Goal: Task Accomplishment & Management: Manage account settings

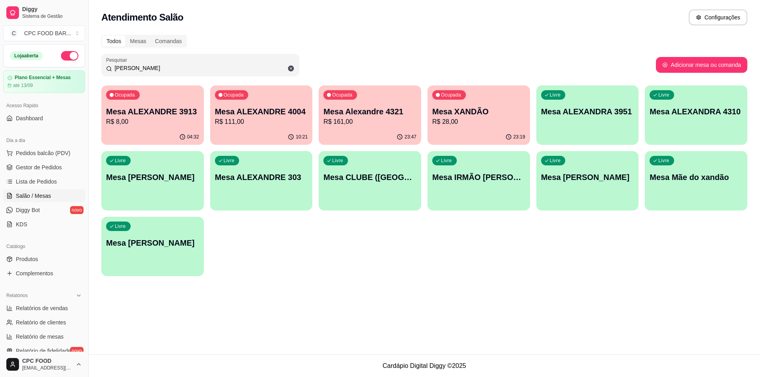
drag, startPoint x: 141, startPoint y: 68, endPoint x: 0, endPoint y: 22, distance: 148.1
click at [19, 57] on div "Diggy Sistema de Gestão C CPC FOOD BAR ... Loja aberta Plano Essencial + Mesas …" at bounding box center [380, 188] width 760 height 377
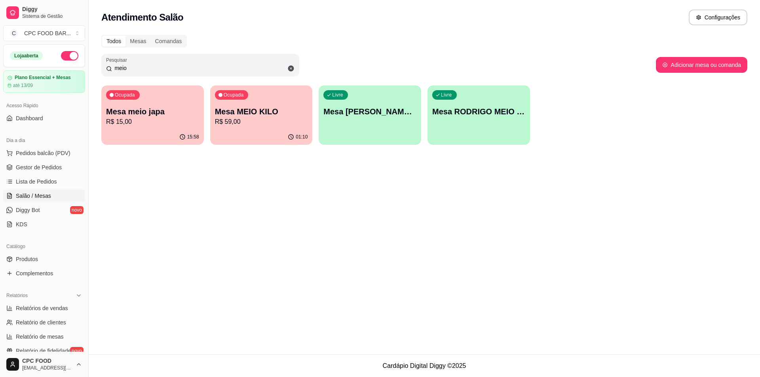
type input "meio"
click at [241, 126] on p "R$ 59,00" at bounding box center [261, 122] width 93 height 10
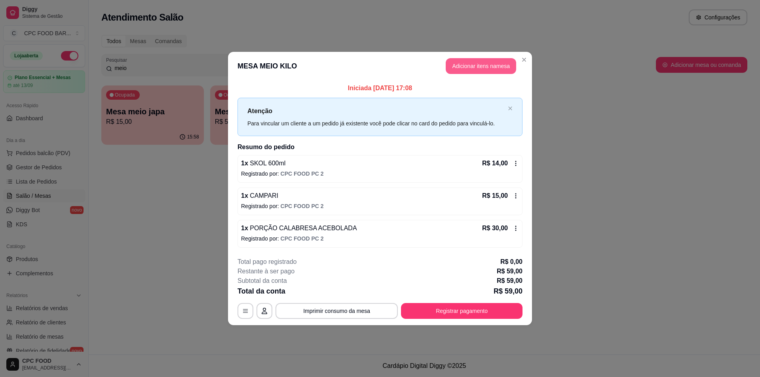
click at [469, 65] on button "Adicionar itens na mesa" at bounding box center [481, 66] width 70 height 16
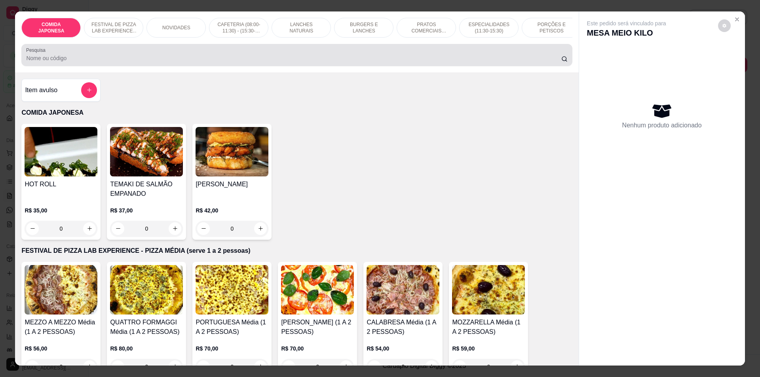
click at [212, 59] on div at bounding box center [296, 55] width 541 height 16
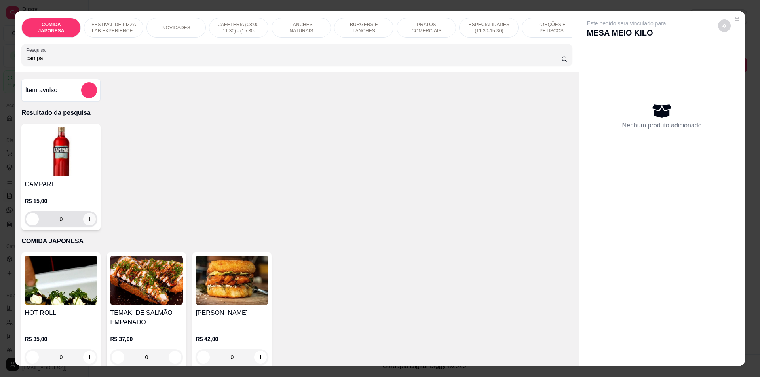
type input "campa"
click at [87, 222] on icon "increase-product-quantity" at bounding box center [90, 219] width 6 height 6
type input "1"
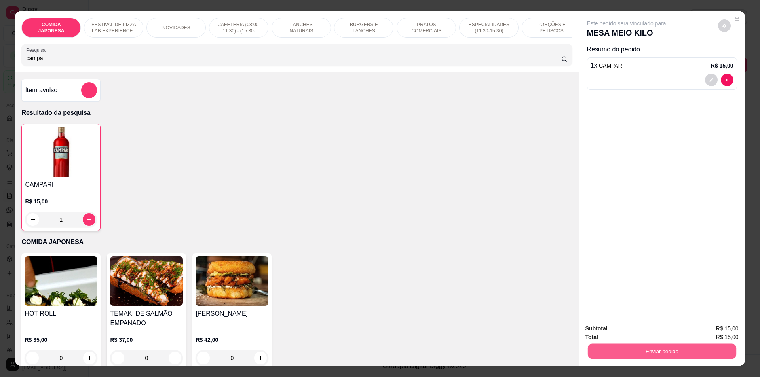
click at [646, 351] on button "Enviar pedido" at bounding box center [661, 351] width 148 height 15
click at [646, 329] on button "Não registrar e enviar pedido" at bounding box center [636, 332] width 80 height 15
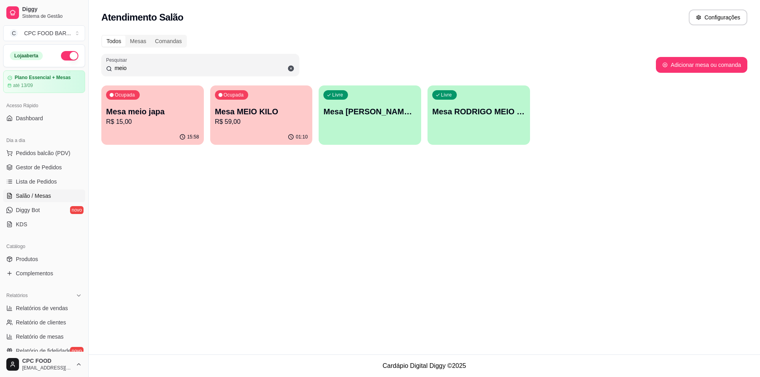
drag, startPoint x: 134, startPoint y: 67, endPoint x: 41, endPoint y: 67, distance: 93.0
click at [41, 67] on div "Diggy Sistema de Gestão C CPC FOOD BAR ... Loja aberta Plano Essencial + Mesas …" at bounding box center [380, 188] width 760 height 377
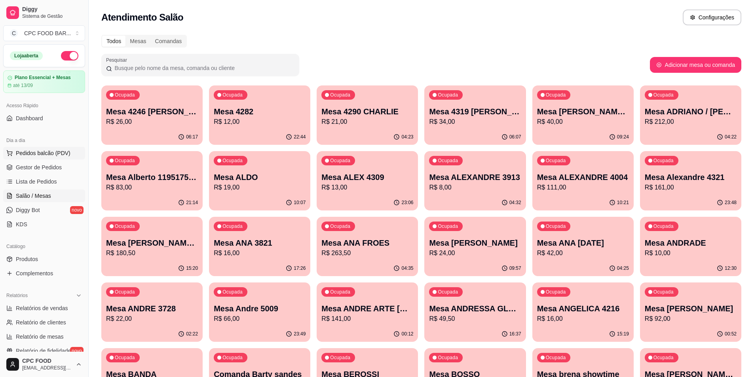
click at [48, 155] on span "Pedidos balcão (PDV)" at bounding box center [43, 153] width 55 height 8
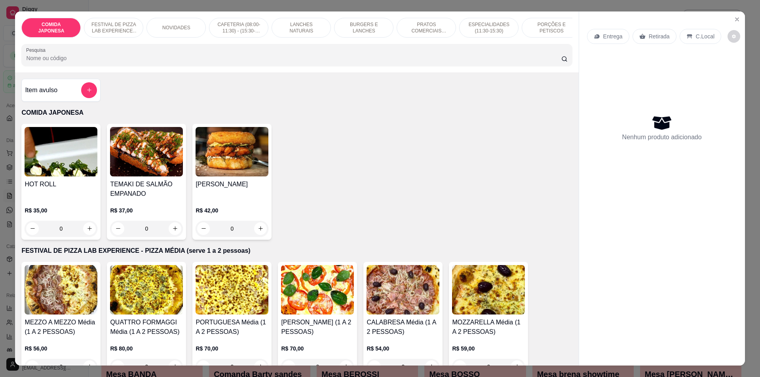
click at [158, 61] on input "Pesquisa" at bounding box center [293, 58] width 535 height 8
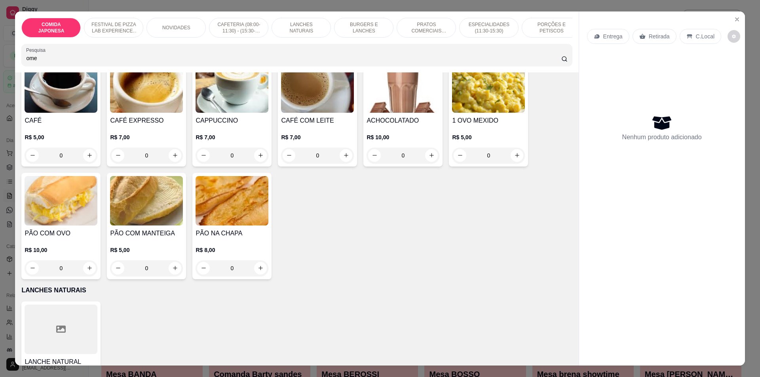
scroll to position [554, 0]
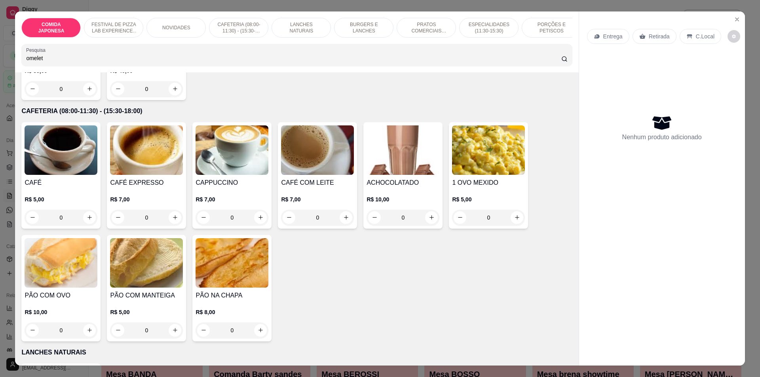
type input "omelete"
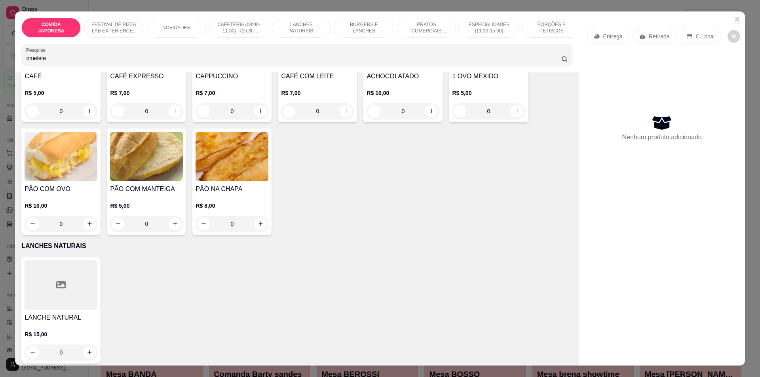
scroll to position [448, 0]
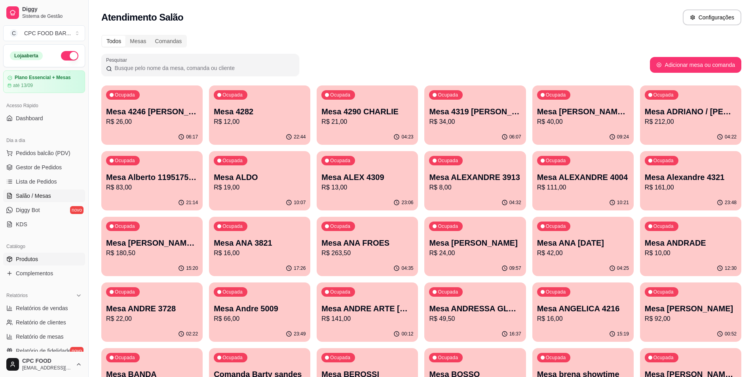
click at [36, 259] on span "Produtos" at bounding box center [27, 259] width 22 height 8
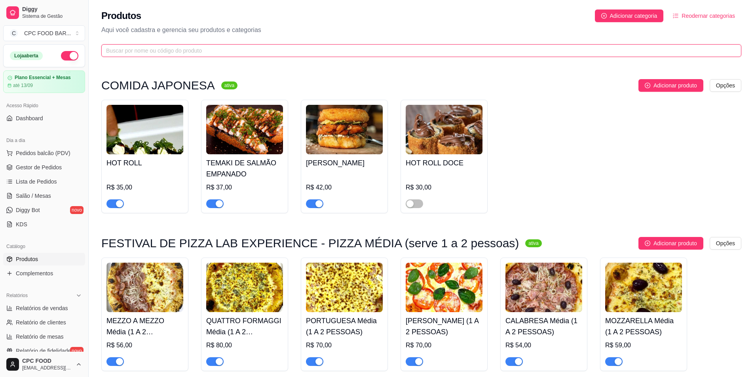
click at [141, 53] on input "text" at bounding box center [418, 50] width 624 height 9
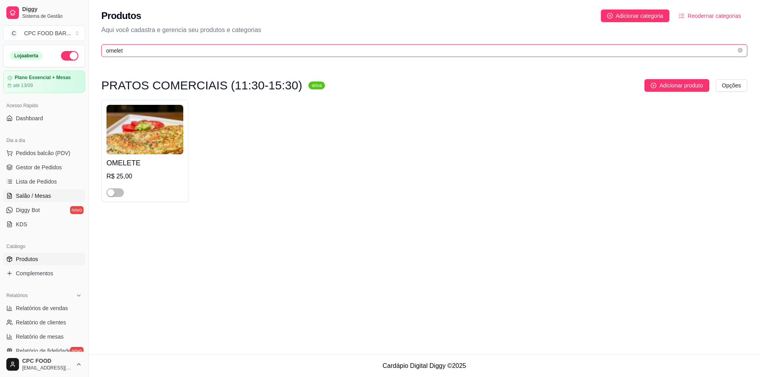
type input "omelet"
click at [40, 196] on span "Salão / Mesas" at bounding box center [33, 196] width 35 height 8
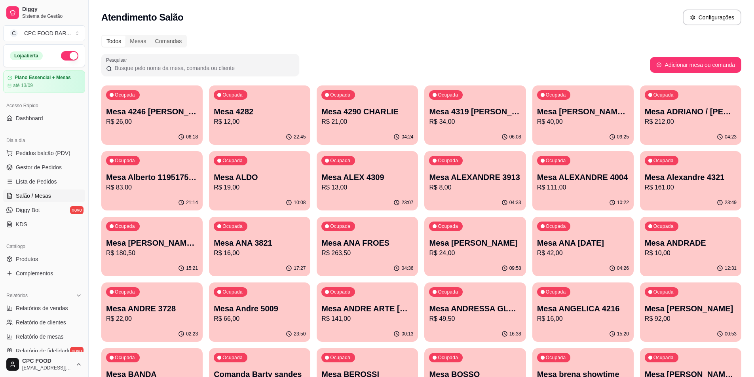
click at [196, 68] on input "Pesquisar" at bounding box center [203, 68] width 182 height 8
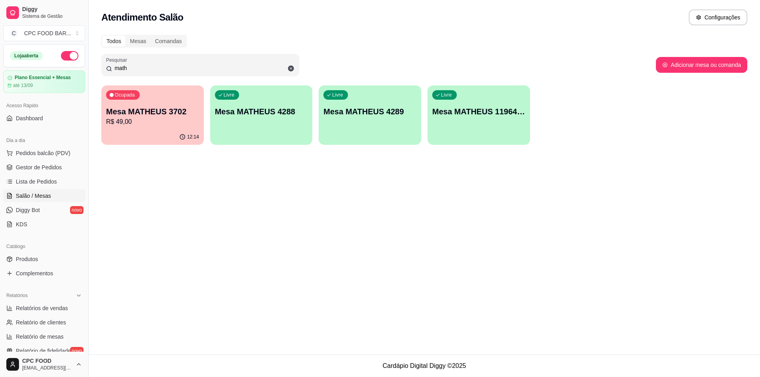
type input "math"
click at [283, 104] on div "Livre Mesa MATHEUS 4288" at bounding box center [261, 111] width 103 height 50
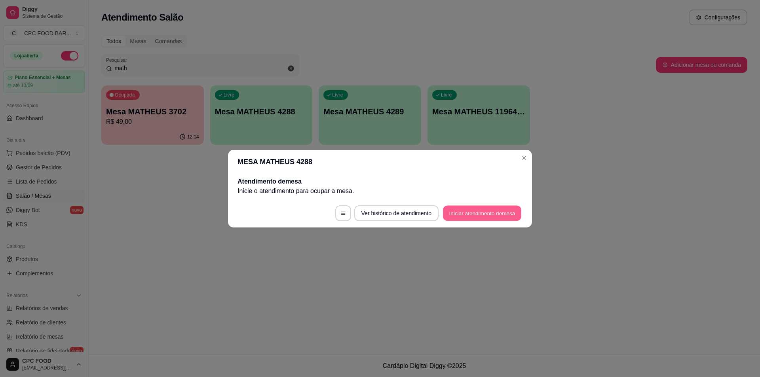
click at [470, 213] on button "Iniciar atendimento de mesa" at bounding box center [482, 212] width 78 height 15
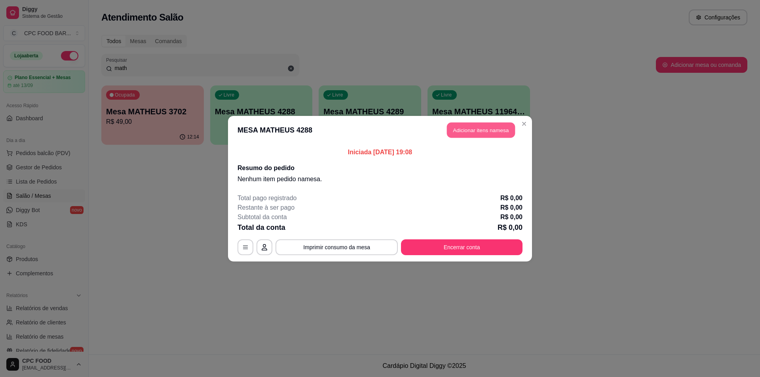
click at [481, 128] on button "Adicionar itens na mesa" at bounding box center [481, 129] width 68 height 15
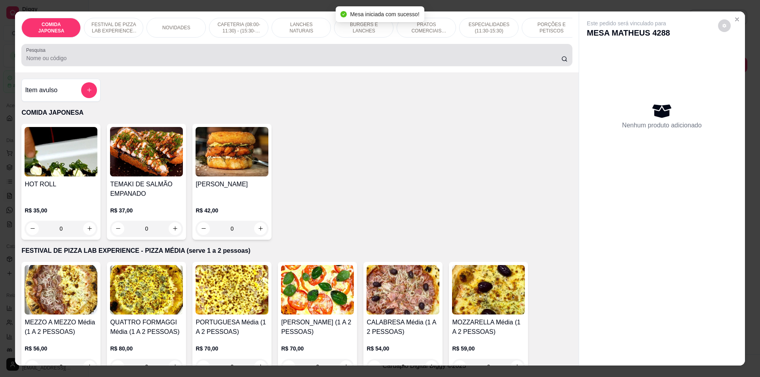
click at [176, 59] on div at bounding box center [296, 55] width 541 height 16
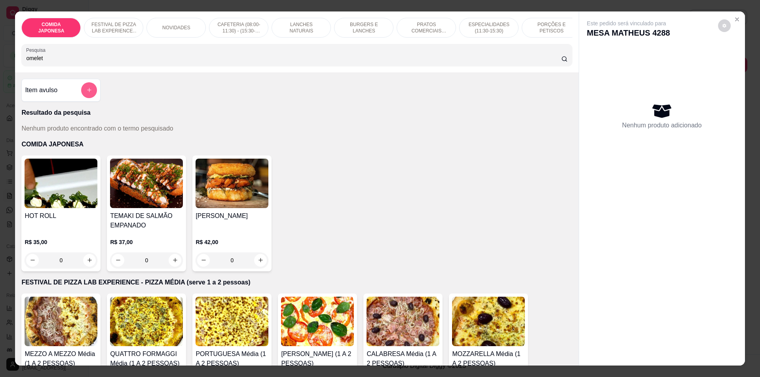
type input "omelet"
click at [86, 93] on icon "add-separate-item" at bounding box center [89, 90] width 6 height 6
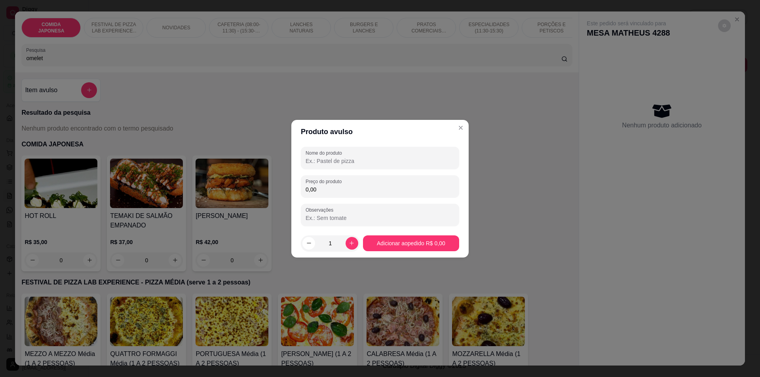
click at [387, 162] on input "Nome do produto" at bounding box center [380, 161] width 149 height 8
type input "OMELETE"
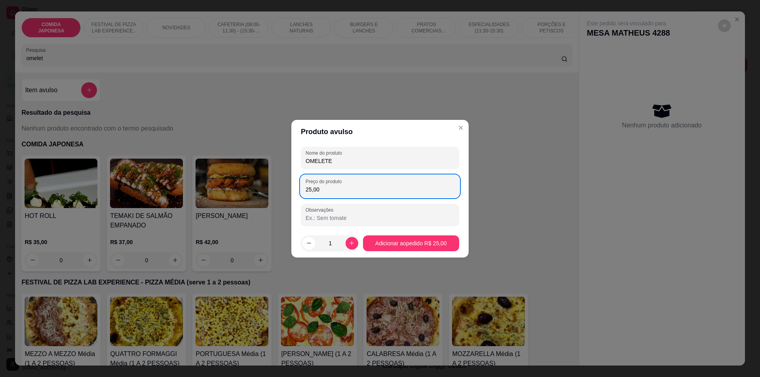
type input "25,00"
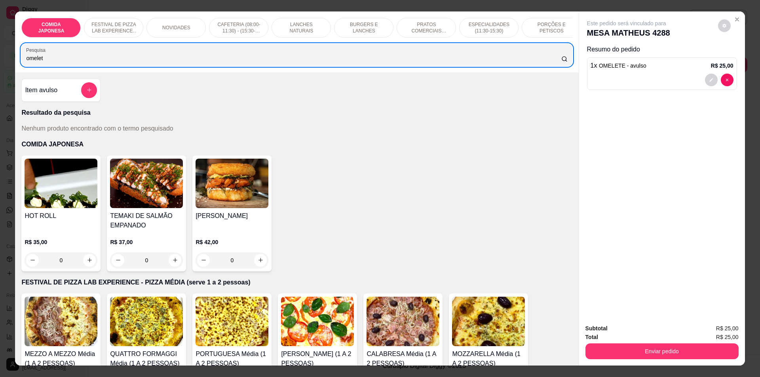
click at [0, 59] on div "COMIDA JAPONESA FESTIVAL DE PIZZA LAB EXPERIENCE - PIZZA MÉDIA (serve 1 a 2 pes…" at bounding box center [380, 188] width 760 height 377
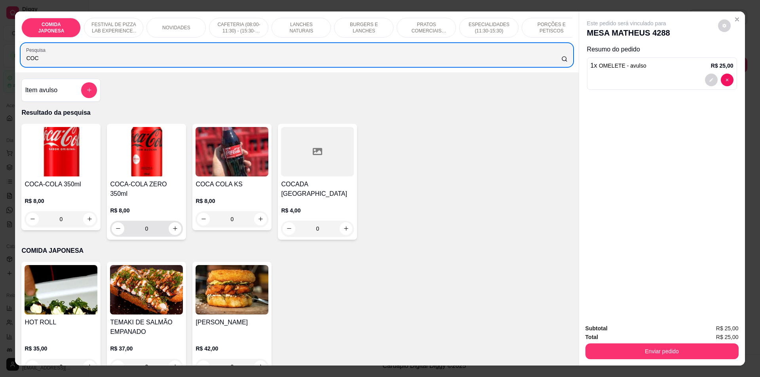
type input "COC"
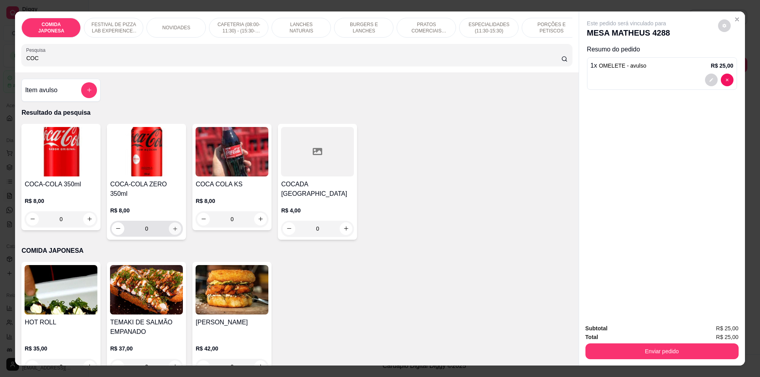
click at [174, 222] on button "increase-product-quantity" at bounding box center [175, 228] width 12 height 12
type input "1"
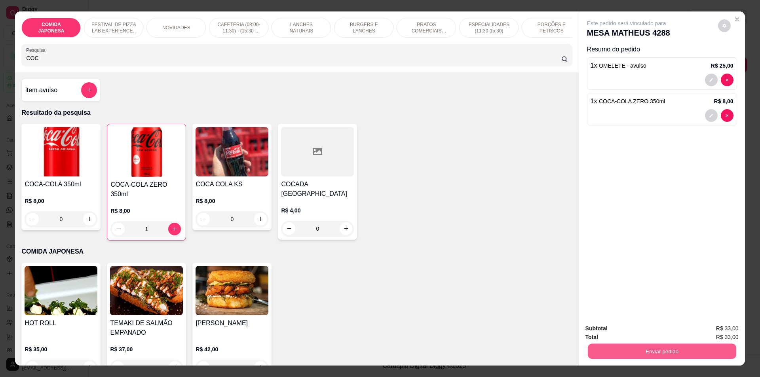
click at [664, 345] on button "Enviar pedido" at bounding box center [661, 351] width 148 height 15
click at [656, 331] on button "Não registrar e enviar pedido" at bounding box center [636, 332] width 80 height 15
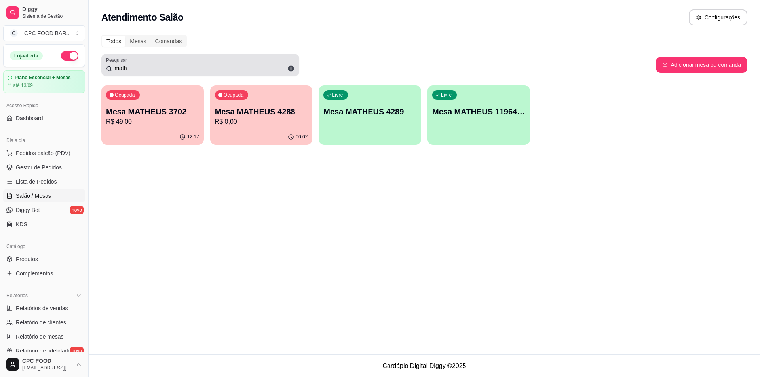
click at [292, 67] on icon at bounding box center [291, 69] width 6 height 6
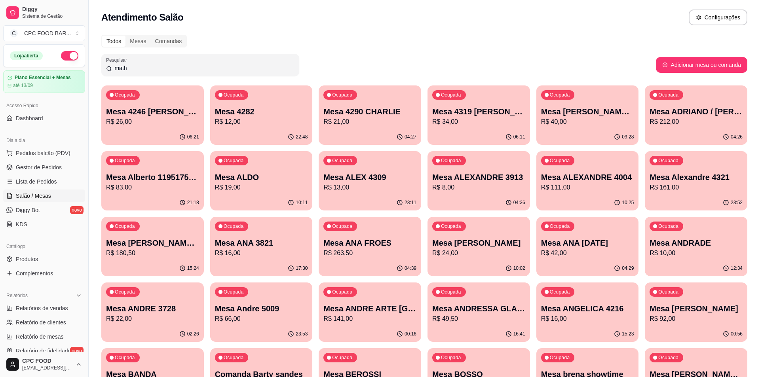
click at [213, 62] on div "math" at bounding box center [200, 65] width 188 height 16
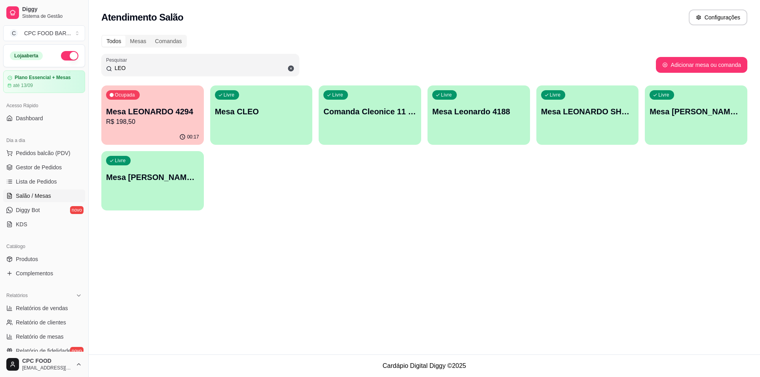
type input "LEO"
click at [142, 128] on div "Ocupada Mesa LEONARDO 4294 R$ 198,50" at bounding box center [152, 107] width 99 height 43
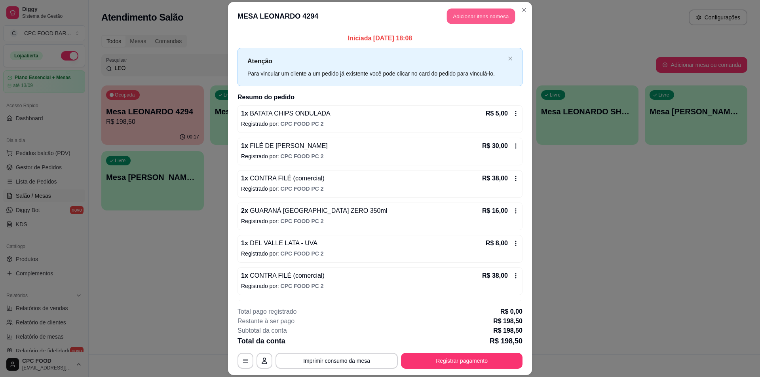
click at [469, 21] on button "Adicionar itens na mesa" at bounding box center [481, 15] width 68 height 15
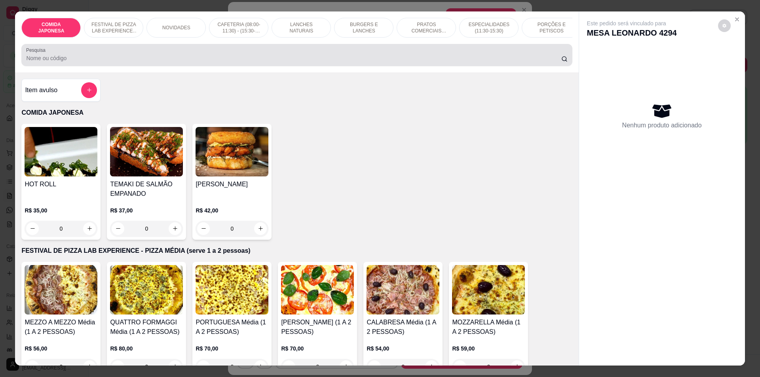
click at [228, 63] on div at bounding box center [296, 55] width 541 height 16
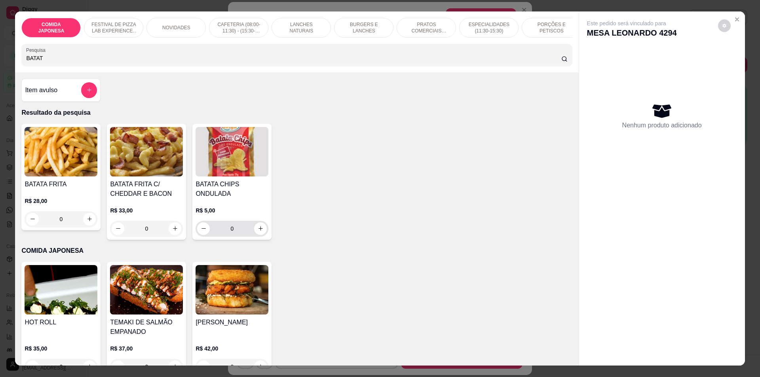
type input "BATAT"
click at [258, 232] on icon "increase-product-quantity" at bounding box center [261, 229] width 6 height 6
type input "1"
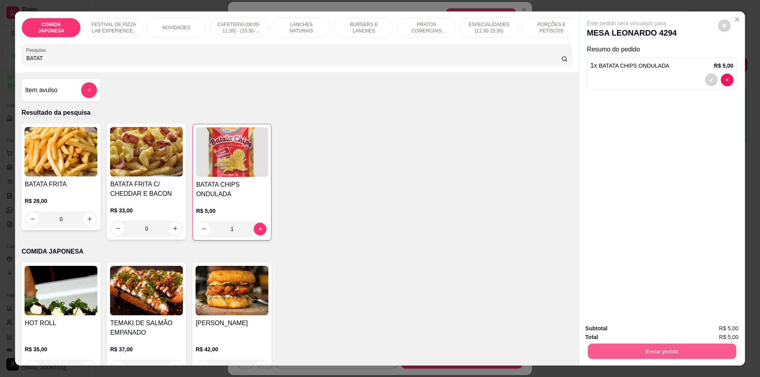
click at [664, 353] on button "Enviar pedido" at bounding box center [661, 351] width 148 height 15
click at [627, 329] on button "Não registrar e enviar pedido" at bounding box center [636, 332] width 80 height 15
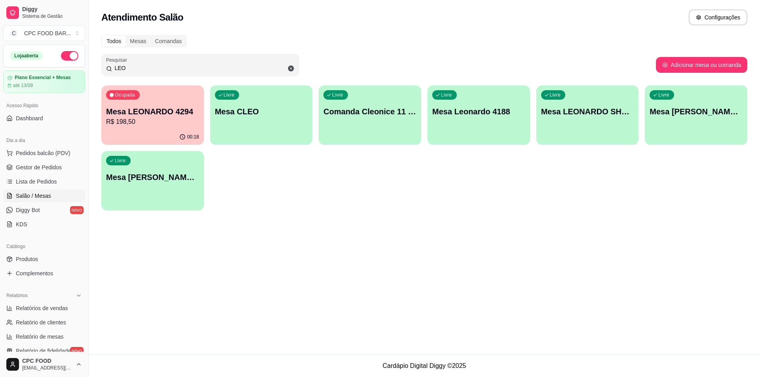
click at [147, 69] on input "LEO" at bounding box center [203, 68] width 182 height 8
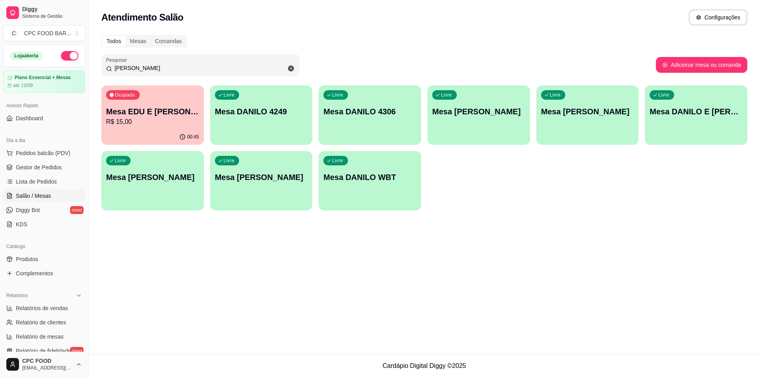
type input "[PERSON_NAME]"
click at [396, 131] on div "Livre Mesa DANILO 4306" at bounding box center [369, 110] width 99 height 48
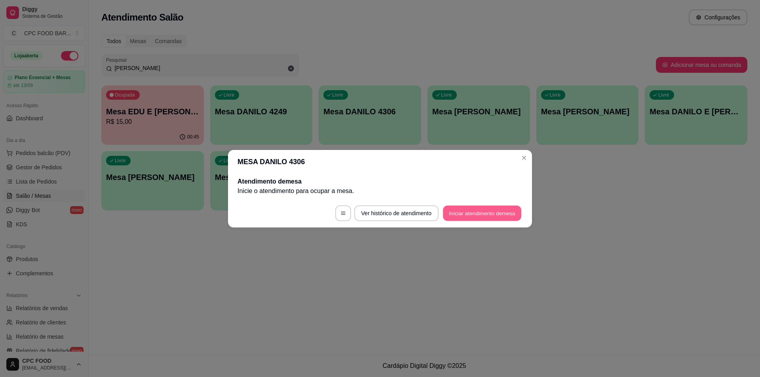
click at [472, 216] on button "Iniciar atendimento de mesa" at bounding box center [482, 212] width 78 height 15
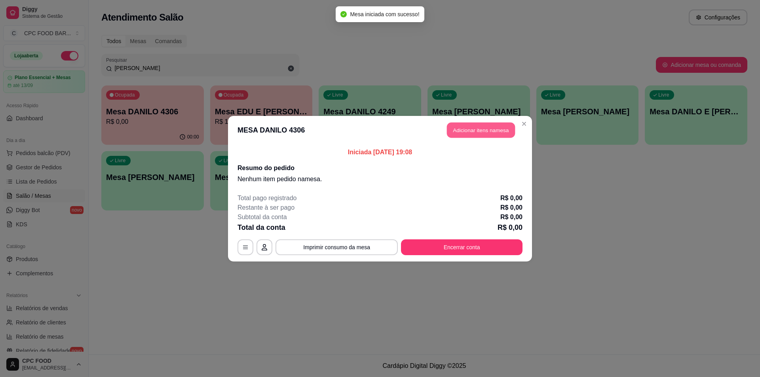
click at [508, 133] on button "Adicionar itens na mesa" at bounding box center [481, 129] width 68 height 15
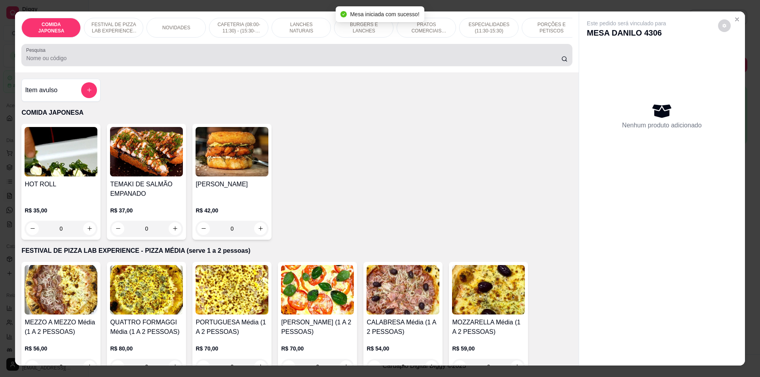
click at [365, 58] on div at bounding box center [296, 55] width 541 height 16
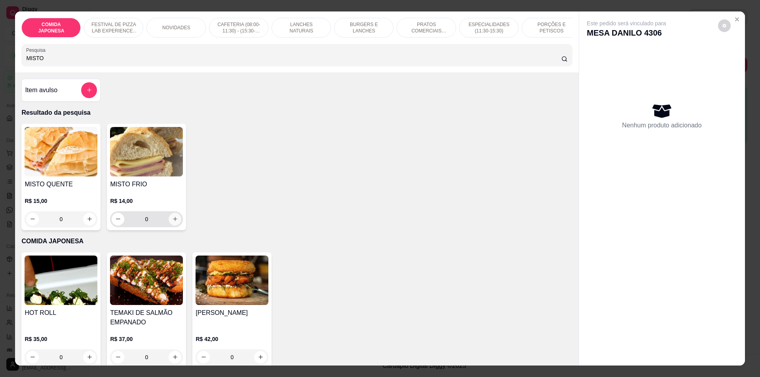
type input "MISTO"
click at [173, 221] on icon "increase-product-quantity" at bounding box center [175, 219] width 4 height 4
type input "1"
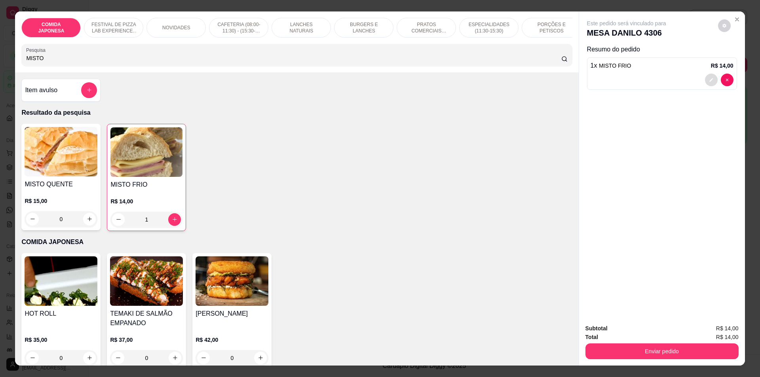
click at [711, 83] on button "decrease-product-quantity" at bounding box center [711, 80] width 13 height 13
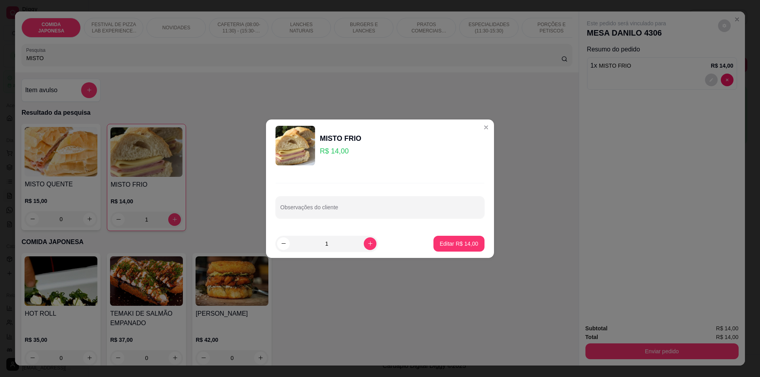
click at [296, 211] on input "Observações do cliente" at bounding box center [380, 211] width 200 height 8
type input "PAO DE BRIOCHE"
click at [453, 248] on button "Editar R$ 14,00" at bounding box center [458, 243] width 49 height 15
type input "0"
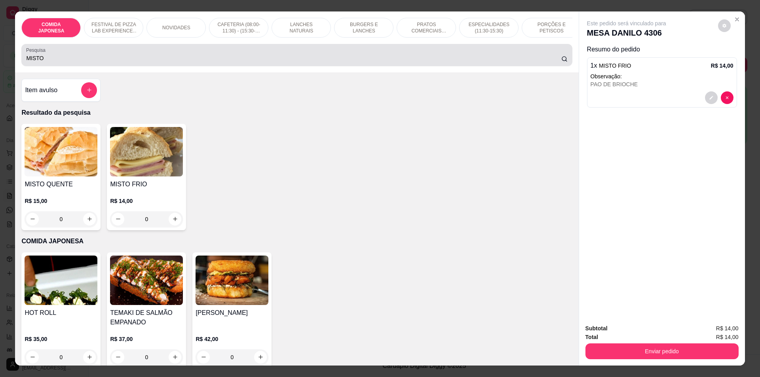
click at [76, 57] on div "MISTO" at bounding box center [296, 55] width 541 height 16
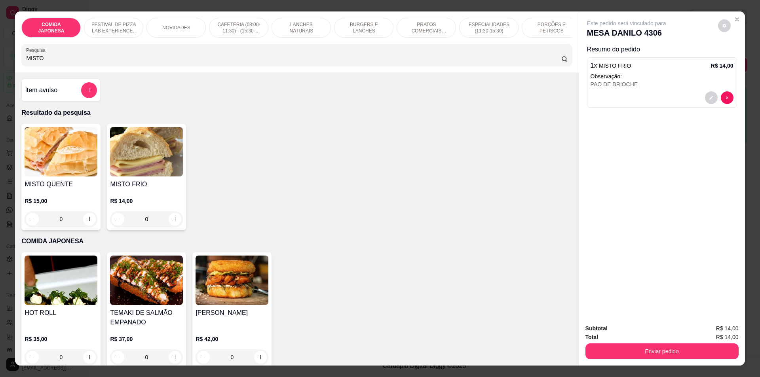
click at [76, 57] on div "MISTO" at bounding box center [296, 55] width 541 height 16
type input "M"
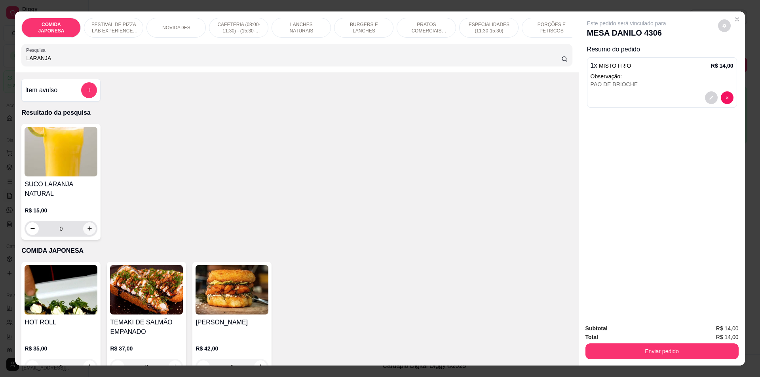
type input "LARANJA"
click at [87, 226] on icon "increase-product-quantity" at bounding box center [90, 229] width 6 height 6
type input "1"
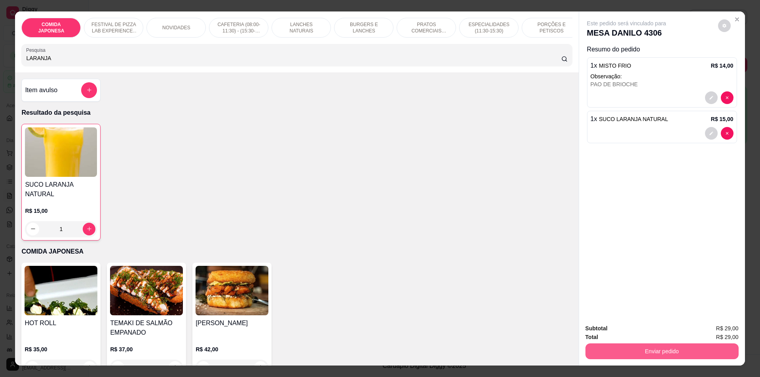
click at [685, 353] on button "Enviar pedido" at bounding box center [661, 352] width 153 height 16
click at [639, 333] on button "Não registrar e enviar pedido" at bounding box center [636, 332] width 82 height 15
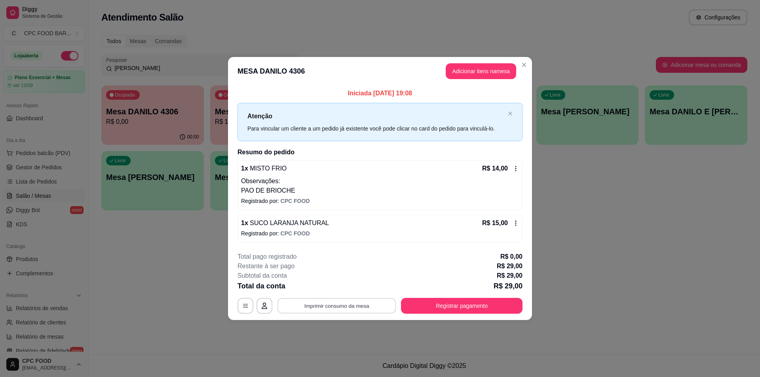
click at [365, 301] on button "Imprimir consumo da mesa" at bounding box center [336, 305] width 119 height 15
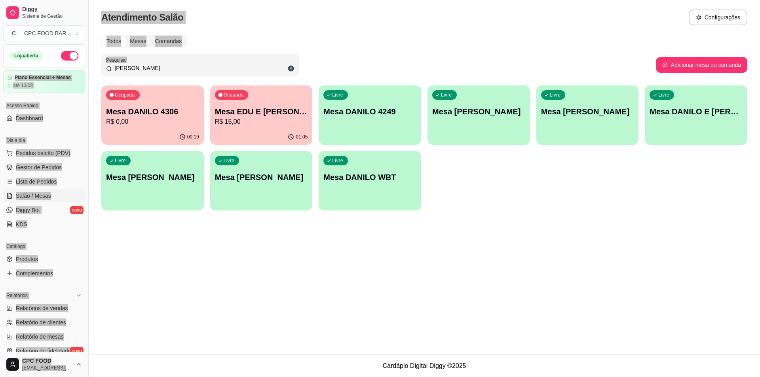
drag, startPoint x: 148, startPoint y: 60, endPoint x: 64, endPoint y: 67, distance: 84.6
click at [64, 67] on div "Diggy Sistema de Gestão C CPC FOOD BAR ... Loja aberta Plano Essencial + Mesas …" at bounding box center [380, 188] width 760 height 377
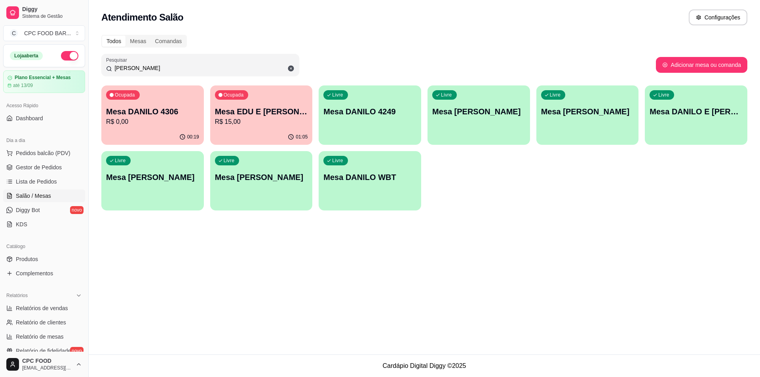
drag, startPoint x: 186, startPoint y: 67, endPoint x: 61, endPoint y: 64, distance: 125.1
click at [61, 64] on div "Diggy Sistema de Gestão C CPC FOOD BAR ... Loja aberta Plano Essencial + Mesas …" at bounding box center [380, 188] width 760 height 377
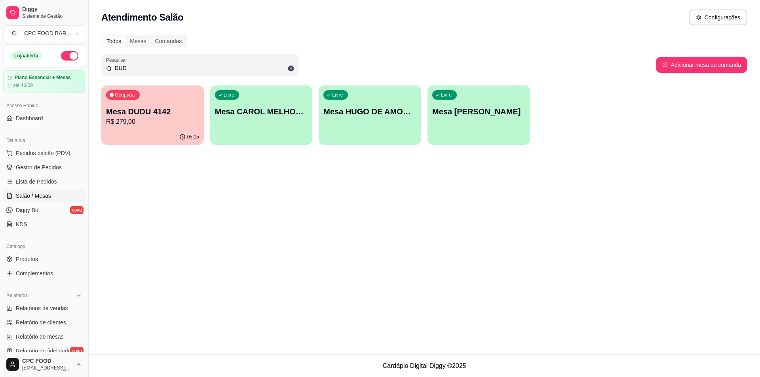
type input "DUD"
click at [177, 116] on p "Mesa DUDU 4142" at bounding box center [153, 111] width 90 height 11
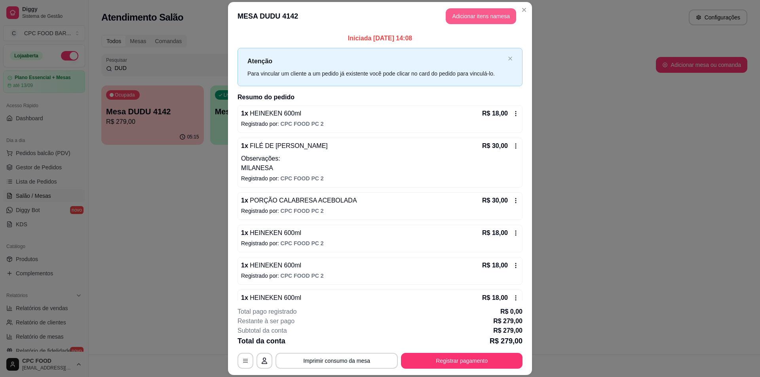
click at [465, 21] on button "Adicionar itens na mesa" at bounding box center [481, 16] width 70 height 16
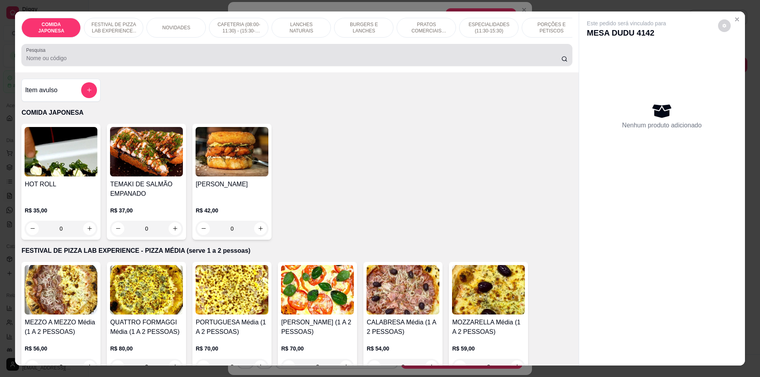
click at [248, 62] on input "Pesquisa" at bounding box center [293, 58] width 535 height 8
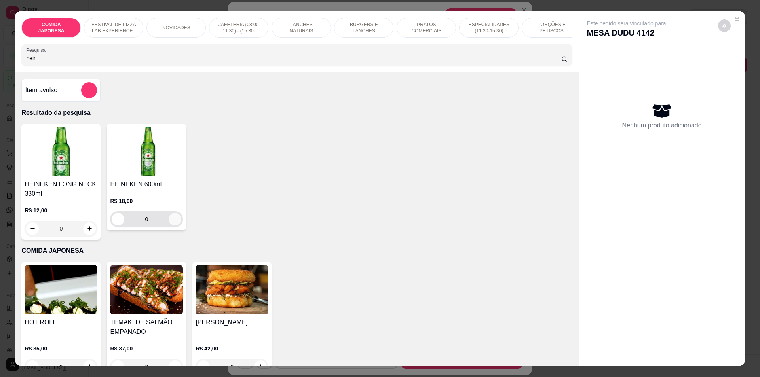
type input "hein"
click at [172, 222] on icon "increase-product-quantity" at bounding box center [175, 219] width 6 height 6
type input "1"
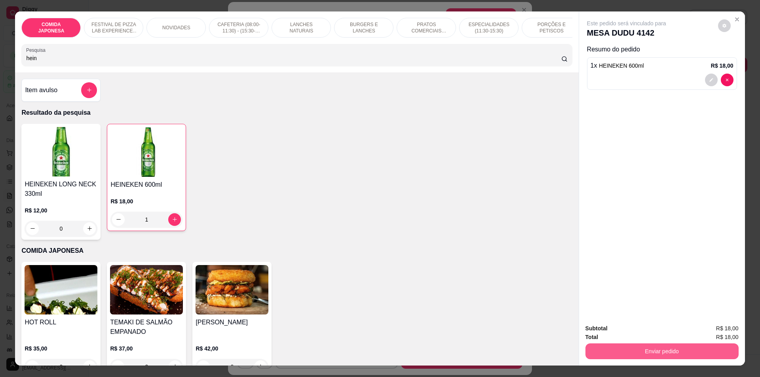
click at [673, 348] on button "Enviar pedido" at bounding box center [661, 352] width 153 height 16
click at [645, 331] on button "Não registrar e enviar pedido" at bounding box center [636, 332] width 80 height 15
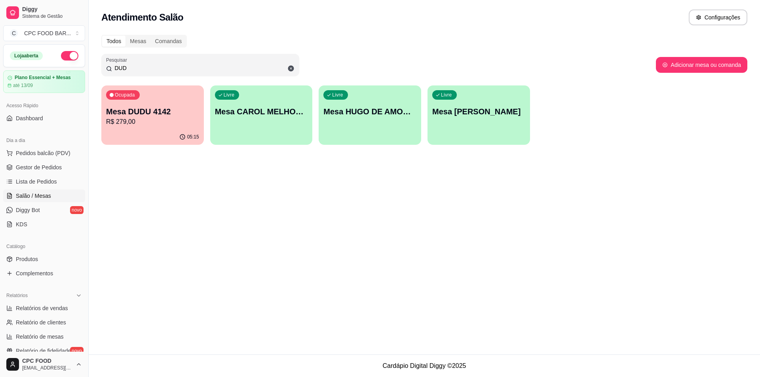
drag, startPoint x: 144, startPoint y: 68, endPoint x: 34, endPoint y: 65, distance: 109.7
click at [35, 65] on div "Diggy Sistema de Gestão C CPC FOOD BAR ... Loja aberta Plano Essencial + Mesas …" at bounding box center [380, 188] width 760 height 377
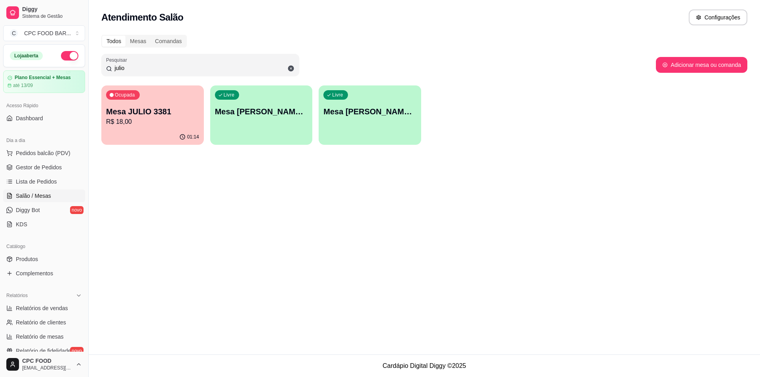
type input "julio"
click at [153, 92] on div "Ocupada Mesa JULIO 3381 R$ 18,00" at bounding box center [152, 107] width 99 height 43
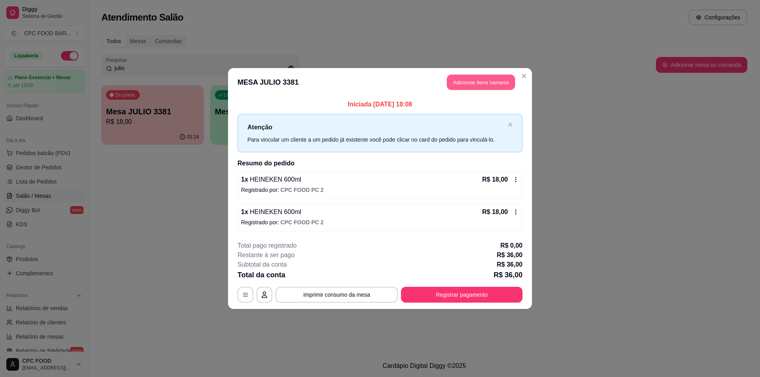
click at [469, 83] on button "Adicionar itens na mesa" at bounding box center [481, 82] width 68 height 15
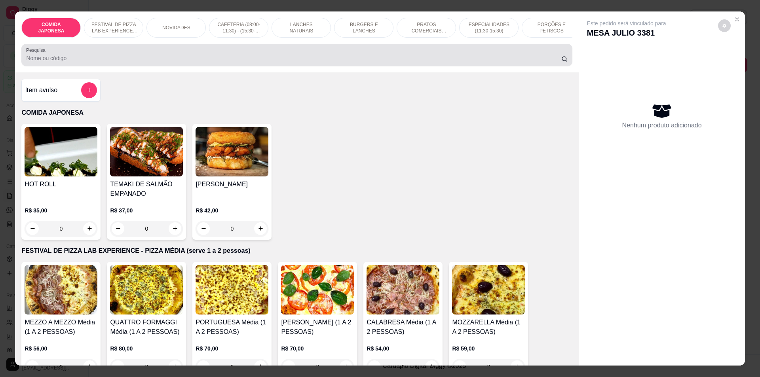
click at [146, 61] on input "Pesquisa" at bounding box center [293, 58] width 535 height 8
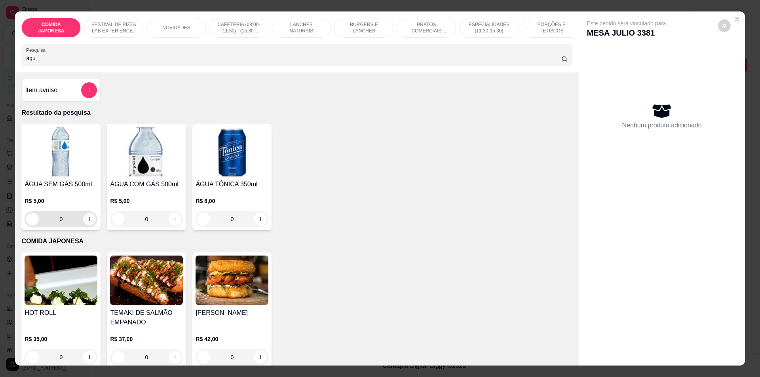
type input "águ"
click at [87, 222] on icon "increase-product-quantity" at bounding box center [90, 219] width 6 height 6
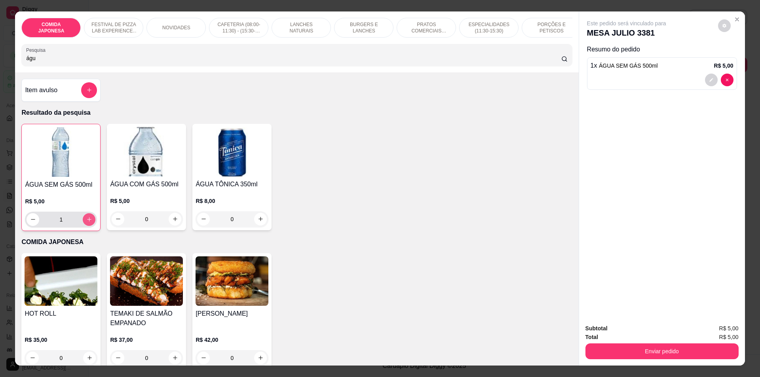
type input "1"
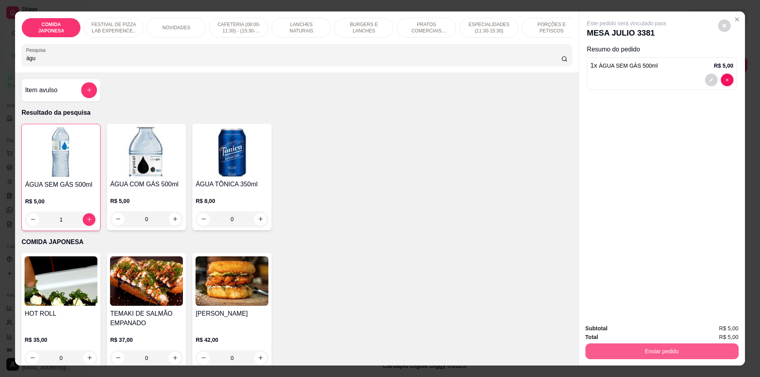
click at [635, 348] on button "Enviar pedido" at bounding box center [661, 352] width 153 height 16
click at [608, 331] on button "Não registrar e enviar pedido" at bounding box center [636, 332] width 80 height 15
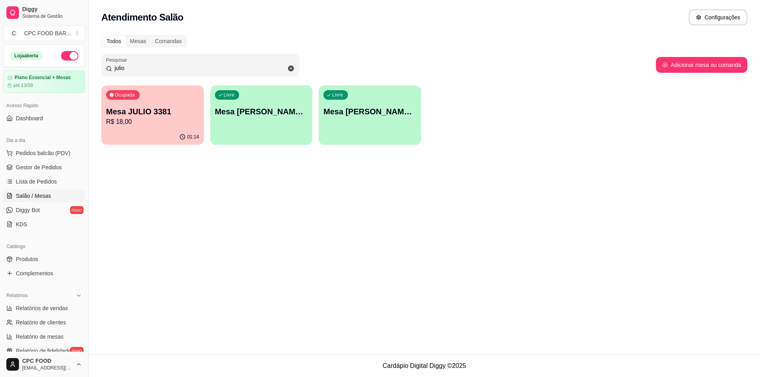
drag, startPoint x: 136, startPoint y: 66, endPoint x: 102, endPoint y: 64, distance: 34.1
click at [102, 64] on div "Pesquisar julio" at bounding box center [200, 65] width 198 height 22
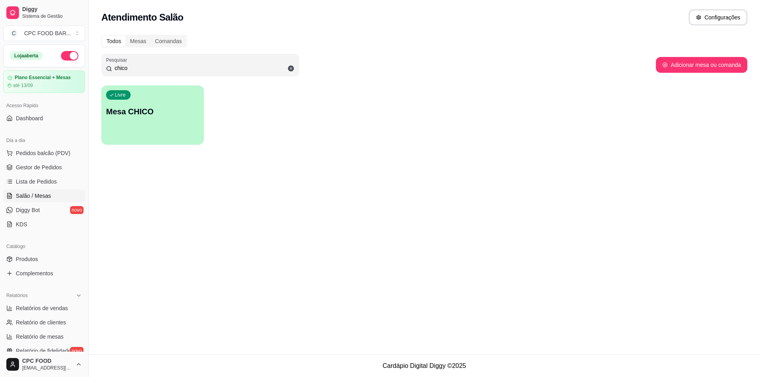
type input "chico"
click at [146, 134] on div "Livre Mesa CHICO" at bounding box center [152, 110] width 99 height 48
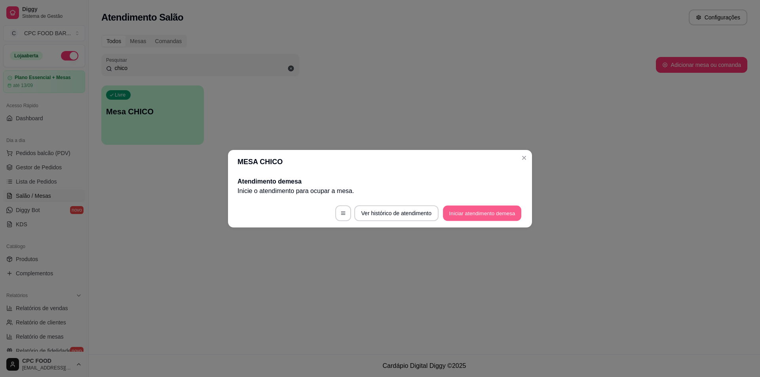
click at [462, 210] on button "Iniciar atendimento de mesa" at bounding box center [482, 212] width 78 height 15
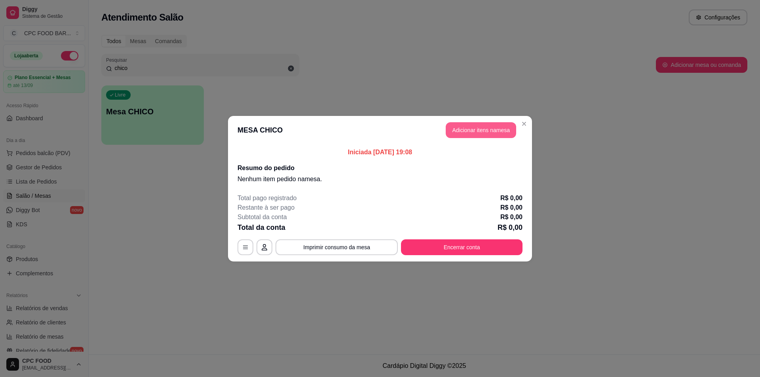
click at [482, 126] on button "Adicionar itens na mesa" at bounding box center [481, 130] width 70 height 16
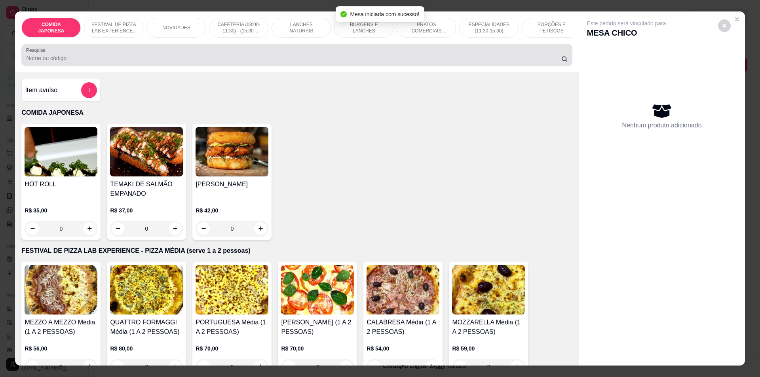
click at [296, 58] on div at bounding box center [296, 55] width 541 height 16
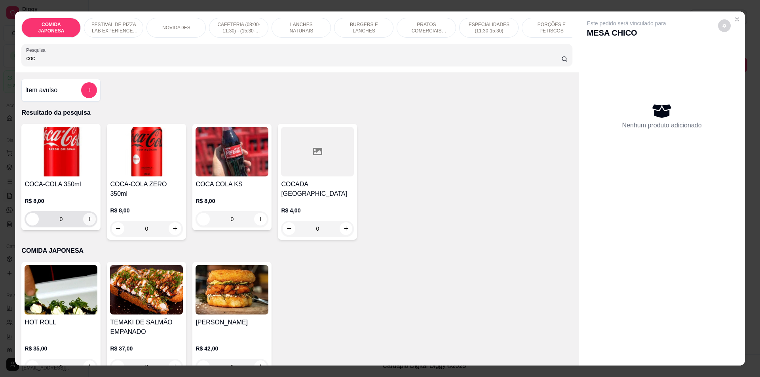
type input "coc"
click at [87, 222] on icon "increase-product-quantity" at bounding box center [90, 219] width 6 height 6
type input "1"
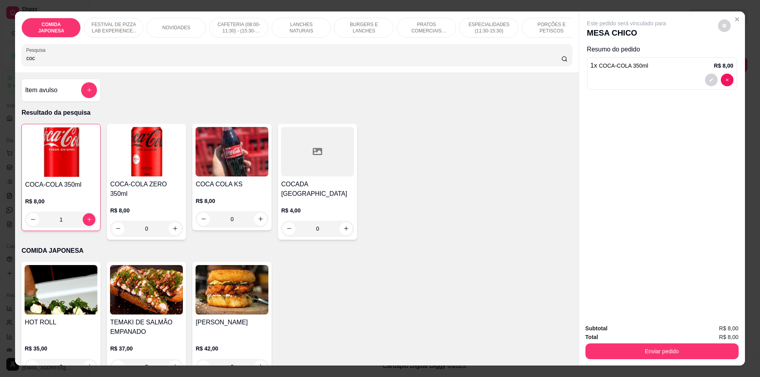
drag, startPoint x: 40, startPoint y: 64, endPoint x: 0, endPoint y: 63, distance: 39.6
click at [0, 63] on div "COMIDA JAPONESA FESTIVAL DE PIZZA LAB EXPERIENCE - PIZZA MÉDIA (serve 1 a 2 pes…" at bounding box center [380, 188] width 760 height 377
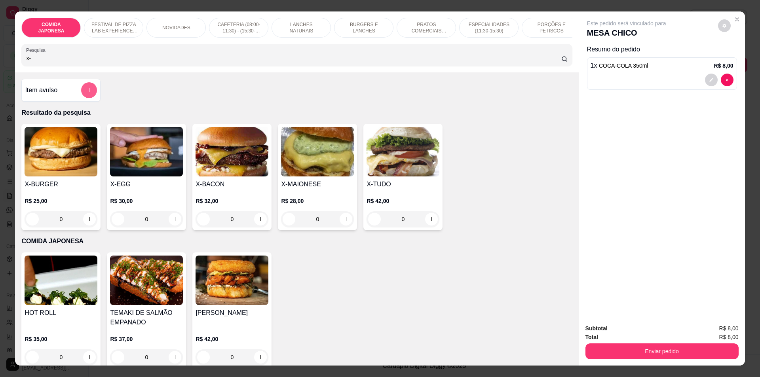
type input "x-"
click at [86, 93] on icon "add-separate-item" at bounding box center [89, 90] width 6 height 6
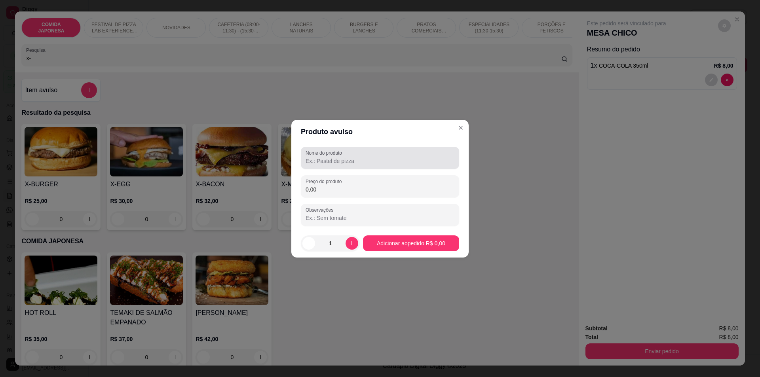
click at [356, 160] on input "Nome do produto" at bounding box center [380, 161] width 149 height 8
type input "x"
type input "X-SALADA"
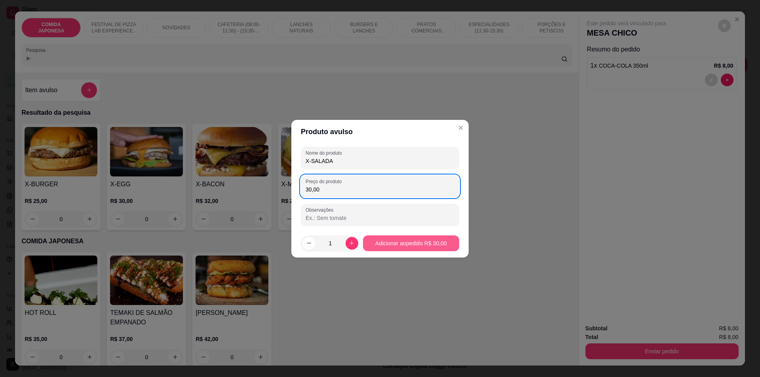
type input "30,00"
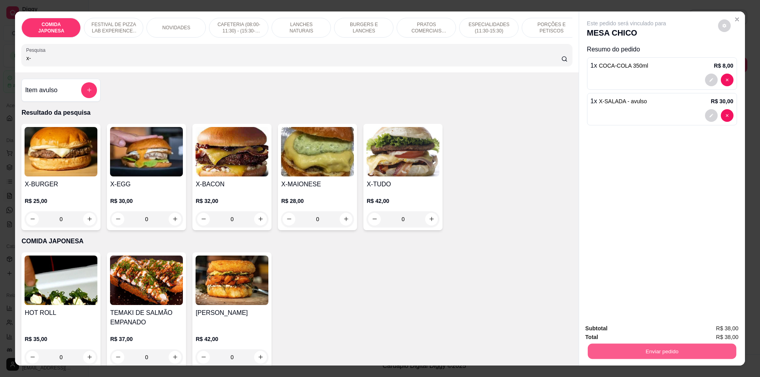
click at [685, 351] on button "Enviar pedido" at bounding box center [661, 351] width 148 height 15
click at [649, 328] on button "Não registrar e enviar pedido" at bounding box center [636, 332] width 80 height 15
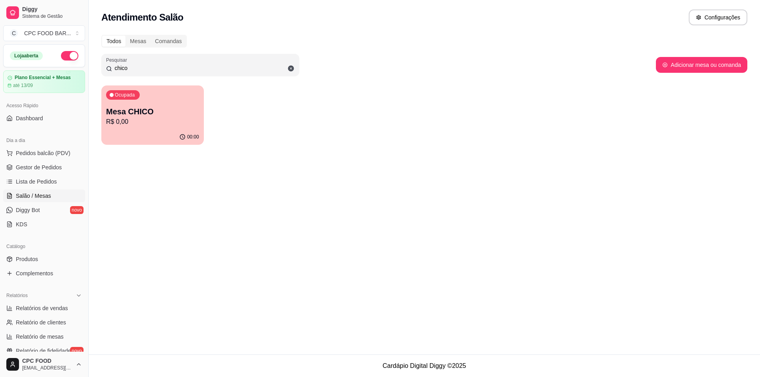
drag, startPoint x: 135, startPoint y: 65, endPoint x: 84, endPoint y: 67, distance: 51.1
click at [84, 67] on div "Diggy Sistema de Gestão C CPC FOOD BAR ... Loja aberta Plano Essencial + Mesas …" at bounding box center [380, 188] width 760 height 377
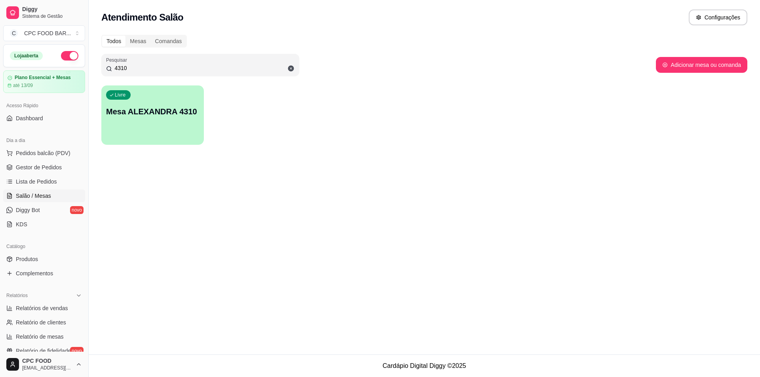
type input "4310"
click at [160, 107] on p "Mesa ALEXANDRA 4310" at bounding box center [152, 111] width 93 height 11
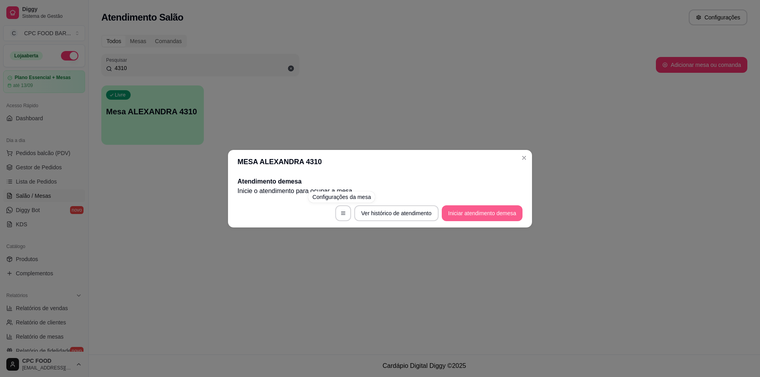
click at [491, 210] on button "Iniciar atendimento de mesa" at bounding box center [482, 213] width 81 height 16
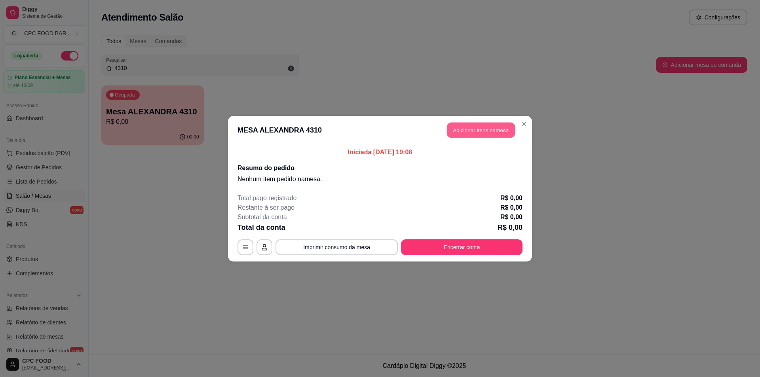
click at [468, 129] on button "Adicionar itens na mesa" at bounding box center [481, 129] width 68 height 15
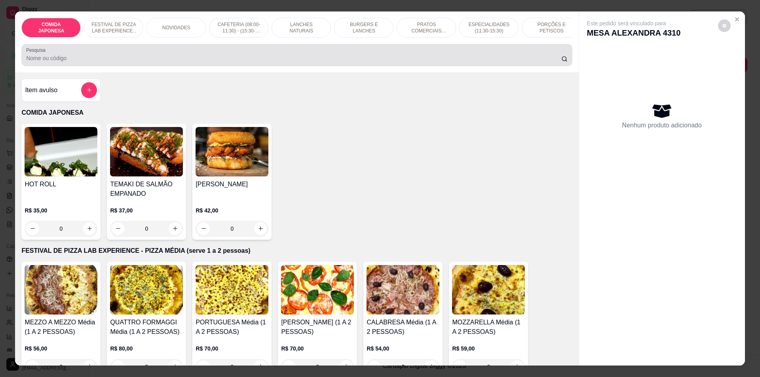
click at [194, 61] on input "Pesquisa" at bounding box center [293, 58] width 535 height 8
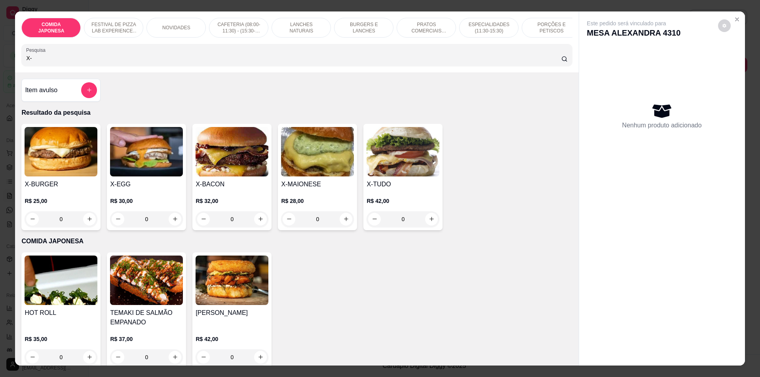
type input "X-"
click at [255, 224] on div "0" at bounding box center [232, 219] width 73 height 16
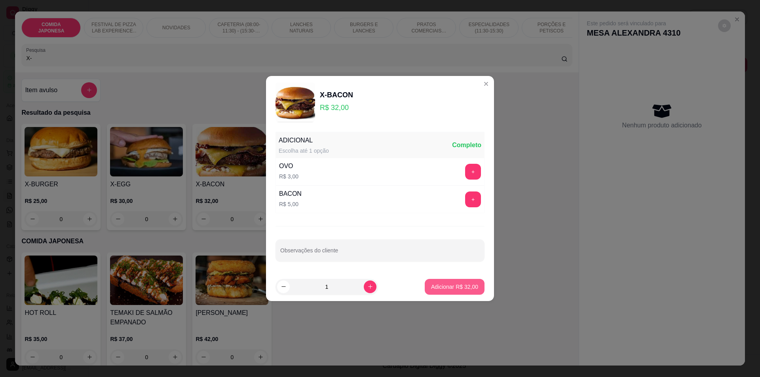
click at [436, 287] on p "Adicionar R$ 32,00" at bounding box center [454, 287] width 47 height 8
type input "1"
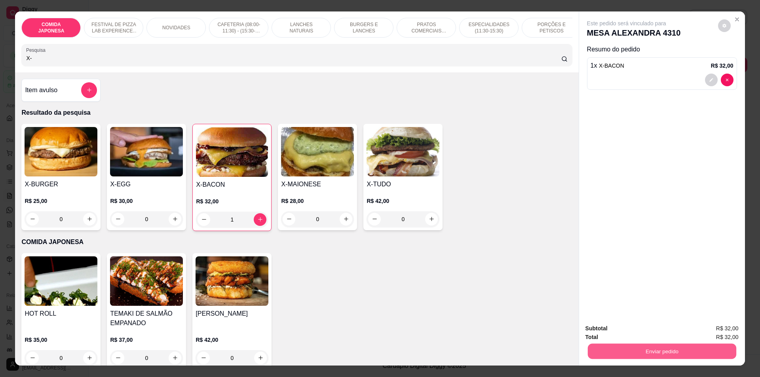
click at [646, 349] on button "Enviar pedido" at bounding box center [661, 351] width 148 height 15
click at [628, 329] on button "Não registrar e enviar pedido" at bounding box center [636, 332] width 80 height 15
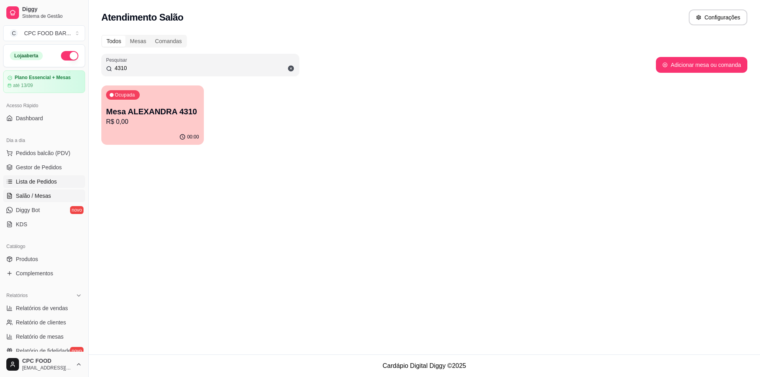
click at [29, 182] on span "Lista de Pedidos" at bounding box center [36, 182] width 41 height 8
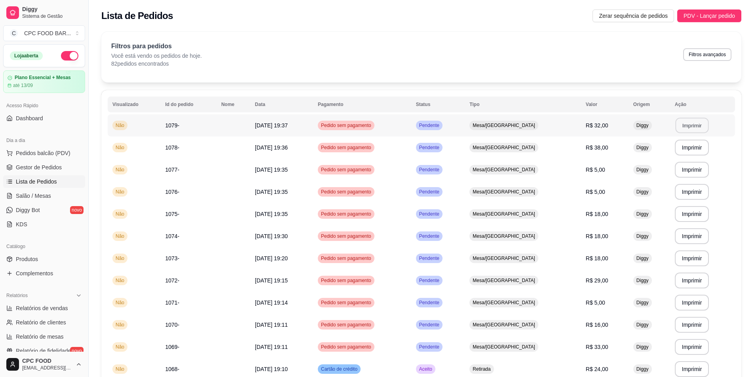
click at [697, 123] on button "Imprimir" at bounding box center [691, 125] width 33 height 15
click at [686, 145] on button "Imprimir" at bounding box center [691, 147] width 33 height 15
click at [32, 195] on span "Salão / Mesas" at bounding box center [33, 196] width 35 height 8
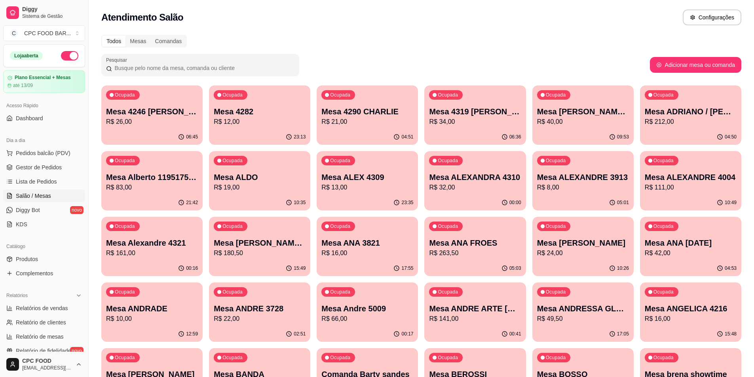
click at [134, 71] on input "Pesquisar" at bounding box center [203, 68] width 182 height 8
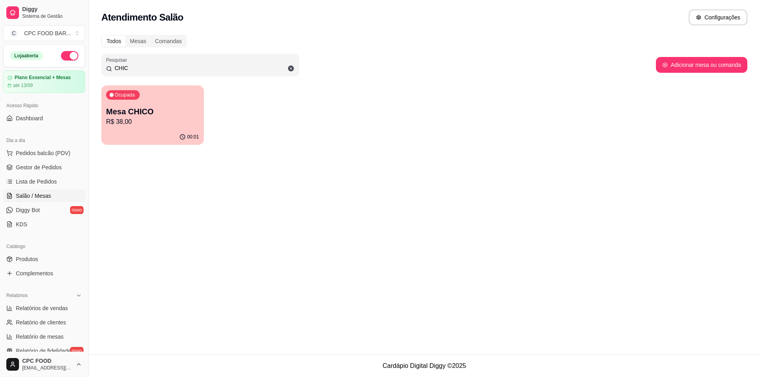
type input "CHIC"
click at [184, 104] on div "Ocupada Mesa CHICO R$ 38,00" at bounding box center [152, 107] width 99 height 43
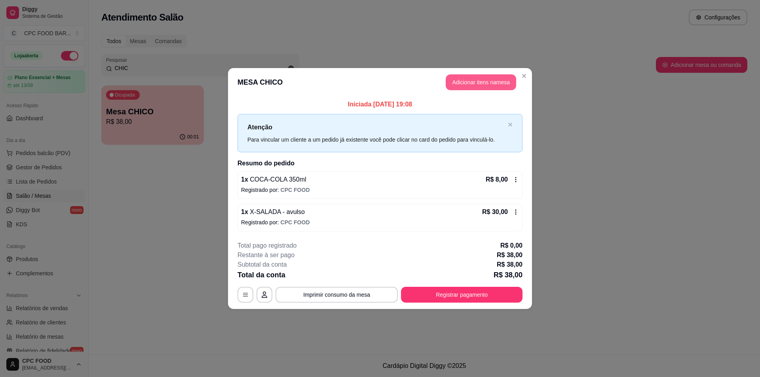
click at [489, 81] on button "Adicionar itens na mesa" at bounding box center [481, 82] width 70 height 16
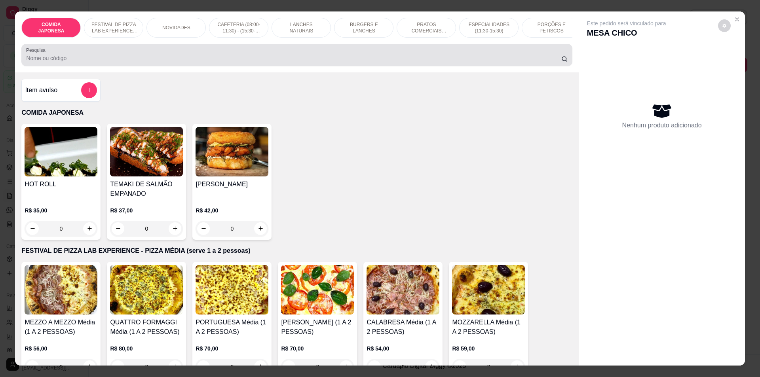
click at [224, 72] on div "COMIDA JAPONESA FESTIVAL DE PIZZA LAB EXPERIENCE - PIZZA MÉDIA (serve 1 a 2 pes…" at bounding box center [296, 41] width 563 height 61
click at [84, 62] on input "Pesquisa" at bounding box center [293, 58] width 535 height 8
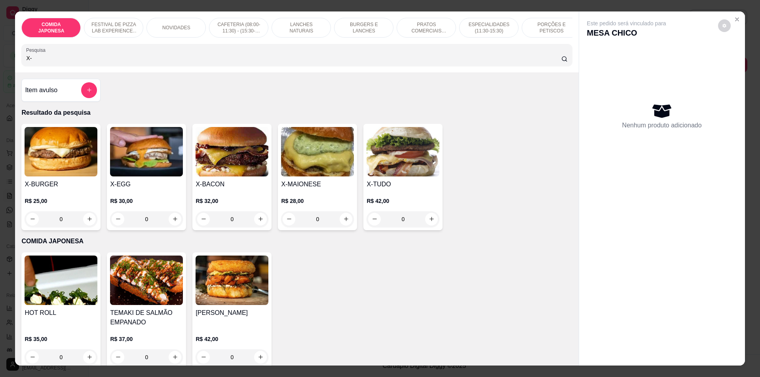
type input "X-"
click at [175, 223] on div "0" at bounding box center [146, 219] width 73 height 16
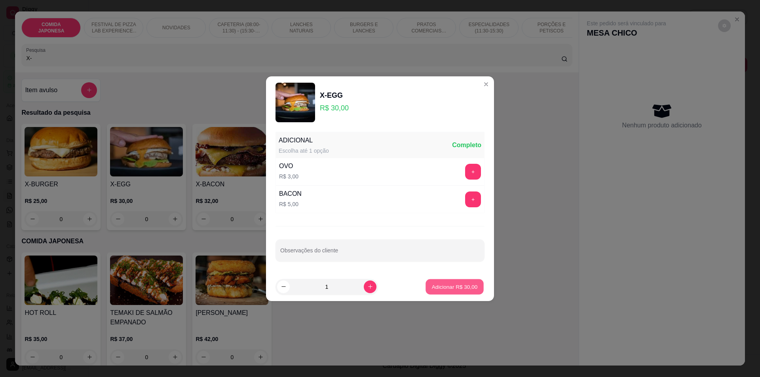
click at [450, 288] on p "Adicionar R$ 30,00" at bounding box center [455, 287] width 46 height 8
type input "1"
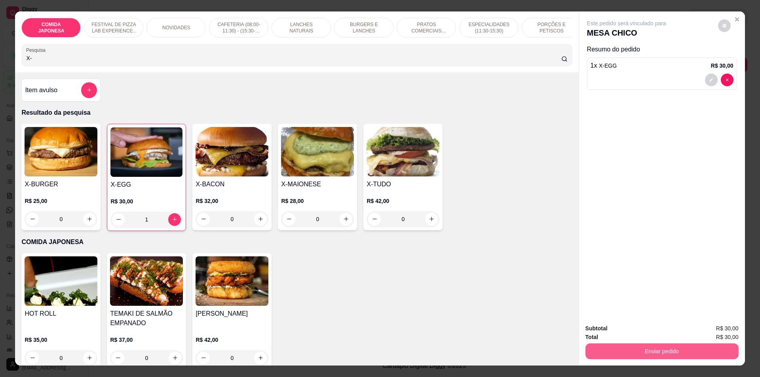
click at [639, 352] on button "Enviar pedido" at bounding box center [661, 352] width 153 height 16
click at [639, 333] on button "Não registrar e enviar pedido" at bounding box center [636, 332] width 80 height 15
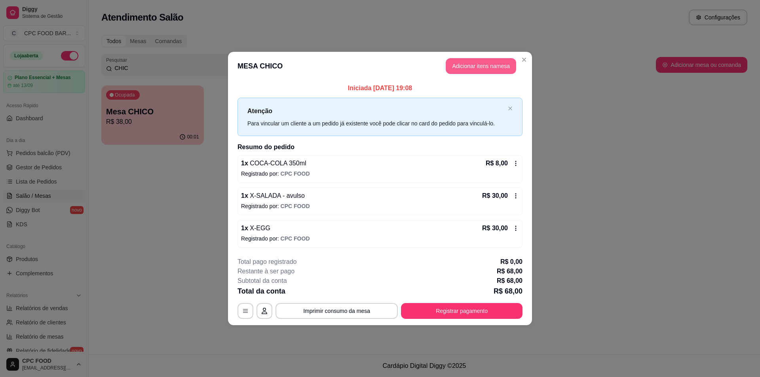
click at [460, 70] on button "Adicionar itens na mesa" at bounding box center [481, 66] width 70 height 16
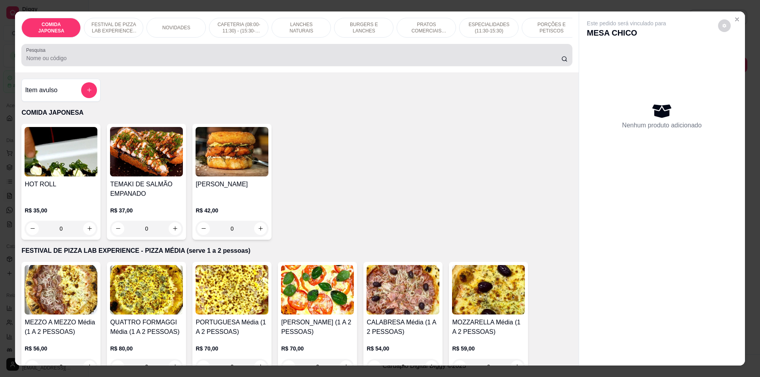
click at [314, 62] on input "Pesquisa" at bounding box center [293, 58] width 535 height 8
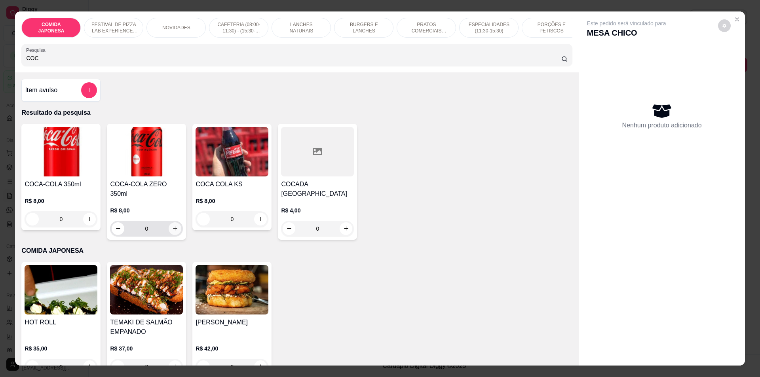
type input "COC"
click at [172, 226] on icon "increase-product-quantity" at bounding box center [175, 229] width 6 height 6
type input "1"
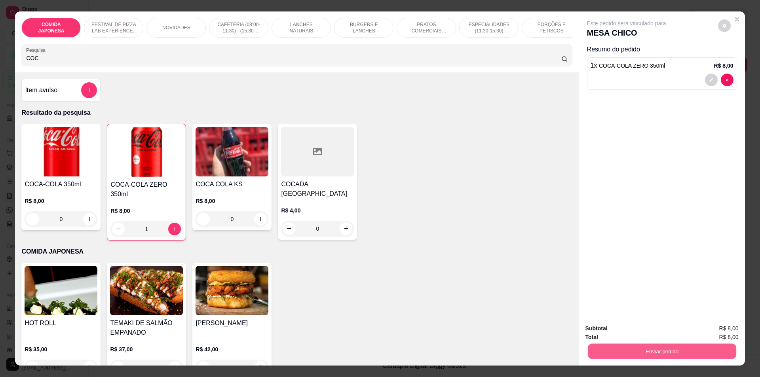
click at [654, 349] on button "Enviar pedido" at bounding box center [661, 351] width 148 height 15
click at [647, 330] on button "Não registrar e enviar pedido" at bounding box center [636, 332] width 80 height 15
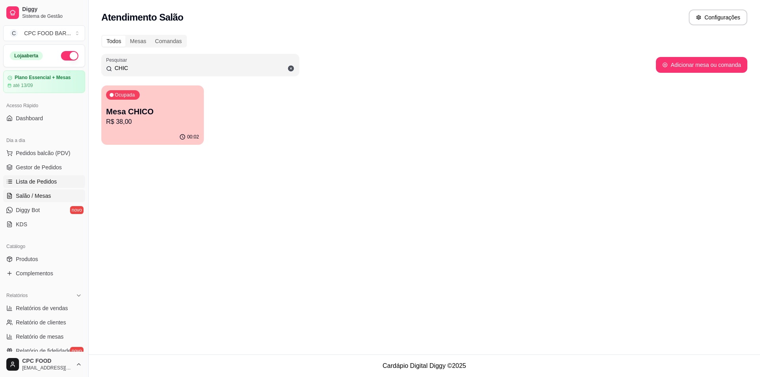
click at [47, 181] on span "Lista de Pedidos" at bounding box center [36, 182] width 41 height 8
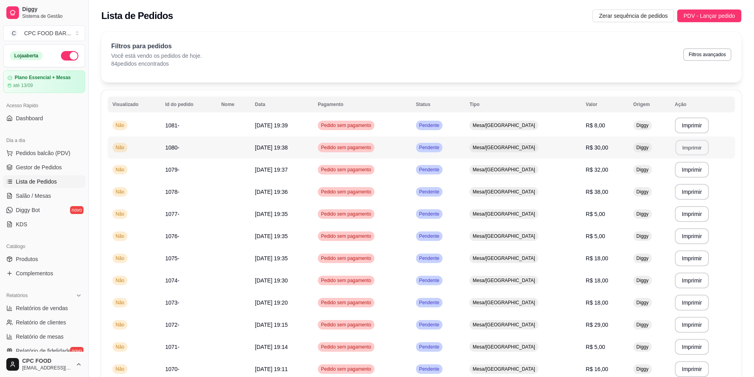
click at [687, 148] on button "Imprimir" at bounding box center [691, 147] width 33 height 15
click at [27, 193] on span "Salão / Mesas" at bounding box center [33, 196] width 35 height 8
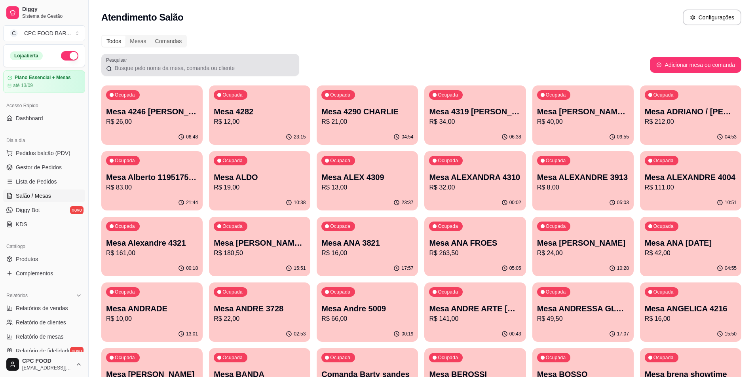
click at [146, 73] on div "Pesquisar" at bounding box center [200, 65] width 198 height 22
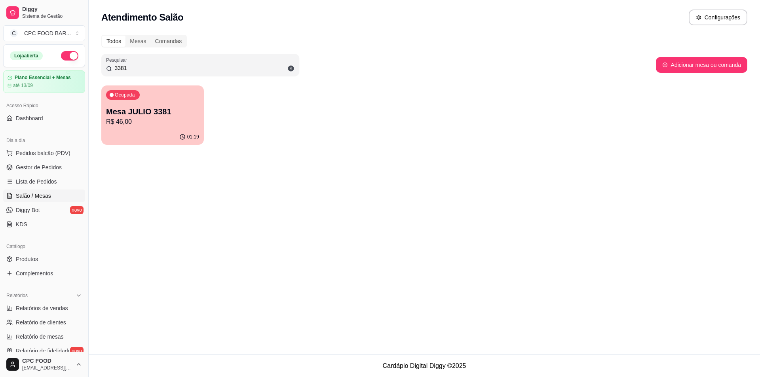
type input "3381"
click at [165, 118] on p "R$ 46,00" at bounding box center [153, 121] width 90 height 9
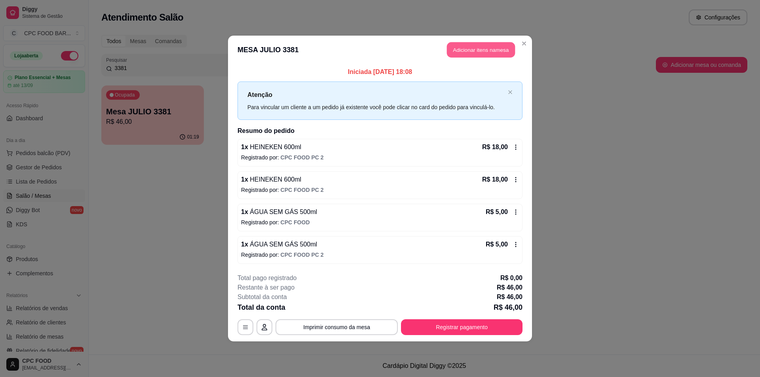
click at [481, 46] on button "Adicionar itens na mesa" at bounding box center [481, 49] width 68 height 15
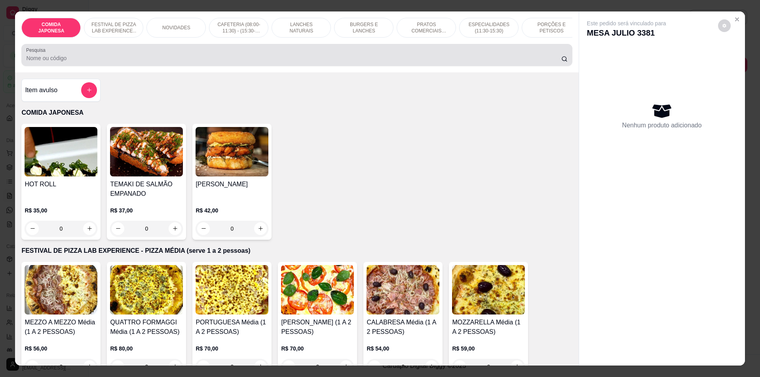
click at [228, 62] on input "Pesquisa" at bounding box center [293, 58] width 535 height 8
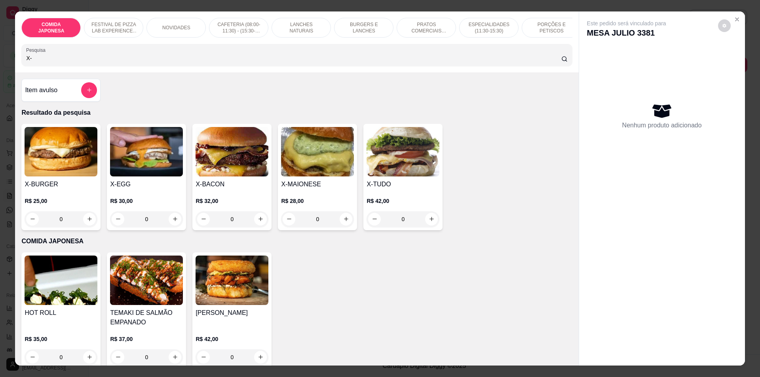
type input "X-"
click at [84, 220] on div "0" at bounding box center [61, 219] width 73 height 16
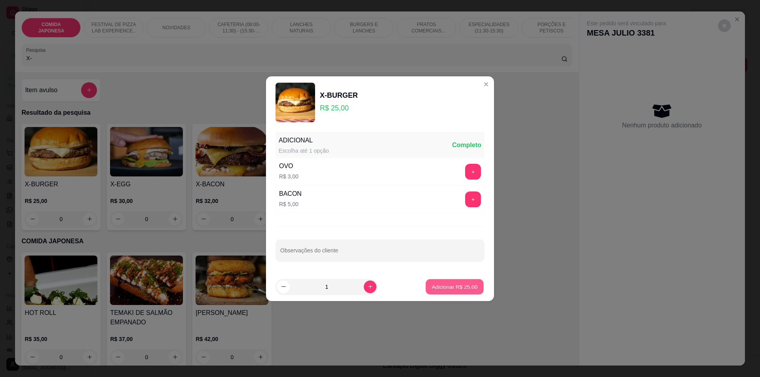
click at [450, 289] on p "Adicionar R$ 25,00" at bounding box center [455, 287] width 46 height 8
type input "1"
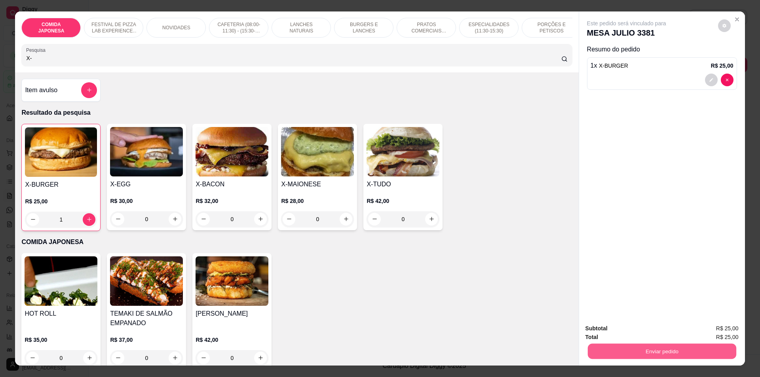
click at [666, 357] on button "Enviar pedido" at bounding box center [661, 351] width 148 height 15
click at [658, 329] on button "Não registrar e enviar pedido" at bounding box center [636, 332] width 80 height 15
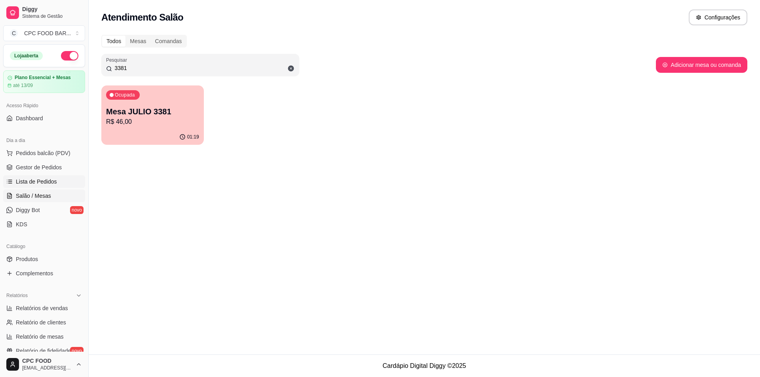
click at [27, 183] on span "Lista de Pedidos" at bounding box center [36, 182] width 41 height 8
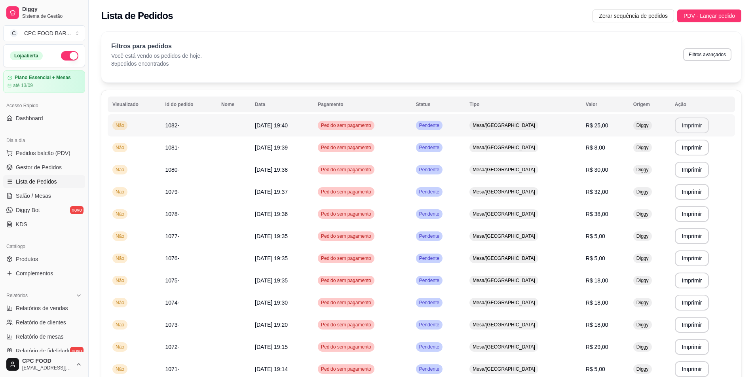
click at [685, 125] on button "Imprimir" at bounding box center [692, 126] width 34 height 16
click at [32, 150] on span "Pedidos balcão (PDV)" at bounding box center [43, 153] width 55 height 8
click at [39, 192] on link "Salão / Mesas" at bounding box center [44, 196] width 82 height 13
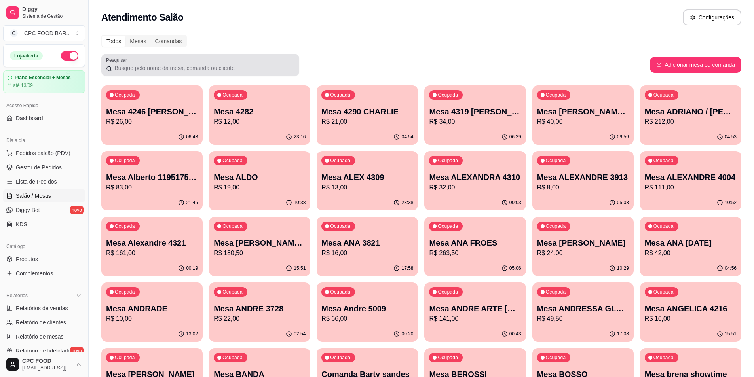
click at [126, 68] on input "Pesquisar" at bounding box center [203, 68] width 182 height 8
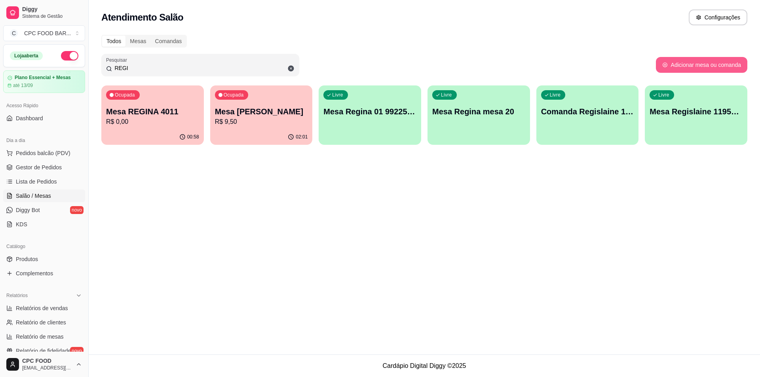
type input "REGI"
click at [690, 66] on button "Adicionar mesa ou comanda" at bounding box center [701, 65] width 91 height 16
select select "TABLE"
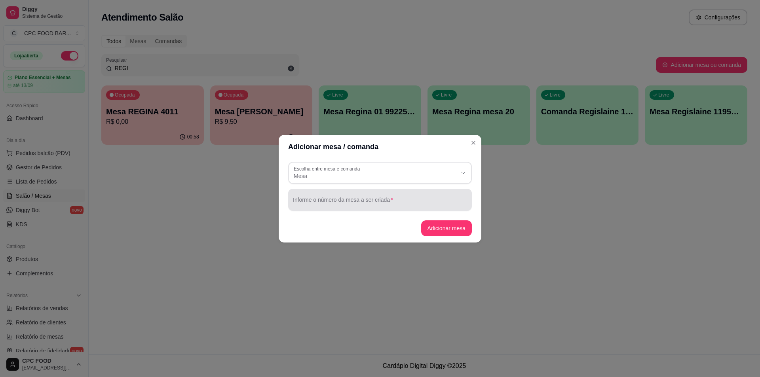
click at [310, 198] on div at bounding box center [380, 200] width 174 height 16
type input "REGIS"
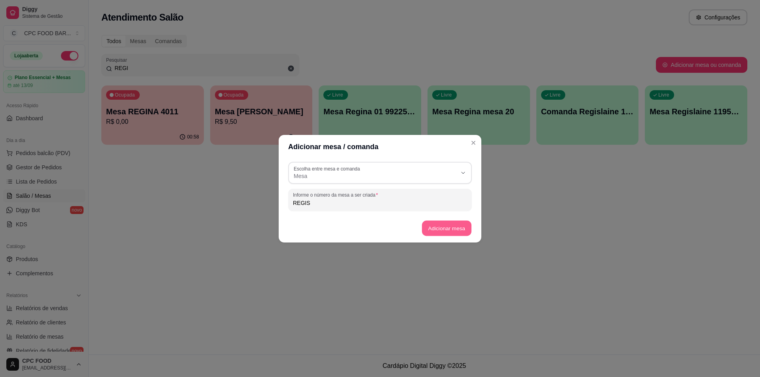
click at [451, 228] on button "Adicionar mesa" at bounding box center [446, 227] width 49 height 15
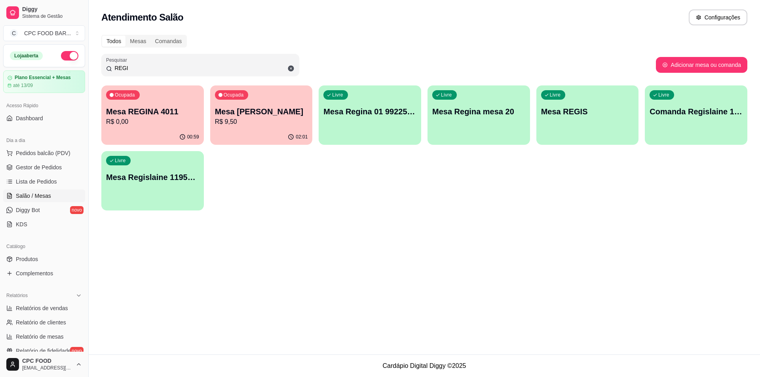
click at [604, 119] on div "Livre Mesa REGIS" at bounding box center [587, 111] width 103 height 50
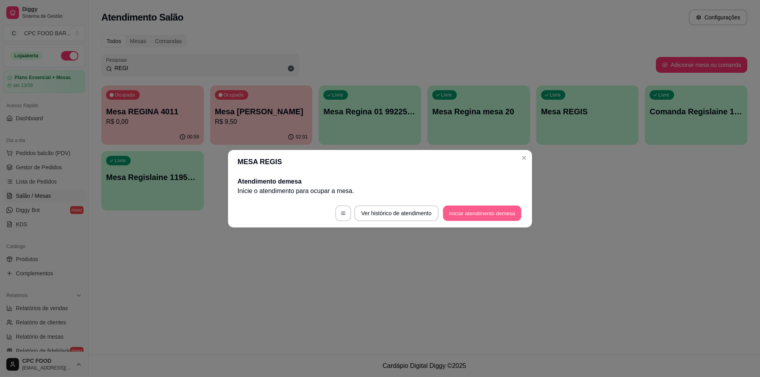
click at [480, 211] on button "Iniciar atendimento de mesa" at bounding box center [482, 212] width 78 height 15
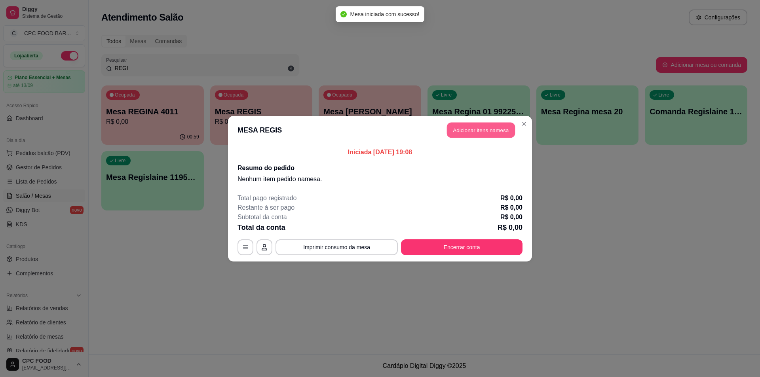
click at [496, 133] on button "Adicionar itens na mesa" at bounding box center [481, 129] width 68 height 15
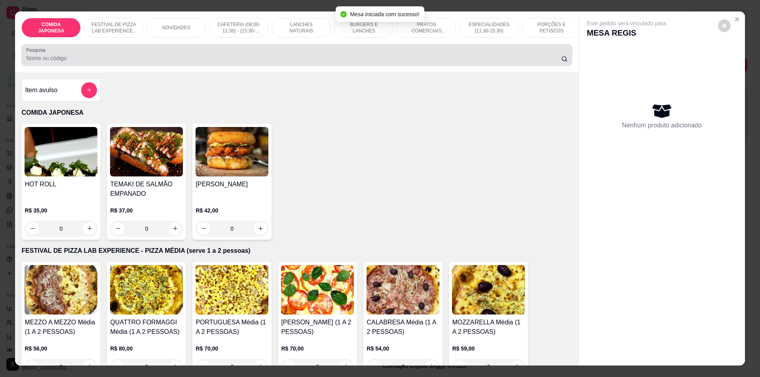
click at [375, 57] on div at bounding box center [296, 55] width 541 height 16
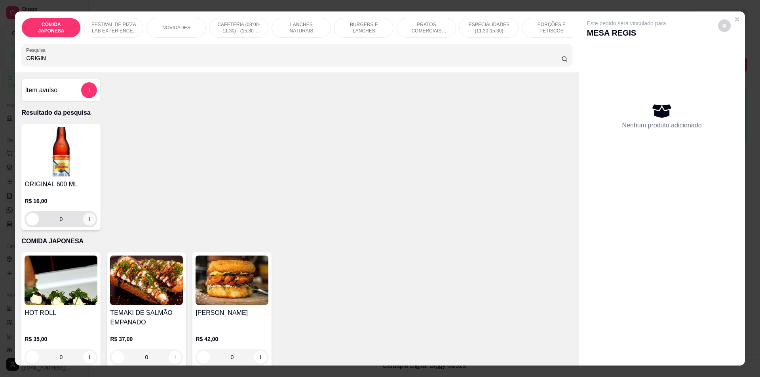
type input "ORIGIN"
click at [86, 221] on button "increase-product-quantity" at bounding box center [89, 219] width 13 height 13
type input "1"
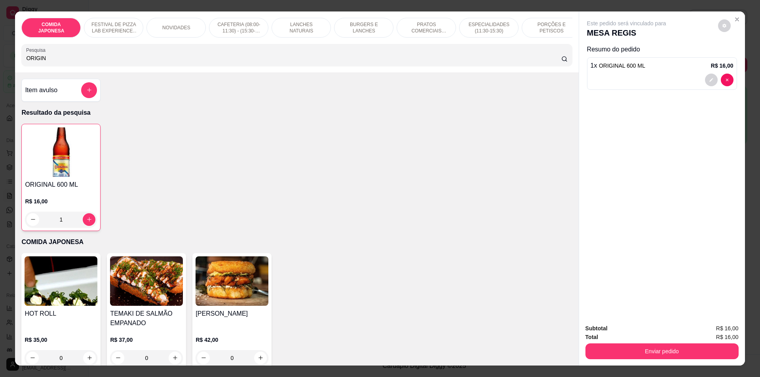
drag, startPoint x: 60, startPoint y: 66, endPoint x: 0, endPoint y: 68, distance: 59.8
click at [0, 68] on div "COMIDA JAPONESA FESTIVAL DE PIZZA LAB EXPERIENCE - PIZZA MÉDIA (serve 1 a 2 pes…" at bounding box center [380, 188] width 760 height 377
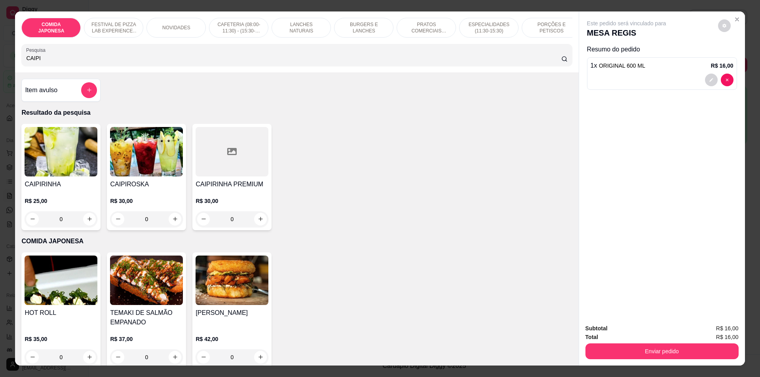
type input "CAIPI"
click at [89, 226] on div "0" at bounding box center [61, 219] width 73 height 16
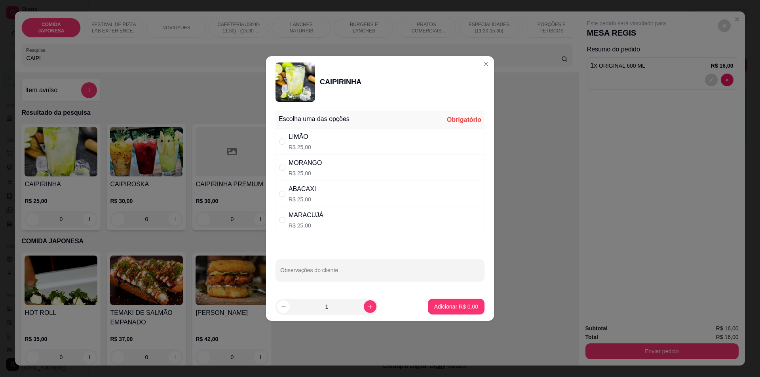
click at [389, 162] on div "MORANGO R$ 25,00" at bounding box center [380, 168] width 209 height 26
radio input "true"
click at [468, 303] on p "Adicionar R$ 25,00" at bounding box center [455, 307] width 46 height 8
type input "1"
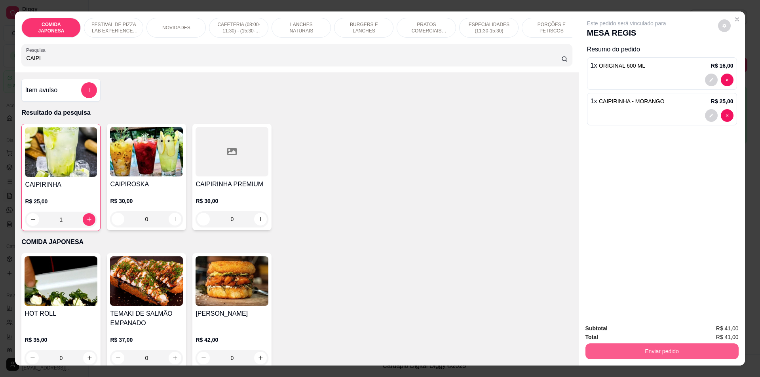
click at [667, 350] on button "Enviar pedido" at bounding box center [661, 352] width 153 height 16
click at [655, 332] on button "Não registrar e enviar pedido" at bounding box center [636, 332] width 80 height 15
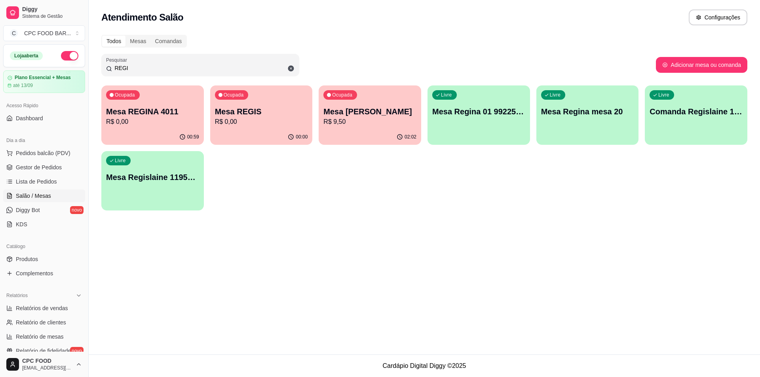
drag, startPoint x: 127, startPoint y: 65, endPoint x: 51, endPoint y: 67, distance: 76.0
click at [51, 67] on div "Diggy Sistema de Gestão C CPC FOOD BAR ... Loja aberta Plano Essencial + Mesas …" at bounding box center [380, 188] width 760 height 377
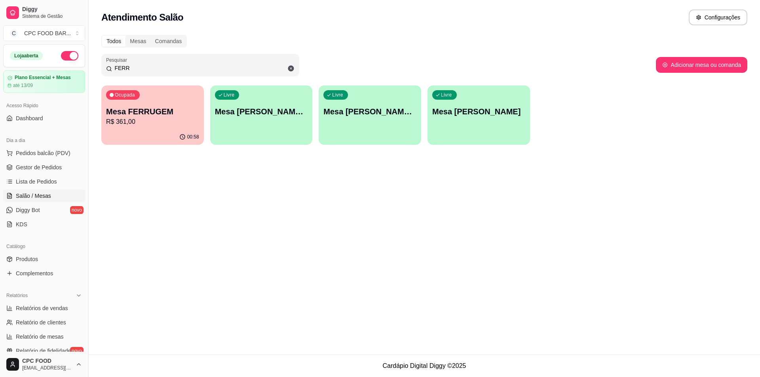
type input "FERR"
click at [148, 127] on div "Ocupada Mesa FERRUGEM R$ 361,00" at bounding box center [152, 107] width 99 height 43
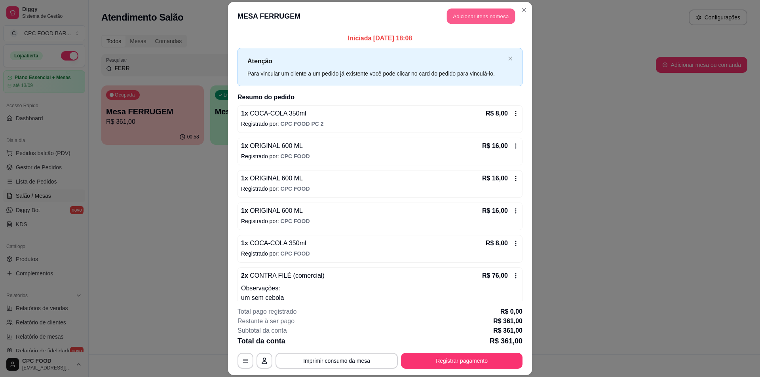
click at [454, 13] on button "Adicionar itens na mesa" at bounding box center [481, 15] width 68 height 15
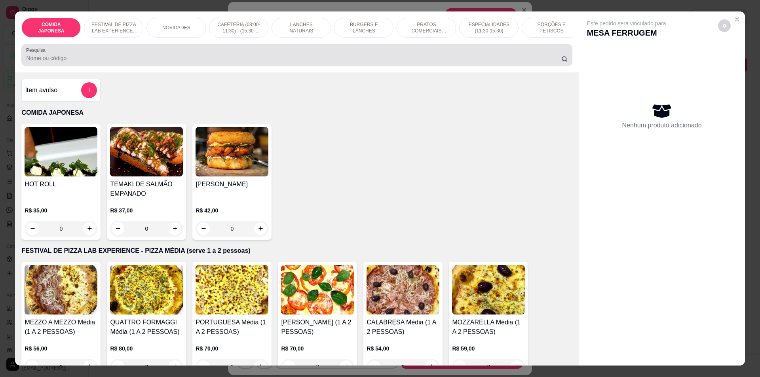
click at [314, 62] on input "Pesquisa" at bounding box center [293, 58] width 535 height 8
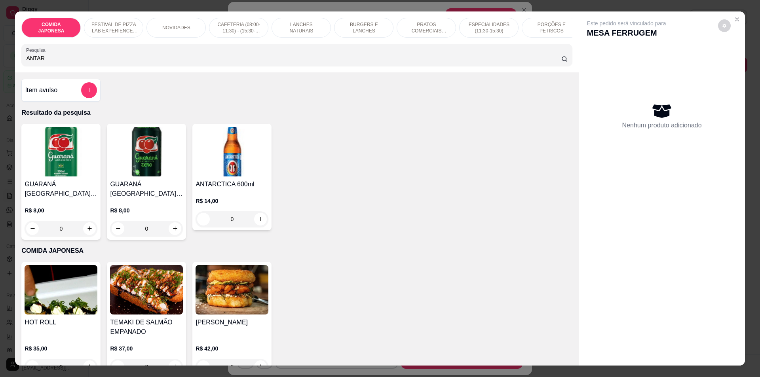
type input "ANTAR"
click at [262, 224] on button "increase-product-quantity" at bounding box center [261, 219] width 12 height 12
type input "1"
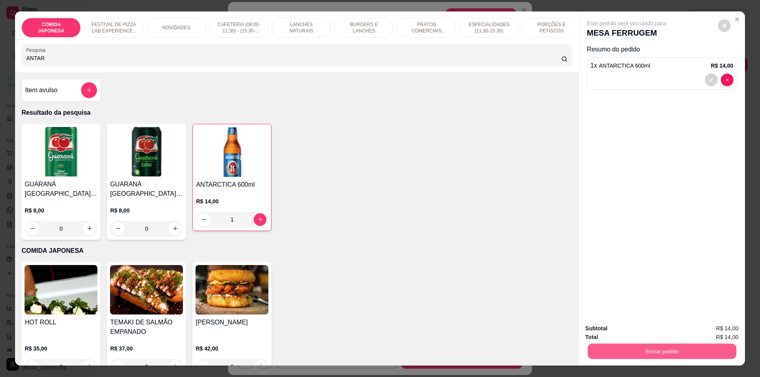
click at [651, 344] on button "Enviar pedido" at bounding box center [661, 351] width 148 height 15
click at [623, 354] on button "Enviar pedido" at bounding box center [661, 352] width 153 height 16
click at [621, 335] on button "Não registrar e enviar pedido" at bounding box center [636, 332] width 82 height 15
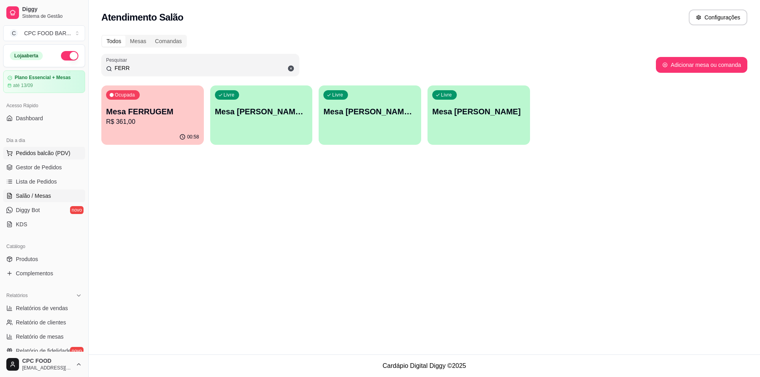
click at [38, 149] on button "Pedidos balcão (PDV)" at bounding box center [44, 153] width 82 height 13
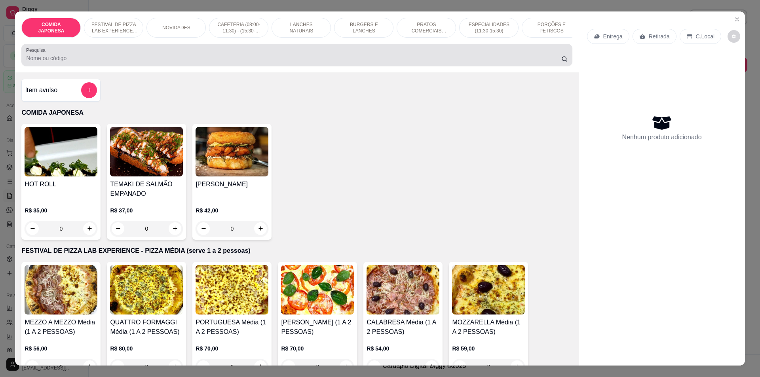
click at [135, 62] on input "Pesquisa" at bounding box center [293, 58] width 535 height 8
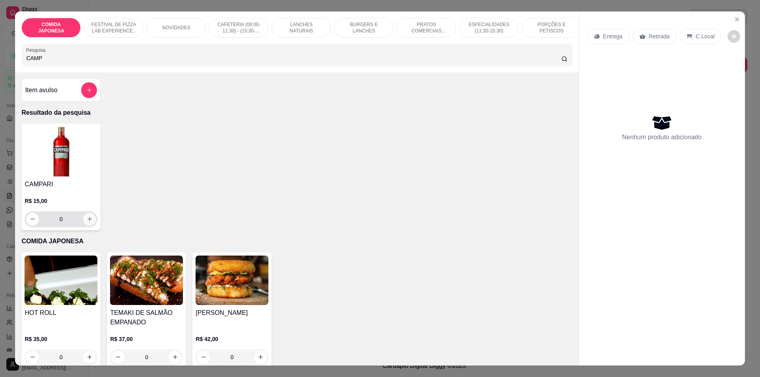
type input "CAMP"
click at [87, 222] on icon "increase-product-quantity" at bounding box center [90, 219] width 6 height 6
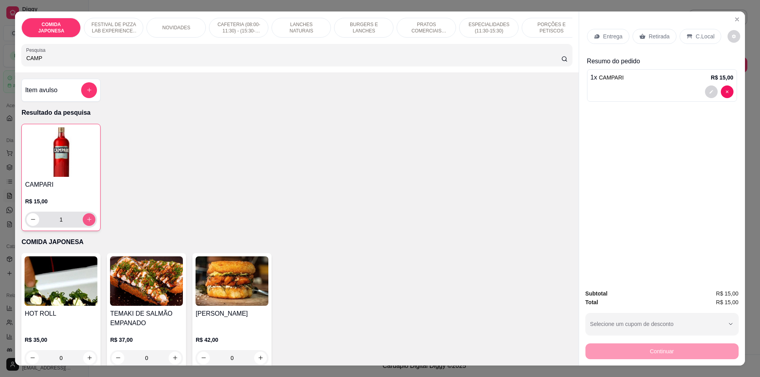
type input "1"
click at [734, 19] on icon "Close" at bounding box center [737, 19] width 6 height 6
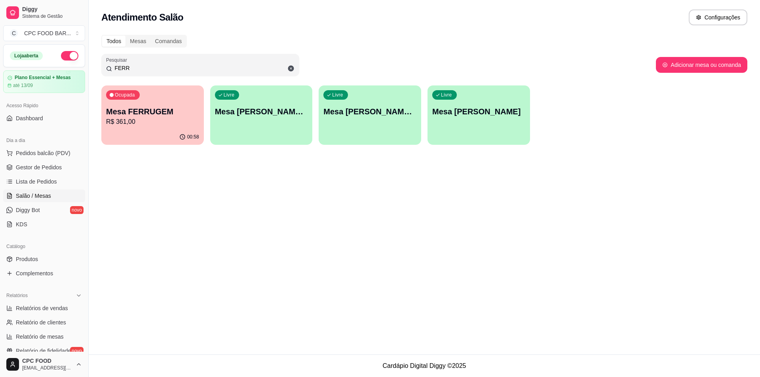
click at [237, 50] on div "Todos Mesas Comandas Pesquisar FERR Adicionar mesa ou comanda Ocupada Mesa FERR…" at bounding box center [424, 92] width 671 height 124
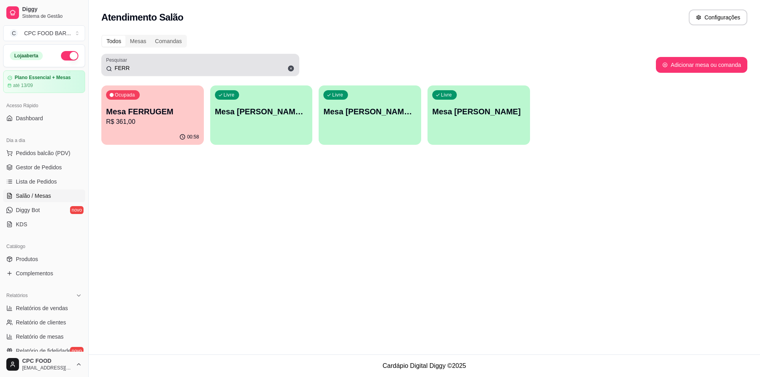
click at [226, 63] on div "FERR" at bounding box center [200, 65] width 188 height 16
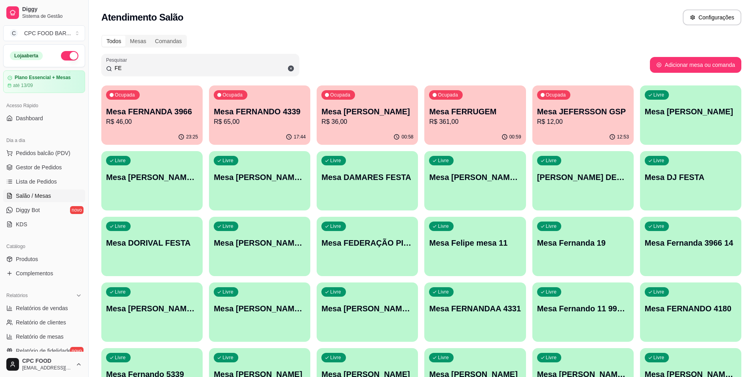
type input "F"
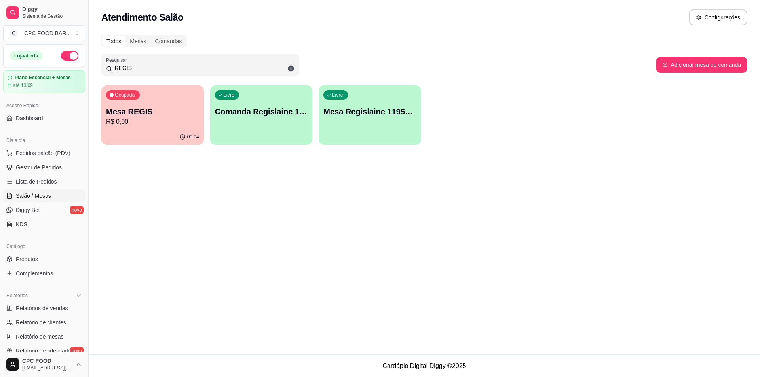
type input "REGIS"
click at [144, 118] on p "R$ 0,00" at bounding box center [153, 121] width 90 height 9
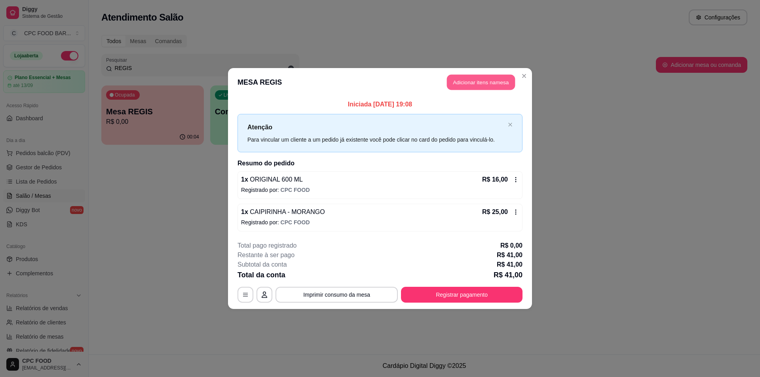
click at [484, 79] on button "Adicionar itens na mesa" at bounding box center [481, 82] width 68 height 15
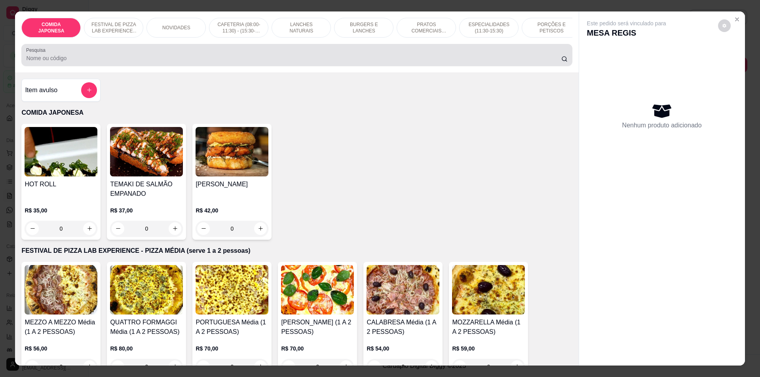
click at [322, 59] on div at bounding box center [296, 55] width 541 height 16
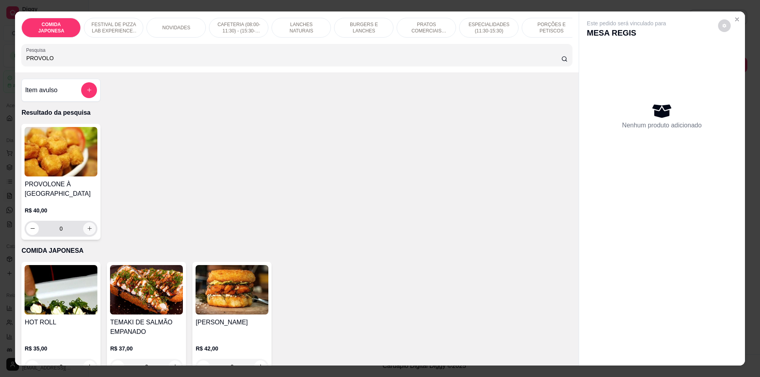
type input "PROVOLO"
click at [87, 228] on div "0" at bounding box center [61, 229] width 70 height 16
click at [88, 232] on icon "increase-product-quantity" at bounding box center [90, 229] width 6 height 6
type input "1"
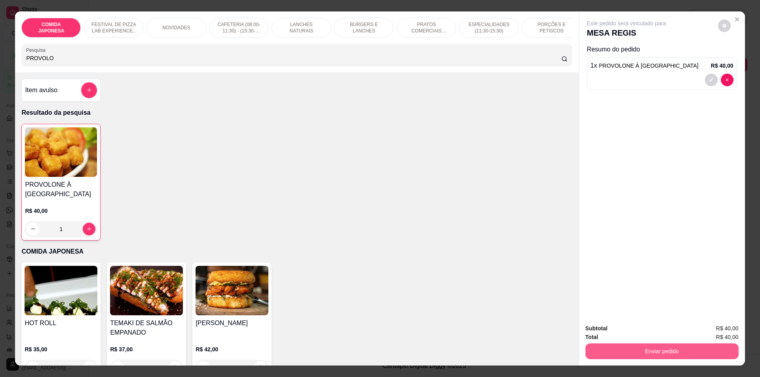
click at [639, 354] on button "Enviar pedido" at bounding box center [661, 352] width 153 height 16
click at [633, 334] on button "Não registrar e enviar pedido" at bounding box center [636, 332] width 82 height 15
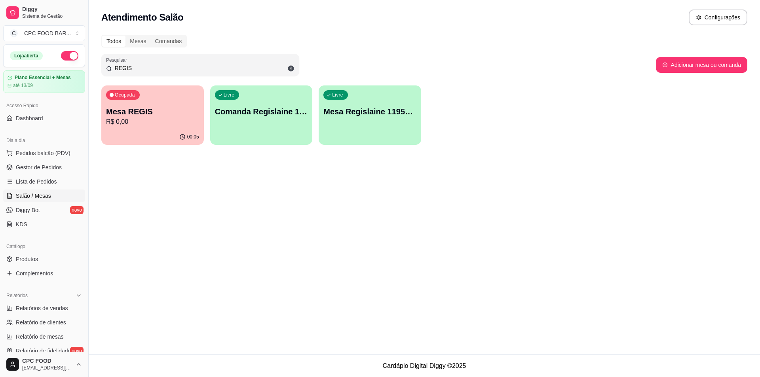
drag, startPoint x: 142, startPoint y: 67, endPoint x: 77, endPoint y: 50, distance: 67.0
click at [77, 50] on div "Diggy Sistema de Gestão C CPC FOOD BAR ... Loja aberta Plano Essencial + Mesas …" at bounding box center [380, 188] width 760 height 377
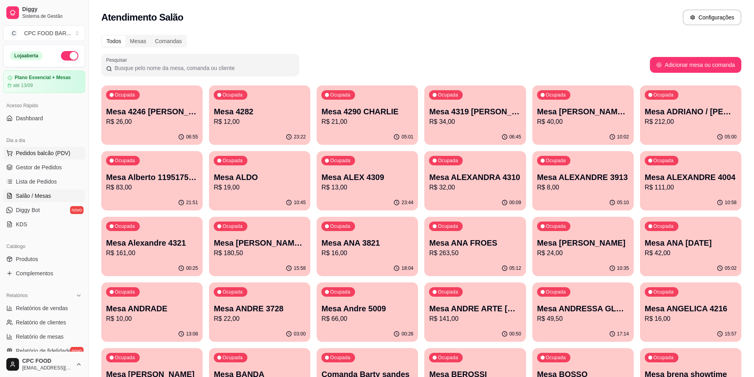
click at [26, 156] on span "Pedidos balcão (PDV)" at bounding box center [43, 153] width 55 height 8
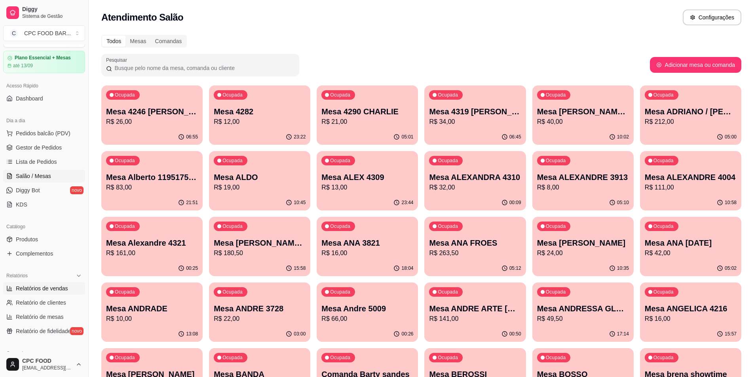
scroll to position [79, 0]
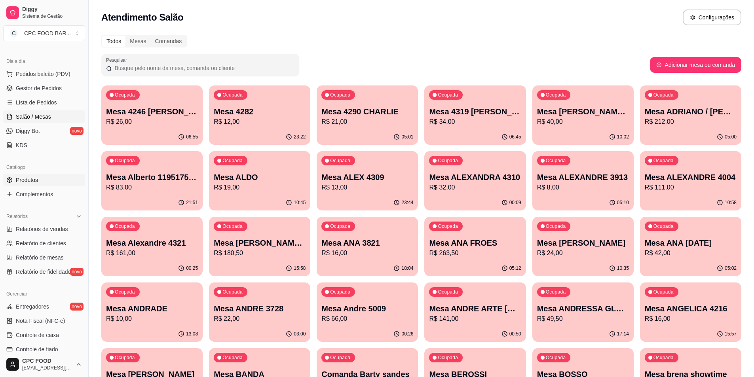
click at [23, 177] on span "Produtos" at bounding box center [27, 180] width 22 height 8
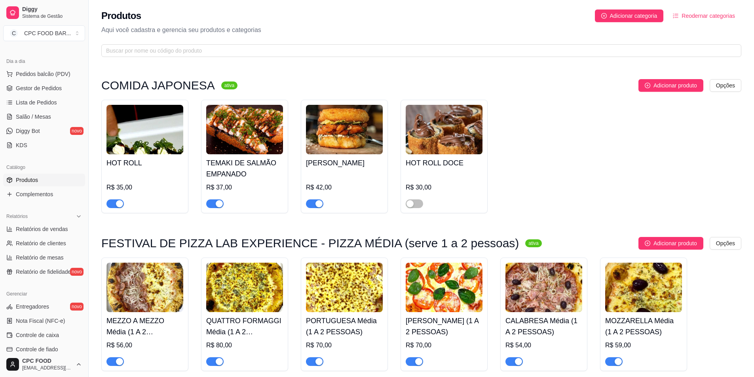
click at [112, 203] on span "button" at bounding box center [114, 204] width 17 height 9
click at [215, 205] on span "button" at bounding box center [214, 204] width 17 height 9
click at [316, 203] on div "button" at bounding box center [318, 203] width 7 height 7
click at [42, 114] on span "Salão / Mesas" at bounding box center [33, 117] width 35 height 8
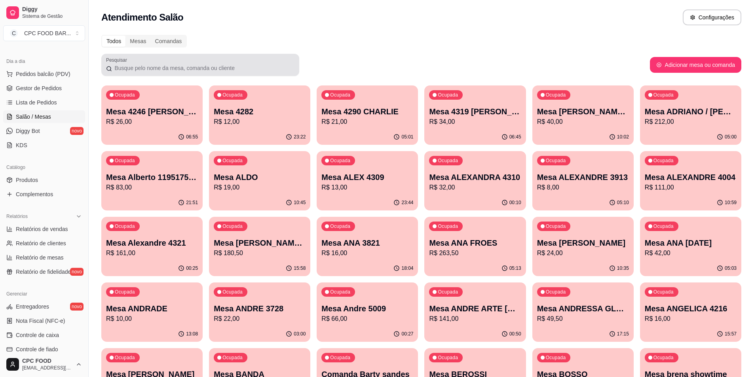
click at [141, 69] on input "Pesquisar" at bounding box center [203, 68] width 182 height 8
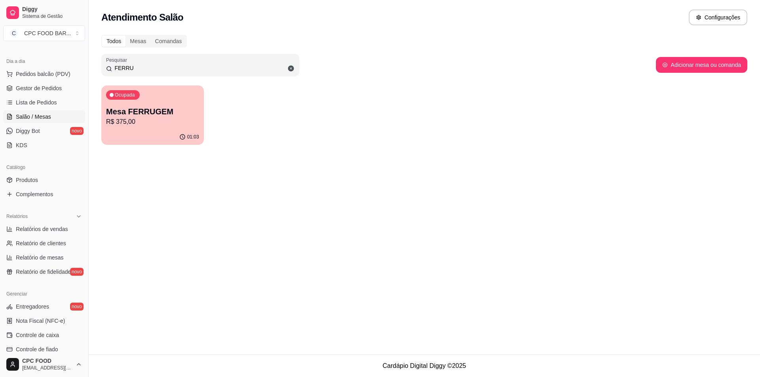
type input "FERRU"
click at [145, 102] on div "Ocupada Mesa FERRUGEM R$ 375,00" at bounding box center [152, 108] width 103 height 44
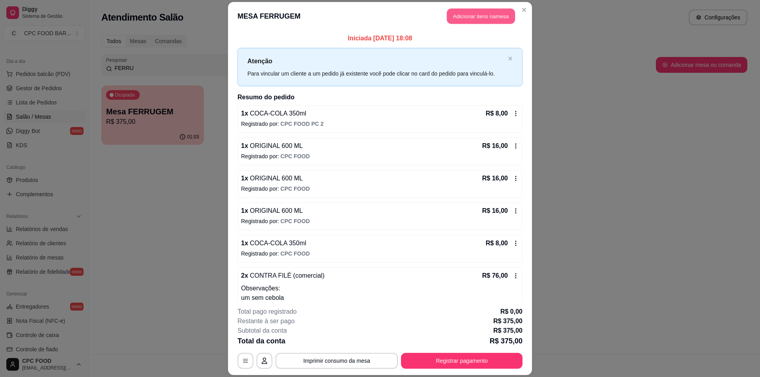
click at [475, 13] on button "Adicionar itens na mesa" at bounding box center [481, 15] width 68 height 15
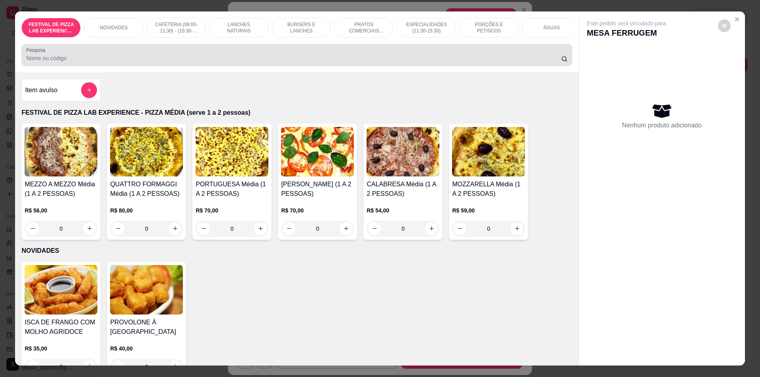
click at [416, 62] on input "Pesquisa" at bounding box center [293, 58] width 535 height 8
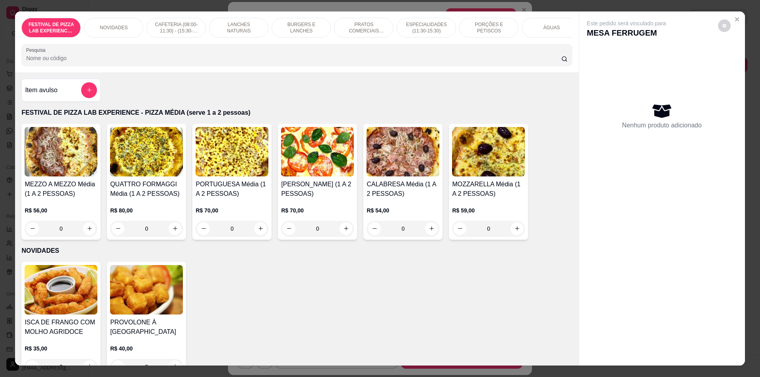
type input "I"
type input "S"
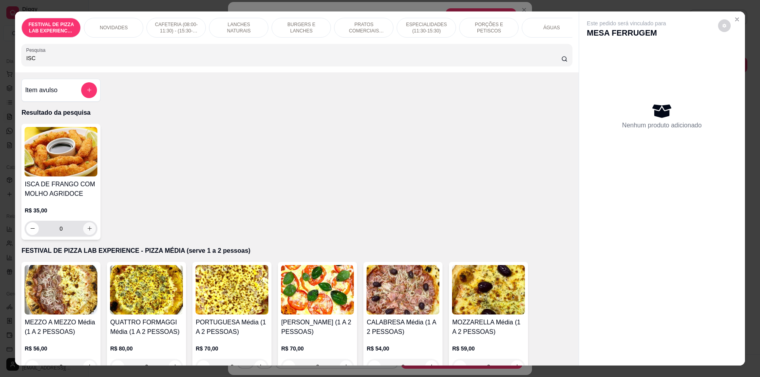
type input "ISC"
click at [87, 232] on icon "increase-product-quantity" at bounding box center [90, 229] width 6 height 6
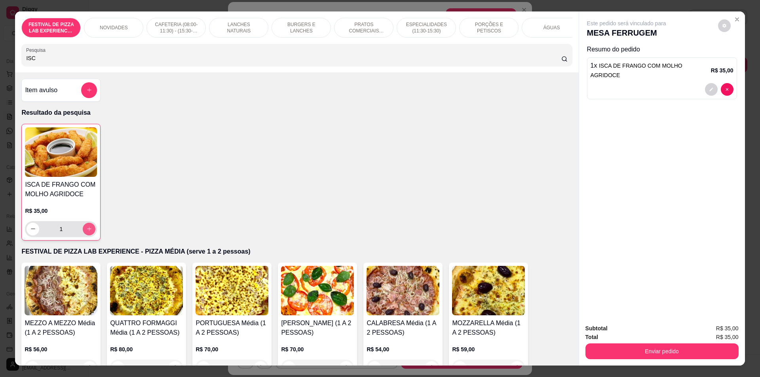
type input "1"
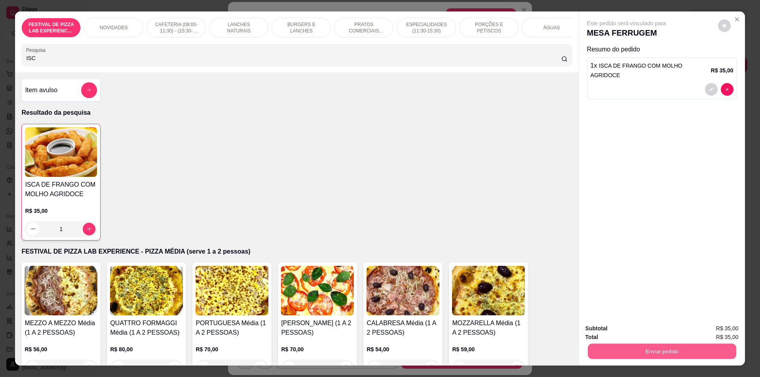
click at [657, 349] on button "Enviar pedido" at bounding box center [661, 351] width 148 height 15
click at [647, 331] on button "Não registrar e enviar pedido" at bounding box center [636, 332] width 80 height 15
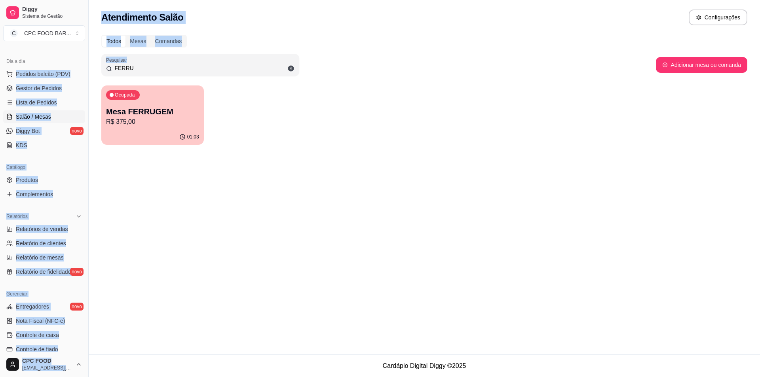
drag, startPoint x: 149, startPoint y: 59, endPoint x: 80, endPoint y: 65, distance: 68.8
click at [80, 65] on div "Diggy Sistema de Gestão C CPC FOOD BAR ... Loja aberta Plano Essencial + Mesas …" at bounding box center [380, 188] width 760 height 377
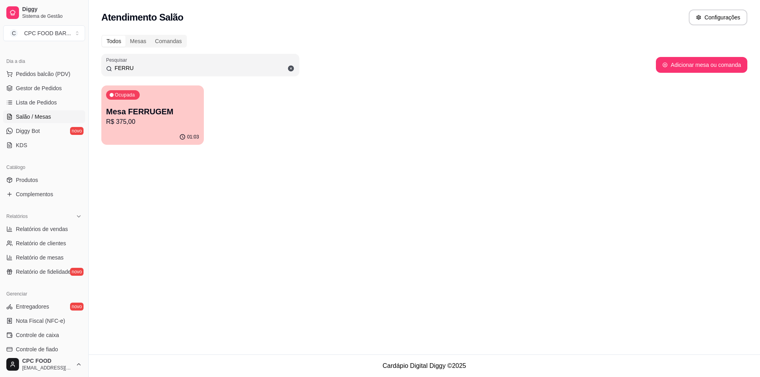
drag, startPoint x: 144, startPoint y: 67, endPoint x: 78, endPoint y: 65, distance: 66.5
click at [78, 65] on div "Diggy Sistema de Gestão C CPC FOOD BAR ... Loja aberta Plano Essencial + Mesas …" at bounding box center [380, 188] width 760 height 377
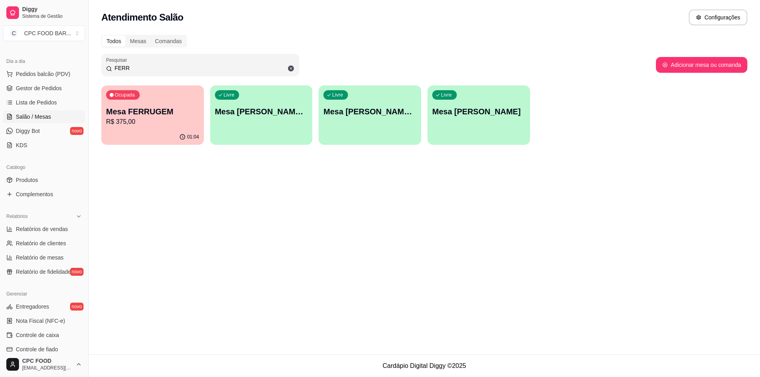
type input "FERR"
click at [169, 116] on p "Mesa FERRUGEM" at bounding box center [153, 111] width 90 height 11
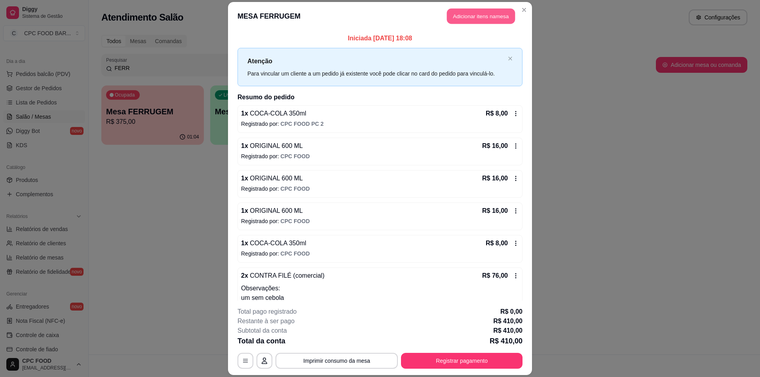
click at [488, 13] on button "Adicionar itens na mesa" at bounding box center [481, 15] width 68 height 15
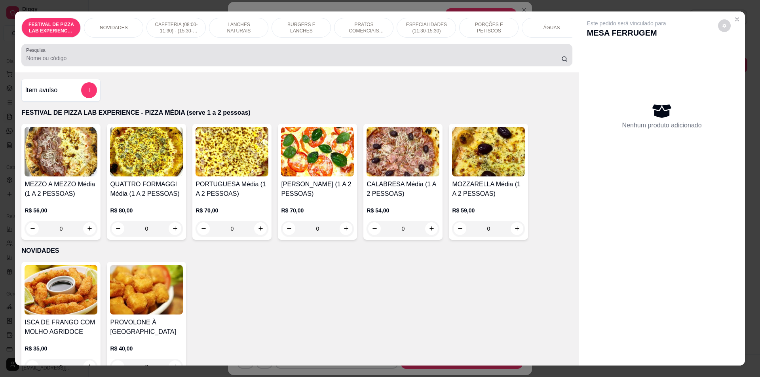
click at [320, 61] on input "Pesquisa" at bounding box center [293, 58] width 535 height 8
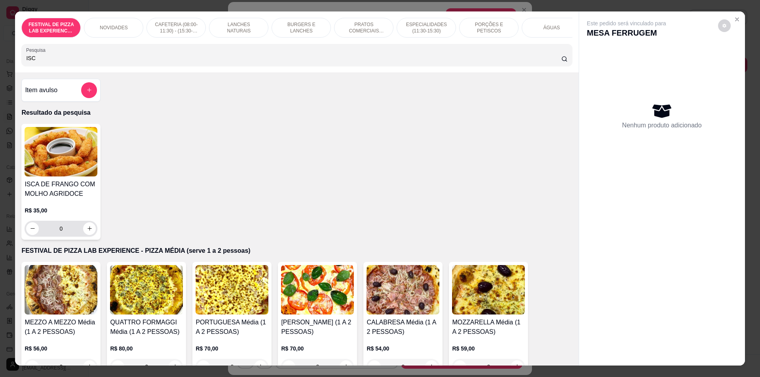
type input "ISC"
click at [84, 235] on button "increase-product-quantity" at bounding box center [90, 228] width 12 height 12
type input "1"
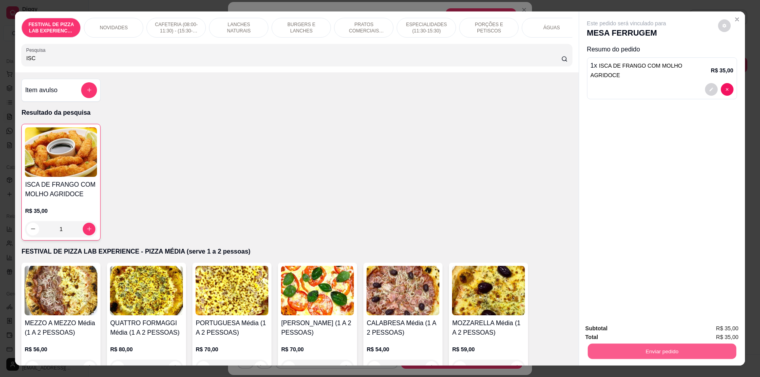
click at [630, 350] on button "Enviar pedido" at bounding box center [661, 351] width 148 height 15
click at [631, 335] on button "Não registrar e enviar pedido" at bounding box center [636, 332] width 80 height 15
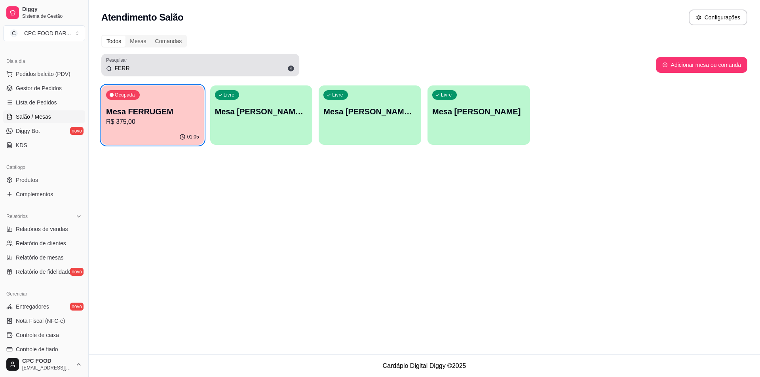
click at [136, 55] on div "Pesquisar FERR" at bounding box center [200, 65] width 198 height 22
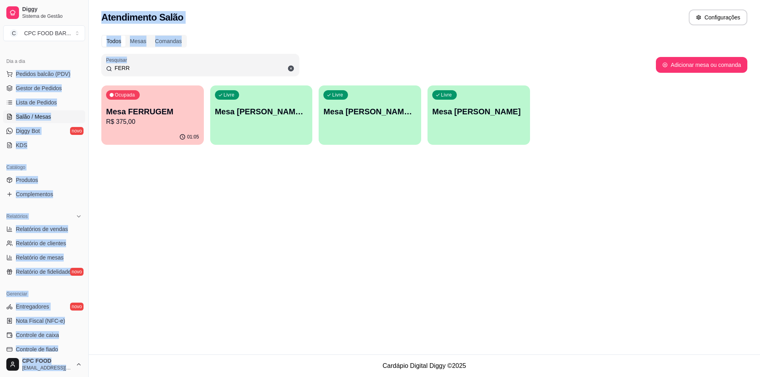
drag, startPoint x: 139, startPoint y: 63, endPoint x: 82, endPoint y: 66, distance: 57.1
click at [82, 66] on div "Diggy Sistema de Gestão C CPC FOOD BAR ... Loja aberta Plano Essencial + Mesas …" at bounding box center [380, 188] width 760 height 377
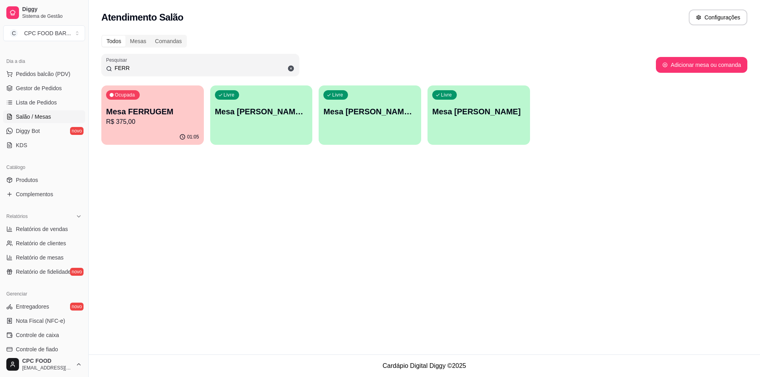
drag, startPoint x: 140, startPoint y: 67, endPoint x: 103, endPoint y: 68, distance: 37.2
click at [103, 68] on div "Pesquisar FERR" at bounding box center [200, 65] width 198 height 22
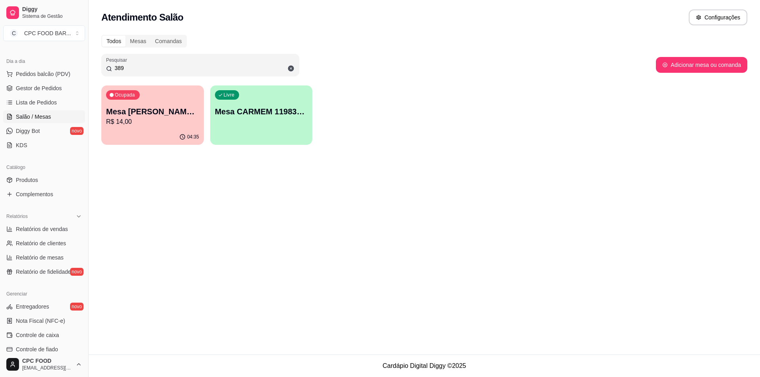
type input "3890"
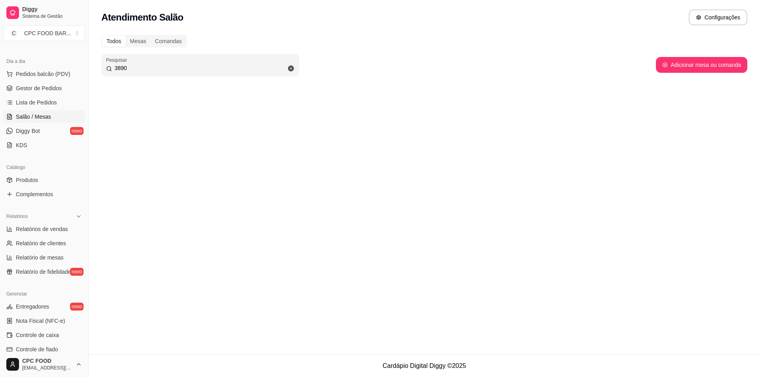
drag, startPoint x: 152, startPoint y: 63, endPoint x: 72, endPoint y: 62, distance: 80.0
click at [72, 62] on div "Diggy Sistema de Gestão C CPC FOOD BAR ... Loja aberta Plano Essencial + Mesas …" at bounding box center [380, 188] width 760 height 377
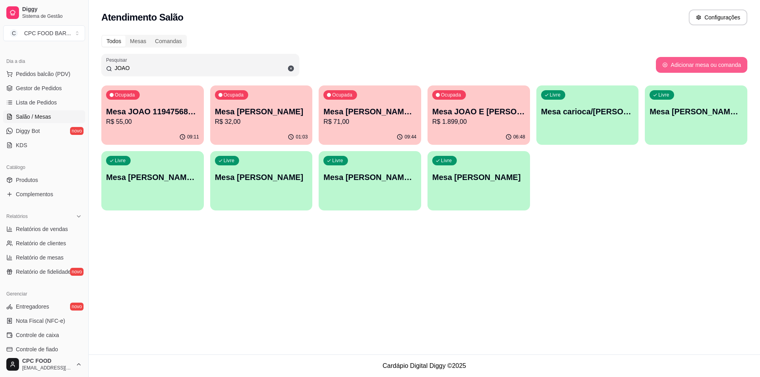
type input "JOAO"
click at [703, 61] on button "Adicionar mesa ou comanda" at bounding box center [701, 65] width 91 height 16
select select "TABLE"
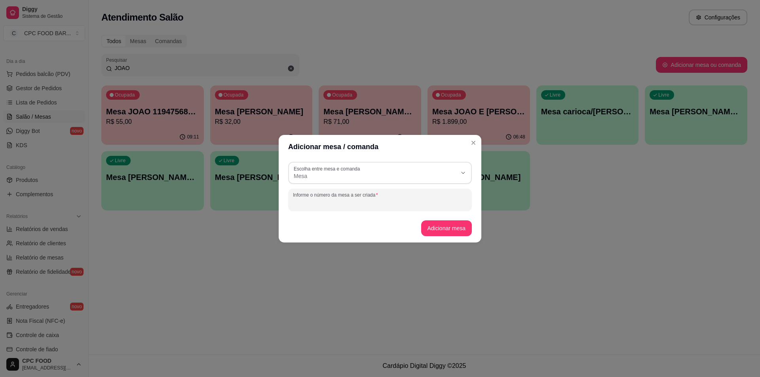
click at [306, 200] on div "Informe o número da mesa a ser criada" at bounding box center [380, 200] width 184 height 22
type input "[PERSON_NAME] 3890"
click at [443, 229] on button "Adicionar mesa" at bounding box center [446, 227] width 49 height 15
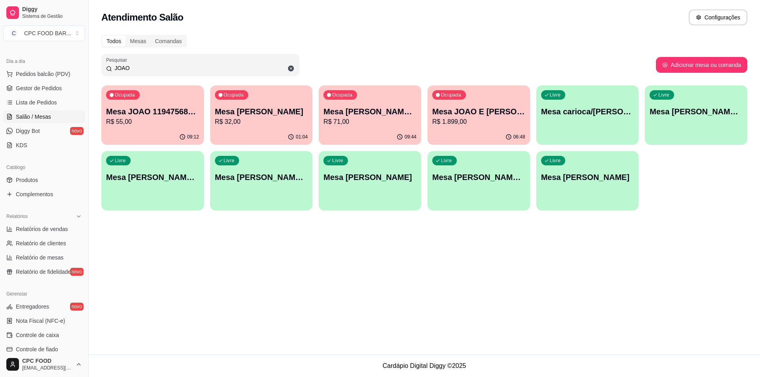
click at [697, 118] on div "Livre Mesa [PERSON_NAME] 3890" at bounding box center [696, 111] width 103 height 50
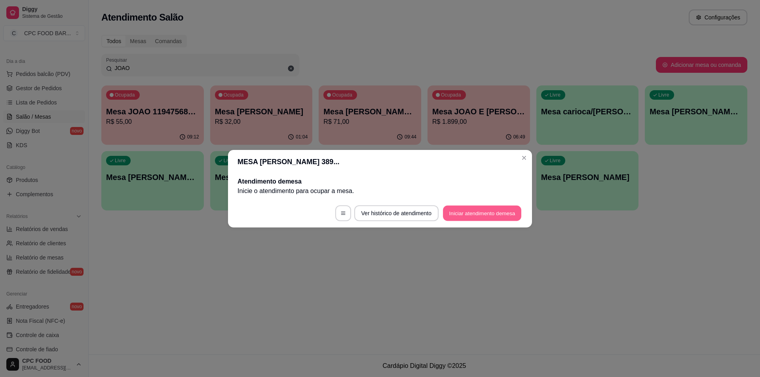
click at [459, 216] on button "Iniciar atendimento de mesa" at bounding box center [482, 212] width 78 height 15
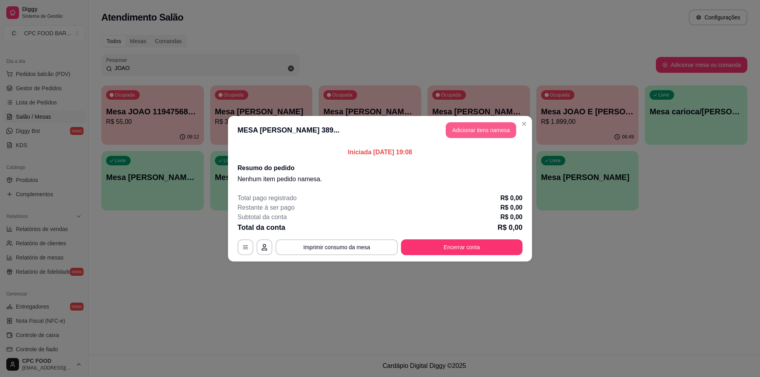
click at [465, 127] on button "Adicionar itens na mesa" at bounding box center [481, 130] width 70 height 16
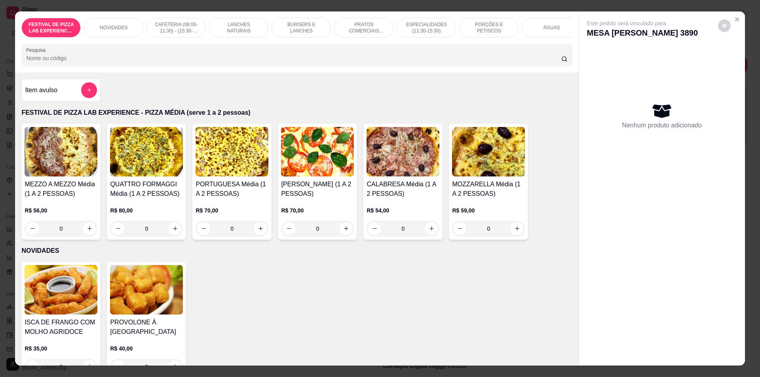
click at [298, 62] on input "Pesquisa" at bounding box center [293, 58] width 535 height 8
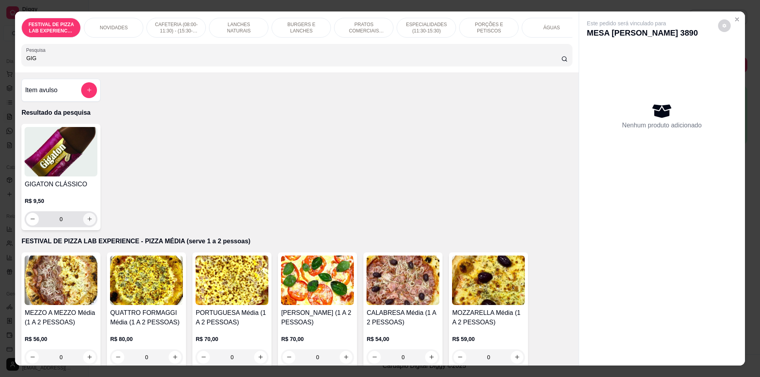
type input "GIG"
click at [90, 225] on button "increase-product-quantity" at bounding box center [90, 219] width 12 height 12
type input "1"
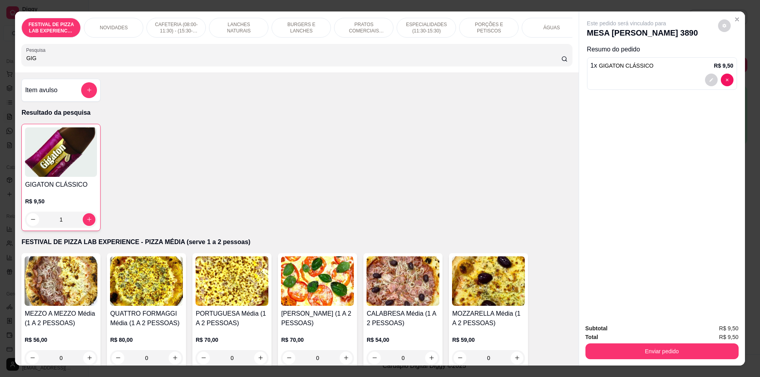
drag, startPoint x: 71, startPoint y: 63, endPoint x: 0, endPoint y: 61, distance: 70.9
click at [0, 61] on div "FESTIVAL DE PIZZA LAB EXPERIENCE - PIZZA MÉDIA (serve 1 a 2 pessoas) NOVIDADES …" at bounding box center [380, 188] width 760 height 377
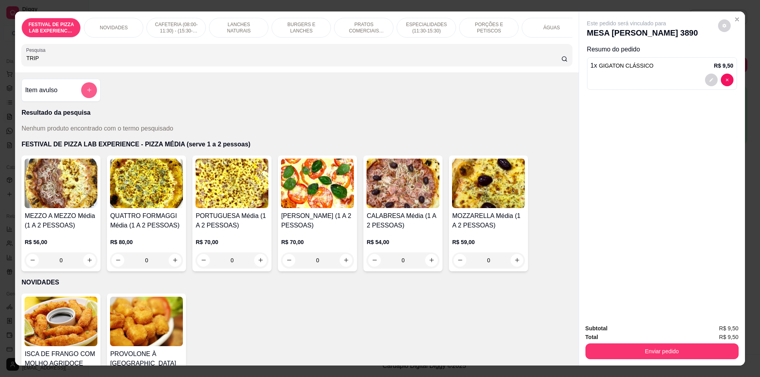
type input "TRIP"
click at [86, 93] on icon "add-separate-item" at bounding box center [89, 90] width 6 height 6
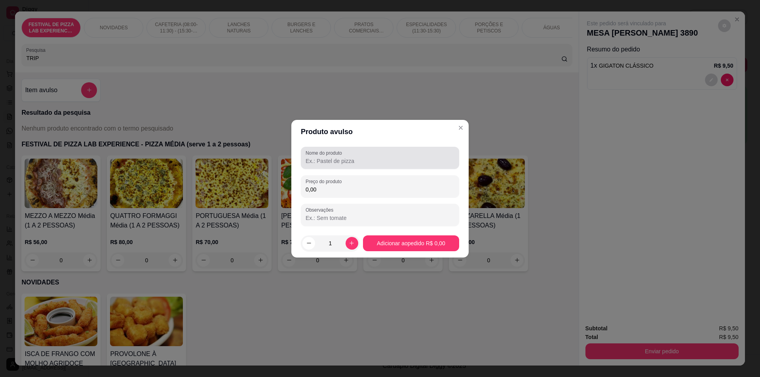
click at [331, 163] on input "Nome do produto" at bounding box center [380, 161] width 149 height 8
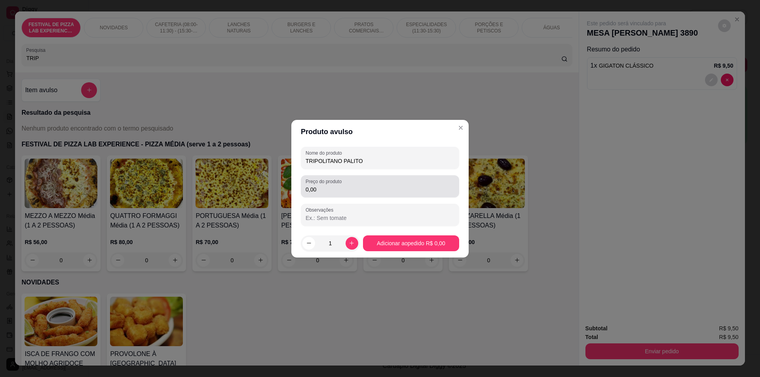
type input "TRIPOLITANO PALITO"
drag, startPoint x: 338, startPoint y: 186, endPoint x: 282, endPoint y: 187, distance: 56.2
click at [282, 187] on div "Produto avulso Nome do produto TRIPOLITANO PALITO Preço do produto 0,00 Observa…" at bounding box center [380, 188] width 760 height 377
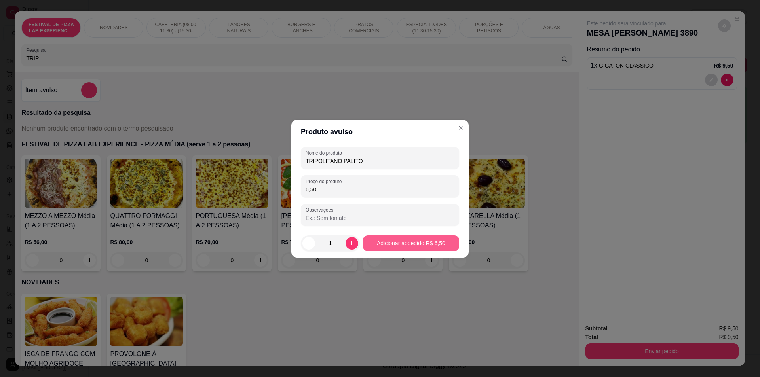
type input "6,50"
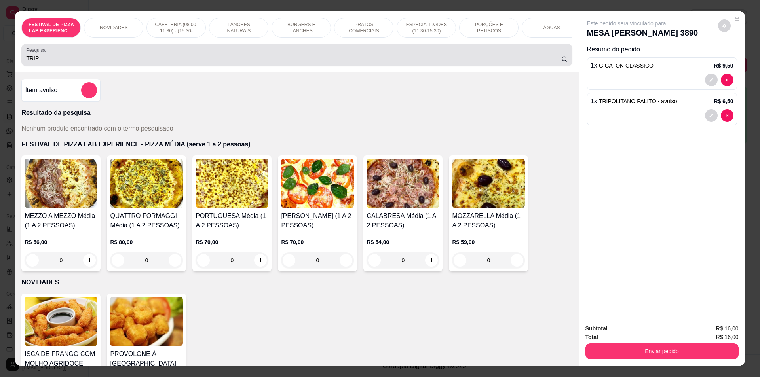
click at [133, 62] on input "TRIP" at bounding box center [293, 58] width 535 height 8
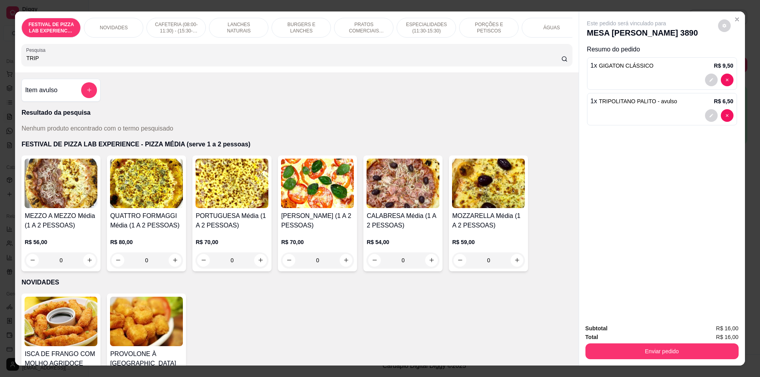
drag, startPoint x: 133, startPoint y: 65, endPoint x: 2, endPoint y: 63, distance: 130.3
click at [2, 63] on div "FESTIVAL DE PIZZA LAB EXPERIENCE - PIZZA MÉDIA (serve 1 a 2 pessoas) NOVIDADES …" at bounding box center [380, 188] width 760 height 377
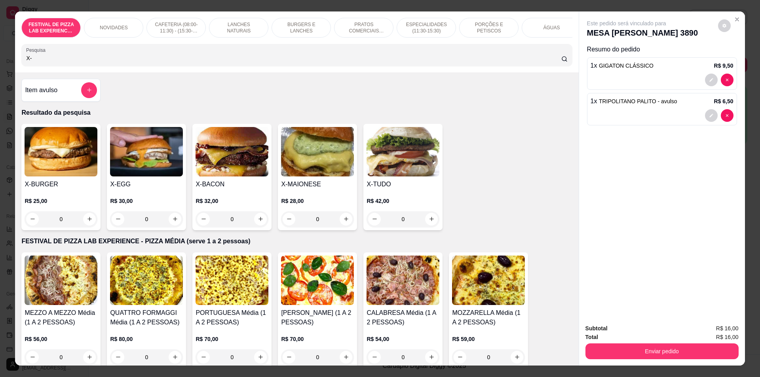
type input "X-"
click at [256, 224] on div "0" at bounding box center [232, 219] width 73 height 16
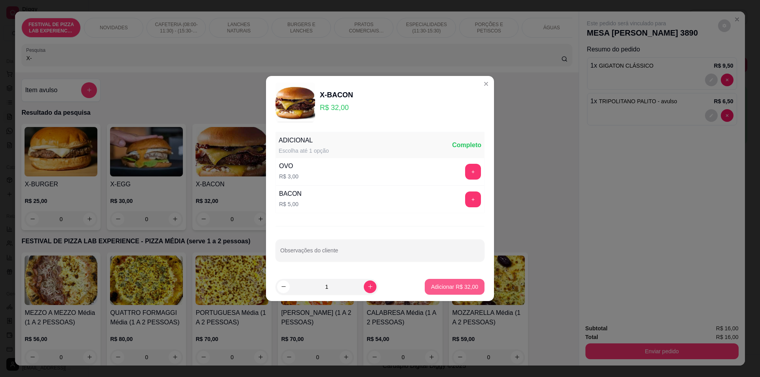
click at [458, 285] on p "Adicionar R$ 32,00" at bounding box center [454, 287] width 47 height 8
type input "1"
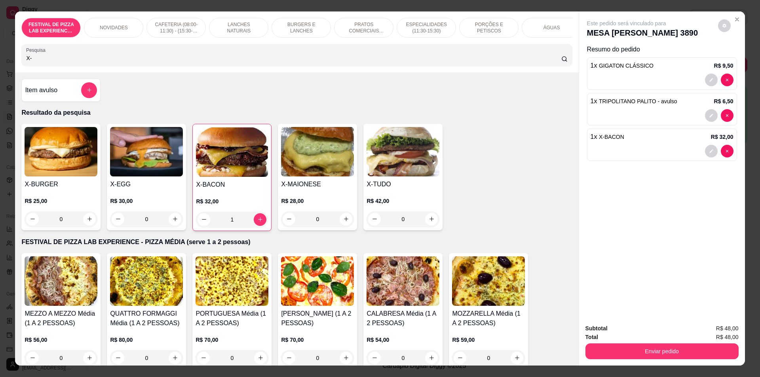
drag, startPoint x: 48, startPoint y: 68, endPoint x: 15, endPoint y: 65, distance: 32.5
click at [15, 65] on div "FESTIVAL DE PIZZA LAB EXPERIENCE - PIZZA MÉDIA (serve 1 a 2 pessoas) NOVIDADES …" at bounding box center [296, 41] width 563 height 61
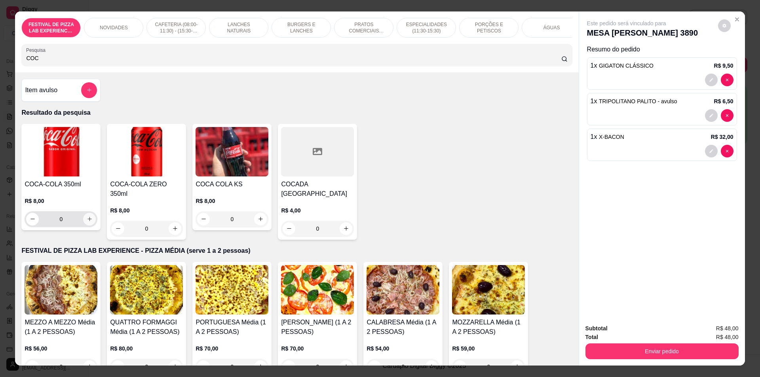
type input "COC"
click at [89, 222] on icon "increase-product-quantity" at bounding box center [90, 219] width 6 height 6
type input "1"
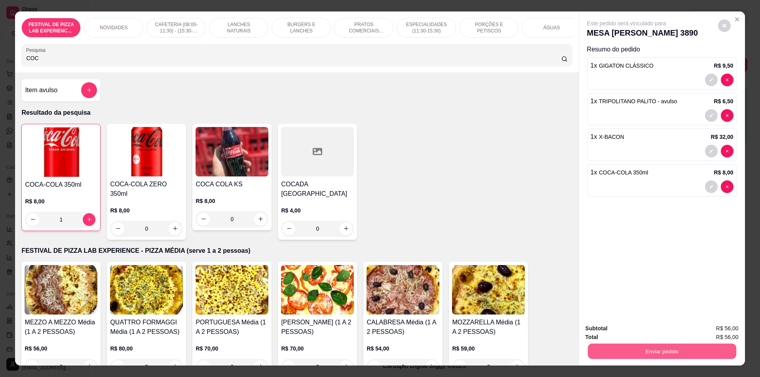
click at [648, 349] on button "Enviar pedido" at bounding box center [661, 351] width 148 height 15
click at [641, 334] on button "Não registrar e enviar pedido" at bounding box center [636, 332] width 80 height 15
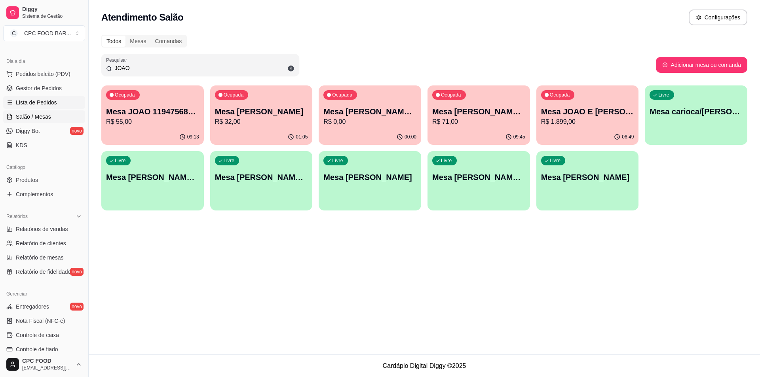
click at [32, 101] on span "Lista de Pedidos" at bounding box center [36, 103] width 41 height 8
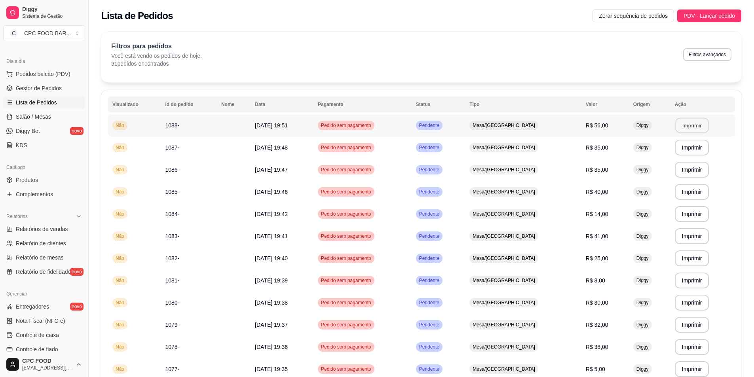
click at [692, 124] on button "Imprimir" at bounding box center [691, 125] width 33 height 15
click at [30, 125] on link "Diggy Bot novo" at bounding box center [44, 131] width 82 height 13
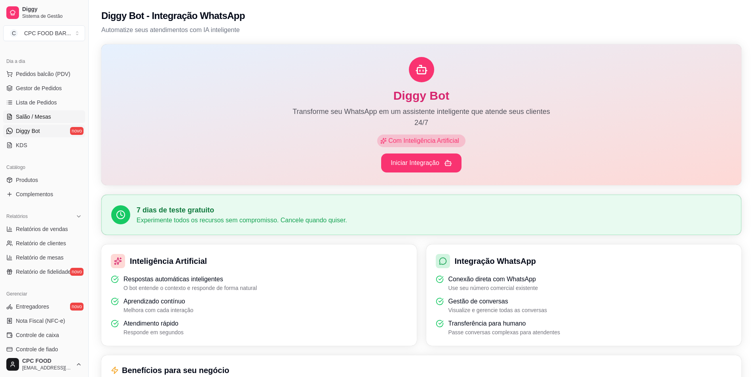
click at [32, 116] on span "Salão / Mesas" at bounding box center [33, 117] width 35 height 8
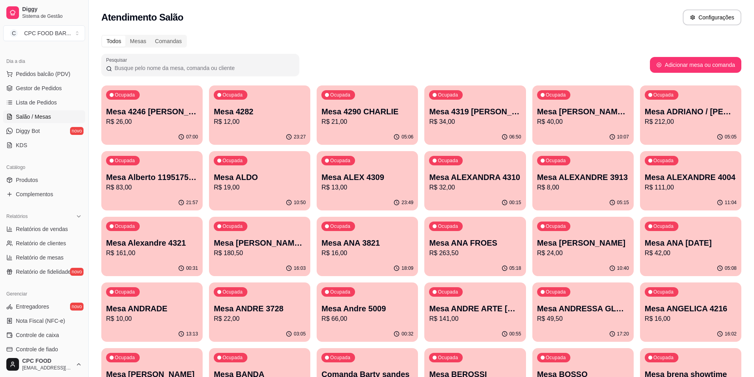
click at [26, 114] on span "Salão / Mesas" at bounding box center [33, 117] width 35 height 8
click at [163, 67] on input "Pesquisar" at bounding box center [203, 68] width 182 height 8
click at [154, 67] on input "Pesquisar" at bounding box center [203, 68] width 182 height 8
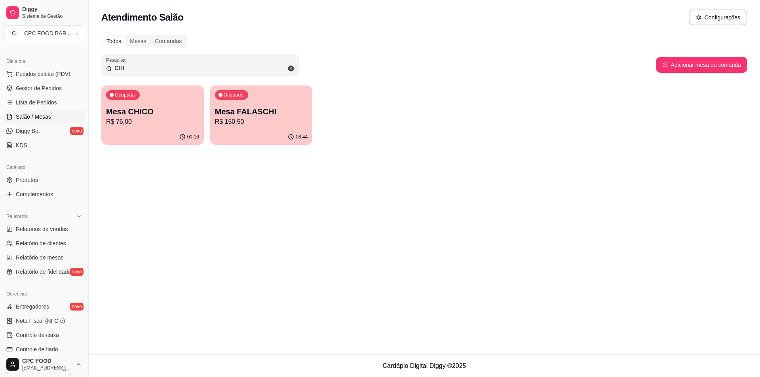
type input "CHI"
click at [180, 123] on p "R$ 76,00" at bounding box center [152, 122] width 93 height 10
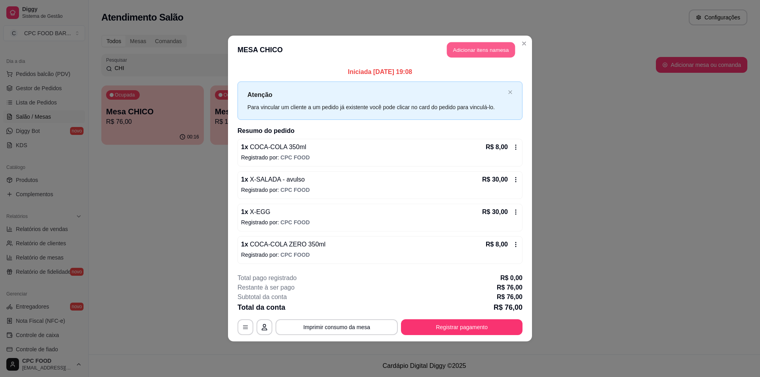
click at [498, 51] on button "Adicionar itens na mesa" at bounding box center [481, 49] width 68 height 15
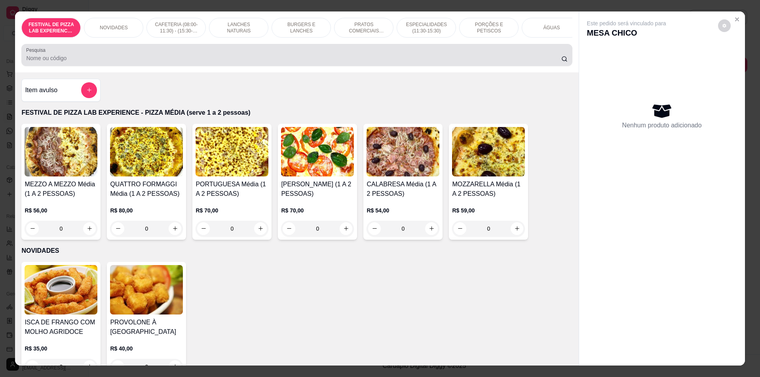
click at [340, 62] on input "Pesquisa" at bounding box center [293, 58] width 535 height 8
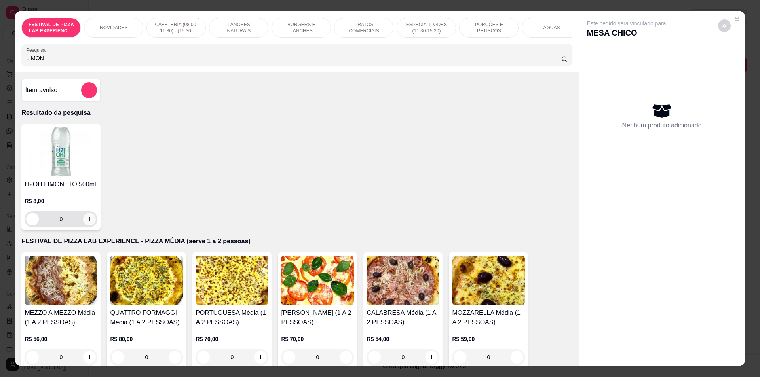
type input "LIMON"
click at [89, 222] on icon "increase-product-quantity" at bounding box center [90, 219] width 6 height 6
type input "1"
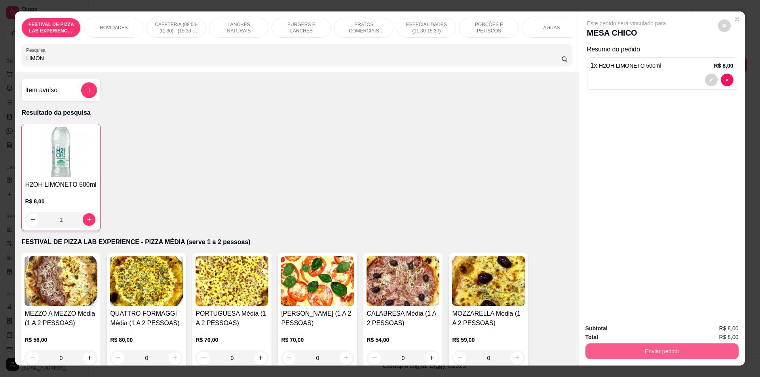
click at [647, 350] on button "Enviar pedido" at bounding box center [661, 352] width 153 height 16
click at [645, 331] on button "Não registrar e enviar pedido" at bounding box center [636, 332] width 80 height 15
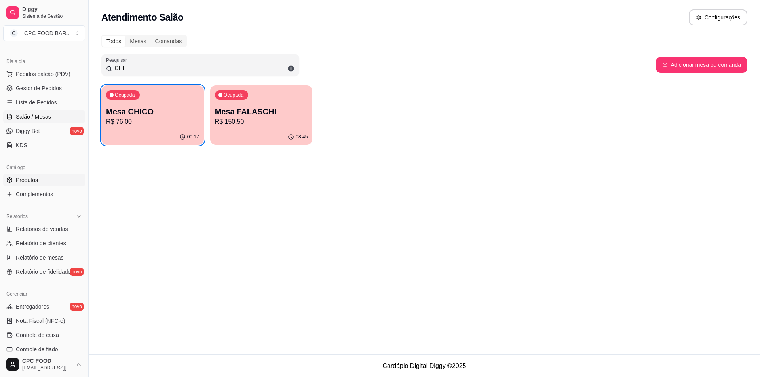
click at [30, 181] on span "Produtos" at bounding box center [27, 180] width 22 height 8
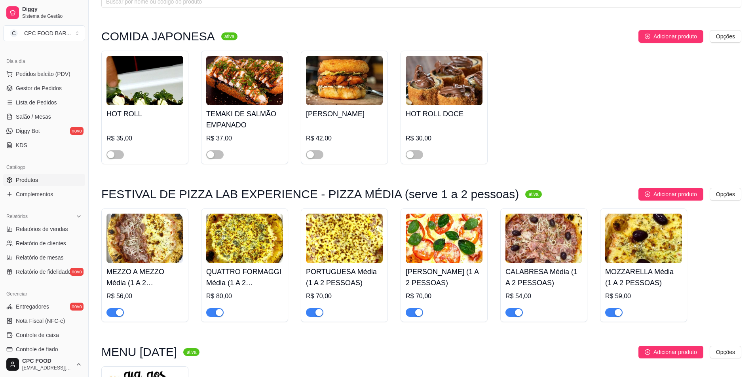
scroll to position [119, 0]
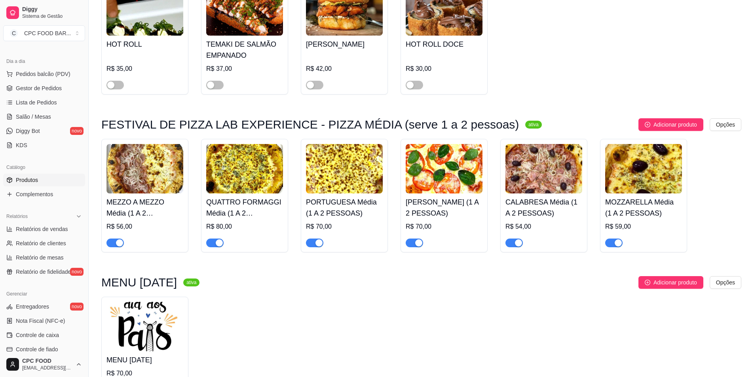
click at [116, 246] on div "button" at bounding box center [119, 242] width 7 height 7
click at [212, 241] on span "button" at bounding box center [214, 243] width 17 height 9
click at [311, 245] on span "button" at bounding box center [314, 243] width 17 height 9
click at [412, 243] on span "button" at bounding box center [414, 243] width 17 height 9
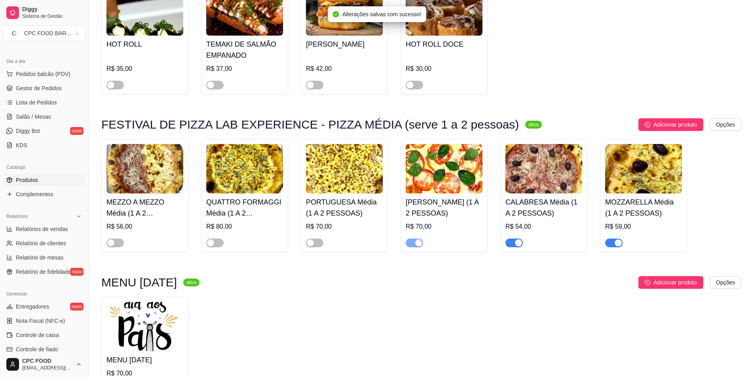
click at [511, 245] on span "button" at bounding box center [513, 243] width 17 height 9
click at [616, 243] on div "button" at bounding box center [618, 242] width 7 height 7
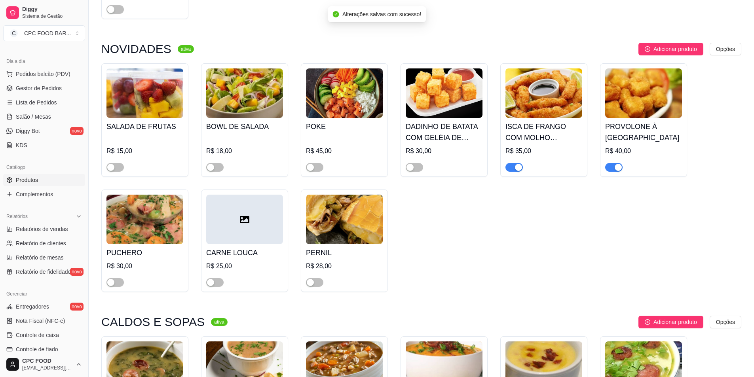
scroll to position [633, 0]
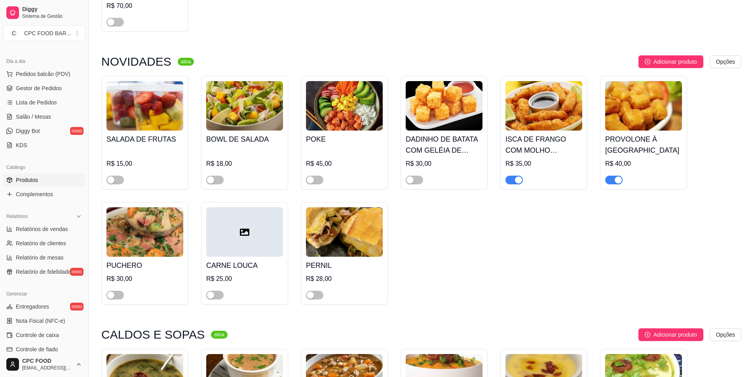
click at [612, 183] on span "button" at bounding box center [613, 180] width 17 height 9
click at [512, 182] on span "button" at bounding box center [513, 180] width 17 height 9
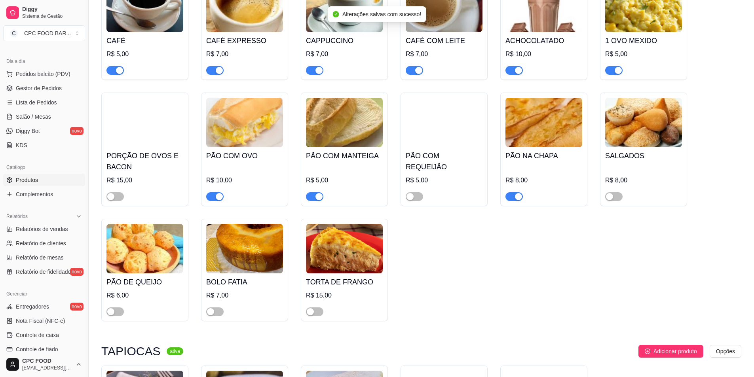
scroll to position [1860, 0]
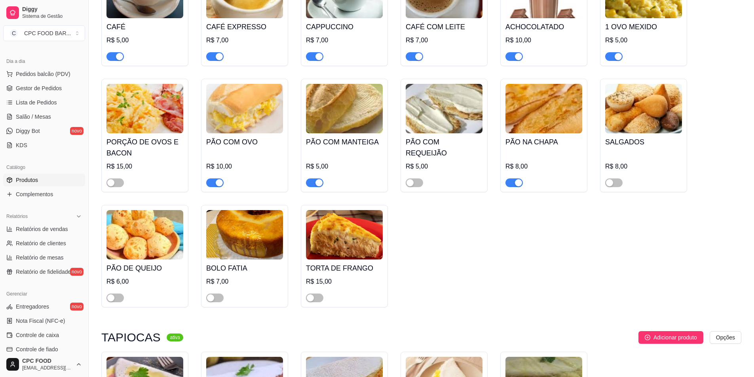
click at [609, 61] on span "button" at bounding box center [613, 56] width 17 height 9
click at [215, 186] on button "button" at bounding box center [214, 183] width 17 height 9
click at [309, 187] on span "button" at bounding box center [314, 183] width 17 height 9
drag, startPoint x: 513, startPoint y: 188, endPoint x: 532, endPoint y: 251, distance: 65.7
click at [513, 187] on button "button" at bounding box center [513, 183] width 17 height 9
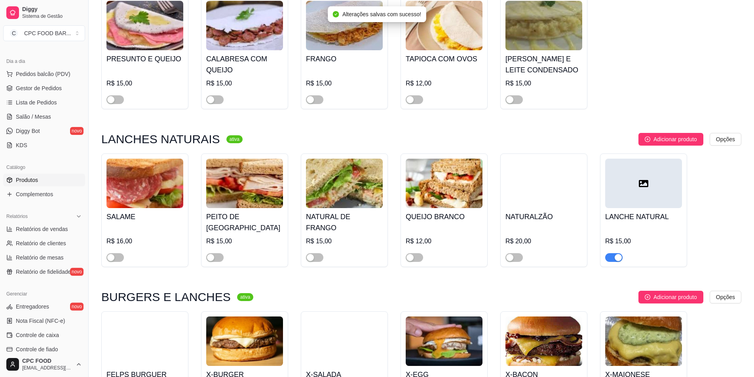
scroll to position [2375, 0]
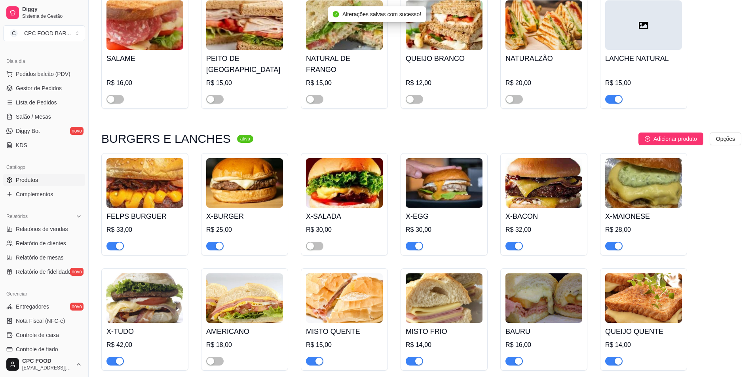
click at [613, 95] on span "button" at bounding box center [613, 99] width 17 height 9
click at [114, 243] on button "button" at bounding box center [114, 246] width 17 height 9
click at [513, 242] on span "button" at bounding box center [513, 246] width 17 height 9
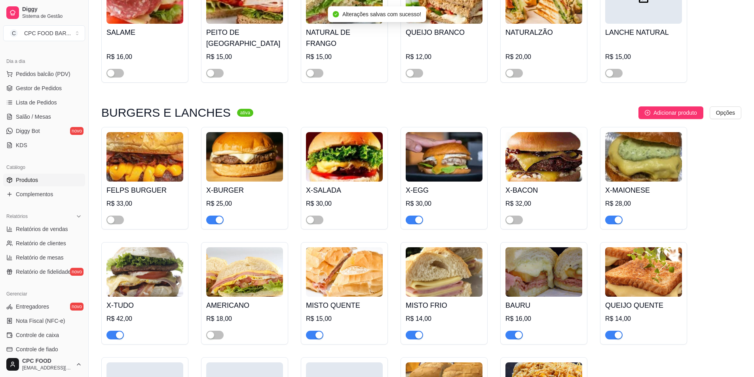
scroll to position [2454, 0]
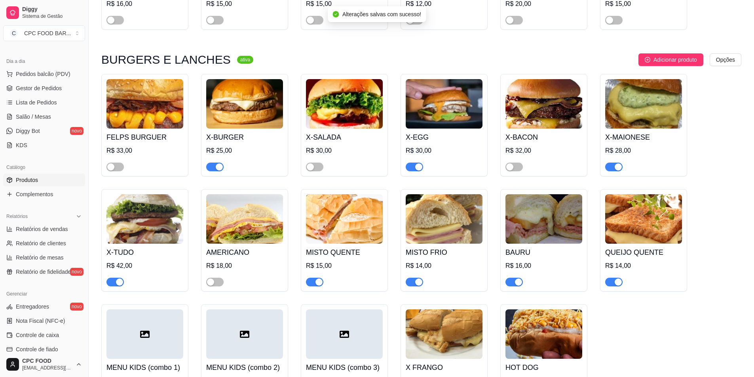
click at [414, 163] on span "button" at bounding box center [414, 167] width 17 height 9
click at [112, 278] on span "button" at bounding box center [114, 282] width 17 height 9
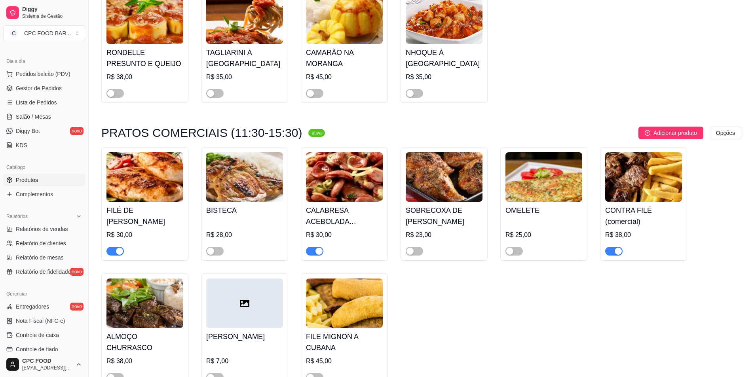
scroll to position [3246, 0]
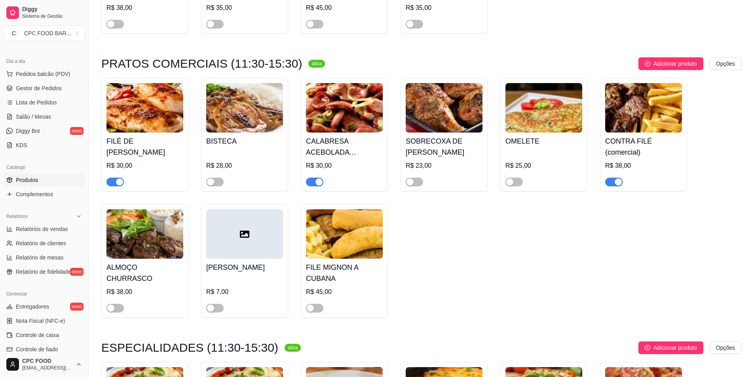
click at [110, 178] on span "button" at bounding box center [114, 182] width 17 height 9
click at [314, 178] on span "button" at bounding box center [314, 182] width 17 height 9
click at [611, 179] on span "button" at bounding box center [613, 182] width 17 height 9
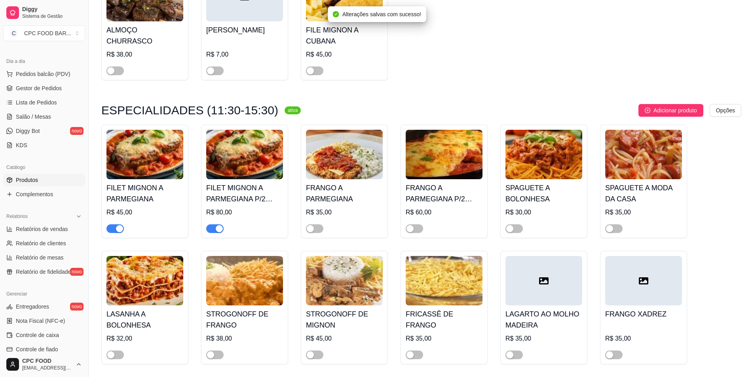
click at [111, 230] on span "button" at bounding box center [114, 228] width 17 height 9
click at [211, 228] on span "button" at bounding box center [214, 228] width 17 height 9
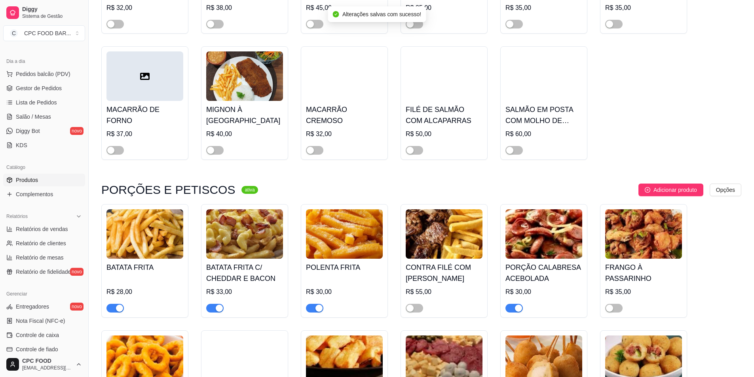
scroll to position [3840, 0]
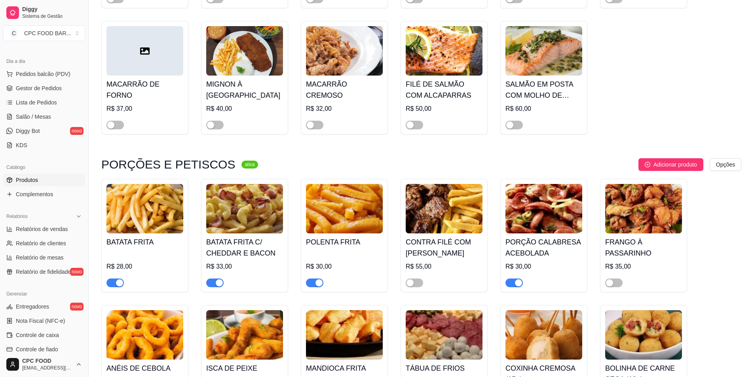
click at [124, 283] on span "button" at bounding box center [114, 283] width 17 height 9
click at [213, 284] on span "button" at bounding box center [214, 283] width 17 height 9
click at [317, 280] on div "button" at bounding box center [318, 282] width 7 height 7
click at [517, 284] on div "button" at bounding box center [518, 282] width 7 height 7
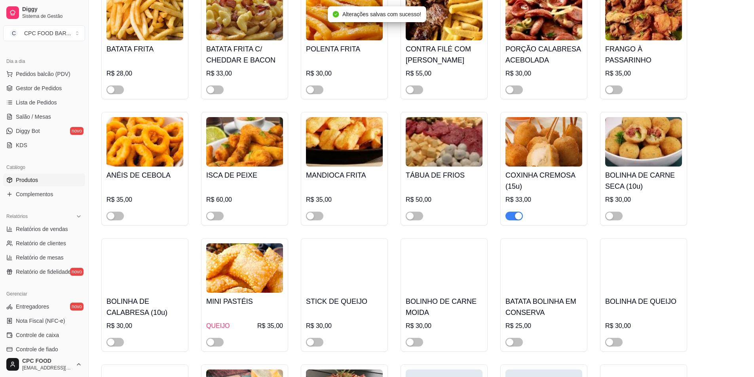
scroll to position [4038, 0]
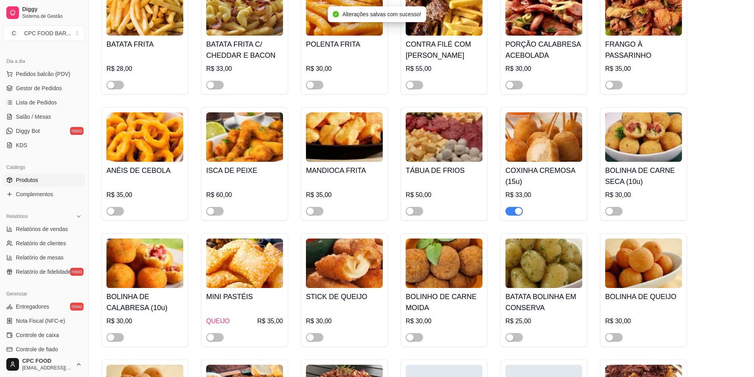
click at [512, 215] on span "button" at bounding box center [513, 211] width 17 height 9
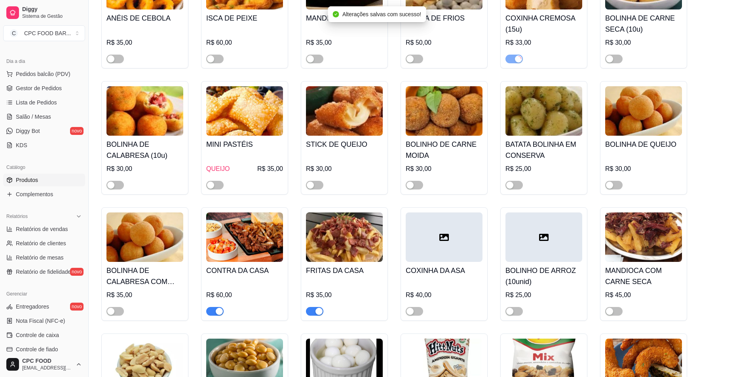
scroll to position [4196, 0]
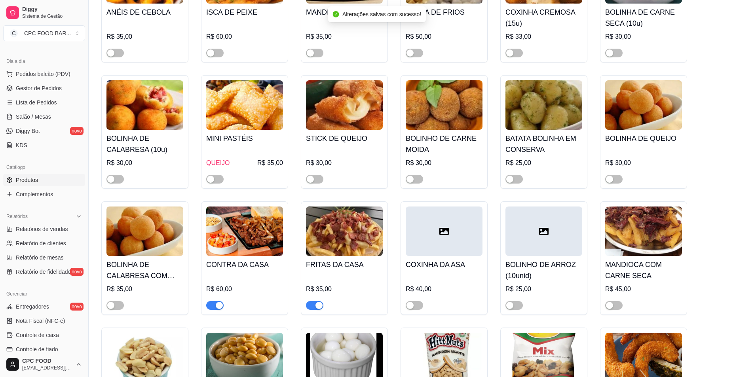
click at [314, 306] on button "button" at bounding box center [314, 305] width 17 height 9
click at [215, 306] on button "button" at bounding box center [214, 305] width 17 height 9
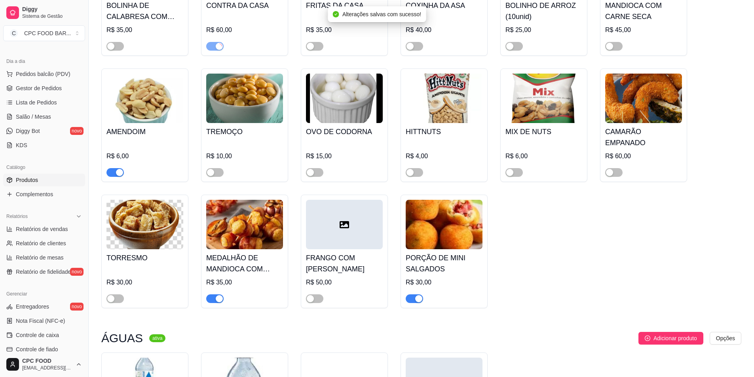
scroll to position [4473, 0]
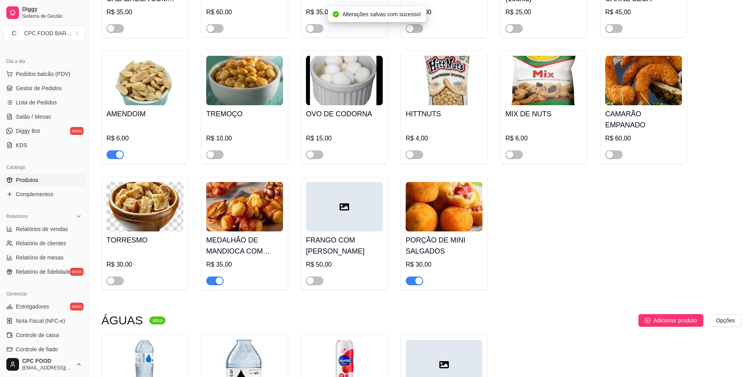
click at [411, 277] on span "button" at bounding box center [414, 281] width 17 height 9
click at [211, 277] on span "button" at bounding box center [214, 281] width 17 height 9
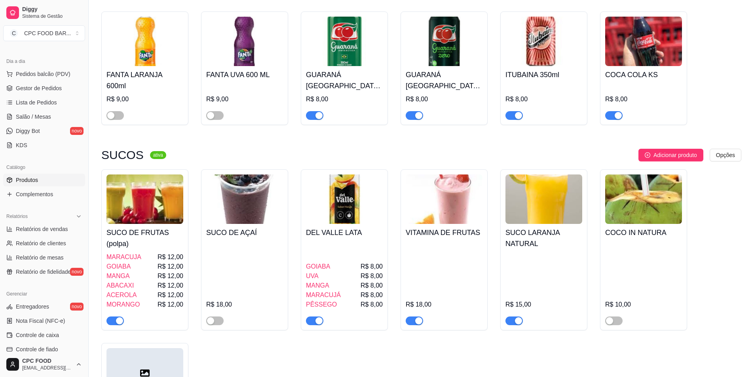
scroll to position [5502, 0]
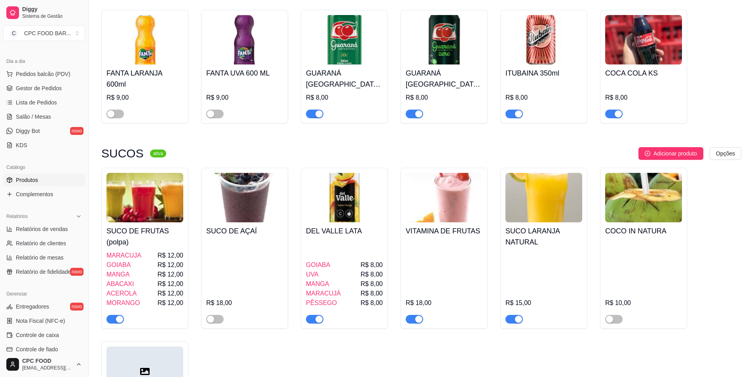
click at [511, 315] on span "button" at bounding box center [513, 319] width 17 height 9
click at [415, 316] on div "button" at bounding box center [418, 319] width 7 height 7
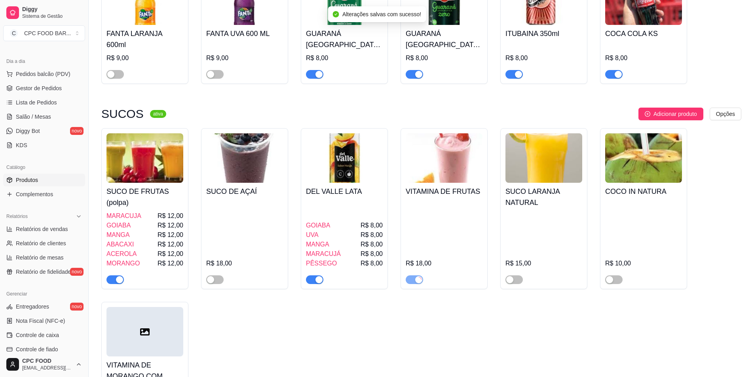
click at [114, 276] on span "button" at bounding box center [114, 280] width 17 height 9
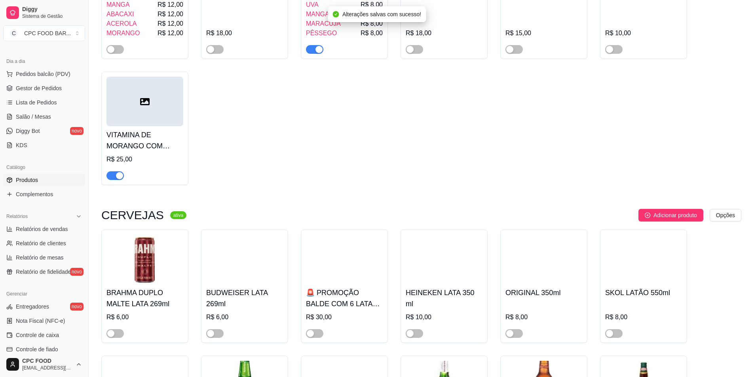
scroll to position [5779, 0]
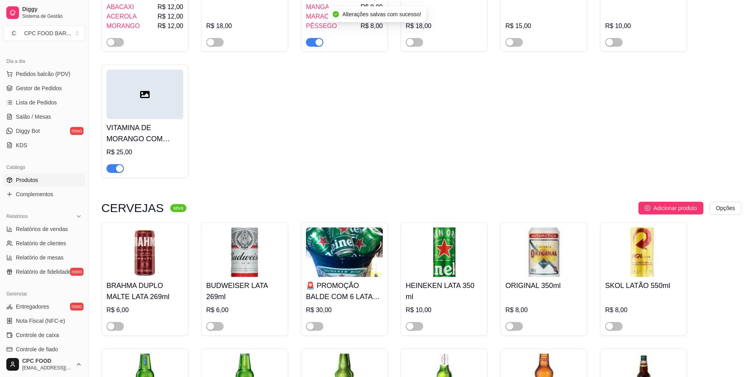
click at [116, 165] on div "button" at bounding box center [119, 168] width 7 height 7
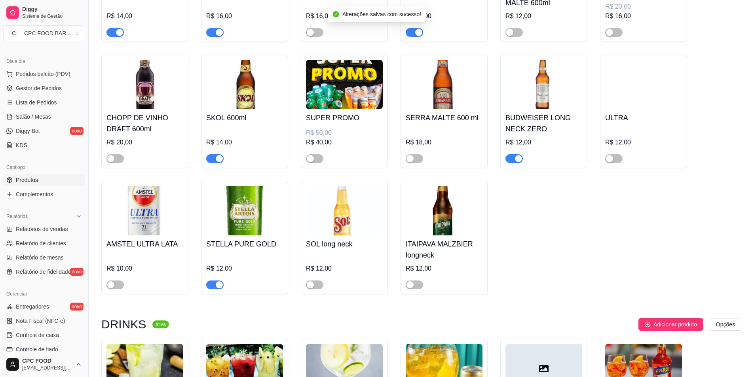
scroll to position [6690, 0]
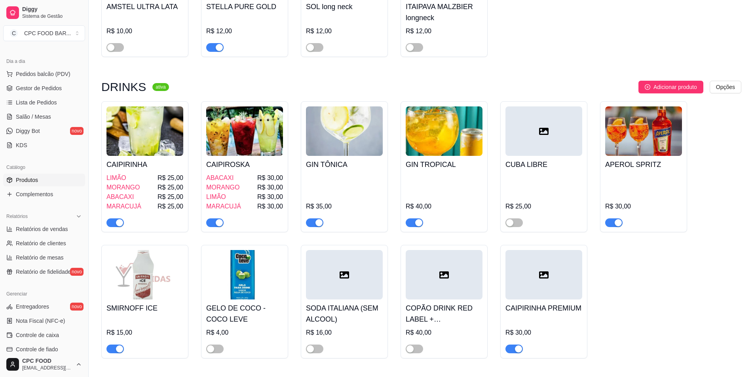
click at [317, 220] on div "button" at bounding box center [318, 222] width 7 height 7
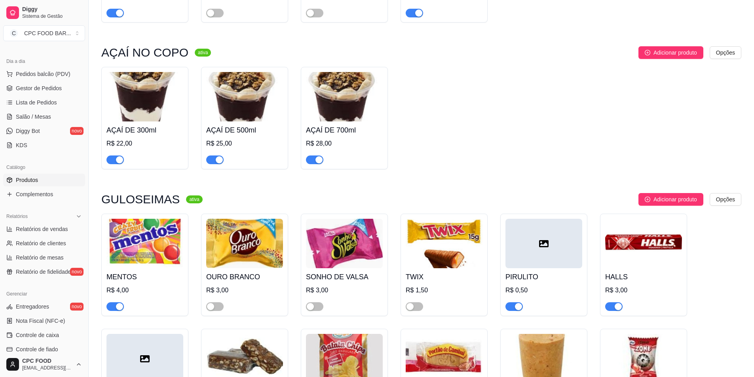
scroll to position [7600, 0]
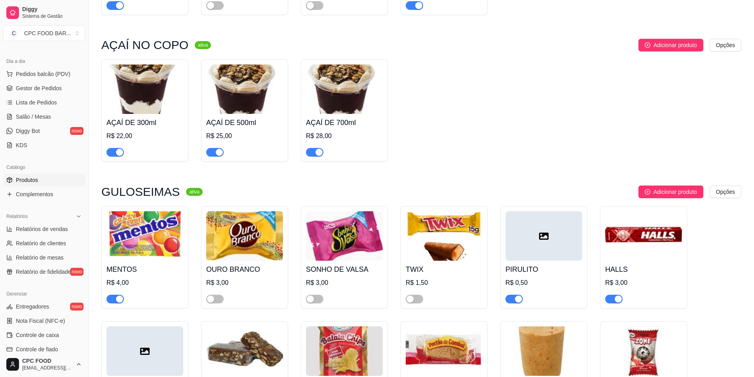
click at [114, 156] on span "button" at bounding box center [114, 152] width 17 height 9
click at [207, 154] on span "button" at bounding box center [214, 152] width 17 height 9
click at [316, 151] on div "button" at bounding box center [318, 152] width 7 height 7
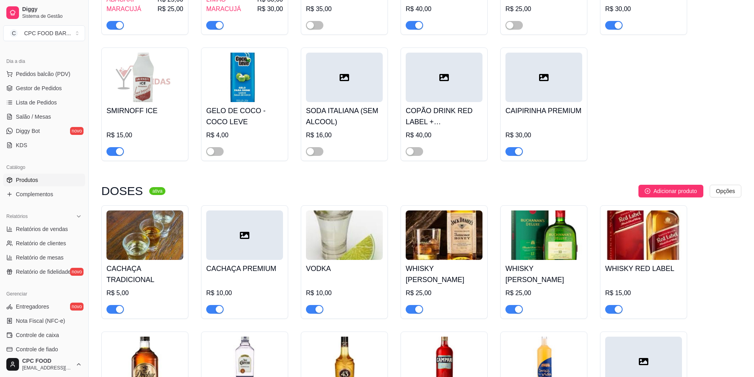
scroll to position [0, 0]
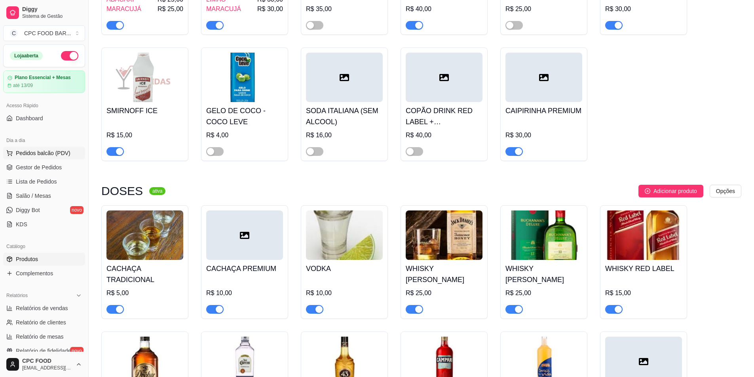
click at [52, 151] on span "Pedidos balcão (PDV)" at bounding box center [43, 153] width 55 height 8
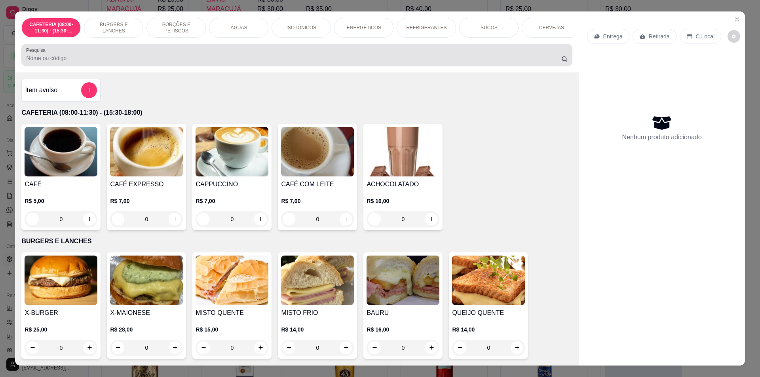
click at [207, 58] on div at bounding box center [296, 55] width 541 height 16
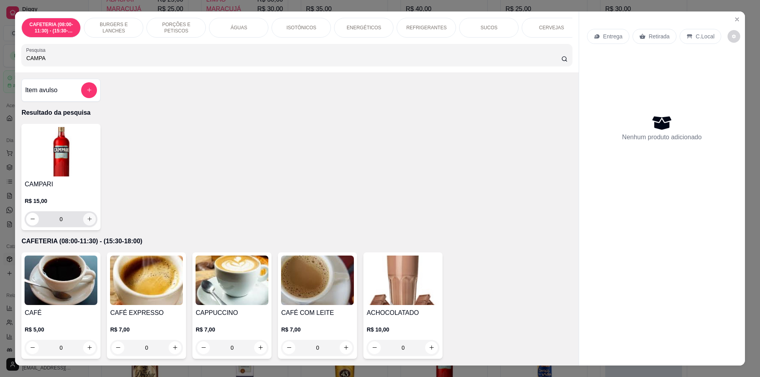
type input "CAMPA"
click at [87, 222] on icon "increase-product-quantity" at bounding box center [90, 219] width 6 height 6
type input "1"
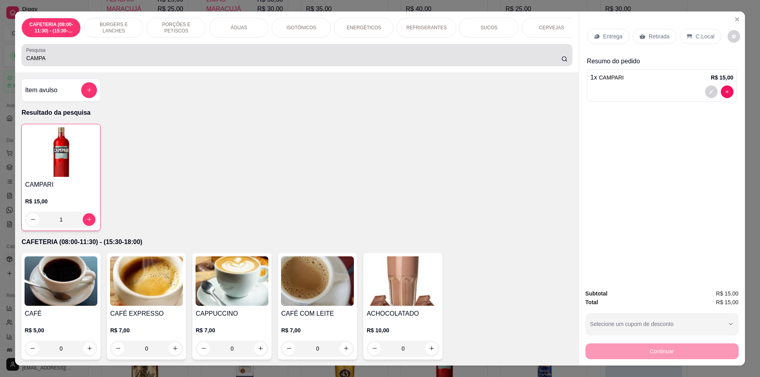
click at [368, 62] on input "CAMPA" at bounding box center [293, 58] width 535 height 8
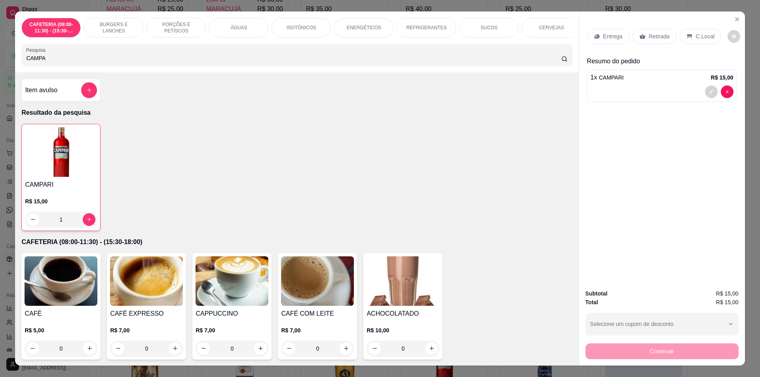
click at [260, 62] on input "CAMPA" at bounding box center [293, 58] width 535 height 8
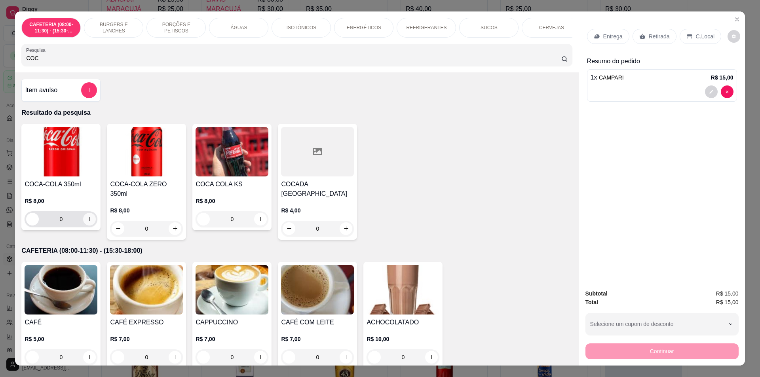
type input "COC"
click at [87, 222] on icon "increase-product-quantity" at bounding box center [90, 219] width 6 height 6
type input "1"
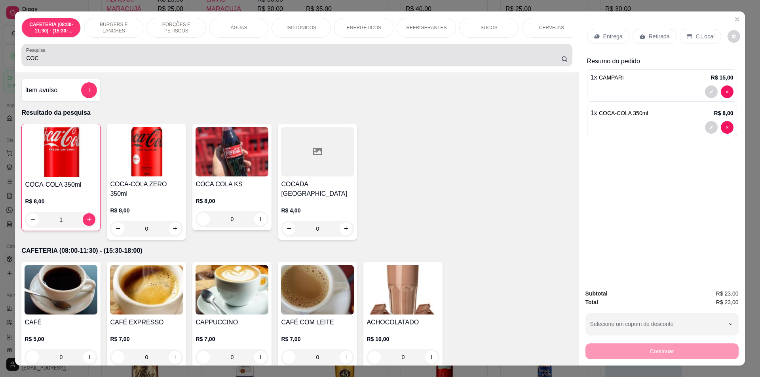
click at [115, 62] on input "COC" at bounding box center [293, 58] width 535 height 8
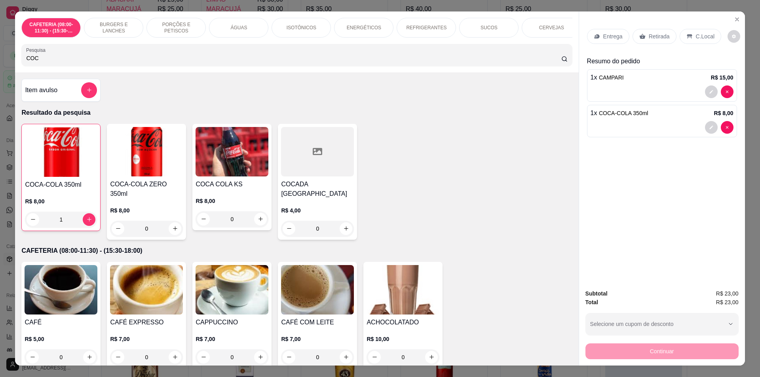
click at [115, 62] on input "COC" at bounding box center [293, 58] width 535 height 8
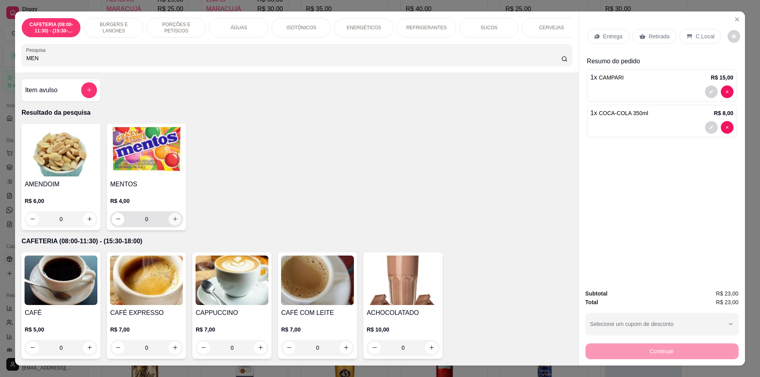
type input "MEN"
click at [172, 222] on icon "increase-product-quantity" at bounding box center [175, 219] width 6 height 6
type input "1"
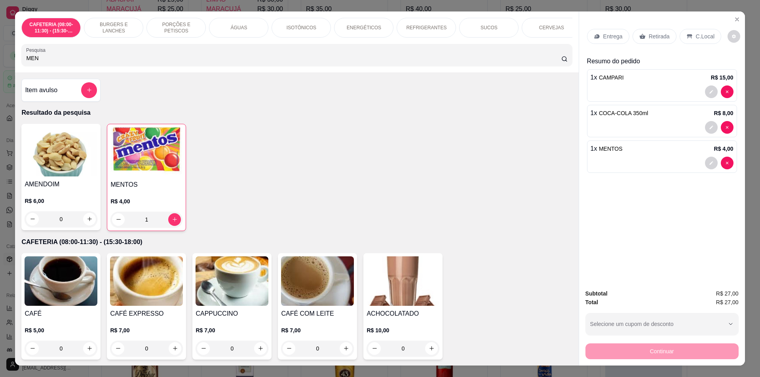
click at [657, 35] on p "Retirada" at bounding box center [659, 36] width 21 height 8
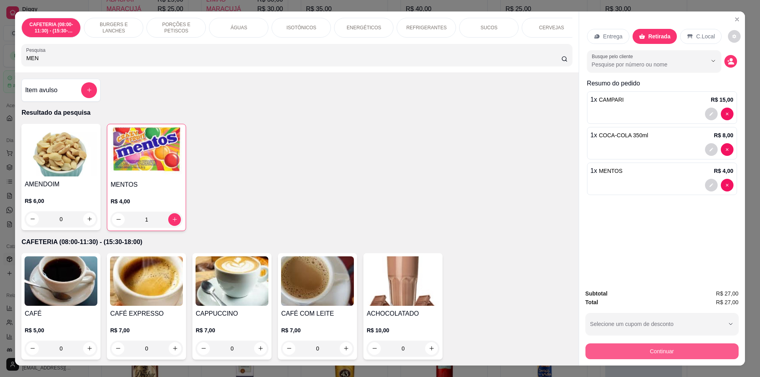
click at [636, 356] on button "Continuar" at bounding box center [661, 352] width 153 height 16
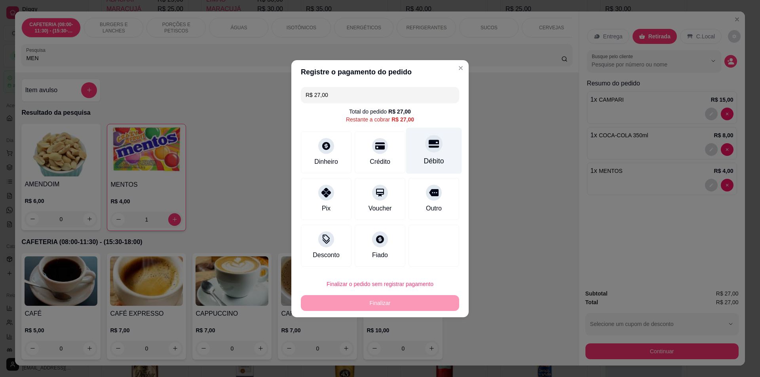
click at [429, 148] on icon at bounding box center [434, 144] width 10 height 10
type input "R$ 0,00"
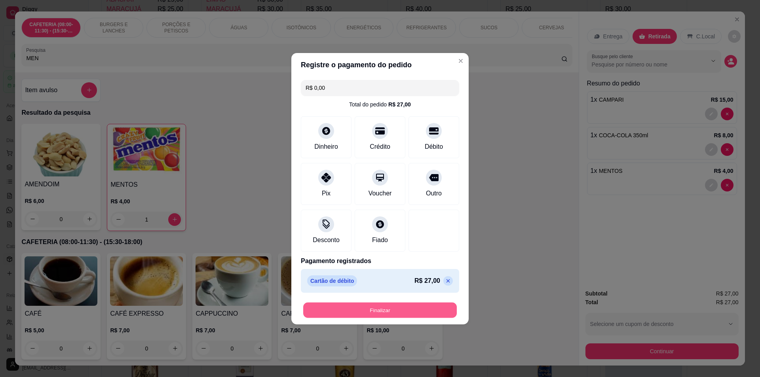
click at [355, 314] on button "Finalizar" at bounding box center [380, 309] width 154 height 15
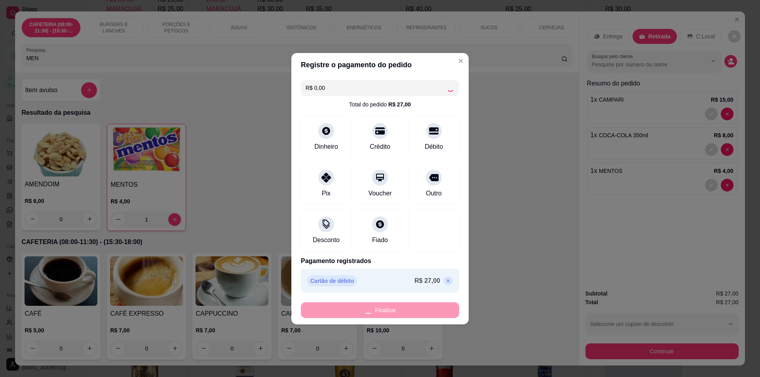
type input "0"
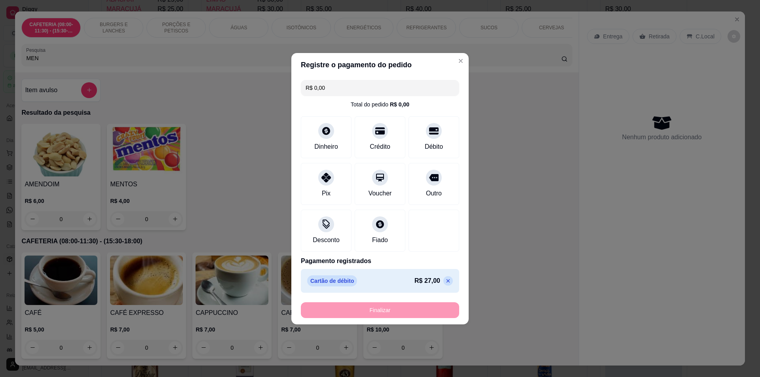
type input "-R$ 27,00"
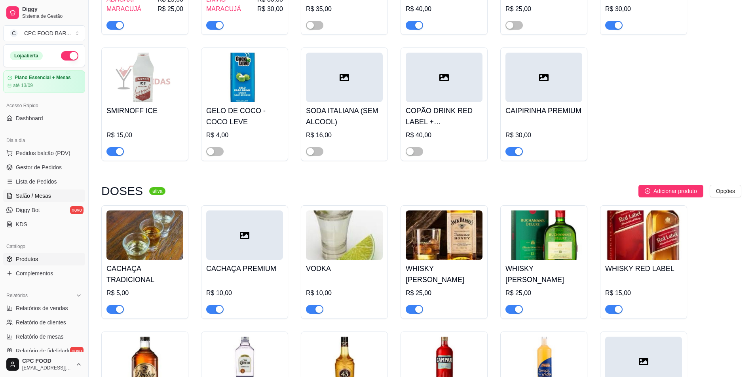
click at [27, 196] on span "Salão / Mesas" at bounding box center [33, 196] width 35 height 8
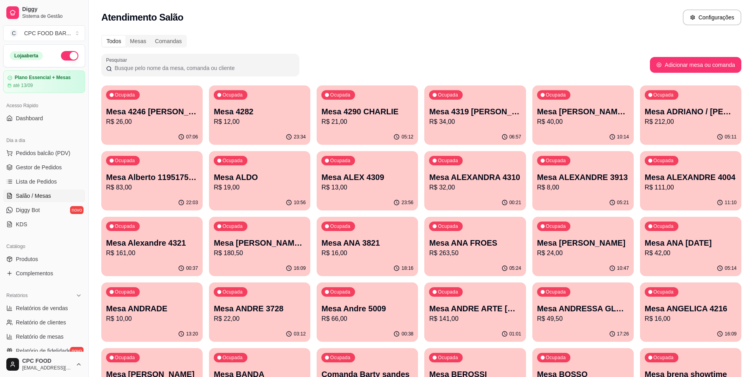
click at [302, 62] on div "Pesquisar" at bounding box center [375, 65] width 549 height 22
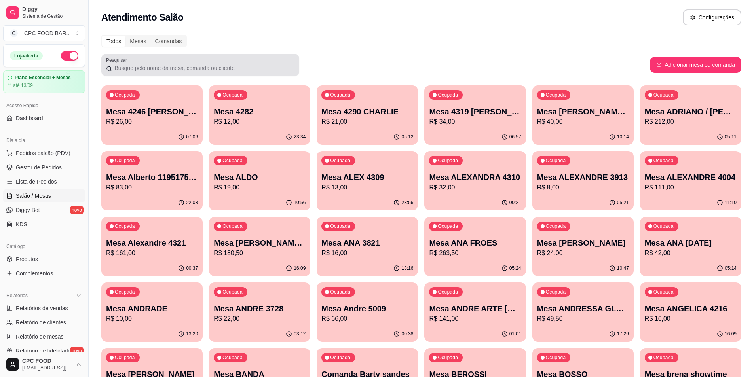
click at [277, 72] on div at bounding box center [200, 65] width 188 height 16
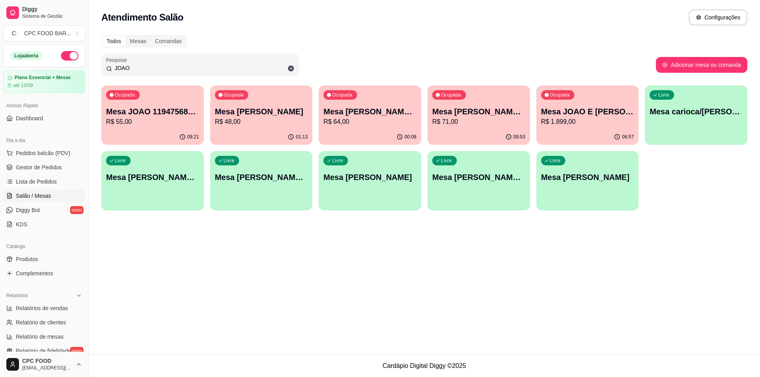
type input "JOAO"
click at [375, 127] on div "Ocupada Mesa [PERSON_NAME] 3890 R$ 64,00" at bounding box center [369, 107] width 99 height 43
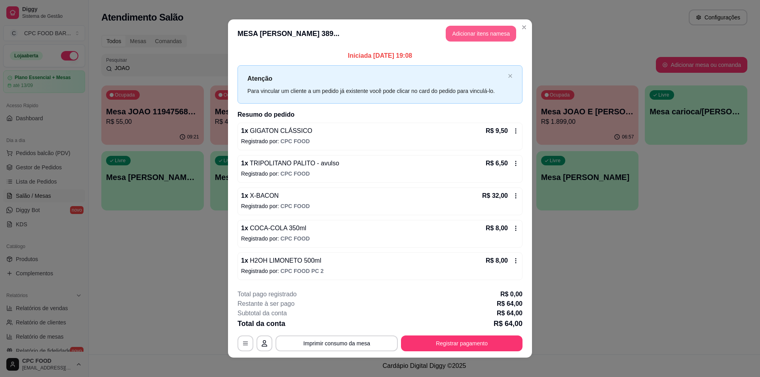
click at [485, 29] on button "Adicionar itens na mesa" at bounding box center [481, 34] width 70 height 16
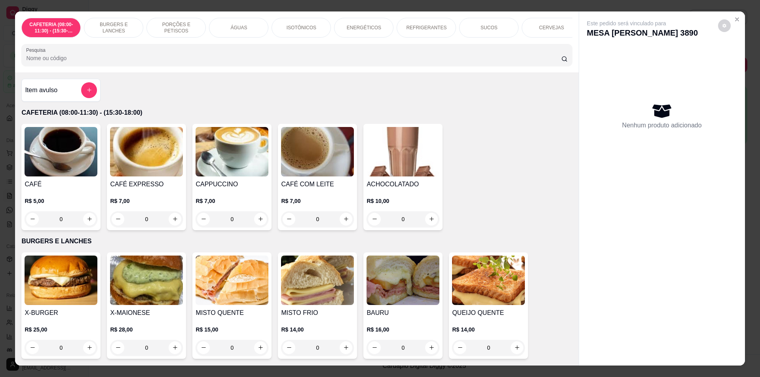
click at [374, 61] on input "Pesquisa" at bounding box center [293, 58] width 535 height 8
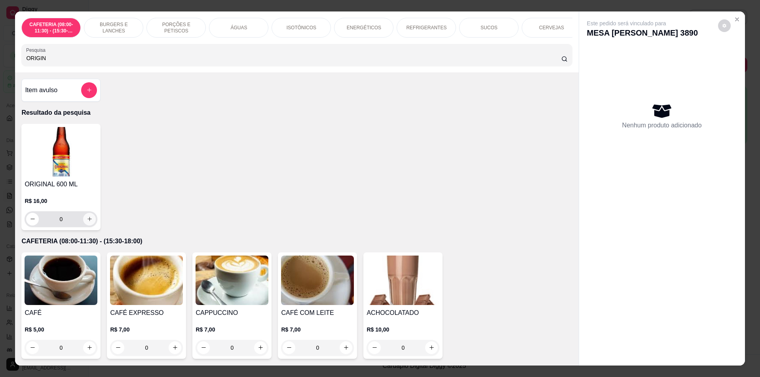
type input "ORIGIN"
click at [87, 222] on icon "increase-product-quantity" at bounding box center [90, 219] width 6 height 6
type input "1"
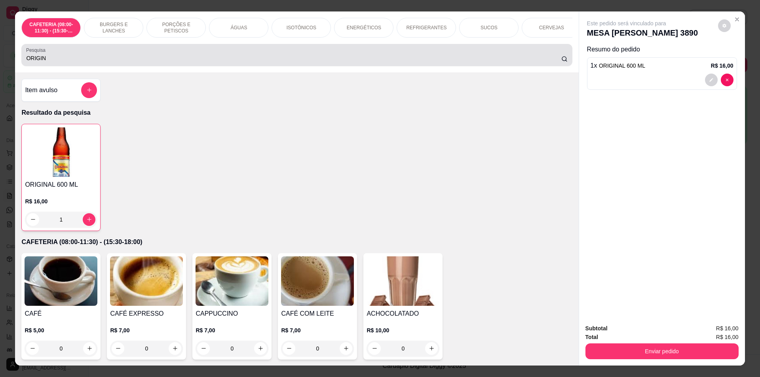
click at [189, 62] on input "ORIGIN" at bounding box center [293, 58] width 535 height 8
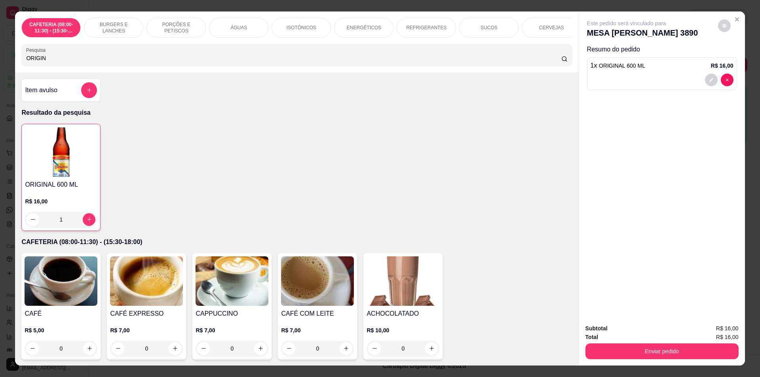
click at [189, 62] on input "ORIGIN" at bounding box center [293, 58] width 535 height 8
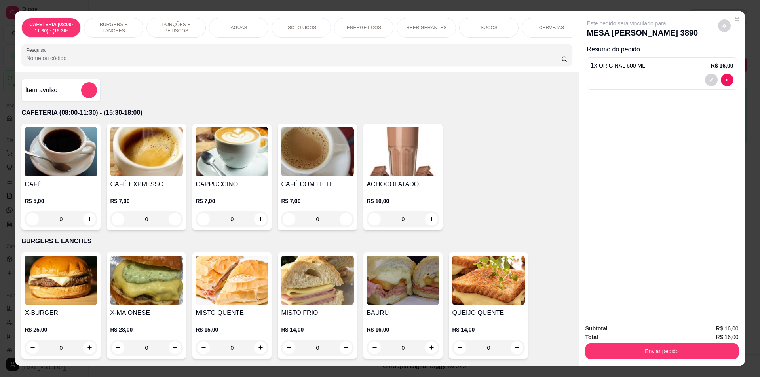
click at [192, 62] on input "Pesquisa" at bounding box center [293, 58] width 535 height 8
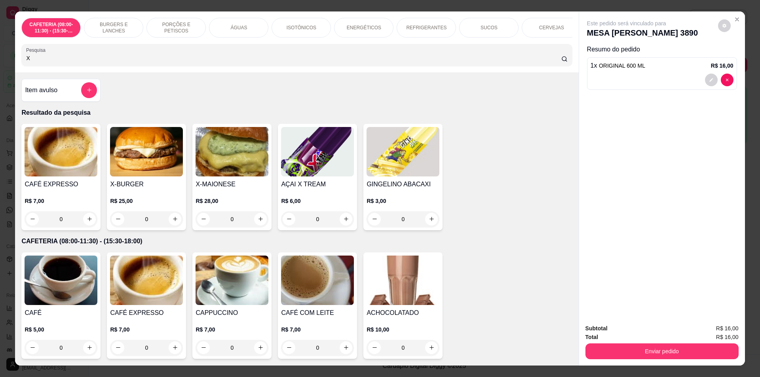
type input "X"
click at [170, 227] on div "0" at bounding box center [146, 219] width 73 height 16
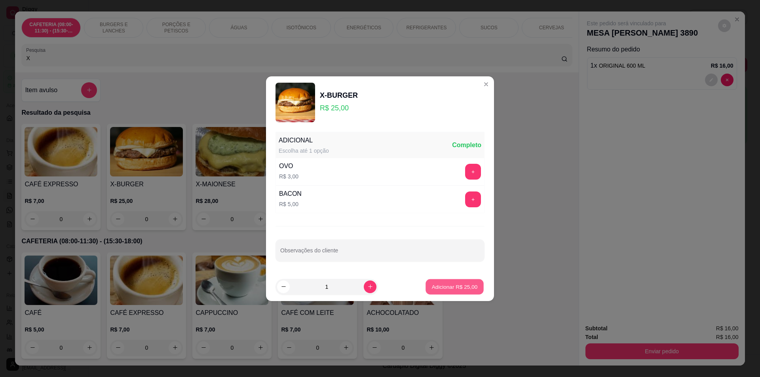
click at [447, 289] on p "Adicionar R$ 25,00" at bounding box center [455, 287] width 46 height 8
type input "1"
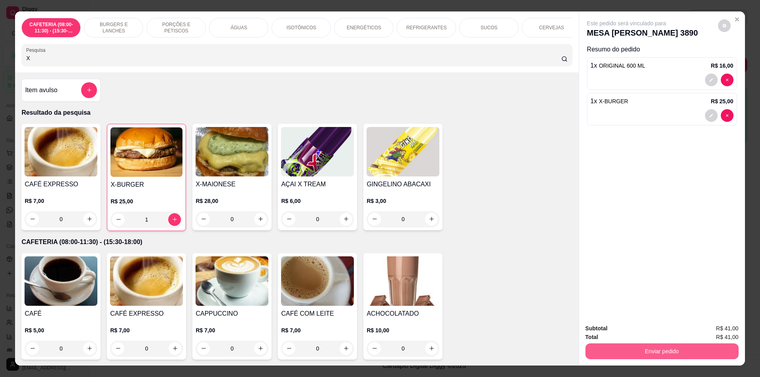
click at [647, 355] on button "Enviar pedido" at bounding box center [661, 352] width 153 height 16
click at [630, 333] on button "Não registrar e enviar pedido" at bounding box center [636, 332] width 82 height 15
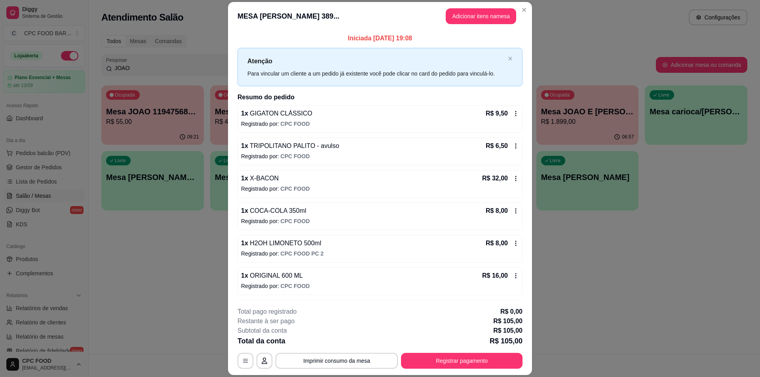
click at [511, 260] on section "**********" at bounding box center [380, 188] width 304 height 373
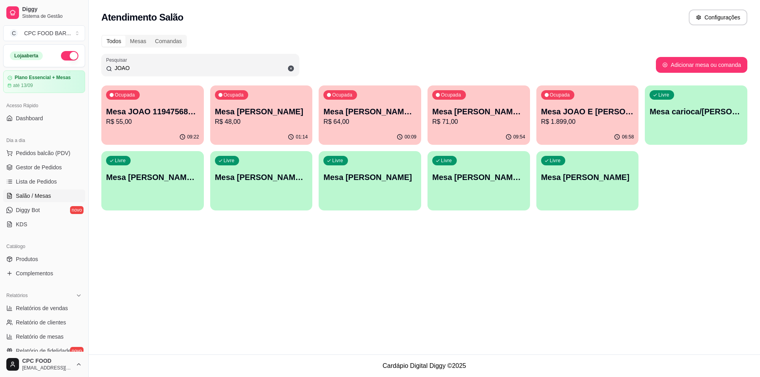
click at [358, 114] on p "Mesa [PERSON_NAME] 3890" at bounding box center [369, 111] width 93 height 11
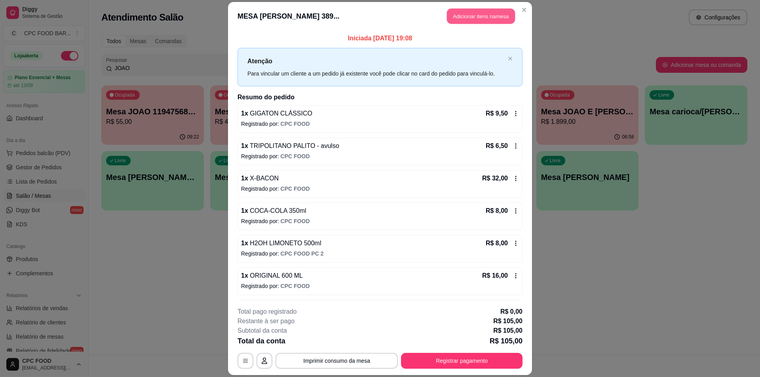
click at [473, 15] on button "Adicionar itens na mesa" at bounding box center [481, 15] width 68 height 15
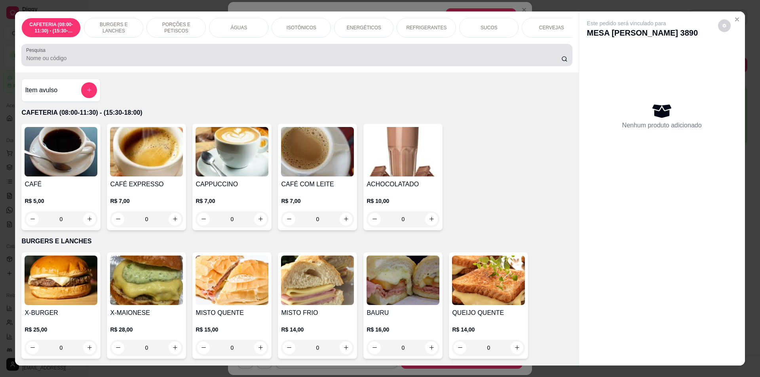
click at [375, 62] on input "Pesquisa" at bounding box center [293, 58] width 535 height 8
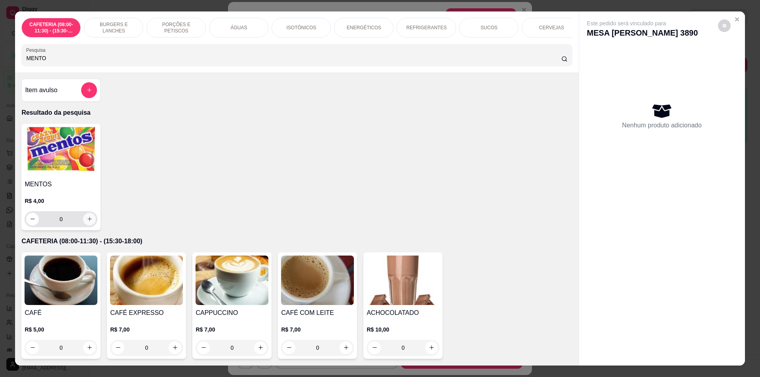
type input "MENTO"
click at [87, 222] on icon "increase-product-quantity" at bounding box center [90, 219] width 6 height 6
type input "1"
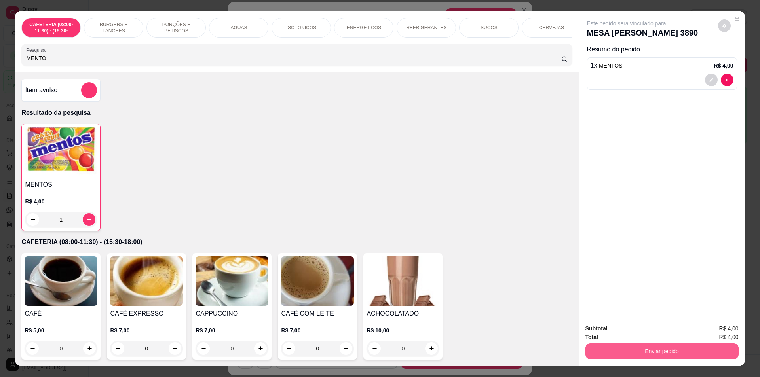
click at [697, 355] on button "Enviar pedido" at bounding box center [661, 352] width 153 height 16
click at [644, 334] on button "Não registrar e enviar pedido" at bounding box center [636, 332] width 82 height 15
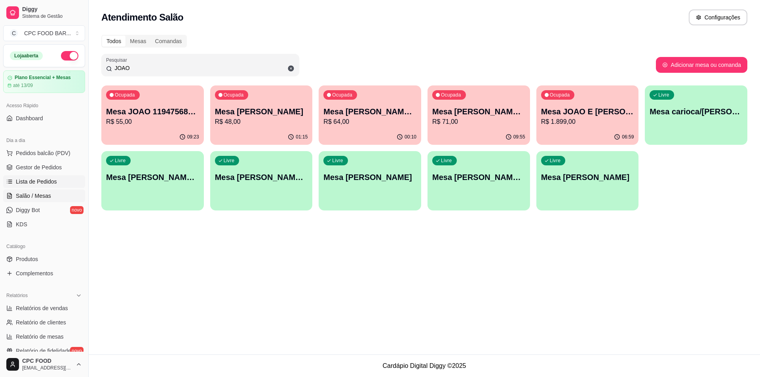
click at [50, 181] on span "Lista de Pedidos" at bounding box center [36, 182] width 41 height 8
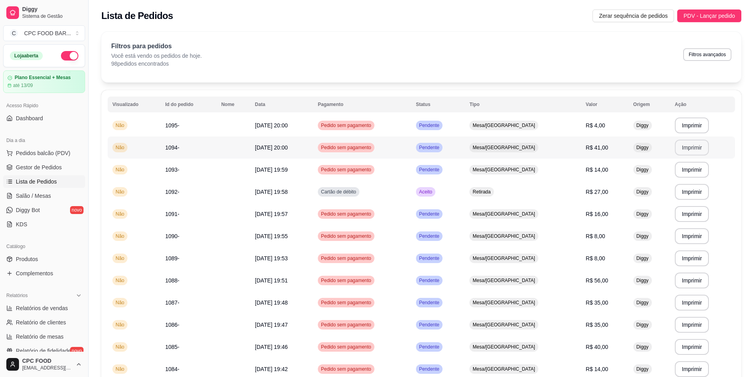
click at [686, 152] on button "Imprimir" at bounding box center [692, 148] width 34 height 16
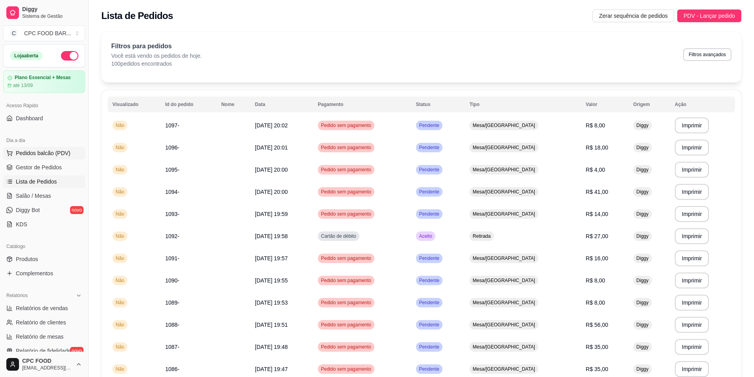
click at [58, 151] on span "Pedidos balcão (PDV)" at bounding box center [43, 153] width 55 height 8
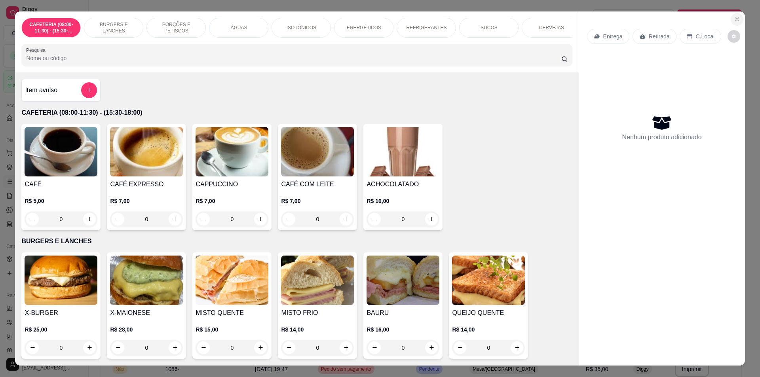
click at [732, 24] on button "Close" at bounding box center [737, 19] width 13 height 13
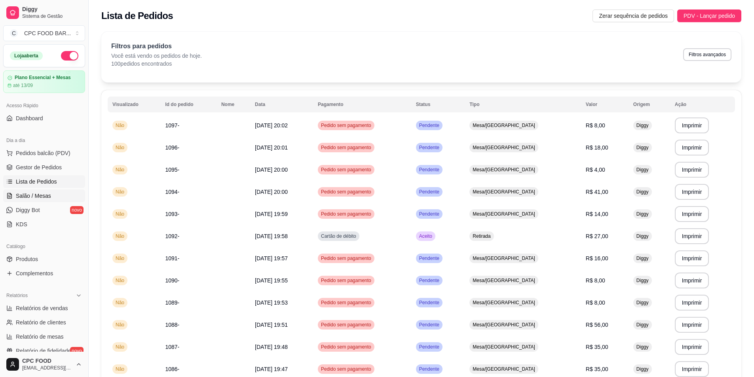
click at [64, 195] on link "Salão / Mesas" at bounding box center [44, 196] width 82 height 13
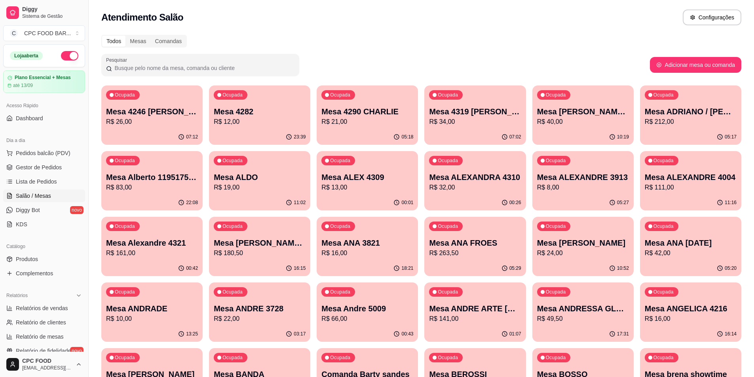
click at [169, 65] on input "Pesquisar" at bounding box center [203, 68] width 182 height 8
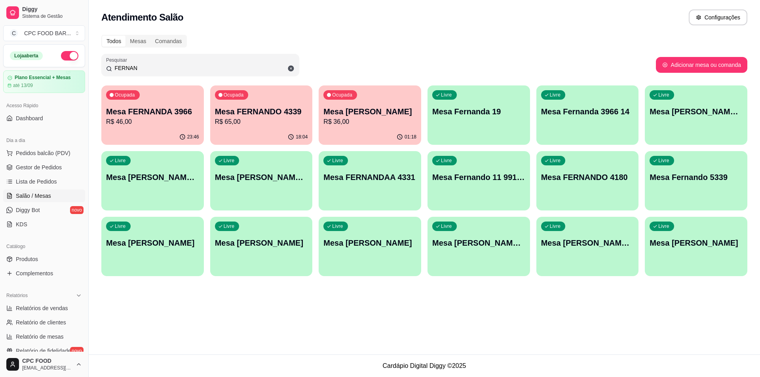
type input "FERNAN"
click at [355, 125] on p "R$ 36,00" at bounding box center [369, 122] width 93 height 10
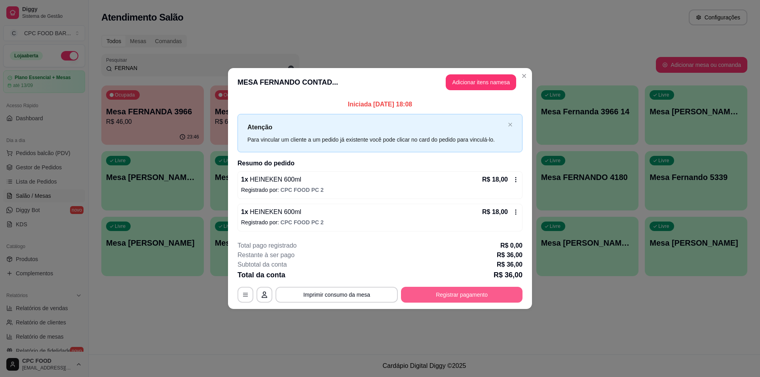
click at [443, 293] on button "Registrar pagamento" at bounding box center [462, 295] width 122 height 16
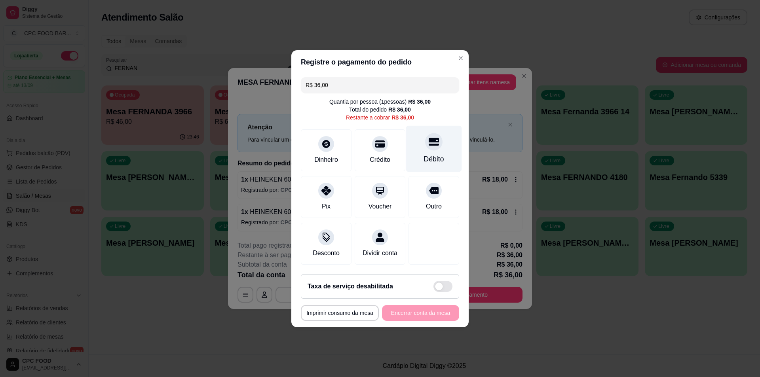
click at [447, 146] on div "Débito" at bounding box center [434, 148] width 56 height 46
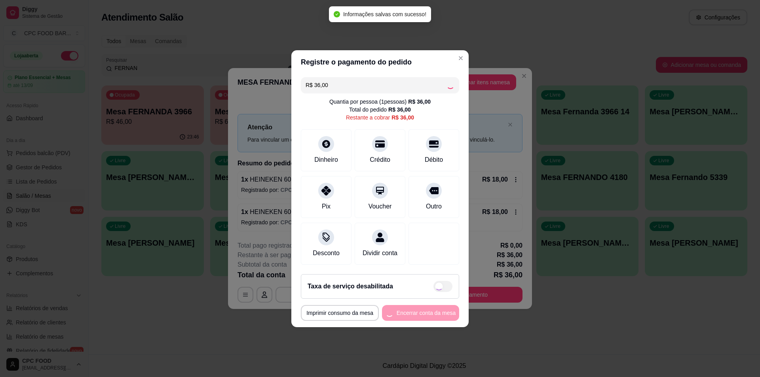
type input "R$ 0,00"
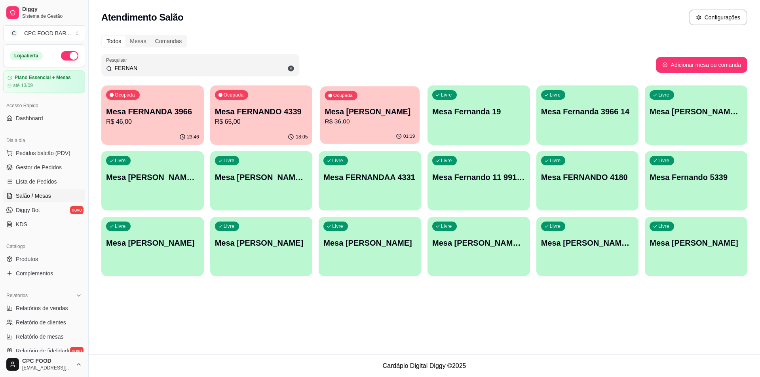
click at [363, 131] on div "01:19" at bounding box center [369, 136] width 99 height 15
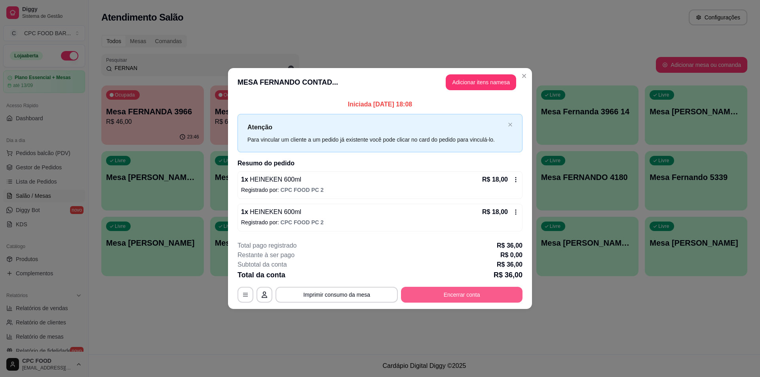
click at [471, 295] on button "Encerrar conta" at bounding box center [462, 295] width 122 height 16
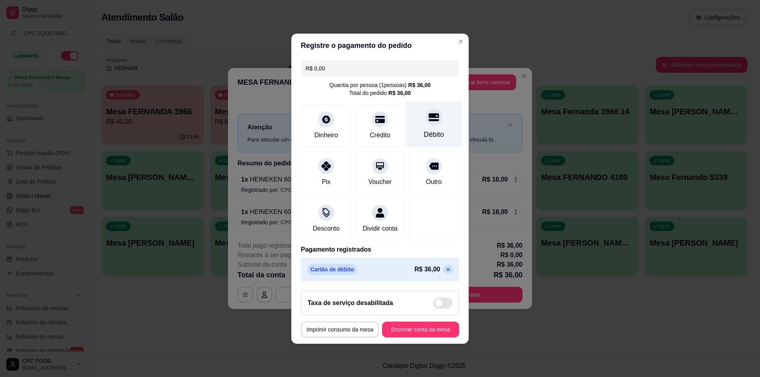
click at [434, 121] on div "Débito" at bounding box center [434, 124] width 56 height 46
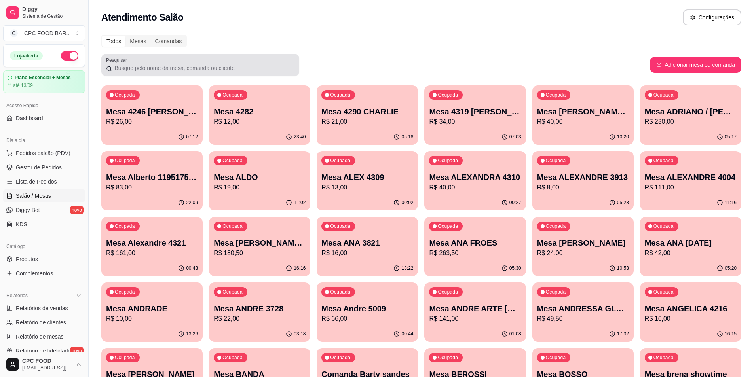
click at [225, 68] on input "Pesquisar" at bounding box center [203, 68] width 182 height 8
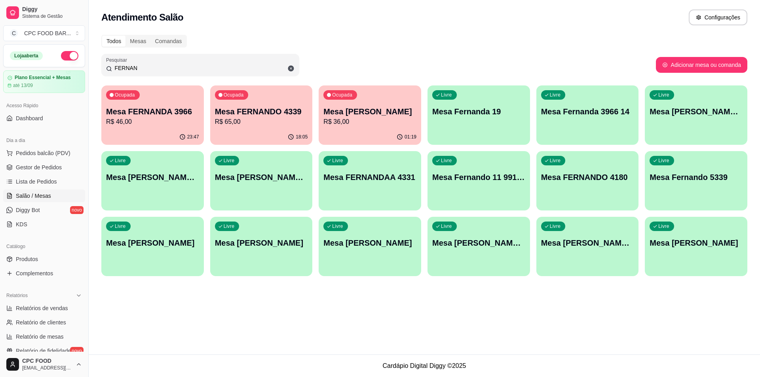
type input "FERNAN"
click at [403, 82] on div "Todos Mesas Comandas Pesquisar FERNAN Adicionar mesa ou comanda Ocupada Mesa FE…" at bounding box center [424, 158] width 671 height 256
click at [389, 108] on p "Mesa [PERSON_NAME]" at bounding box center [370, 111] width 90 height 11
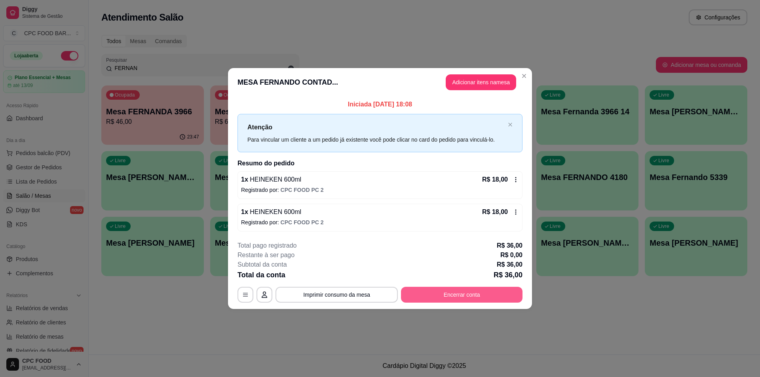
click at [441, 300] on button "Encerrar conta" at bounding box center [462, 295] width 122 height 16
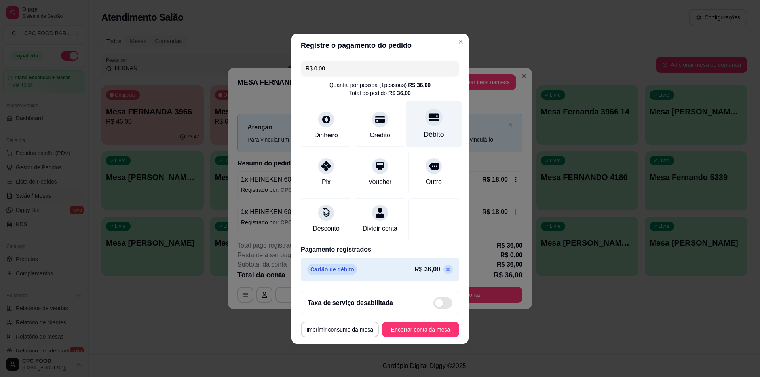
click at [429, 121] on div at bounding box center [433, 116] width 17 height 17
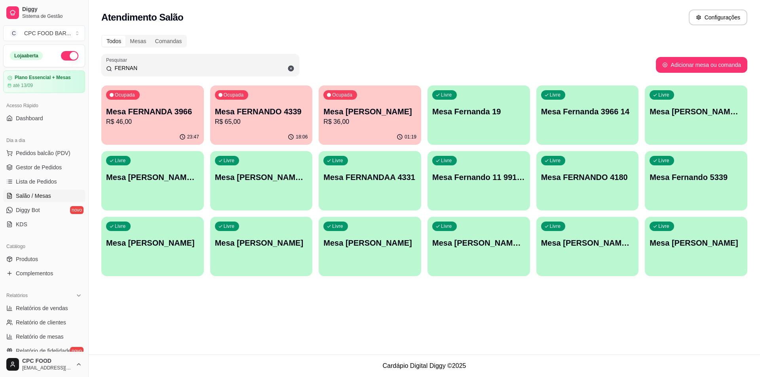
click at [225, 72] on input "FERNAN" at bounding box center [203, 68] width 182 height 8
click at [53, 154] on span "Pedidos balcão (PDV)" at bounding box center [43, 153] width 55 height 8
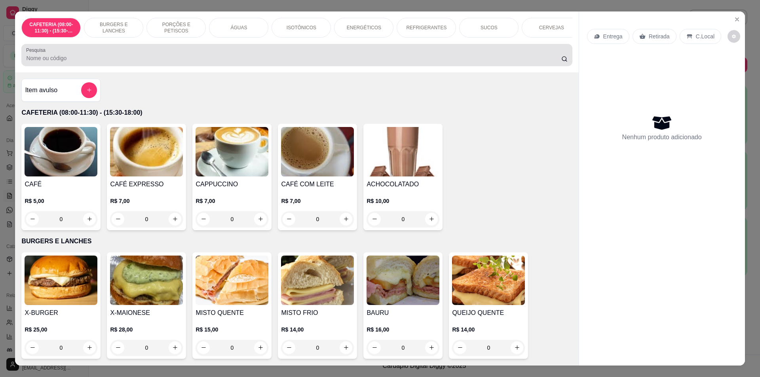
click at [180, 62] on input "Pesquisa" at bounding box center [293, 58] width 535 height 8
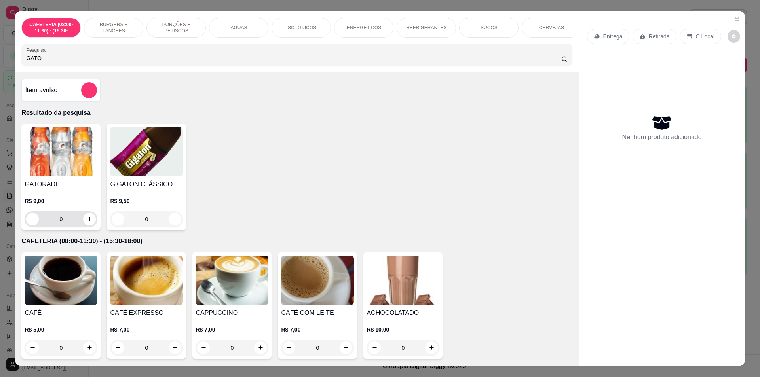
type input "GATO"
click at [87, 225] on button "increase-product-quantity" at bounding box center [90, 219] width 12 height 12
type input "1"
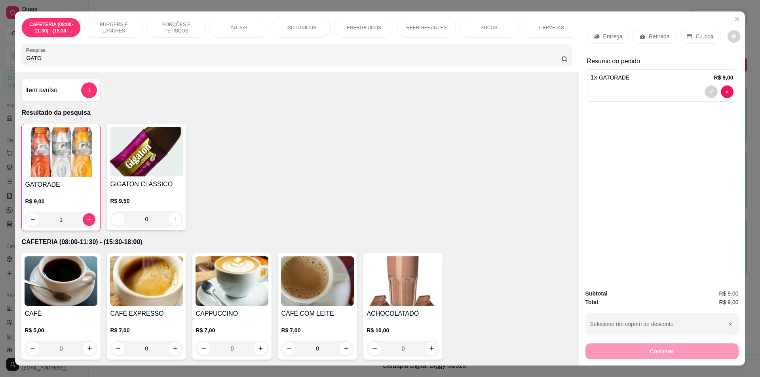
click at [120, 62] on input "GATO" at bounding box center [293, 58] width 535 height 8
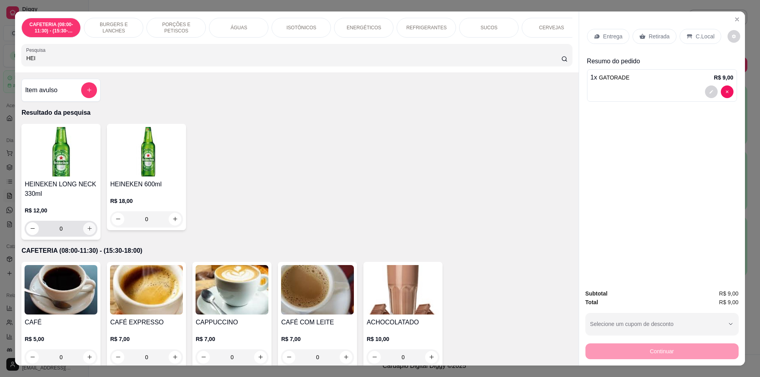
type input "HEI"
click at [89, 232] on icon "increase-product-quantity" at bounding box center [90, 229] width 6 height 6
type input "1"
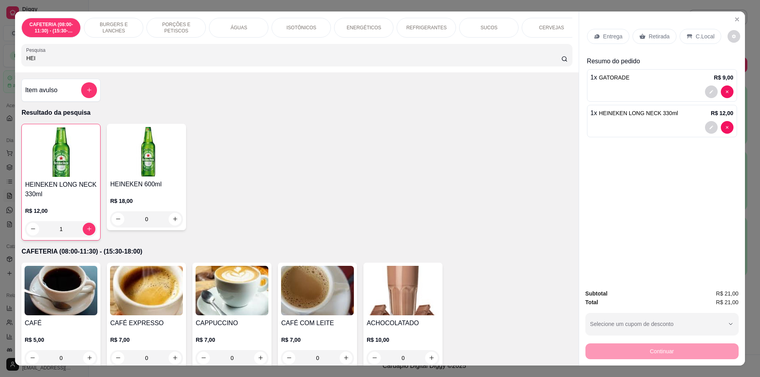
drag, startPoint x: 663, startPoint y: 40, endPoint x: 659, endPoint y: 139, distance: 99.0
click at [663, 40] on div "Retirada" at bounding box center [655, 36] width 44 height 15
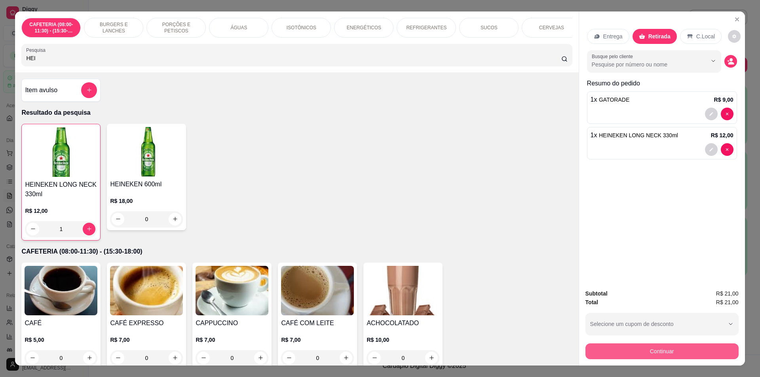
click at [648, 349] on button "Continuar" at bounding box center [661, 352] width 153 height 16
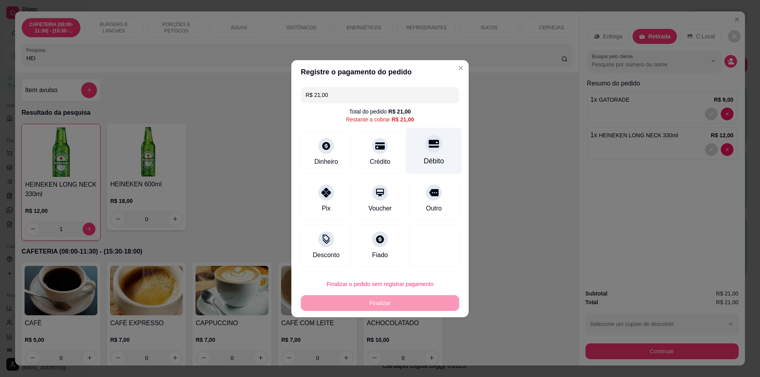
click at [425, 156] on div "Débito" at bounding box center [434, 161] width 20 height 10
type input "R$ 0,00"
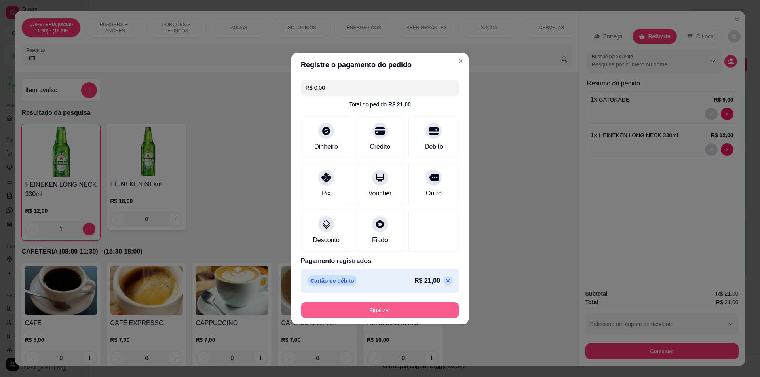
click at [389, 314] on button "Finalizar" at bounding box center [380, 310] width 158 height 16
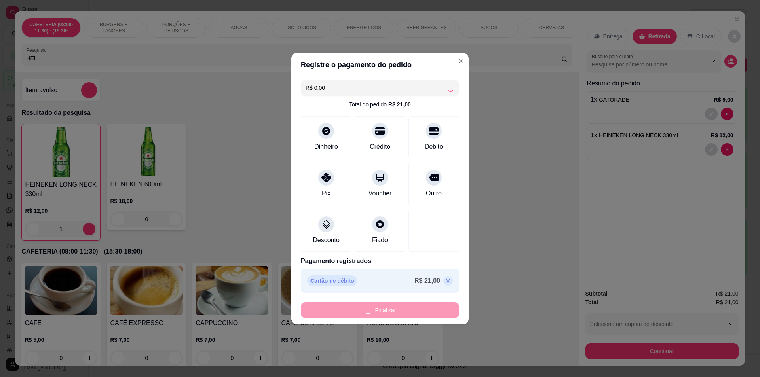
type input "0"
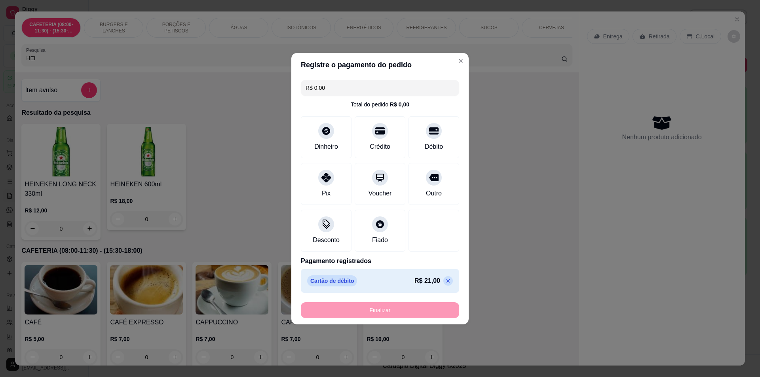
type input "-R$ 21,00"
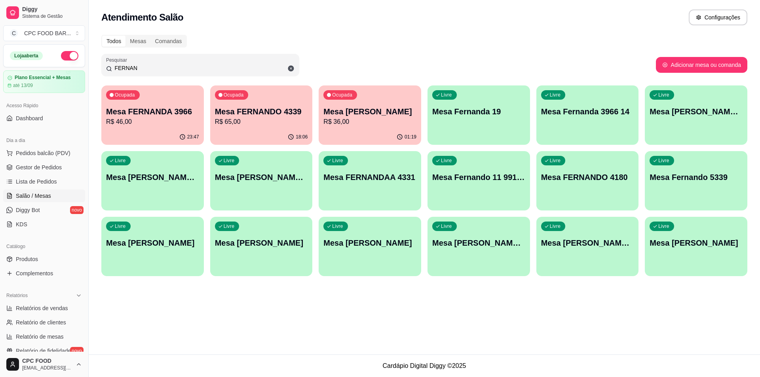
drag, startPoint x: 146, startPoint y: 67, endPoint x: 94, endPoint y: 67, distance: 51.9
click at [94, 67] on div "Todos Mesas Comandas Pesquisar FERNAN Adicionar mesa ou comanda Ocupada Mesa FE…" at bounding box center [424, 158] width 671 height 256
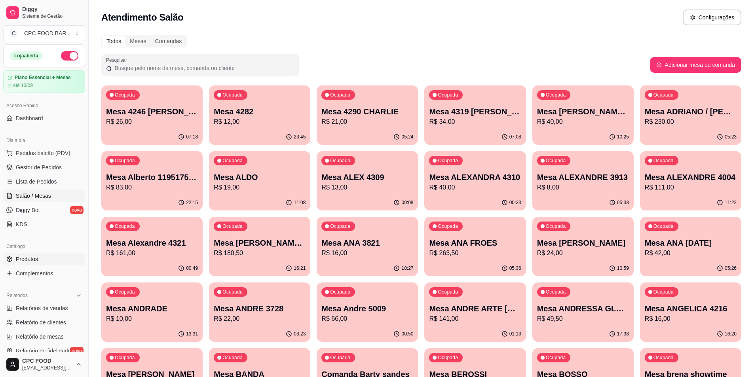
click at [34, 260] on span "Produtos" at bounding box center [27, 259] width 22 height 8
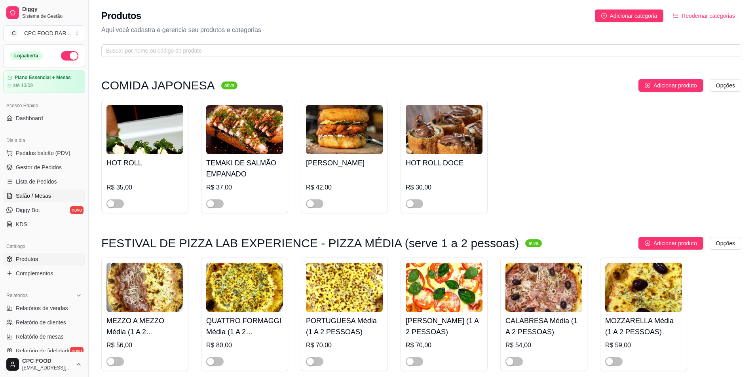
click at [38, 195] on span "Salão / Mesas" at bounding box center [33, 196] width 35 height 8
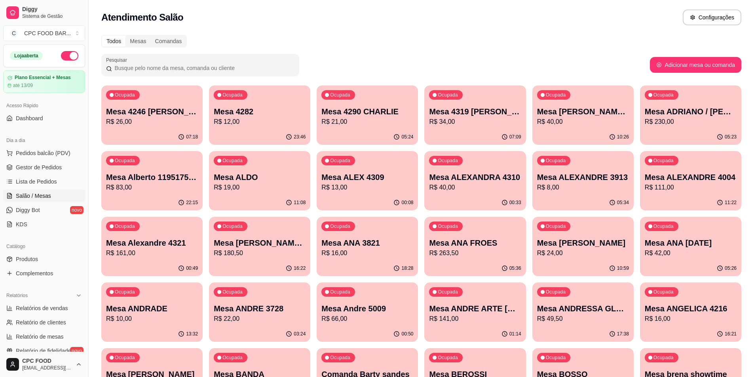
click at [165, 70] on input "Pesquisar" at bounding box center [203, 68] width 182 height 8
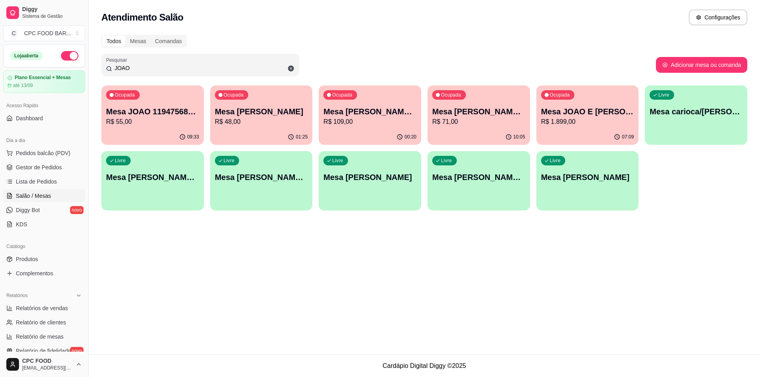
type input "JOAO"
click at [396, 122] on p "R$ 109,00" at bounding box center [370, 121] width 90 height 9
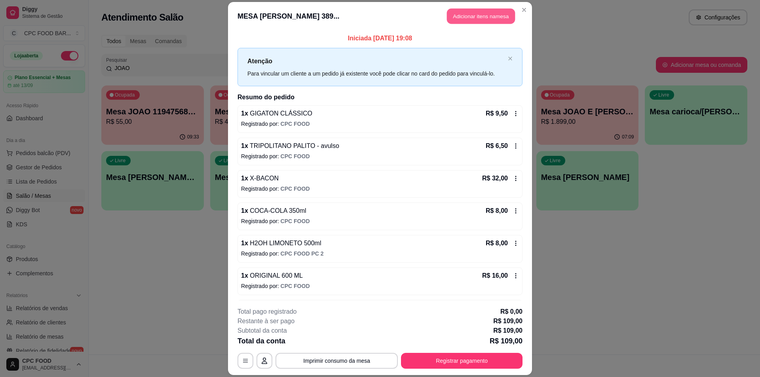
click at [483, 19] on button "Adicionar itens na mesa" at bounding box center [481, 15] width 68 height 15
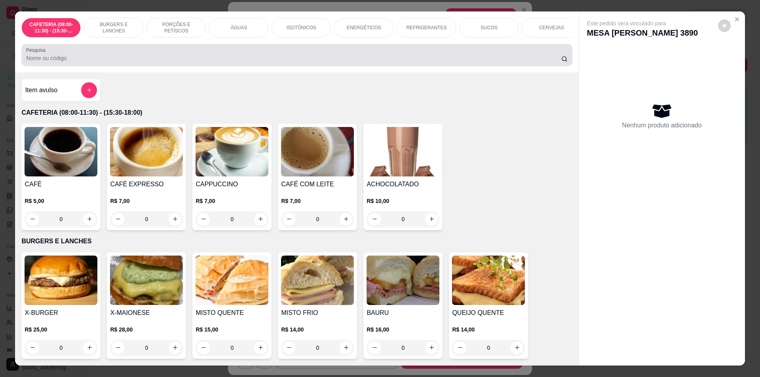
click at [315, 62] on input "Pesquisa" at bounding box center [293, 58] width 535 height 8
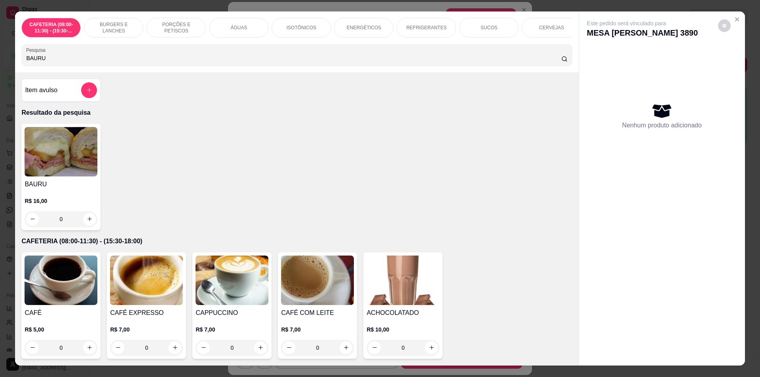
type input "BAURU"
click at [87, 222] on icon "increase-product-quantity" at bounding box center [90, 219] width 6 height 6
type input "1"
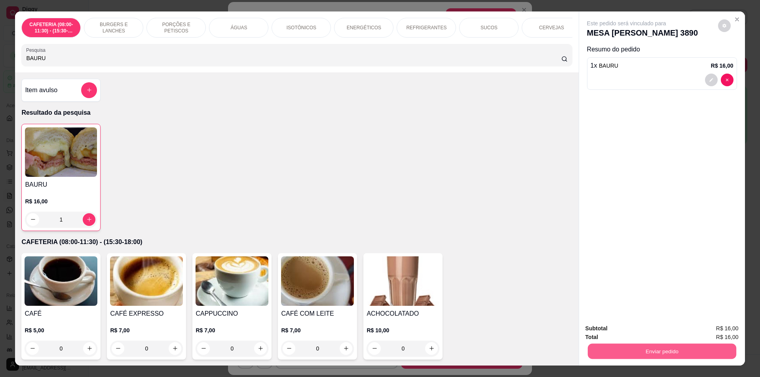
click at [639, 345] on button "Enviar pedido" at bounding box center [661, 351] width 148 height 15
click at [636, 327] on button "Não registrar e enviar pedido" at bounding box center [636, 332] width 82 height 15
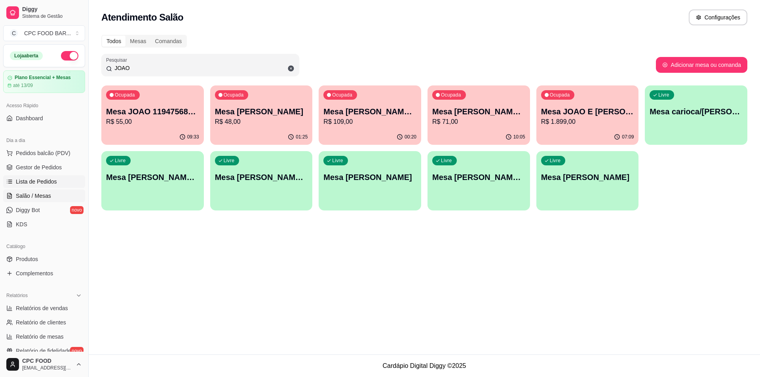
click at [40, 179] on span "Lista de Pedidos" at bounding box center [36, 182] width 41 height 8
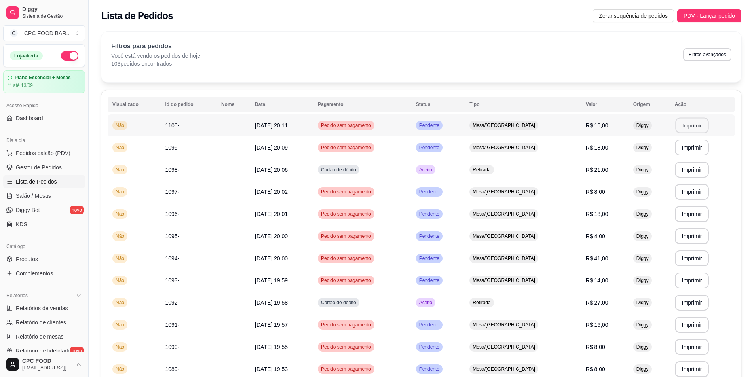
click at [692, 124] on button "Imprimir" at bounding box center [691, 125] width 33 height 15
click at [41, 196] on span "Salão / Mesas" at bounding box center [33, 196] width 35 height 8
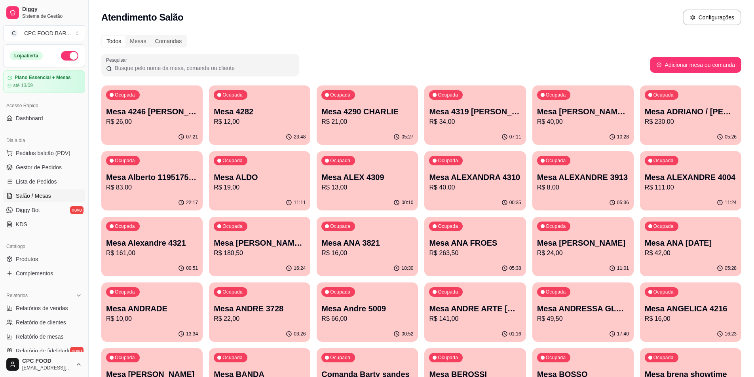
click at [179, 66] on input "Pesquisar" at bounding box center [203, 68] width 182 height 8
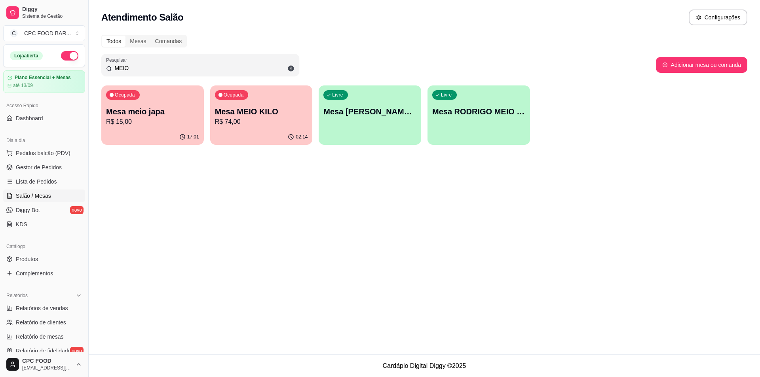
type input "MEIO"
click at [265, 123] on p "R$ 74,00" at bounding box center [261, 121] width 90 height 9
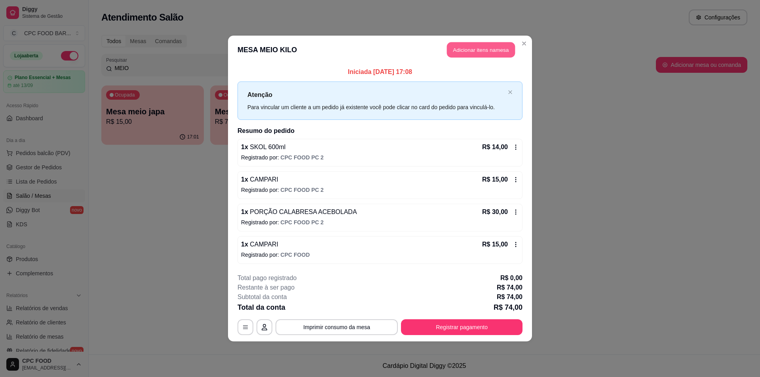
click at [476, 49] on button "Adicionar itens na mesa" at bounding box center [481, 49] width 68 height 15
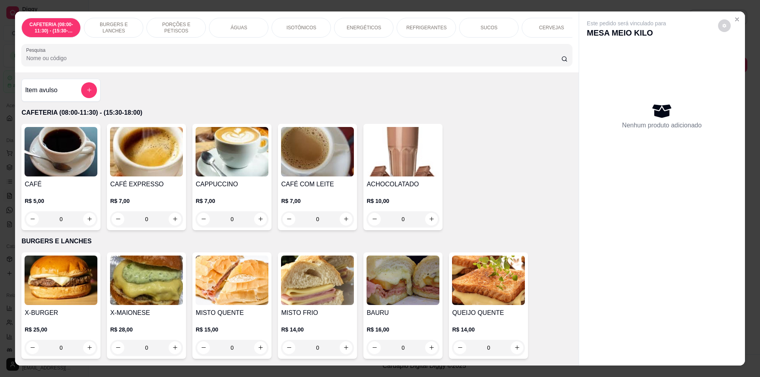
click at [431, 62] on input "Pesquisa" at bounding box center [293, 58] width 535 height 8
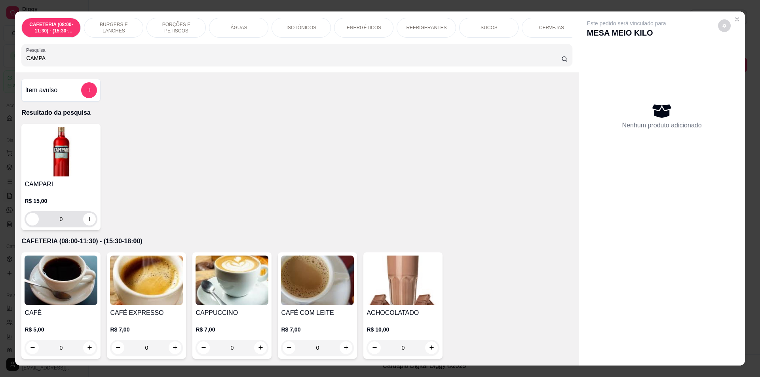
type input "CAMPA"
click at [89, 222] on icon "increase-product-quantity" at bounding box center [90, 219] width 6 height 6
type input "1"
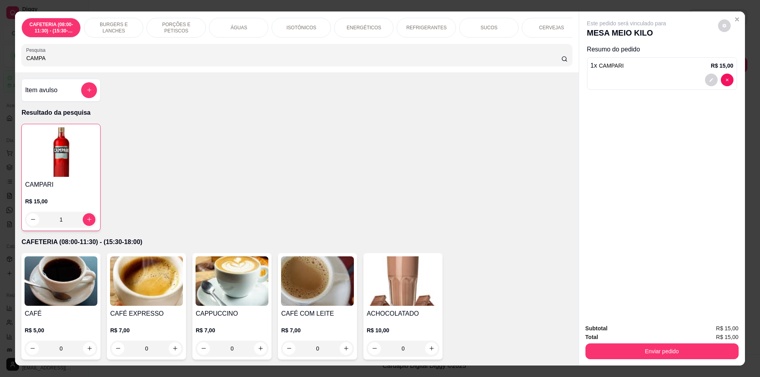
drag, startPoint x: 6, startPoint y: 64, endPoint x: 1, endPoint y: 64, distance: 5.1
click at [1, 64] on div "CAFETERIA (08:00-11:30) - (15:30-18:00) BURGERS E LANCHES PORÇÕES E PETISCOS ÁG…" at bounding box center [380, 188] width 760 height 377
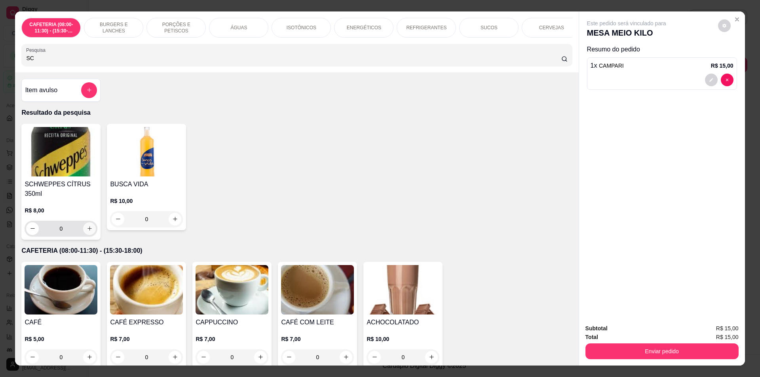
type input "SC"
click at [89, 232] on icon "increase-product-quantity" at bounding box center [90, 229] width 6 height 6
type input "1"
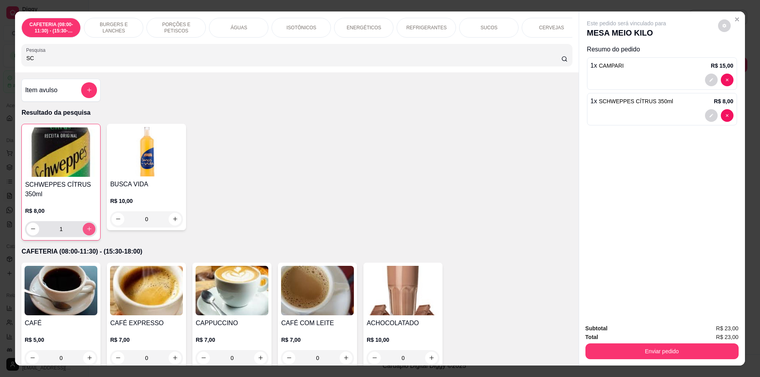
click at [89, 232] on icon "increase-product-quantity" at bounding box center [89, 229] width 6 height 6
type input "2"
click at [89, 232] on icon "increase-product-quantity" at bounding box center [89, 229] width 6 height 6
type input "3"
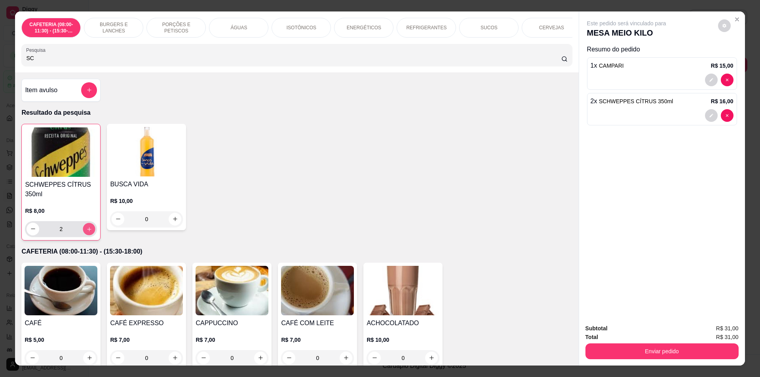
type input "3"
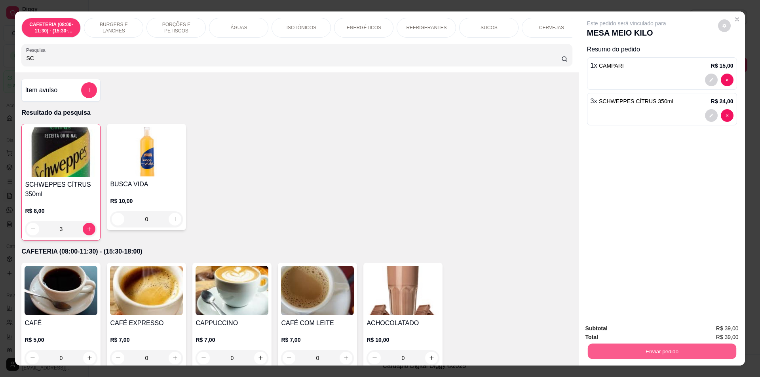
click at [616, 350] on button "Enviar pedido" at bounding box center [661, 351] width 148 height 15
click at [620, 332] on button "Não registrar e enviar pedido" at bounding box center [636, 332] width 82 height 15
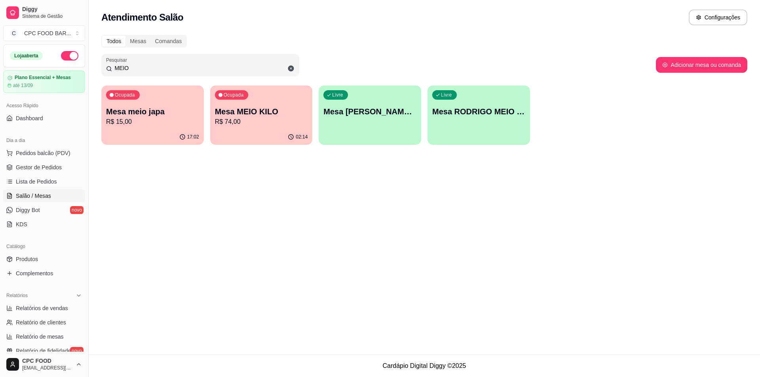
drag, startPoint x: 612, startPoint y: 162, endPoint x: 361, endPoint y: 4, distance: 297.2
click at [516, 102] on div "Atendimento Salão Configurações Todos Mesas Comandas Pesquisar MEIO Adicionar m…" at bounding box center [424, 177] width 671 height 355
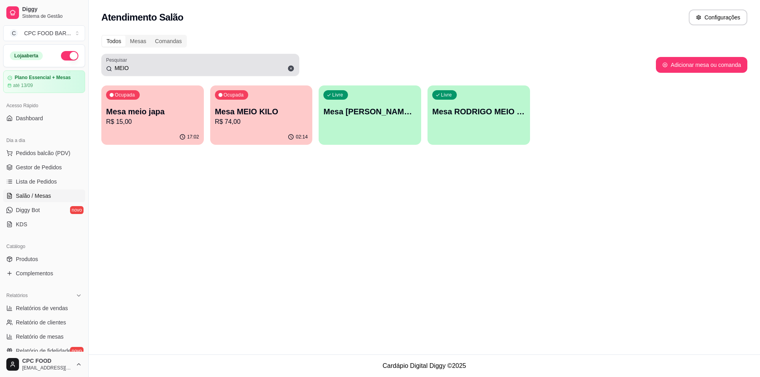
click at [194, 64] on div "MEIO" at bounding box center [200, 65] width 188 height 16
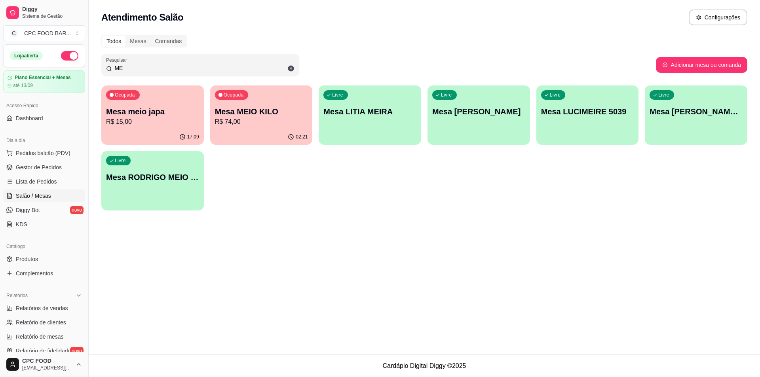
type input "M"
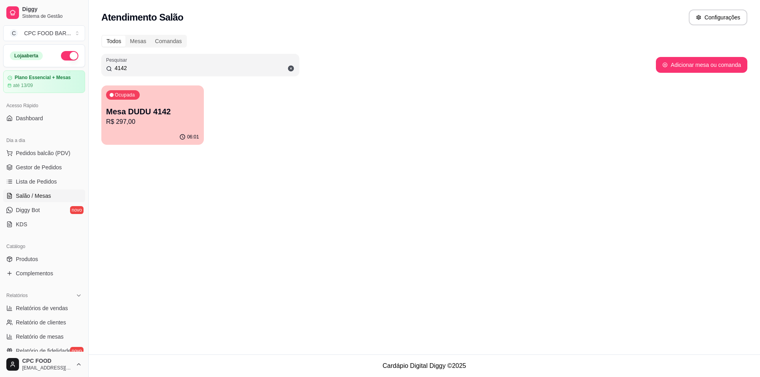
type input "4142"
click at [126, 122] on p "R$ 297,00" at bounding box center [153, 121] width 90 height 9
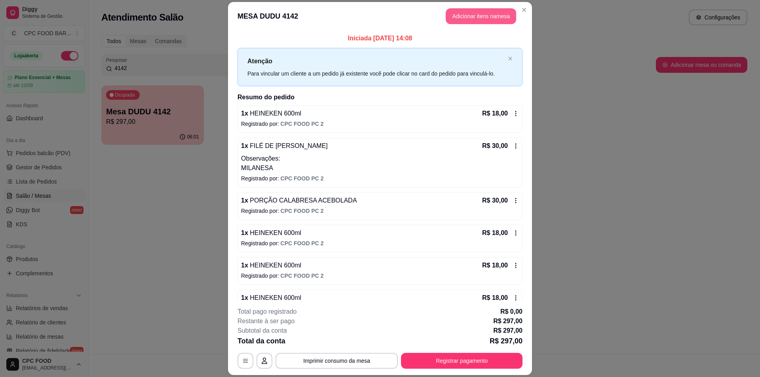
click at [485, 12] on button "Adicionar itens na mesa" at bounding box center [481, 16] width 70 height 16
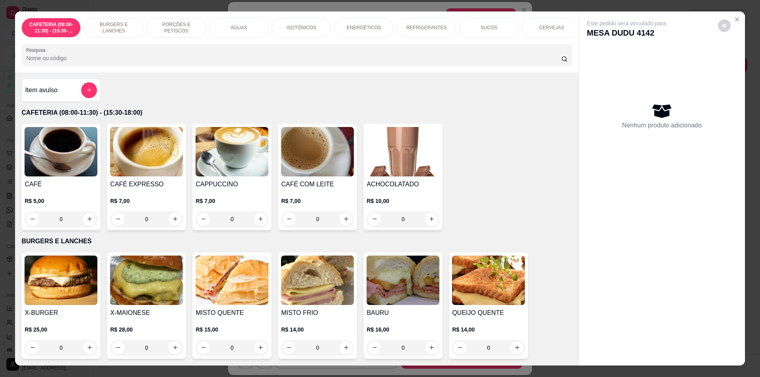
click at [135, 54] on div at bounding box center [296, 55] width 541 height 16
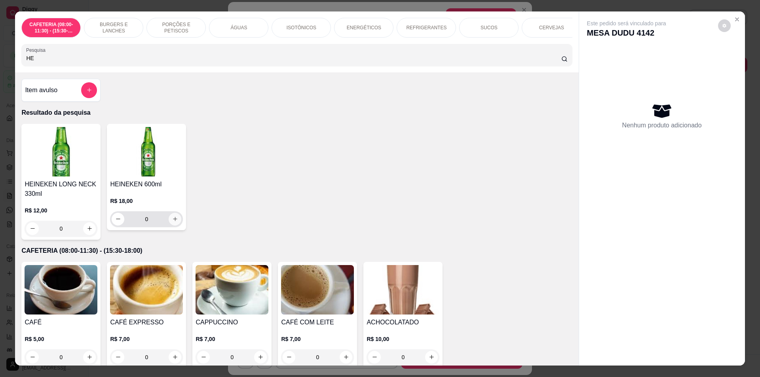
type input "HE"
click at [172, 222] on icon "increase-product-quantity" at bounding box center [175, 219] width 6 height 6
type input "1"
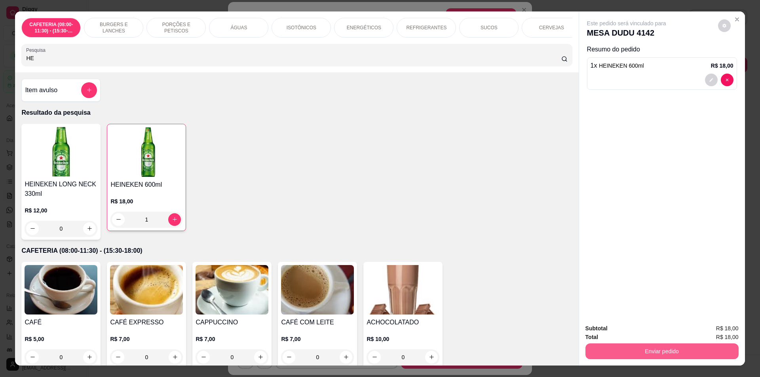
click at [672, 351] on button "Enviar pedido" at bounding box center [661, 352] width 153 height 16
click at [663, 334] on button "Não registrar e enviar pedido" at bounding box center [636, 332] width 82 height 15
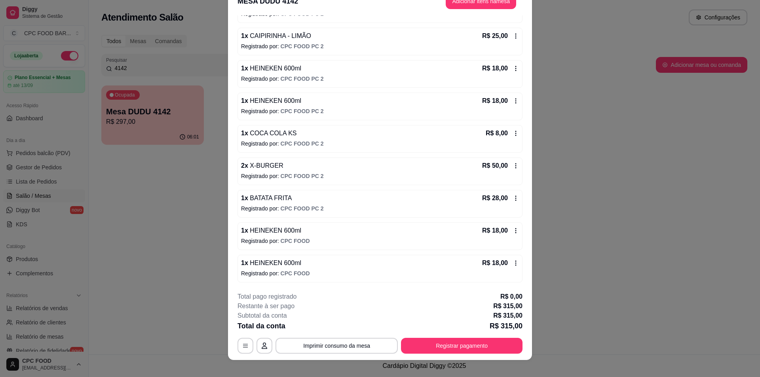
scroll to position [23, 0]
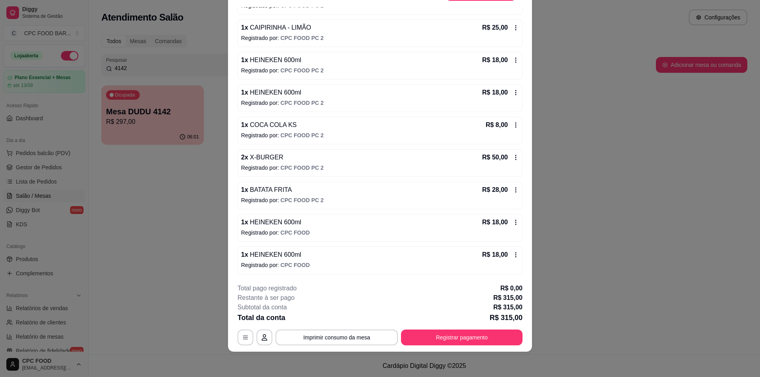
click at [337, 309] on div "Subtotal da conta R$ 315,00" at bounding box center [380, 308] width 285 height 10
click at [331, 337] on button "Imprimir consumo da mesa" at bounding box center [337, 338] width 122 height 16
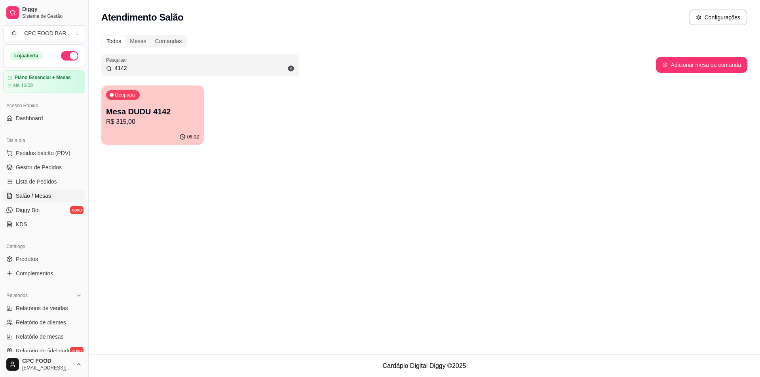
click at [138, 67] on input "4142" at bounding box center [203, 68] width 182 height 8
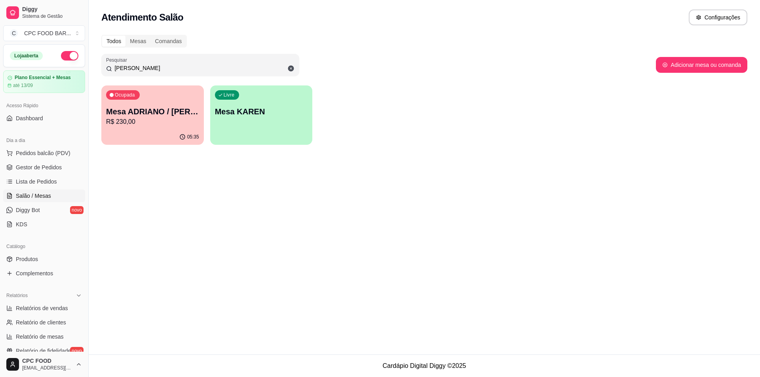
type input "KAREN"
click at [121, 123] on p "R$ 230,00" at bounding box center [152, 122] width 93 height 10
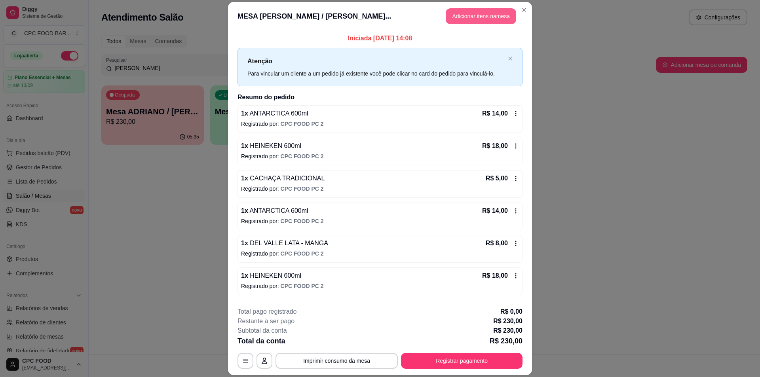
click at [486, 15] on button "Adicionar itens na mesa" at bounding box center [481, 16] width 70 height 16
click at [259, 56] on div at bounding box center [296, 55] width 541 height 16
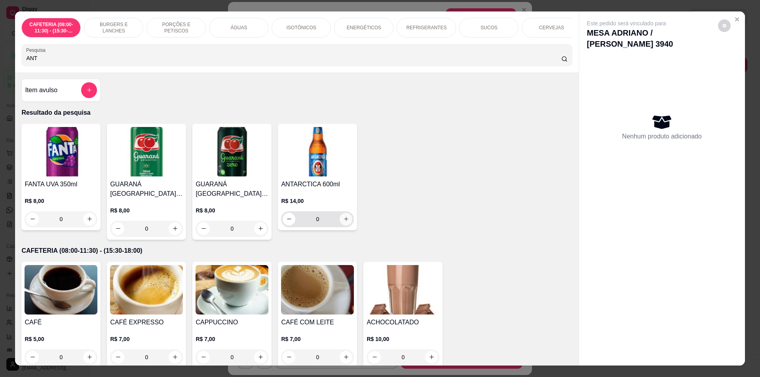
type input "ANT"
click at [345, 222] on icon "increase-product-quantity" at bounding box center [346, 219] width 6 height 6
type input "1"
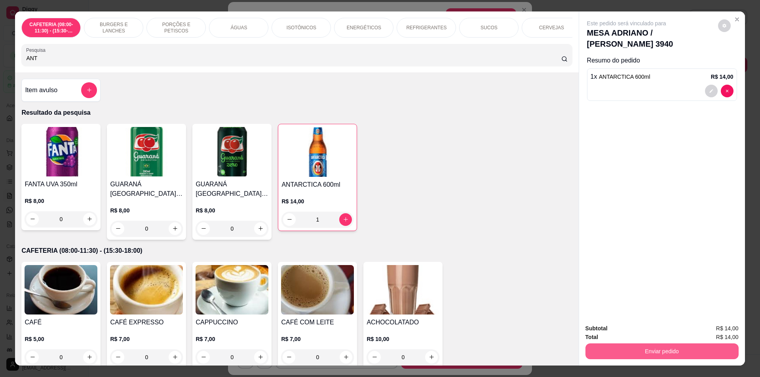
click at [624, 349] on button "Enviar pedido" at bounding box center [661, 352] width 153 height 16
click at [653, 327] on button "Não registrar e enviar pedido" at bounding box center [636, 332] width 82 height 15
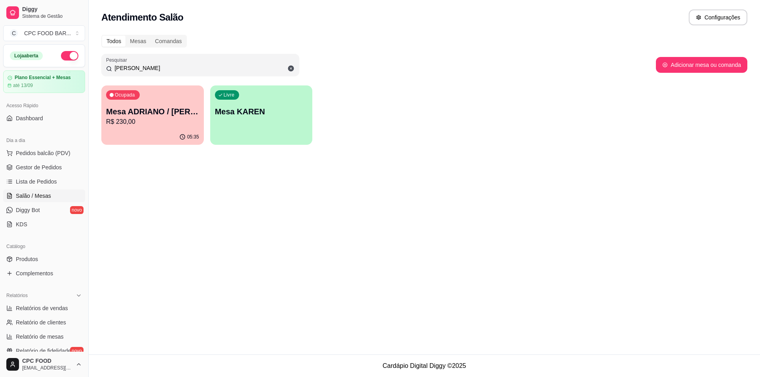
click at [130, 67] on input "KAREN" at bounding box center [203, 68] width 182 height 8
click at [137, 68] on input "KAREN" at bounding box center [203, 68] width 182 height 8
drag, startPoint x: 137, startPoint y: 68, endPoint x: 87, endPoint y: 62, distance: 51.1
click at [87, 62] on div "Diggy Sistema de Gestão C CPC FOOD BAR ... Loja aberta Plano Essencial + Mesas …" at bounding box center [380, 188] width 760 height 377
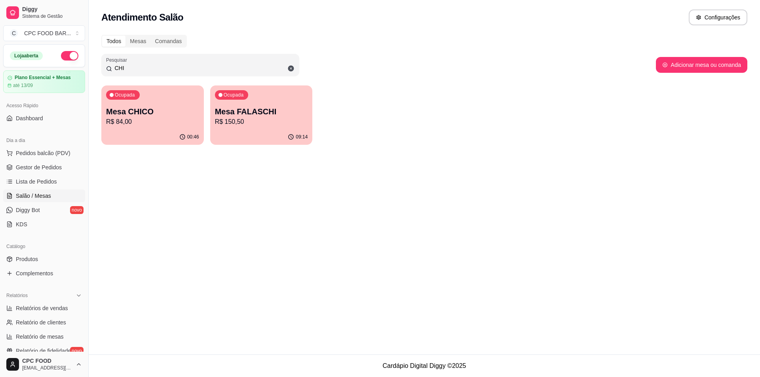
type input "CHI"
click at [158, 120] on p "R$ 84,00" at bounding box center [153, 121] width 90 height 9
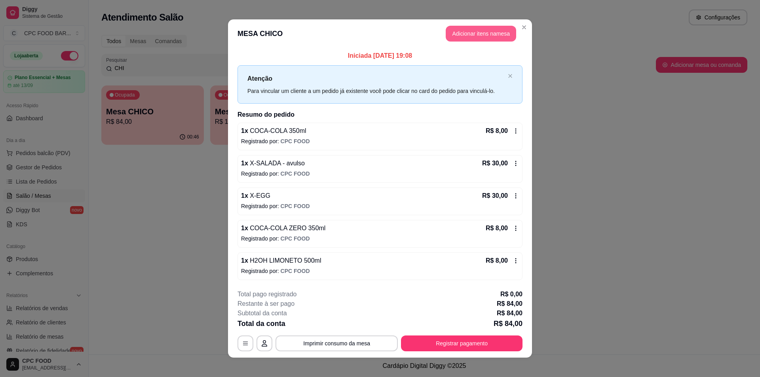
click at [470, 35] on button "Adicionar itens na mesa" at bounding box center [481, 34] width 70 height 16
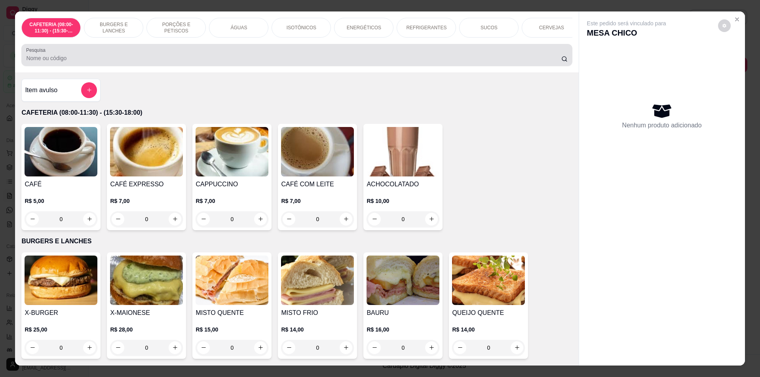
click at [182, 62] on input "Pesquisa" at bounding box center [293, 58] width 535 height 8
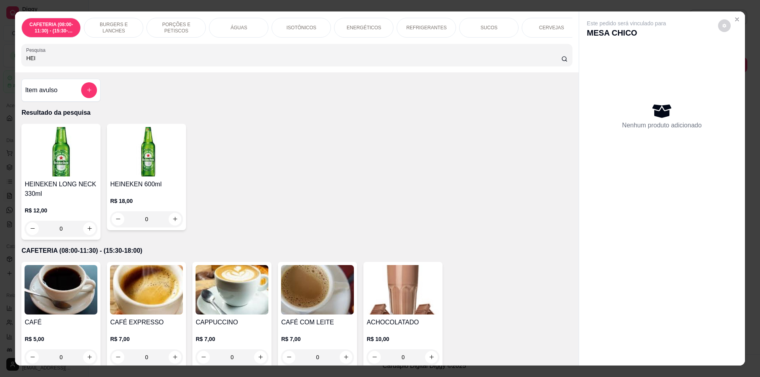
type input "HEI"
click at [173, 222] on button "increase-product-quantity" at bounding box center [175, 219] width 13 height 13
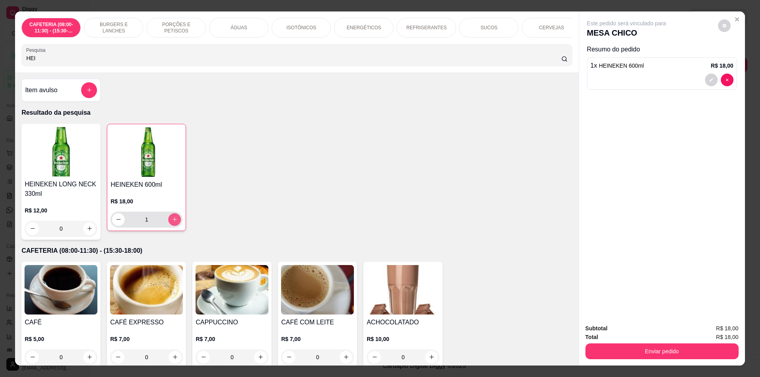
type input "1"
click at [675, 363] on div "Subtotal R$ 18,00 Total R$ 18,00 Enviar pedido" at bounding box center [662, 342] width 166 height 48
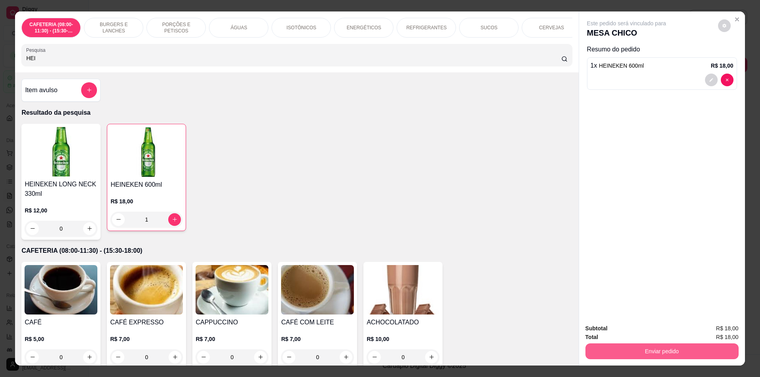
click at [676, 355] on button "Enviar pedido" at bounding box center [661, 352] width 153 height 16
click at [642, 333] on button "Não registrar e enviar pedido" at bounding box center [636, 332] width 82 height 15
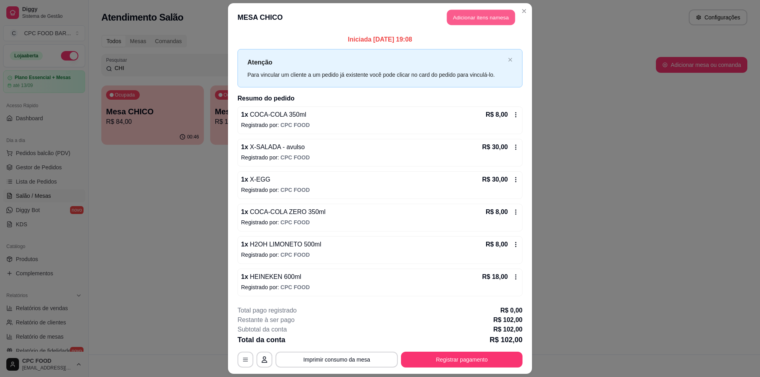
click at [477, 15] on button "Adicionar itens na mesa" at bounding box center [481, 17] width 68 height 15
click at [644, 75] on div "Nenhum produto adicionado" at bounding box center [662, 115] width 150 height 155
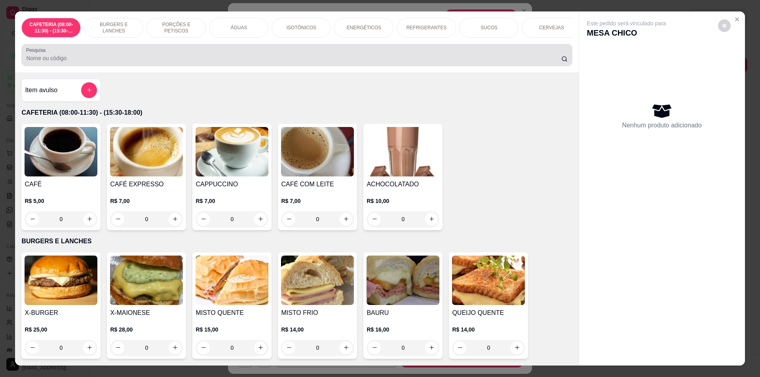
click at [51, 60] on input "Pesquisa" at bounding box center [293, 58] width 535 height 8
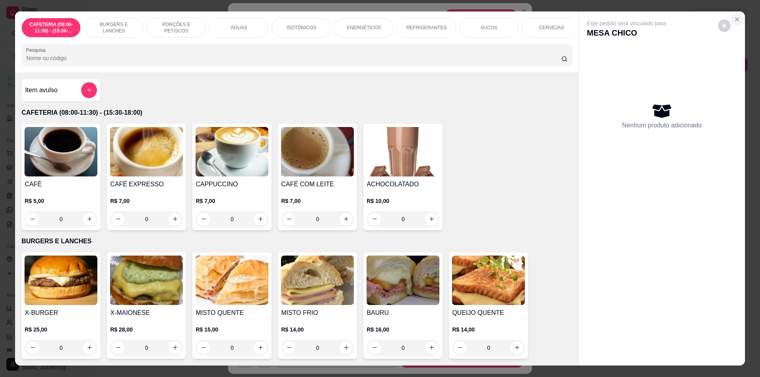
click at [736, 16] on icon "Close" at bounding box center [737, 19] width 6 height 6
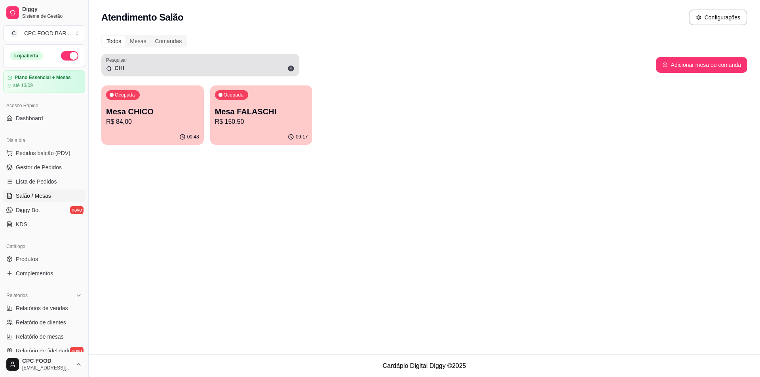
click at [157, 60] on div "CHI" at bounding box center [200, 65] width 188 height 16
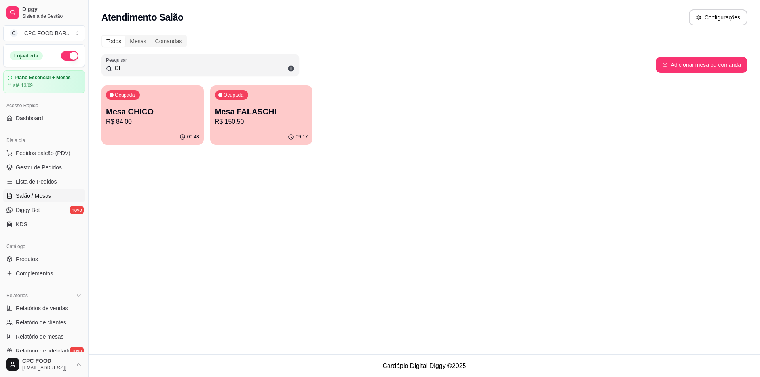
type input "C"
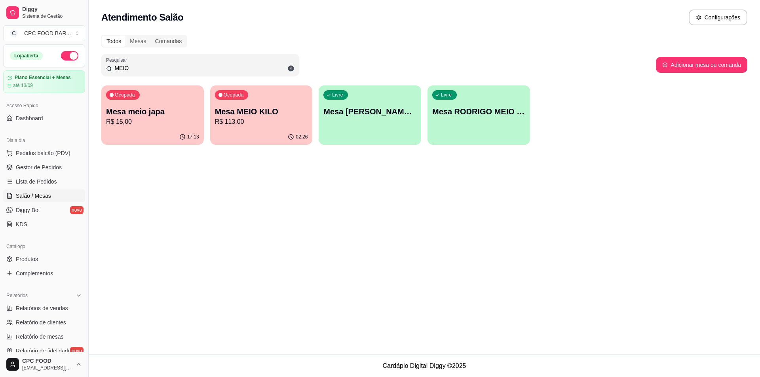
type input "MEIO"
click at [276, 117] on p "R$ 113,00" at bounding box center [261, 122] width 93 height 10
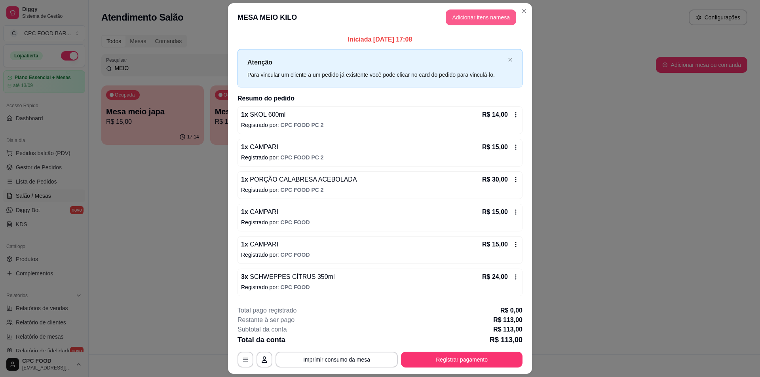
click at [461, 13] on button "Adicionar itens na mesa" at bounding box center [481, 18] width 70 height 16
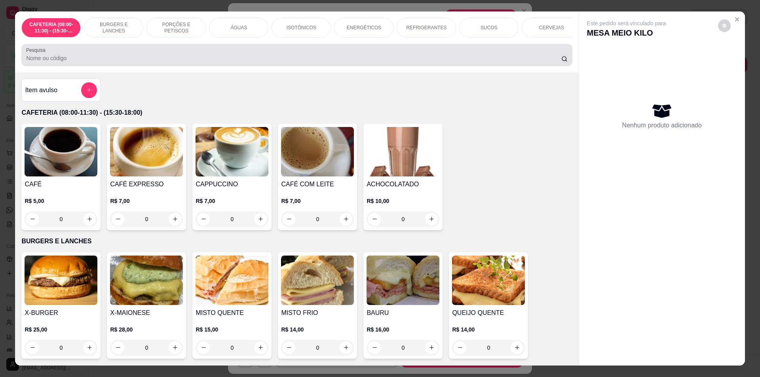
click at [128, 57] on div at bounding box center [296, 55] width 541 height 16
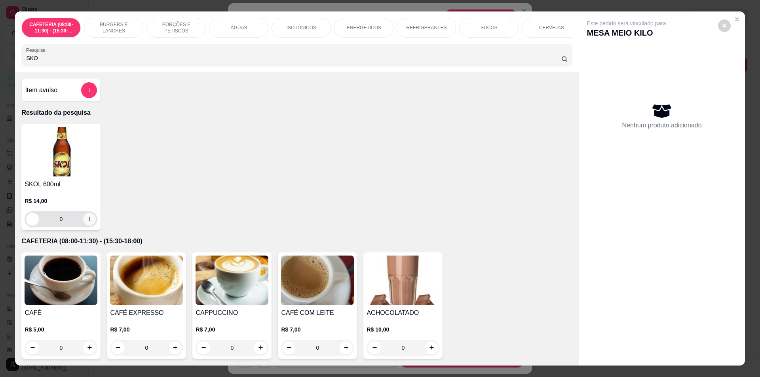
type input "SKO"
click at [84, 224] on button "increase-product-quantity" at bounding box center [90, 219] width 12 height 12
type input "1"
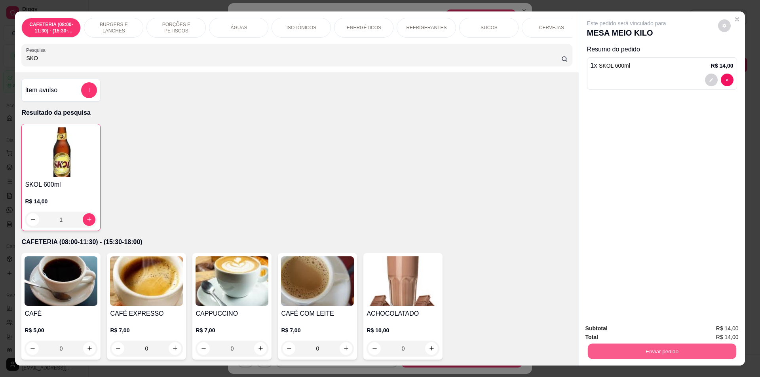
click at [637, 350] on button "Enviar pedido" at bounding box center [661, 351] width 148 height 15
click at [636, 333] on button "Não registrar e enviar pedido" at bounding box center [636, 332] width 82 height 15
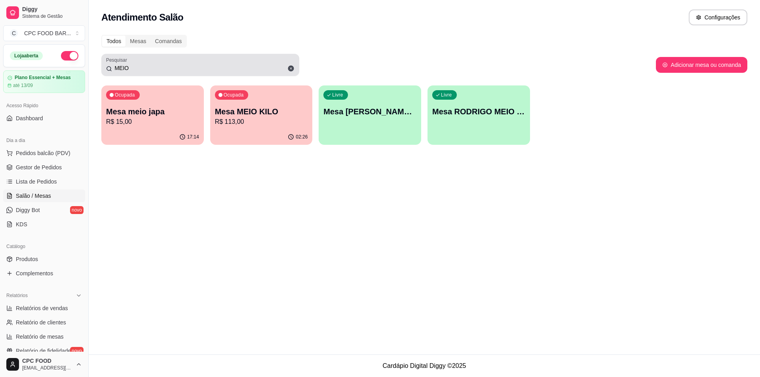
click at [148, 68] on input "MEIO" at bounding box center [203, 68] width 182 height 8
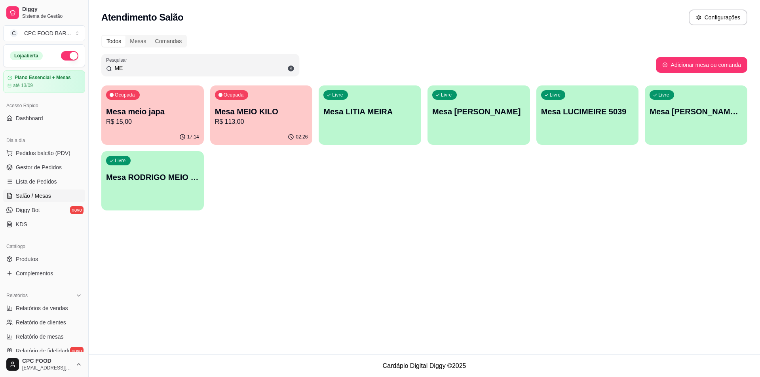
type input "M"
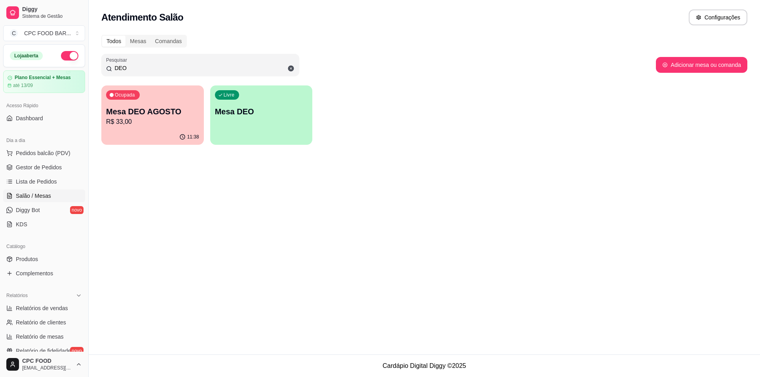
type input "DEO"
click at [134, 133] on div "11:38" at bounding box center [152, 136] width 103 height 15
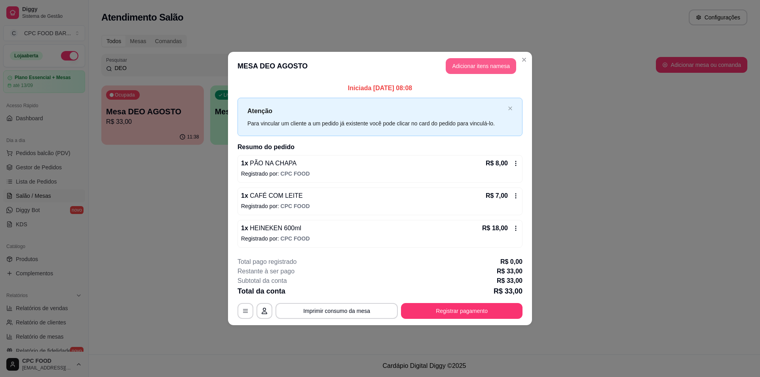
click at [457, 68] on button "Adicionar itens na mesa" at bounding box center [481, 66] width 70 height 16
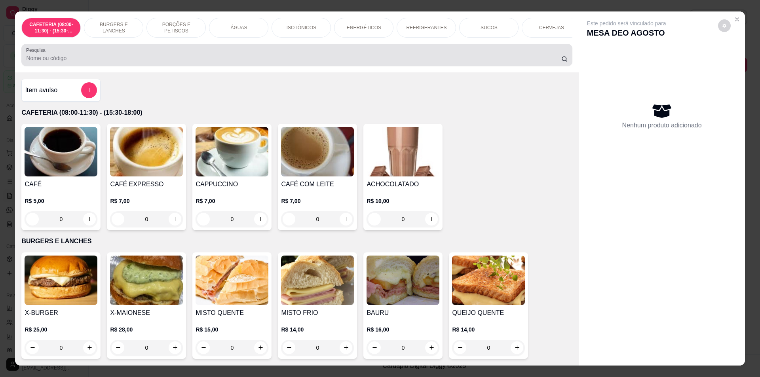
click at [289, 61] on input "Pesquisa" at bounding box center [293, 58] width 535 height 8
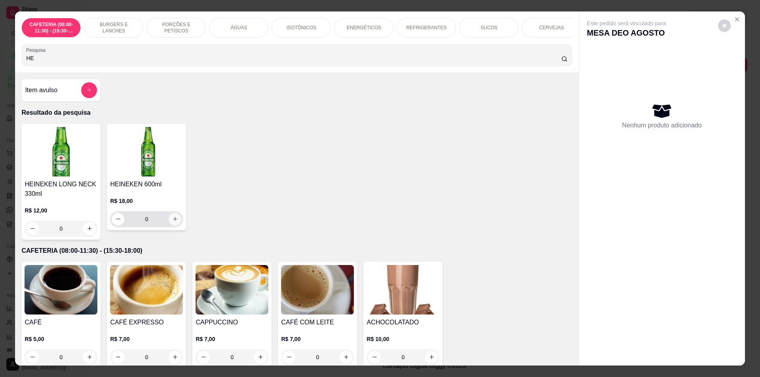
type input "HE"
click at [172, 222] on icon "increase-product-quantity" at bounding box center [175, 219] width 6 height 6
type input "1"
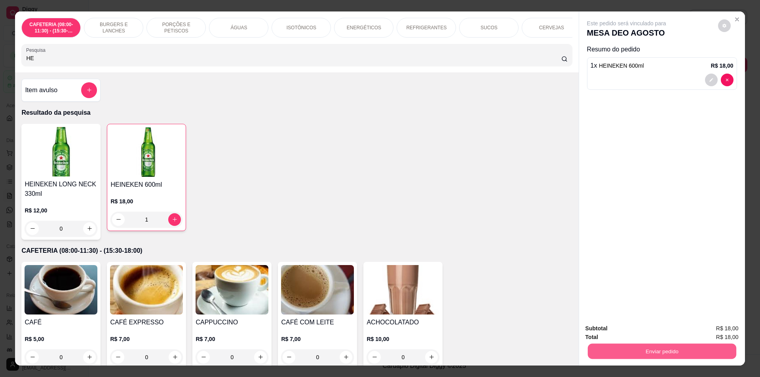
click at [719, 346] on button "Enviar pedido" at bounding box center [661, 351] width 148 height 15
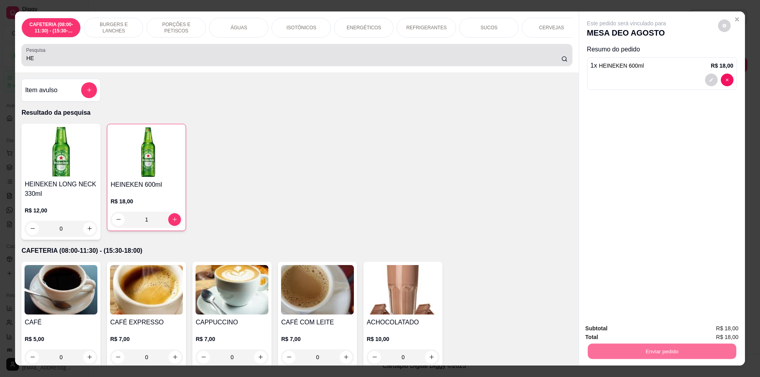
click at [63, 62] on input "HE" at bounding box center [293, 58] width 535 height 8
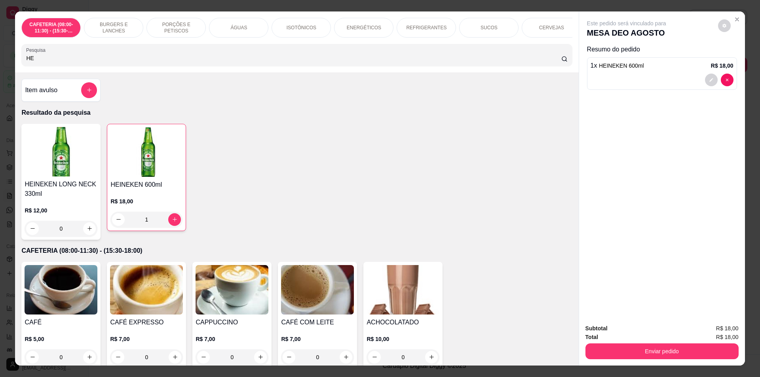
click at [87, 62] on input "HE" at bounding box center [293, 58] width 535 height 8
type input "H"
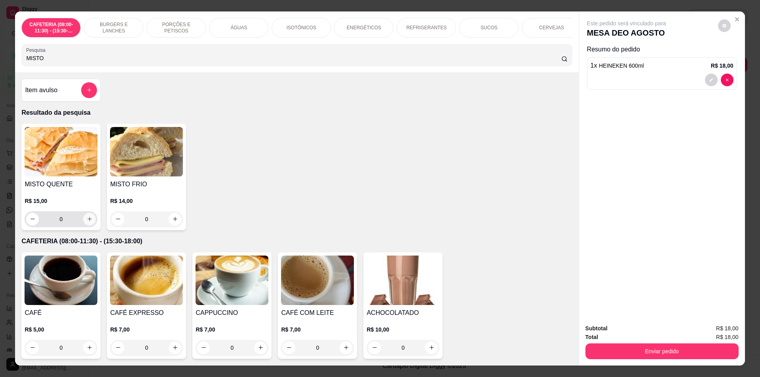
type input "MISTO"
click at [87, 222] on icon "increase-product-quantity" at bounding box center [90, 219] width 6 height 6
type input "1"
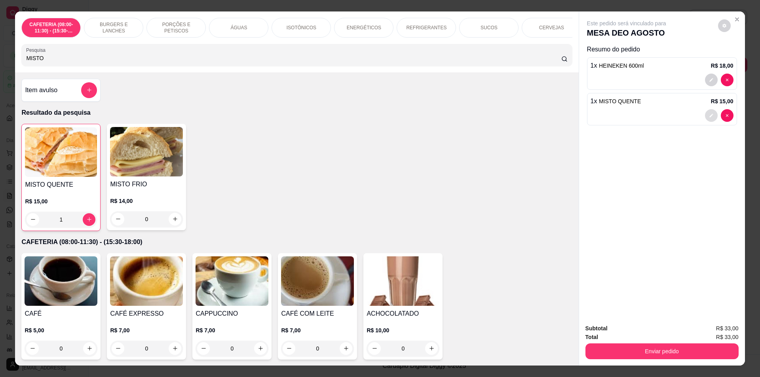
click at [709, 115] on icon "decrease-product-quantity" at bounding box center [711, 115] width 5 height 5
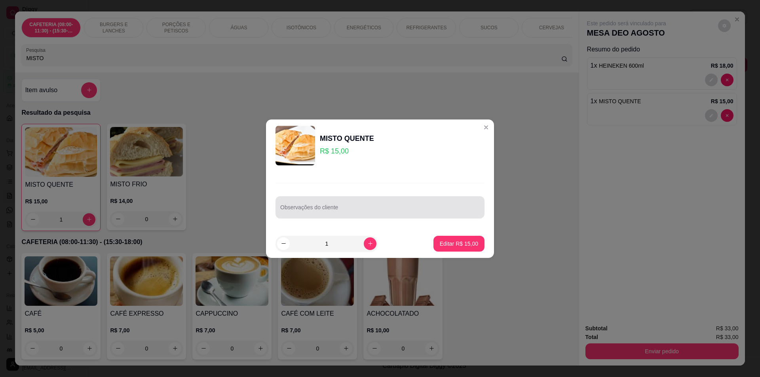
drag, startPoint x: 291, startPoint y: 209, endPoint x: 289, endPoint y: 200, distance: 9.8
click at [289, 207] on div "Observações do cliente" at bounding box center [380, 207] width 209 height 22
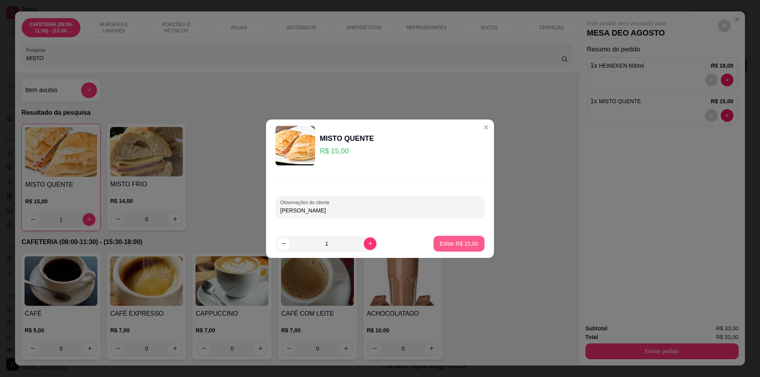
type input "PAO BRIOCHE"
click at [460, 241] on p "Editar R$ 15,00" at bounding box center [459, 244] width 38 height 8
type input "0"
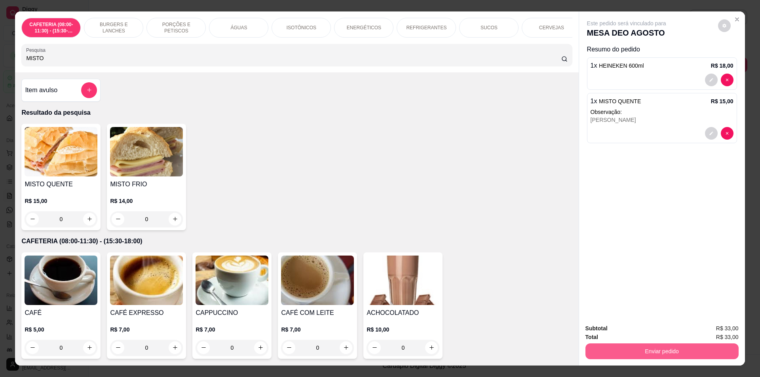
click at [632, 351] on button "Enviar pedido" at bounding box center [661, 352] width 153 height 16
click at [636, 328] on button "Não registrar e enviar pedido" at bounding box center [636, 332] width 80 height 15
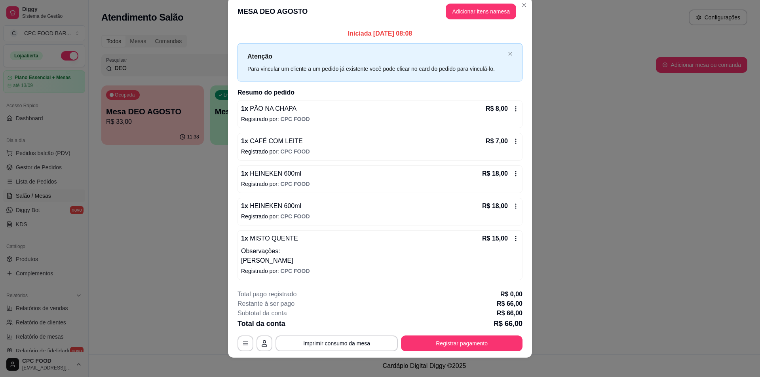
scroll to position [17, 0]
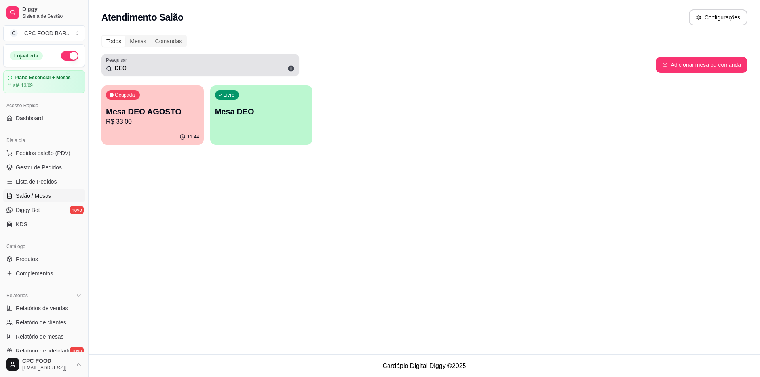
click at [189, 59] on div "DEO" at bounding box center [200, 65] width 188 height 16
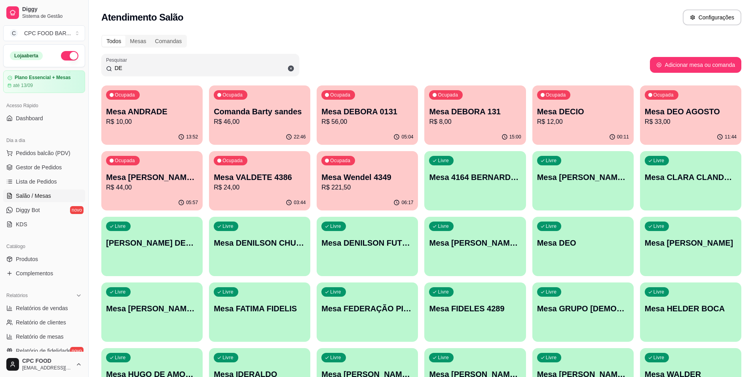
type input "D"
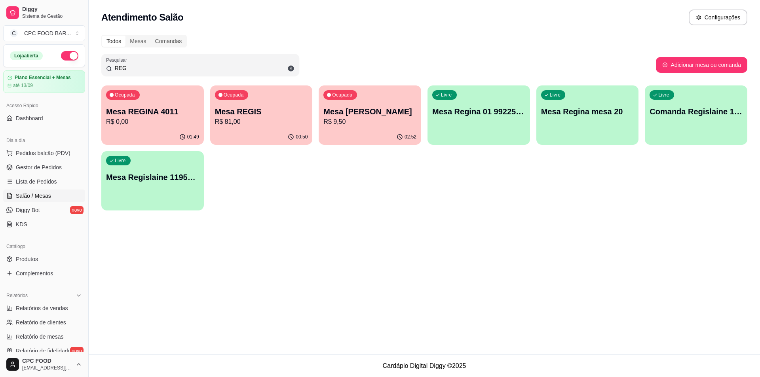
type input "REG"
click at [270, 116] on div "Mesa REGIS R$ 81,00" at bounding box center [261, 116] width 93 height 21
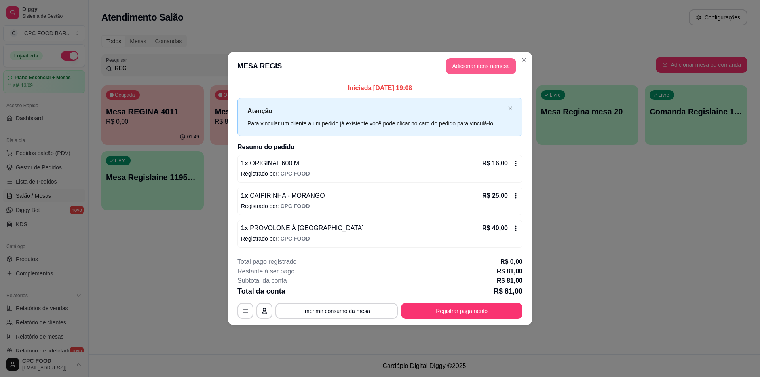
click at [493, 69] on button "Adicionar itens na mesa" at bounding box center [481, 66] width 70 height 16
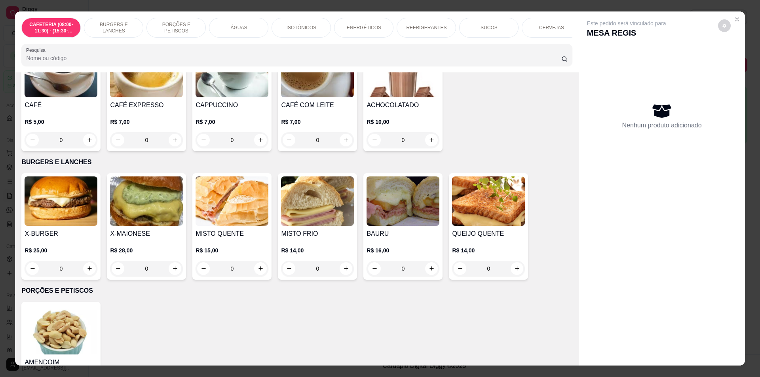
scroll to position [0, 0]
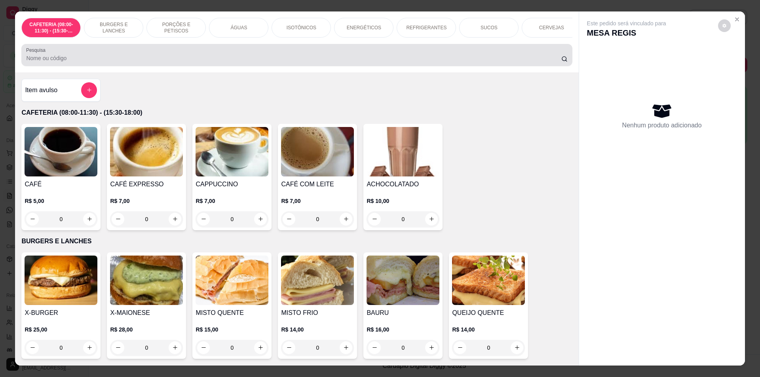
drag, startPoint x: 55, startPoint y: 62, endPoint x: 49, endPoint y: 59, distance: 7.6
click at [55, 62] on input "Pesquisa" at bounding box center [293, 58] width 535 height 8
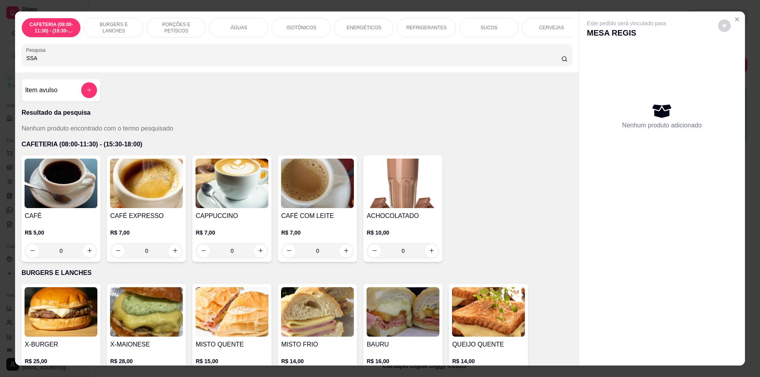
click at [53, 62] on input "SSA" at bounding box center [293, 58] width 535 height 8
type input "S"
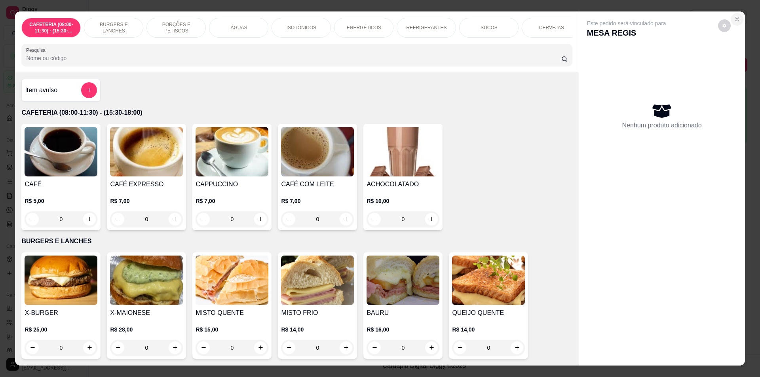
click at [734, 19] on icon "Close" at bounding box center [737, 19] width 6 height 6
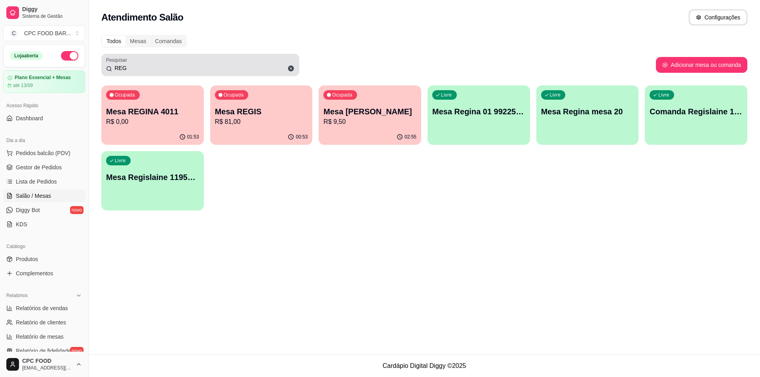
click at [148, 67] on input "REG" at bounding box center [203, 68] width 182 height 8
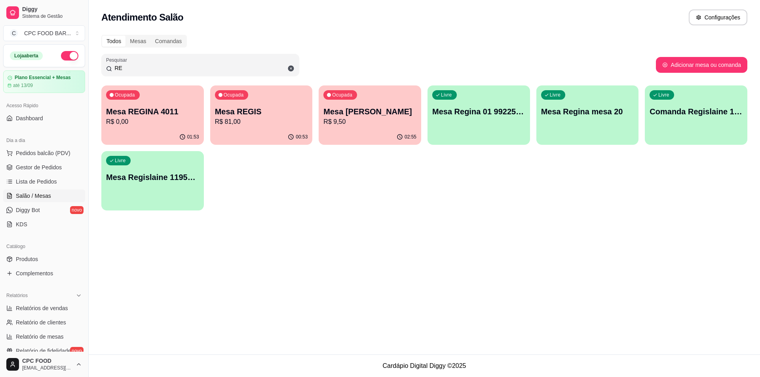
type input "R"
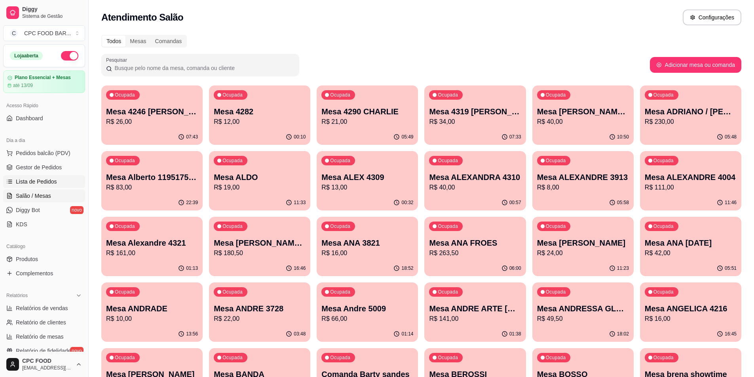
click at [49, 178] on span "Lista de Pedidos" at bounding box center [36, 182] width 41 height 8
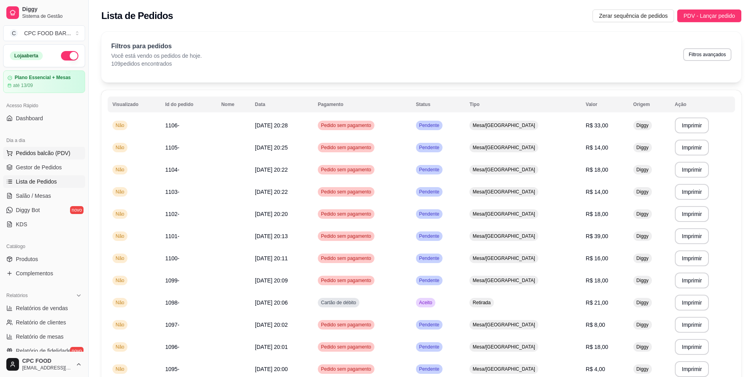
click at [43, 153] on span "Pedidos balcão (PDV)" at bounding box center [43, 153] width 55 height 8
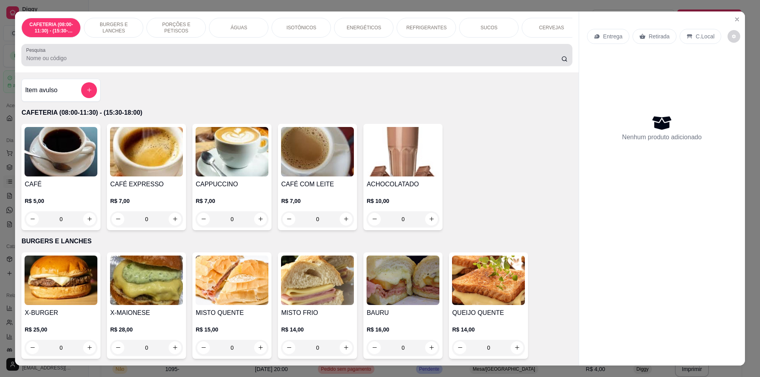
click at [162, 49] on div "Pesquisa" at bounding box center [296, 55] width 551 height 22
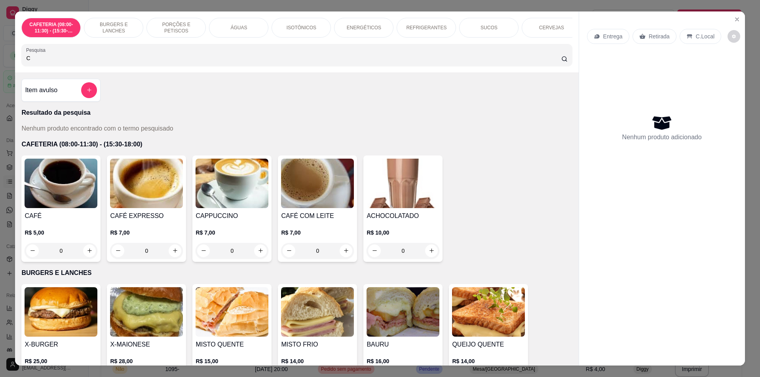
type input "C"
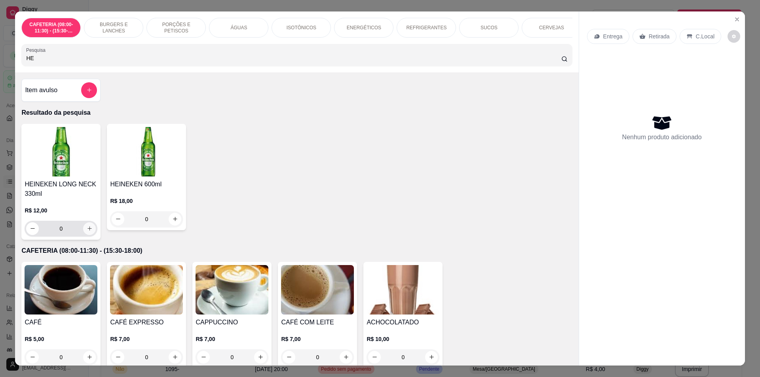
type input "HE"
click at [86, 235] on button "increase-product-quantity" at bounding box center [90, 228] width 12 height 12
type input "1"
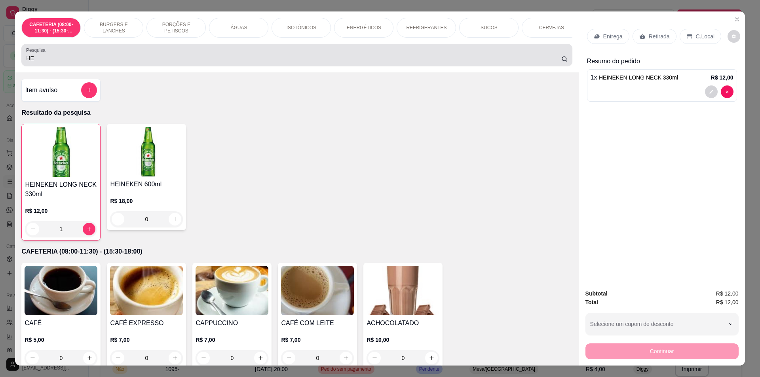
click at [73, 60] on input "HE" at bounding box center [293, 58] width 535 height 8
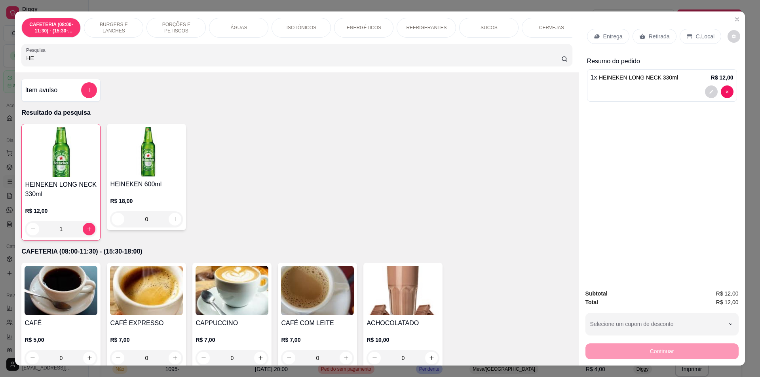
type input "H"
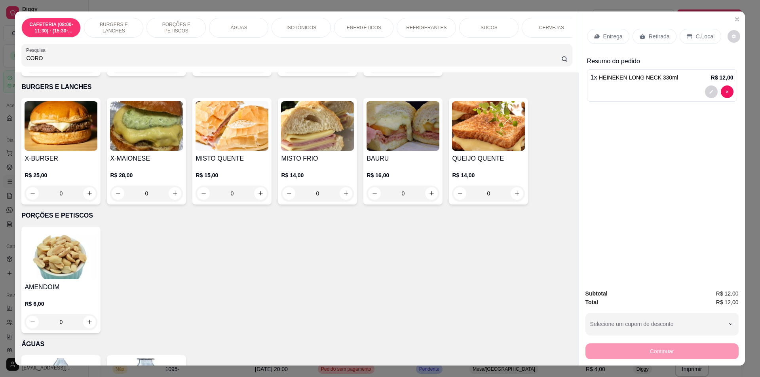
scroll to position [277, 0]
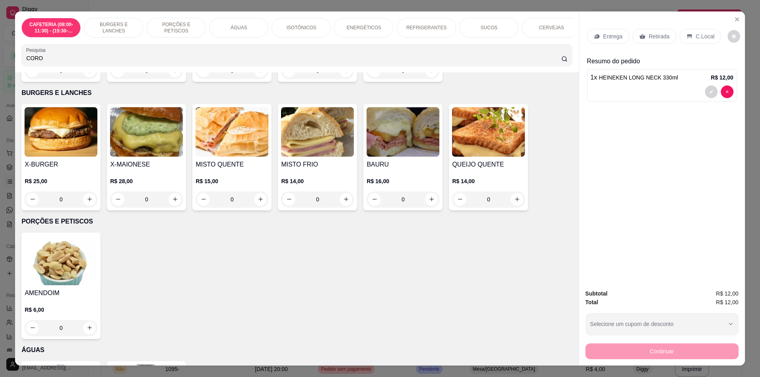
type input "CORO"
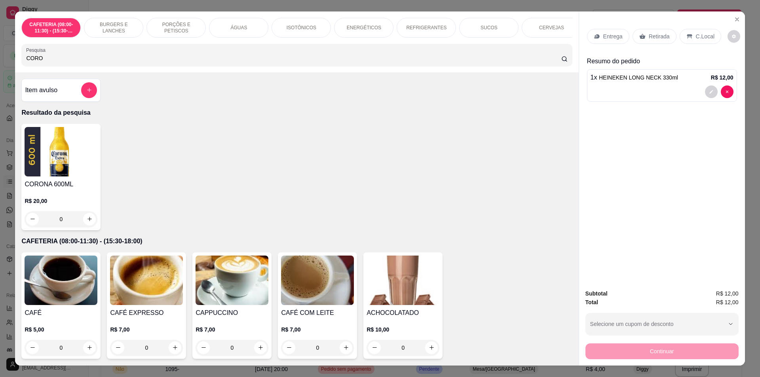
click at [96, 92] on div "Item avulso" at bounding box center [60, 90] width 79 height 23
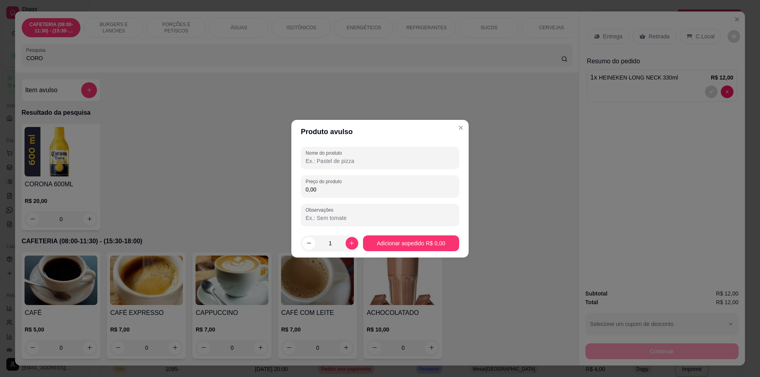
click at [311, 189] on input "0,00" at bounding box center [380, 190] width 149 height 8
click at [320, 189] on input "0,00" at bounding box center [380, 190] width 149 height 8
type input "12,00"
click at [357, 160] on input "Nome do produto" at bounding box center [380, 161] width 149 height 8
type input "CORONA"
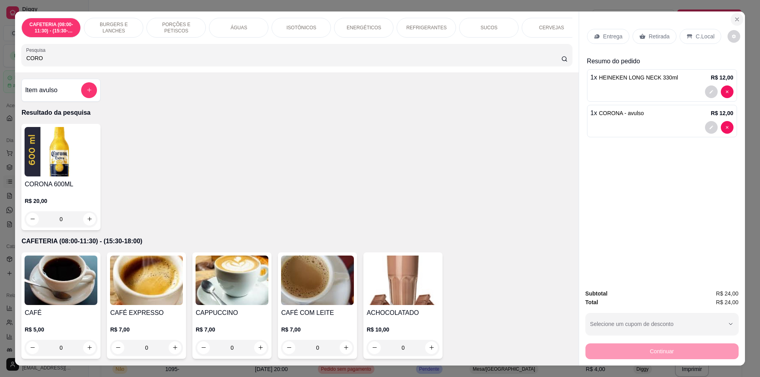
click at [734, 19] on icon "Close" at bounding box center [737, 19] width 6 height 6
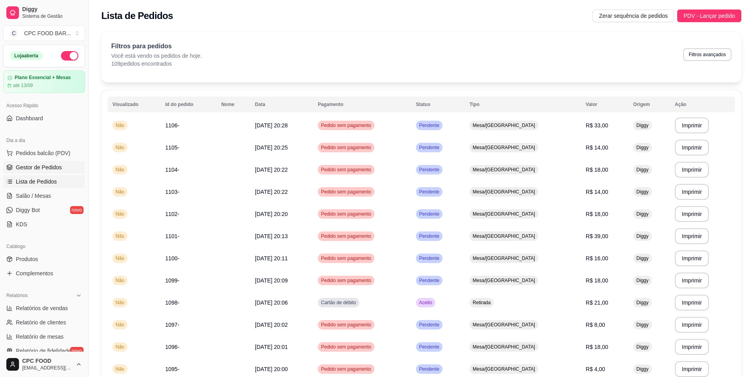
click at [38, 162] on link "Gestor de Pedidos" at bounding box center [44, 167] width 82 height 13
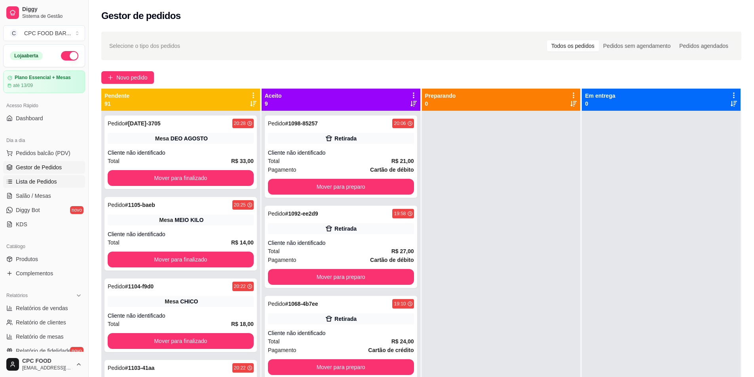
click at [39, 184] on span "Lista de Pedidos" at bounding box center [36, 182] width 41 height 8
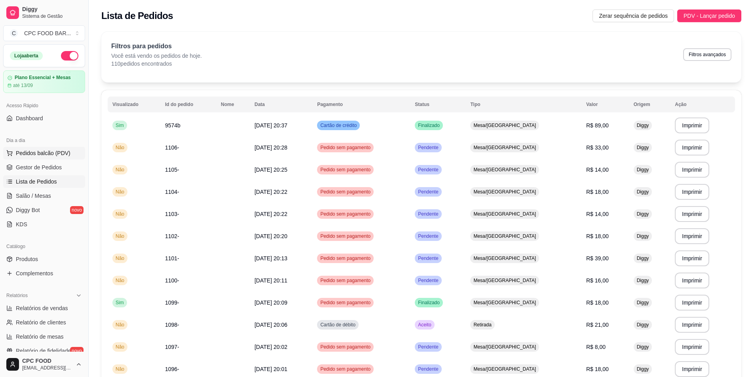
click at [37, 150] on span "Pedidos balcão (PDV)" at bounding box center [43, 153] width 55 height 8
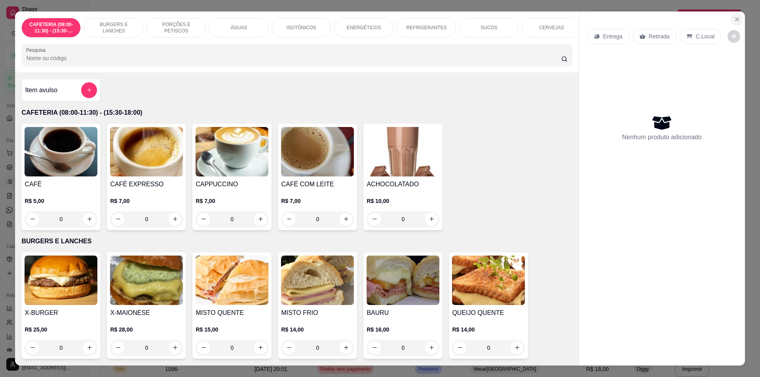
click at [734, 21] on icon "Close" at bounding box center [737, 19] width 6 height 6
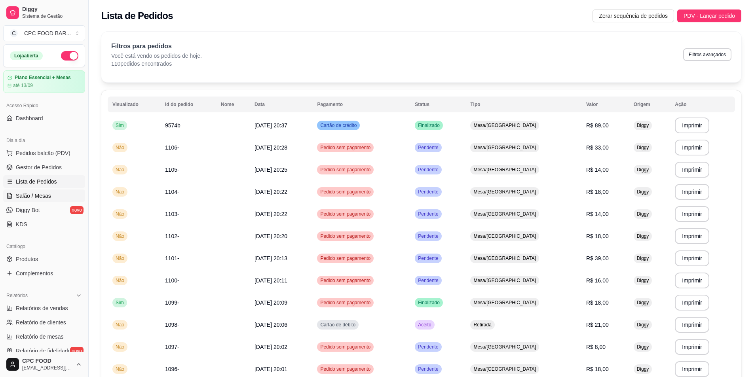
click at [40, 195] on span "Salão / Mesas" at bounding box center [33, 196] width 35 height 8
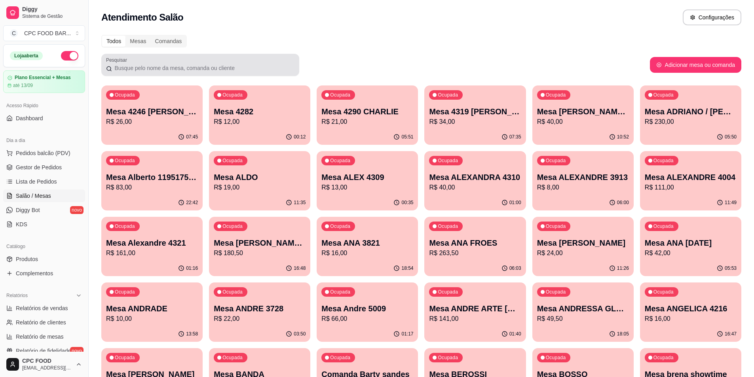
click at [210, 57] on div at bounding box center [200, 65] width 188 height 16
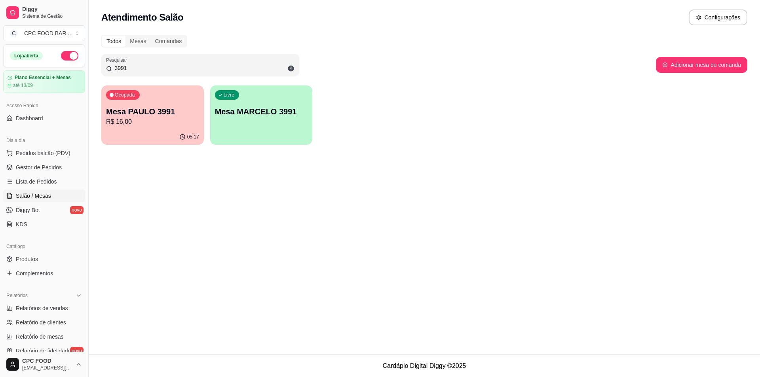
drag, startPoint x: 197, startPoint y: 167, endPoint x: 325, endPoint y: 84, distance: 152.7
click at [203, 168] on div "Atendimento Salão Configurações Todos Mesas Comandas Pesquisar 3991 Adicionar m…" at bounding box center [424, 177] width 671 height 355
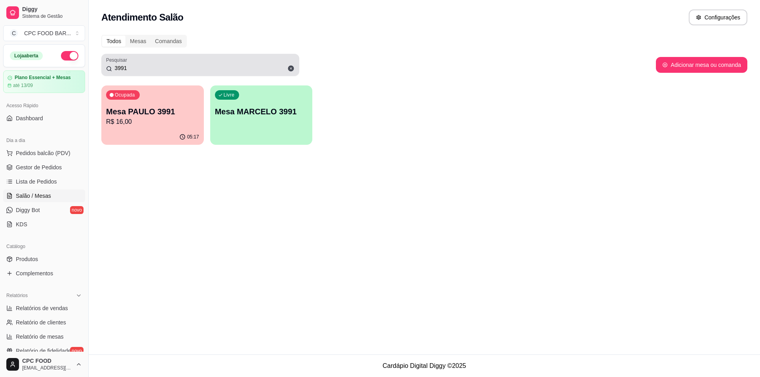
click at [139, 66] on input "3991" at bounding box center [203, 68] width 182 height 8
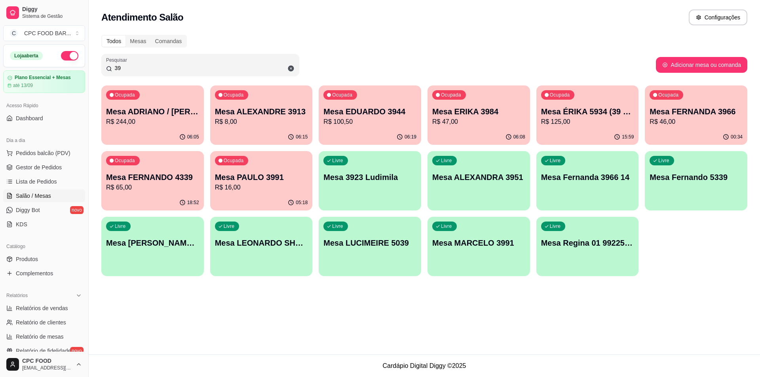
type input "3"
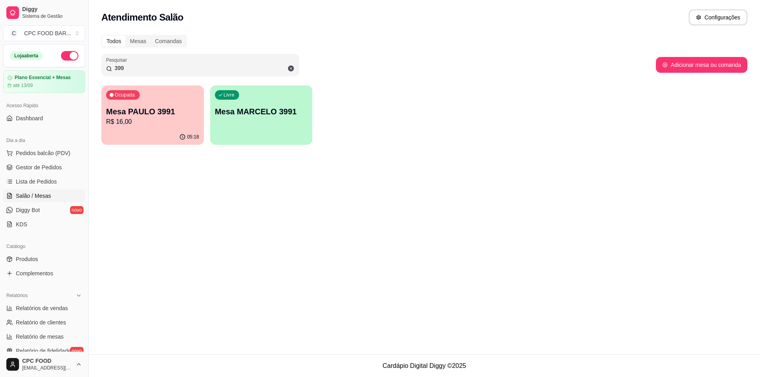
type input "3991"
click at [162, 114] on p "Mesa PAULO 3991" at bounding box center [152, 111] width 93 height 11
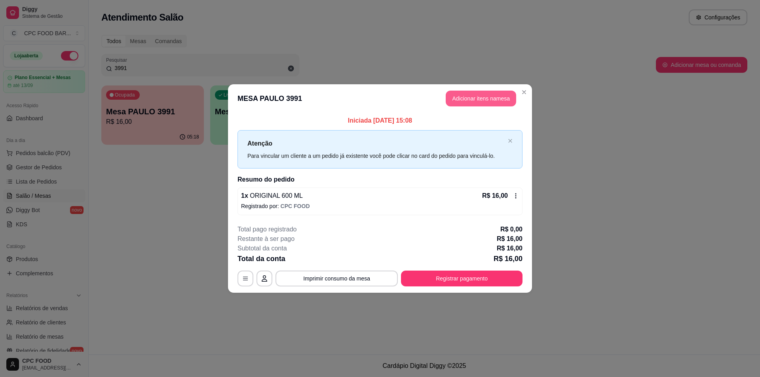
click at [492, 99] on button "Adicionar itens na mesa" at bounding box center [481, 99] width 70 height 16
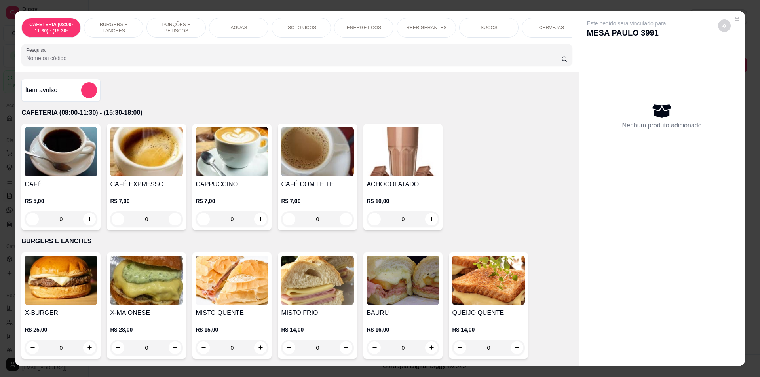
click at [51, 61] on input "Pesquisa" at bounding box center [293, 58] width 535 height 8
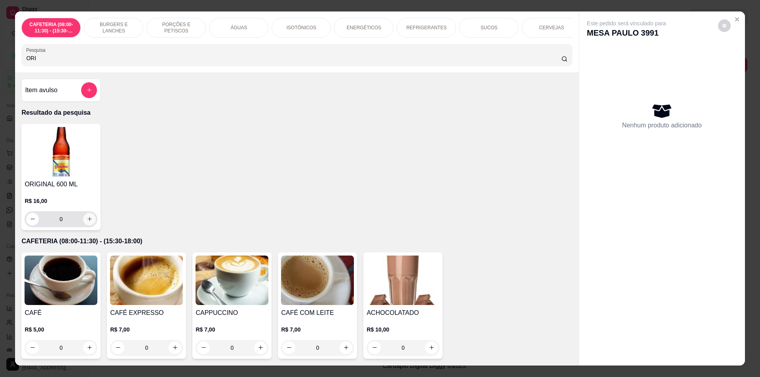
type input "ORI"
click at [87, 222] on icon "increase-product-quantity" at bounding box center [90, 219] width 6 height 6
type input "1"
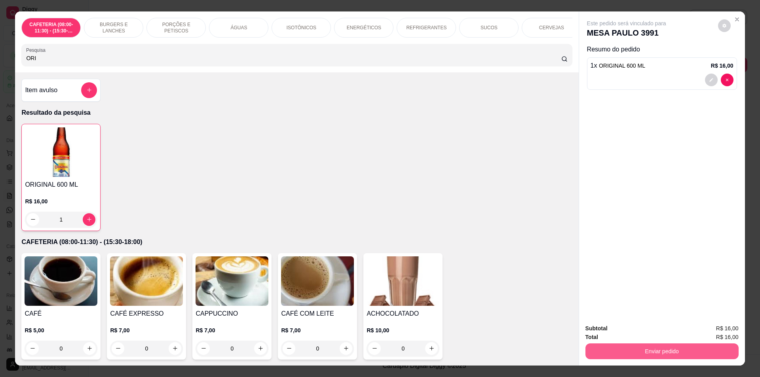
click at [655, 353] on button "Enviar pedido" at bounding box center [661, 352] width 153 height 16
click at [643, 330] on button "Não registrar e enviar pedido" at bounding box center [636, 332] width 80 height 15
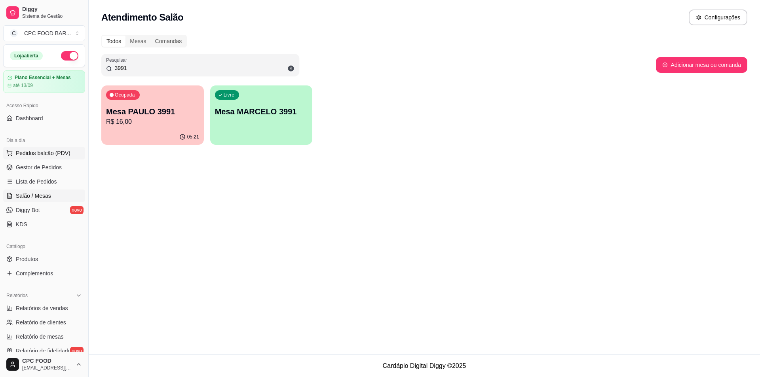
click at [55, 151] on span "Pedidos balcão (PDV)" at bounding box center [43, 153] width 55 height 8
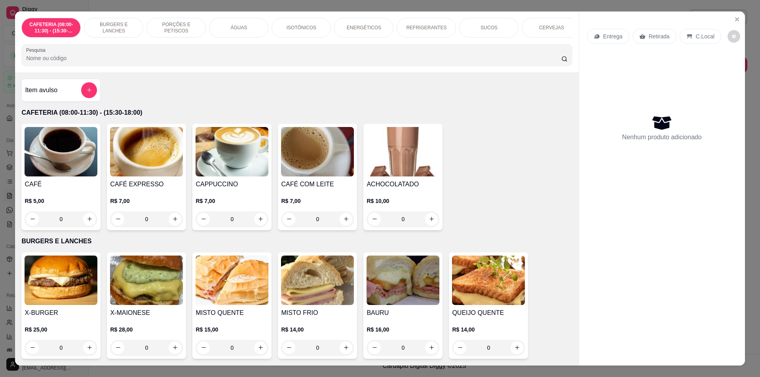
click at [152, 62] on input "Pesquisa" at bounding box center [293, 58] width 535 height 8
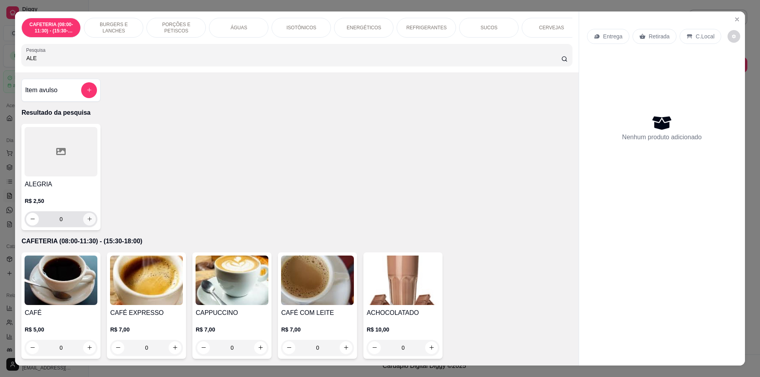
type input "ALE"
click at [87, 222] on icon "increase-product-quantity" at bounding box center [90, 219] width 6 height 6
type input "1"
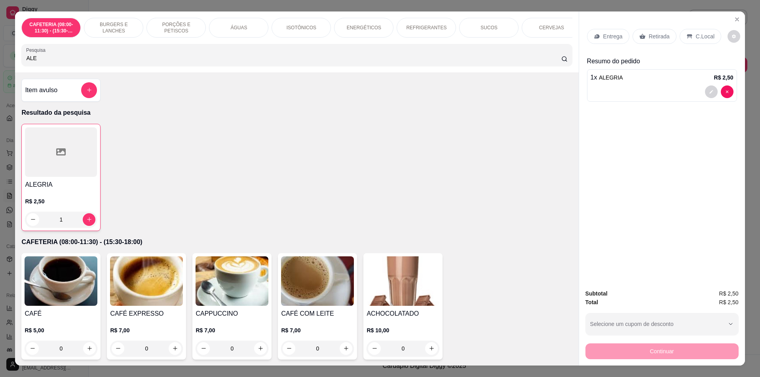
click at [32, 61] on input "ALE" at bounding box center [293, 58] width 535 height 8
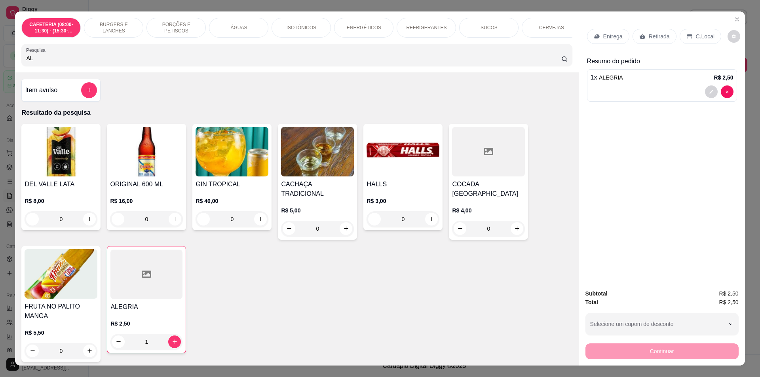
type input "A"
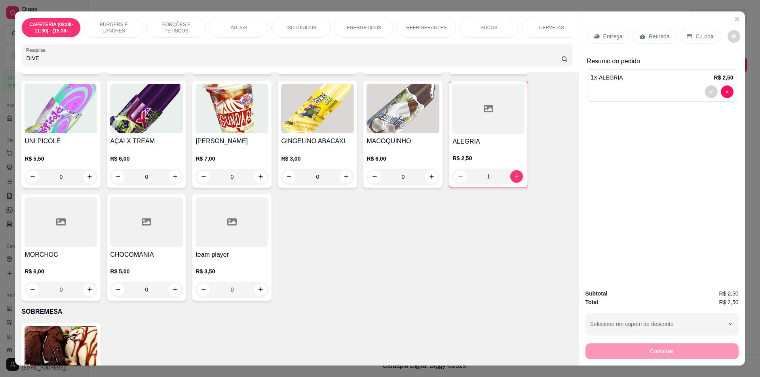
scroll to position [2890, 0]
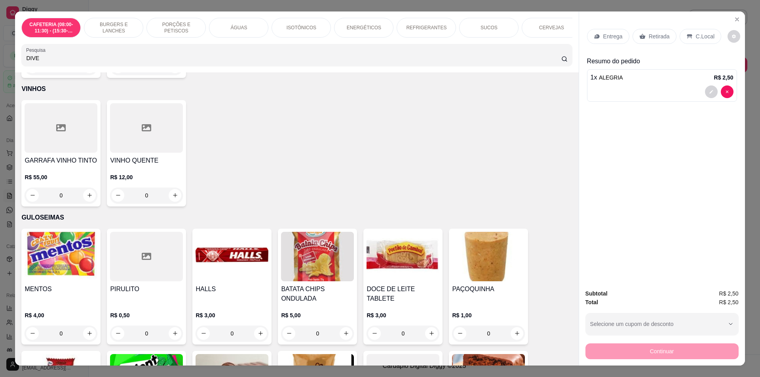
type input "DIVE"
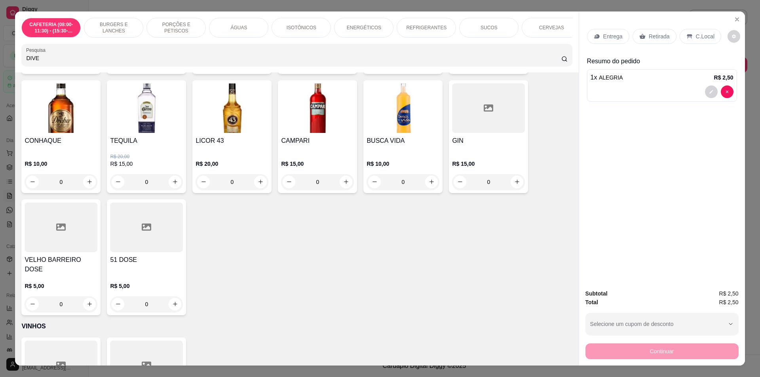
drag, startPoint x: 305, startPoint y: 303, endPoint x: 536, endPoint y: 281, distance: 231.8
click at [536, 281] on div "CACHAÇA TRADICIONAL R$ 5,00 0 CACHAÇA PREMIUM R$ 10,00 0 VODKA R$ 10,00 0 WHISK…" at bounding box center [296, 136] width 551 height 357
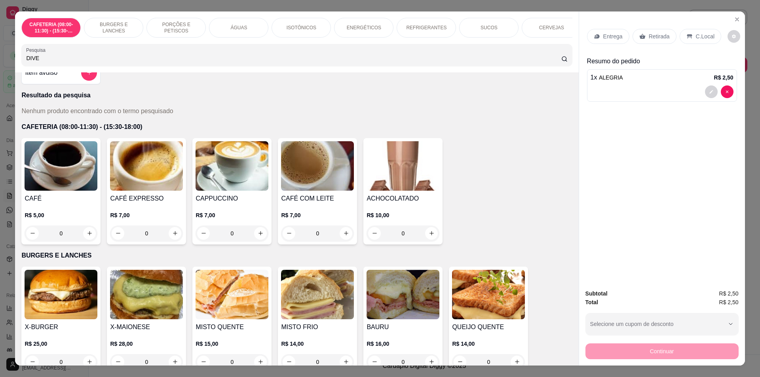
scroll to position [0, 0]
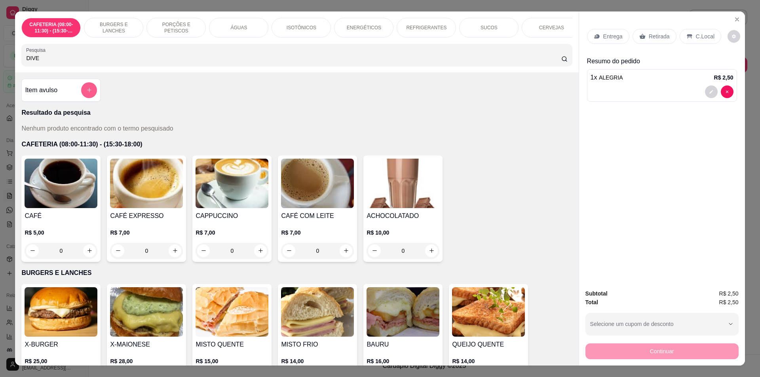
click at [87, 92] on icon "add-separate-item" at bounding box center [89, 90] width 4 height 4
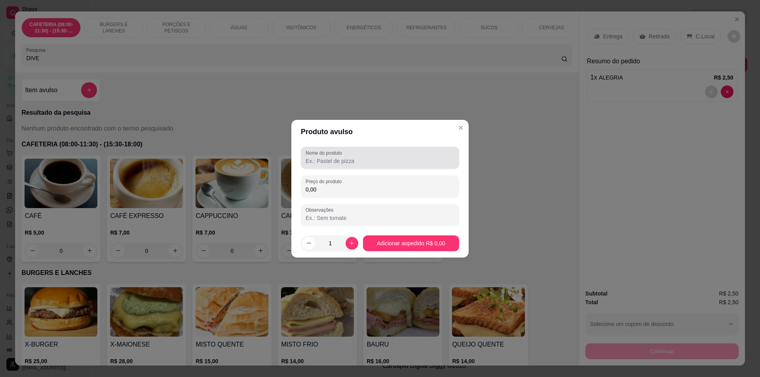
click at [371, 159] on input "Nome do produto" at bounding box center [380, 161] width 149 height 8
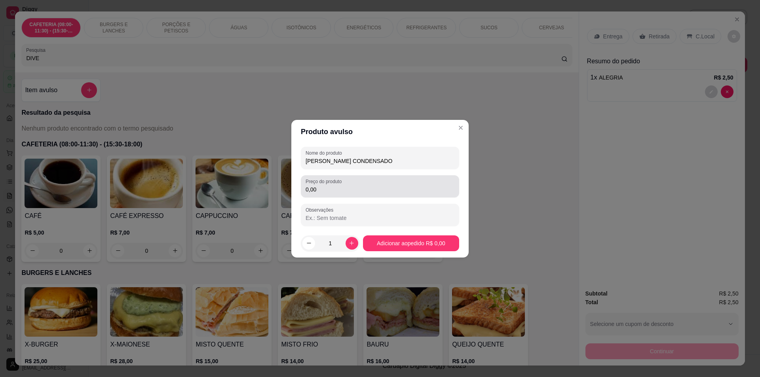
type input "PICOLE LEITE CONDENSADO"
click at [337, 176] on div "Preço do produto 0,00" at bounding box center [380, 186] width 158 height 22
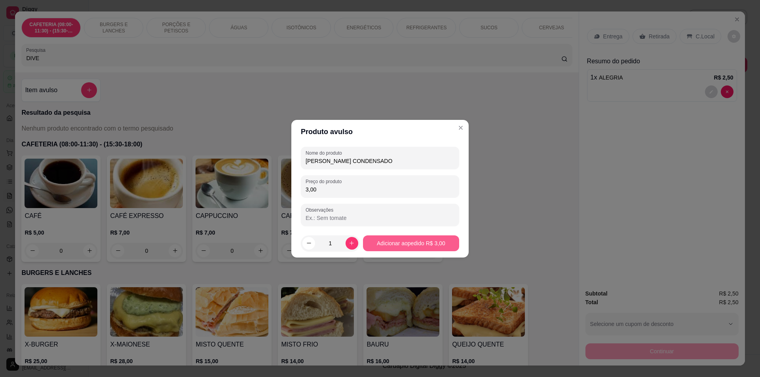
type input "3,00"
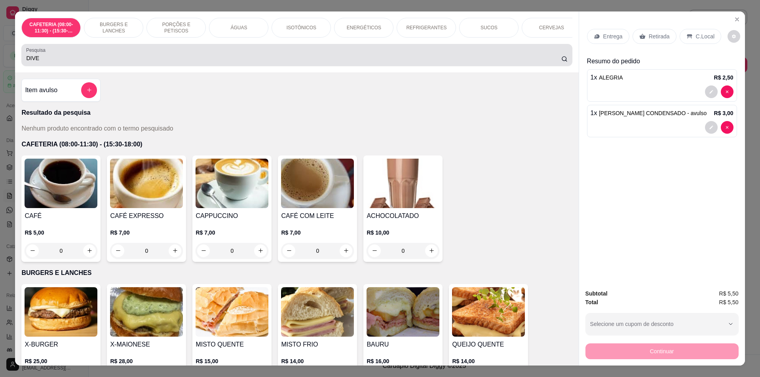
click at [44, 58] on div "DIVE" at bounding box center [296, 55] width 541 height 16
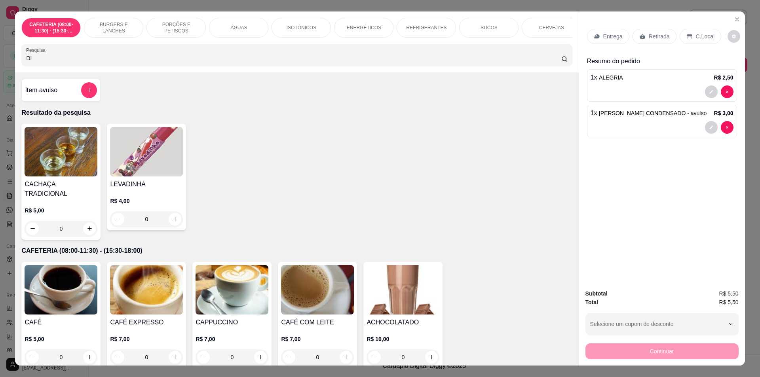
type input "D"
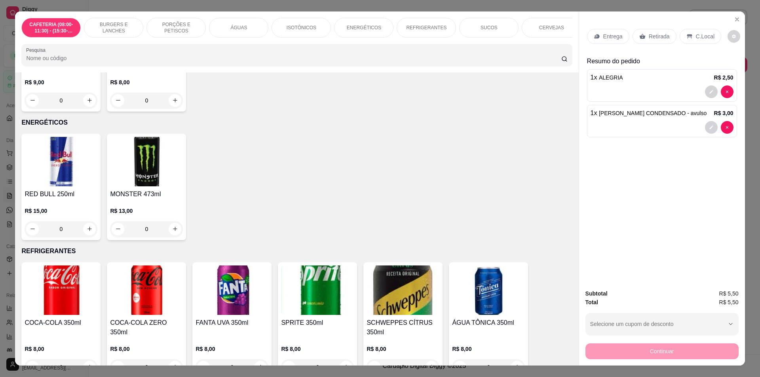
scroll to position [554, 0]
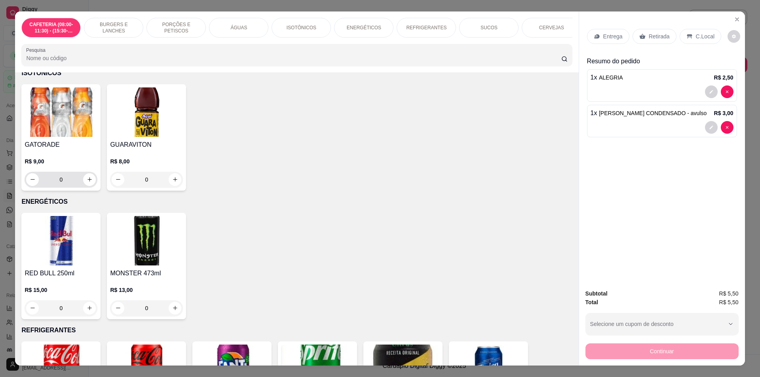
click at [88, 188] on div "0" at bounding box center [61, 180] width 70 height 16
click at [87, 182] on icon "increase-product-quantity" at bounding box center [90, 180] width 6 height 6
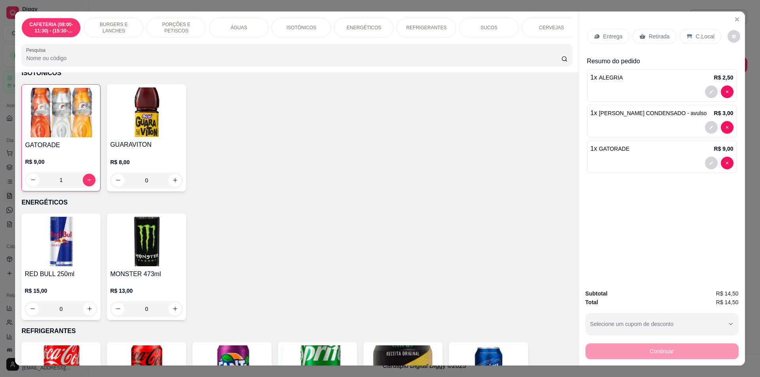
click at [54, 166] on p "R$ 9,00" at bounding box center [61, 162] width 72 height 8
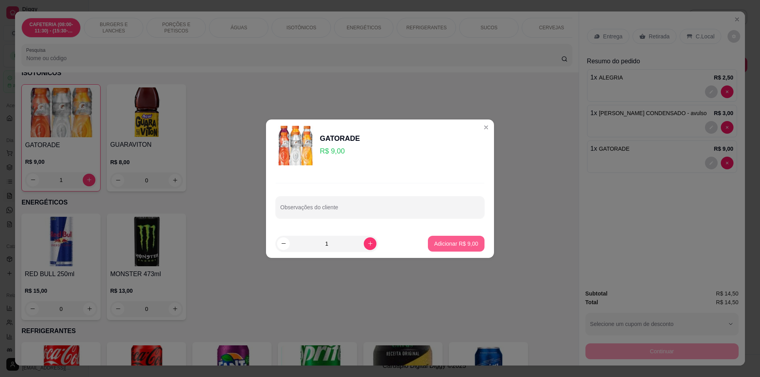
click at [436, 249] on button "Adicionar R$ 9,00" at bounding box center [456, 244] width 57 height 16
type input "2"
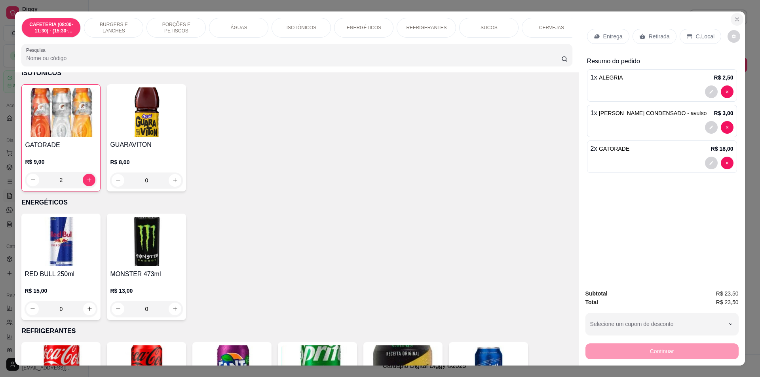
click at [737, 18] on icon "Close" at bounding box center [737, 19] width 6 height 6
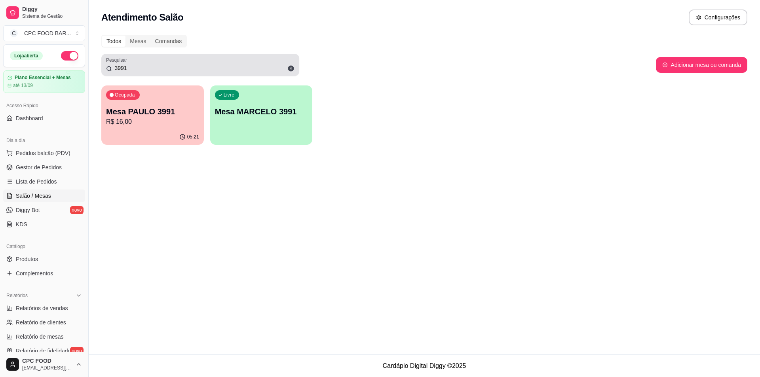
click at [148, 67] on input "3991" at bounding box center [203, 68] width 182 height 8
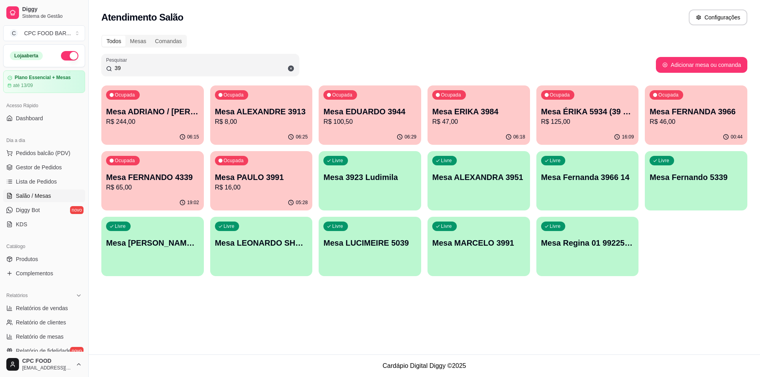
type input "3"
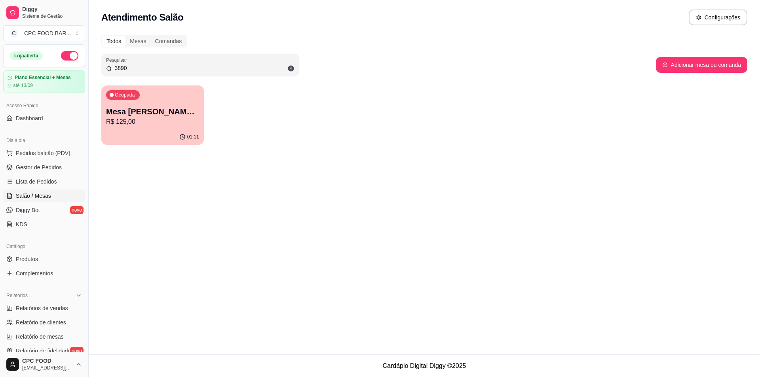
type input "3890"
click at [160, 134] on div "01:11" at bounding box center [152, 136] width 103 height 15
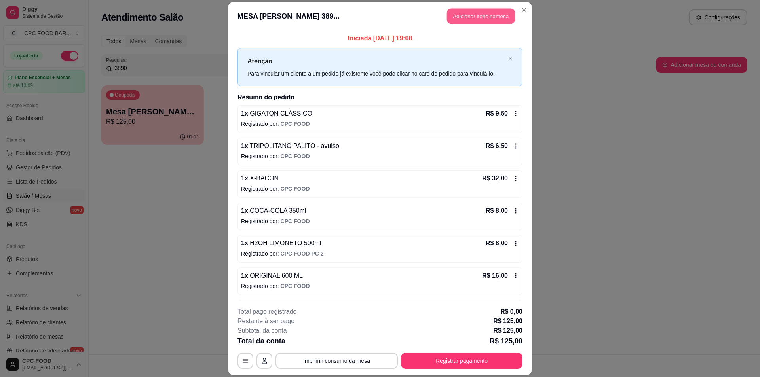
click at [469, 14] on button "Adicionar itens na mesa" at bounding box center [481, 15] width 68 height 15
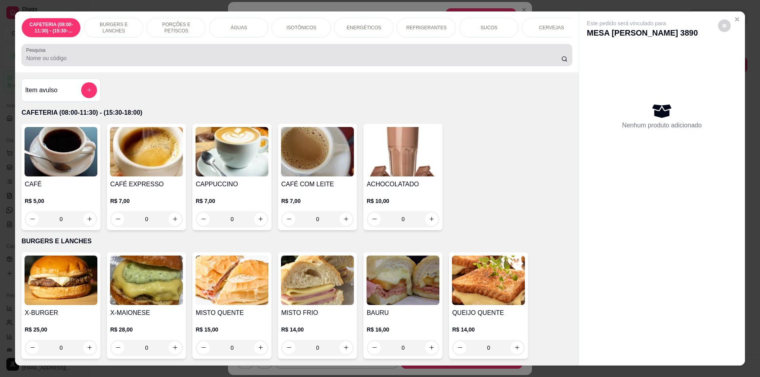
click at [94, 59] on div at bounding box center [296, 55] width 541 height 16
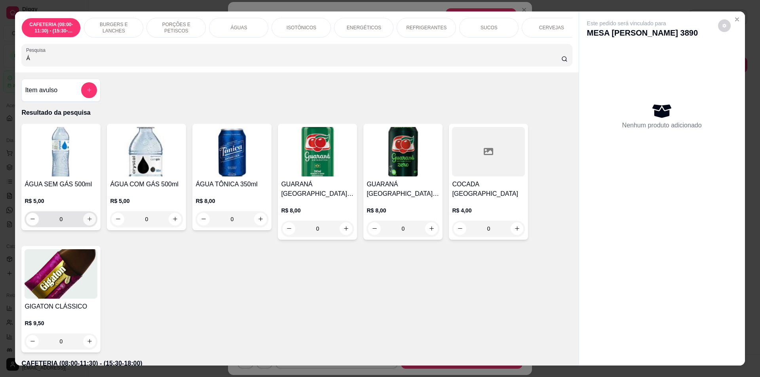
type input "Á"
click at [87, 222] on icon "increase-product-quantity" at bounding box center [90, 219] width 6 height 6
type input "1"
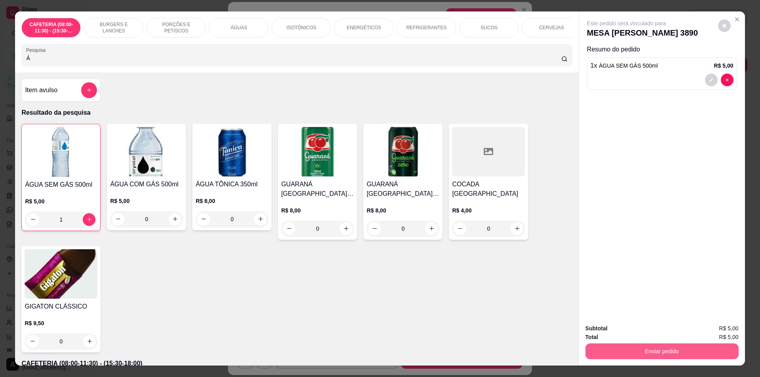
click at [689, 351] on button "Enviar pedido" at bounding box center [661, 352] width 153 height 16
click at [610, 329] on button "Não registrar e enviar pedido" at bounding box center [636, 332] width 80 height 15
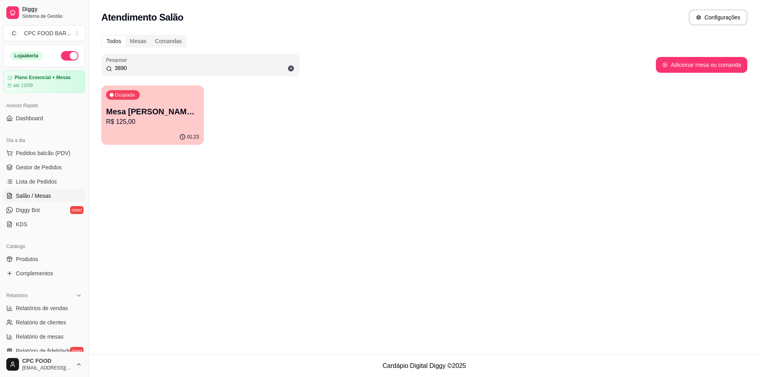
click at [517, 257] on div "Atendimento Salão Configurações Todos Mesas Comandas Pesquisar 3890 Adicionar m…" at bounding box center [424, 177] width 671 height 355
click at [47, 152] on span "Pedidos balcão (PDV)" at bounding box center [43, 153] width 55 height 8
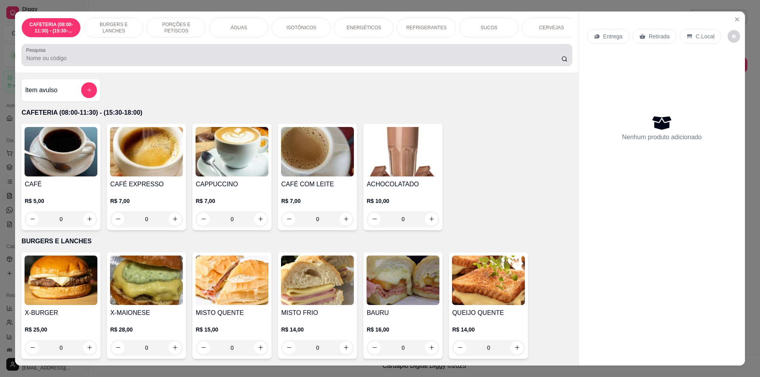
click at [90, 59] on div at bounding box center [296, 55] width 541 height 16
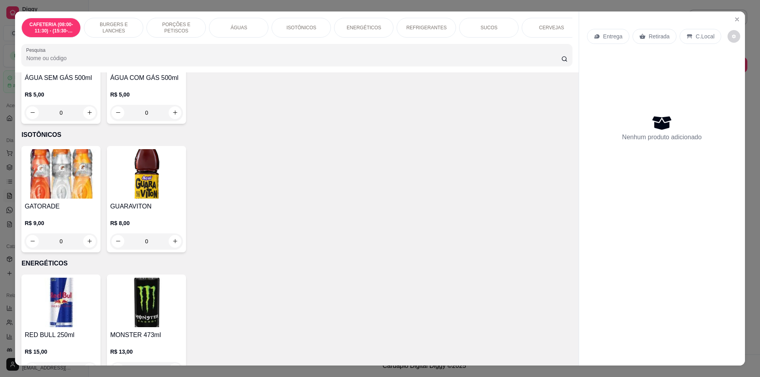
scroll to position [594, 0]
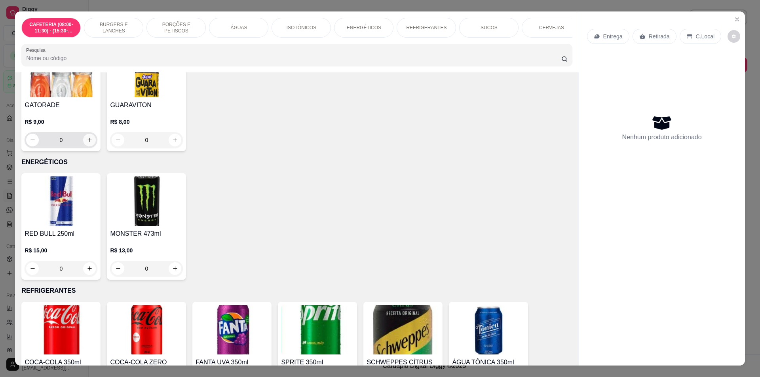
click at [88, 141] on button "increase-product-quantity" at bounding box center [89, 140] width 13 height 13
type input "1"
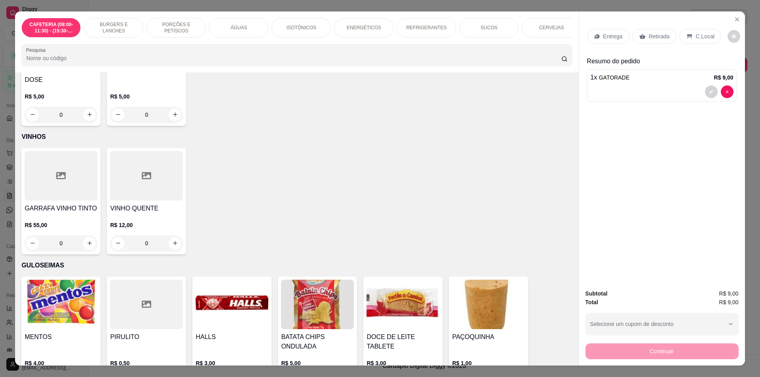
scroll to position [2138, 0]
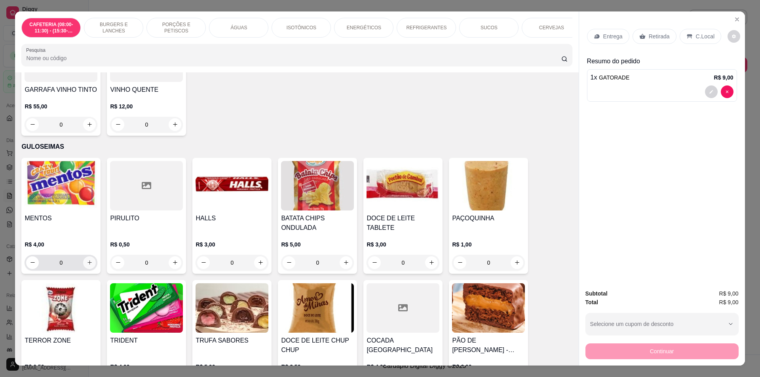
click at [87, 260] on icon "increase-product-quantity" at bounding box center [90, 263] width 6 height 6
type input "1"
click at [173, 260] on icon "increase-product-quantity" at bounding box center [175, 262] width 4 height 4
type input "1"
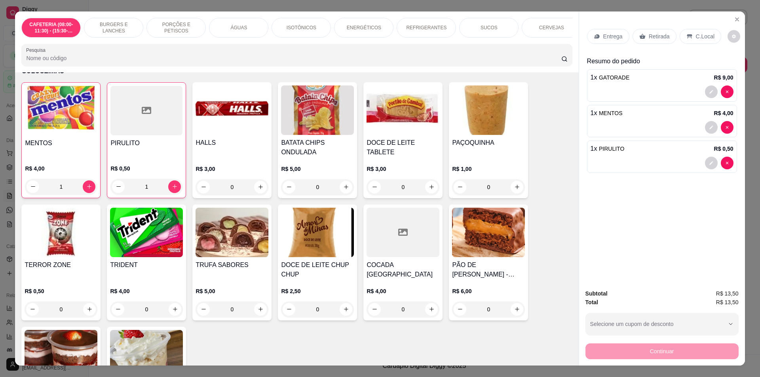
scroll to position [2217, 0]
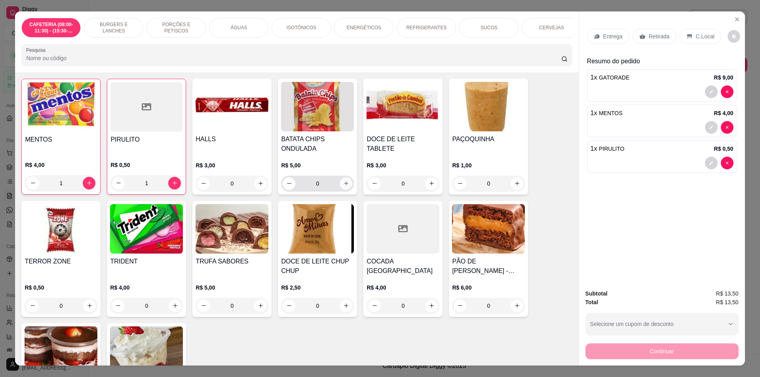
click at [344, 177] on button "increase-product-quantity" at bounding box center [346, 183] width 13 height 13
type input "1"
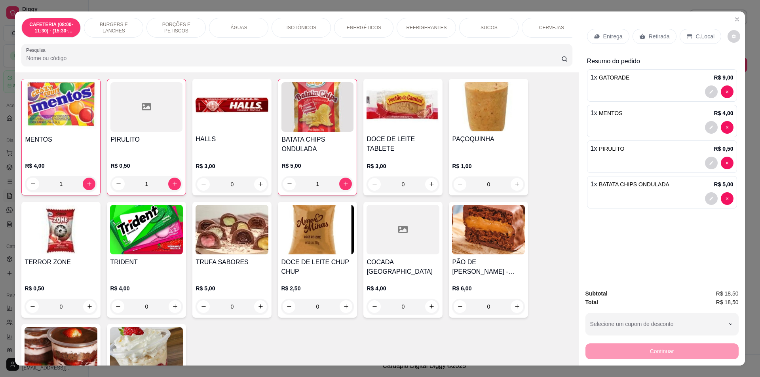
click at [649, 33] on p "Retirada" at bounding box center [659, 36] width 21 height 8
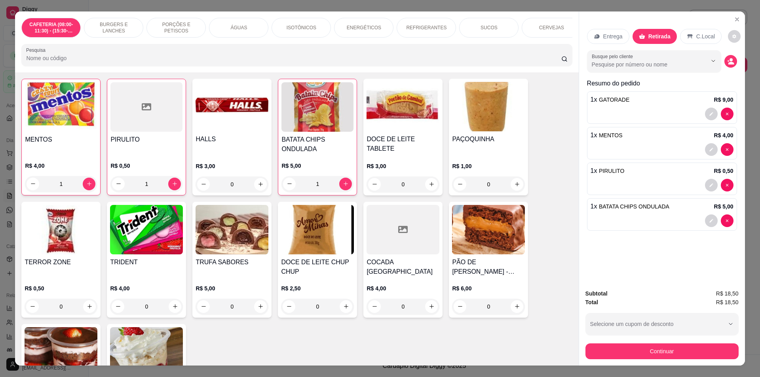
click at [649, 34] on p "Retirada" at bounding box center [659, 36] width 22 height 8
click at [650, 348] on button "Continuar" at bounding box center [661, 351] width 148 height 15
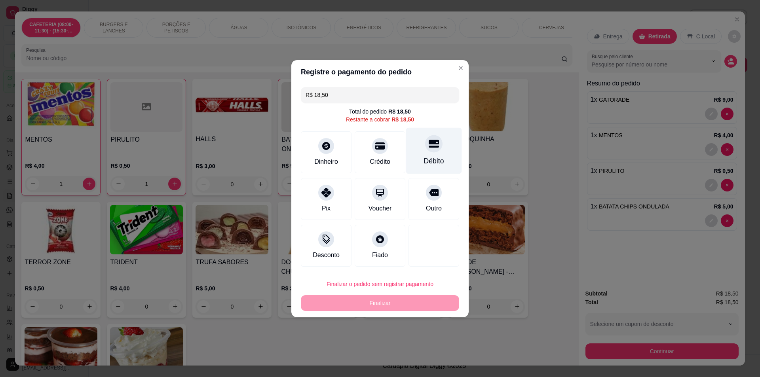
click at [431, 154] on div "Débito" at bounding box center [434, 150] width 56 height 46
type input "R$ 0,00"
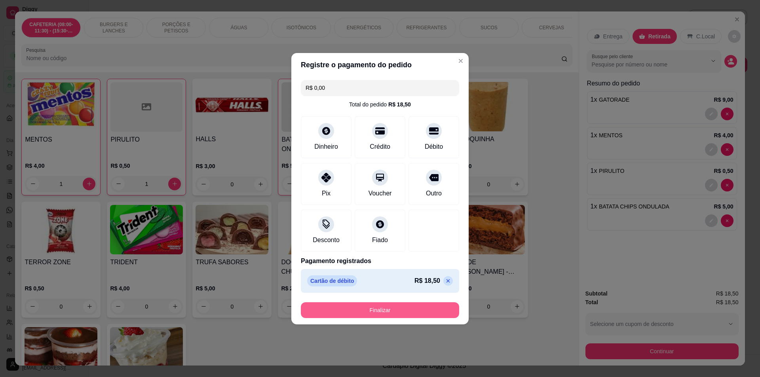
click at [412, 310] on button "Finalizar" at bounding box center [380, 310] width 158 height 16
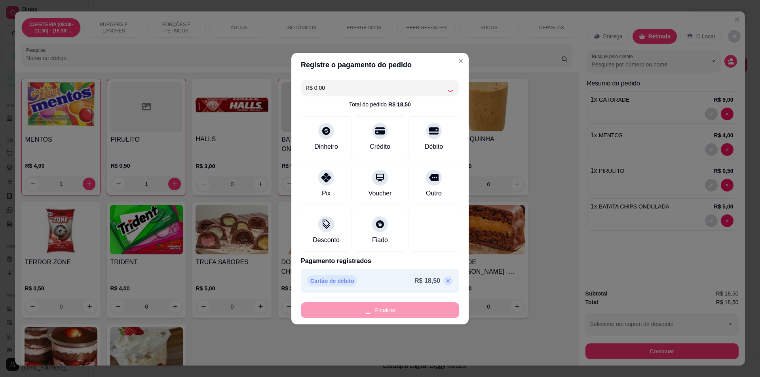
type input "0"
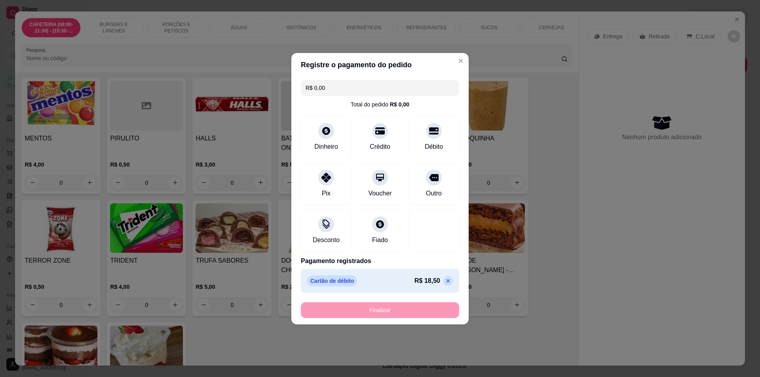
type input "-R$ 18,50"
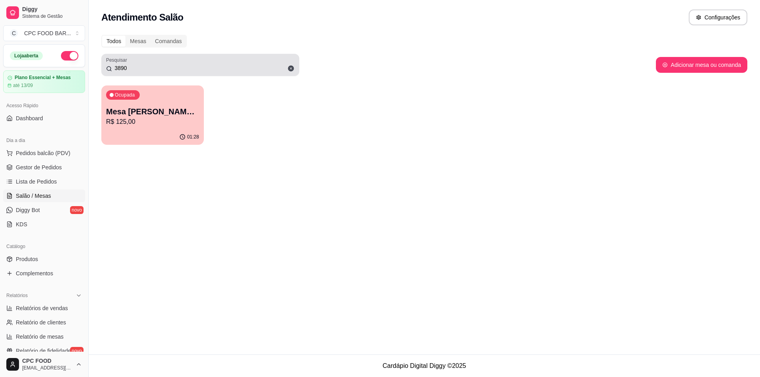
click at [159, 57] on div "3890" at bounding box center [200, 65] width 188 height 16
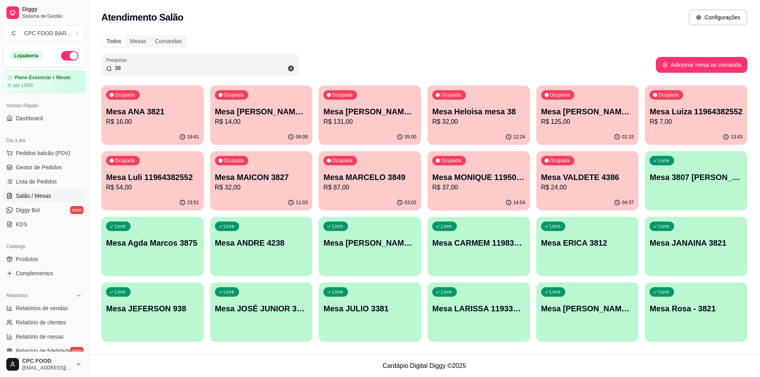
type input "3"
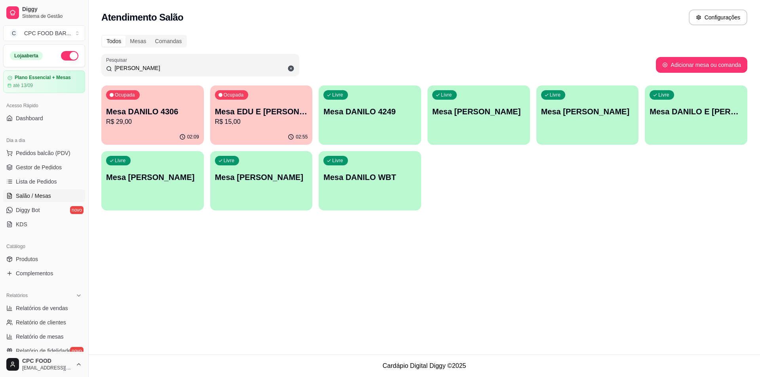
type input "[PERSON_NAME]"
click at [176, 107] on p "Mesa DANILO 4306" at bounding box center [153, 111] width 90 height 11
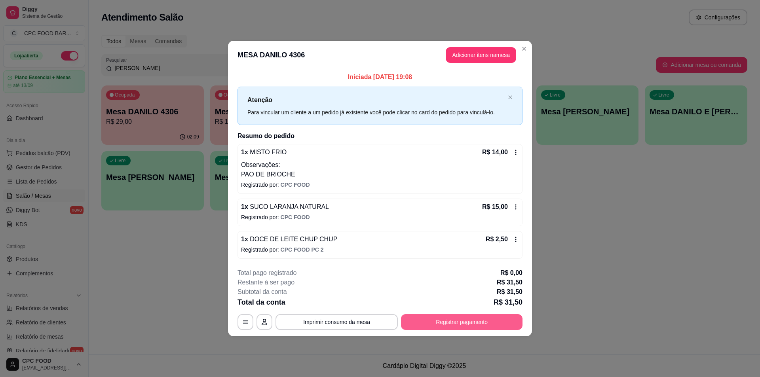
click at [443, 320] on button "Registrar pagamento" at bounding box center [462, 322] width 122 height 16
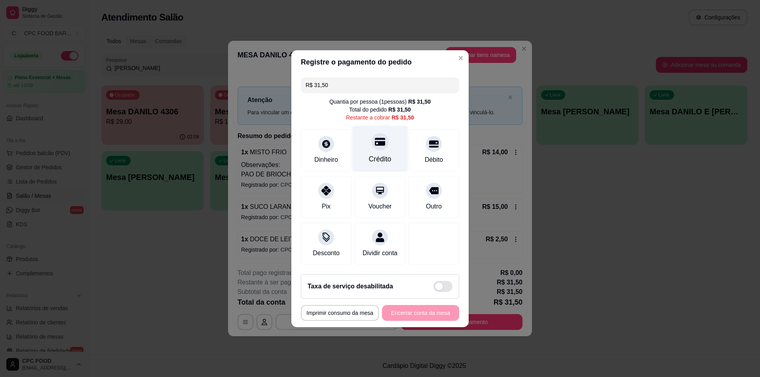
click at [384, 154] on div "Crédito" at bounding box center [380, 159] width 23 height 10
type input "R$ 0,00"
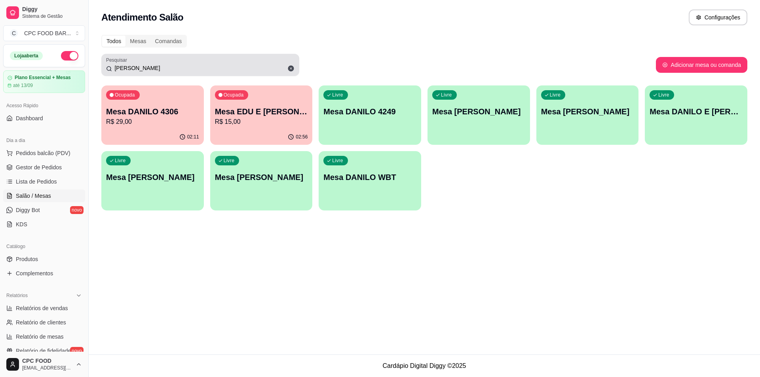
click at [142, 64] on div "[PERSON_NAME]" at bounding box center [200, 65] width 188 height 16
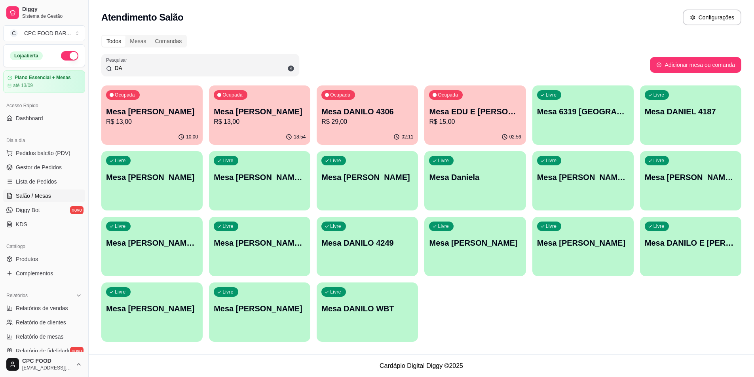
type input "D"
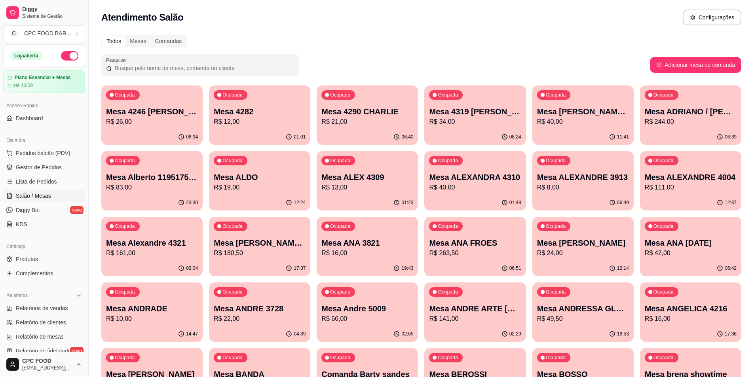
click at [150, 67] on input "Pesquisar" at bounding box center [203, 68] width 182 height 8
click at [130, 71] on input "Pesquisar" at bounding box center [203, 68] width 182 height 8
click at [207, 65] on input "Pesquisar" at bounding box center [203, 68] width 182 height 8
drag, startPoint x: 243, startPoint y: 58, endPoint x: 236, endPoint y: 55, distance: 8.2
click at [245, 57] on div at bounding box center [200, 65] width 188 height 16
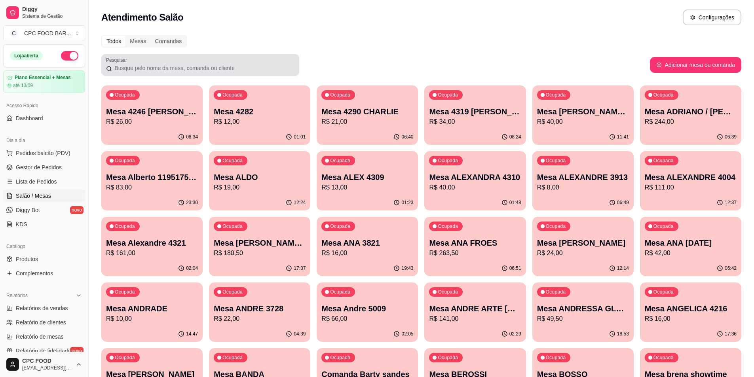
click at [236, 62] on div at bounding box center [200, 65] width 188 height 16
click at [115, 63] on label "Pesquisar" at bounding box center [118, 60] width 24 height 7
click at [127, 66] on input "Pesquisar" at bounding box center [203, 68] width 182 height 8
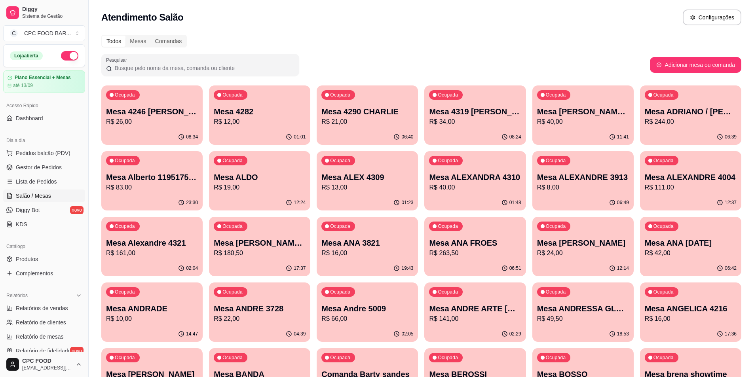
click at [129, 70] on input "Pesquisar" at bounding box center [203, 68] width 182 height 8
click at [137, 65] on input "Pesquisar" at bounding box center [203, 68] width 182 height 8
click at [128, 67] on input "Pesquisar" at bounding box center [203, 68] width 182 height 8
click at [130, 67] on input "Pesquisar" at bounding box center [203, 68] width 182 height 8
click at [138, 37] on div "Mesas" at bounding box center [137, 41] width 25 height 11
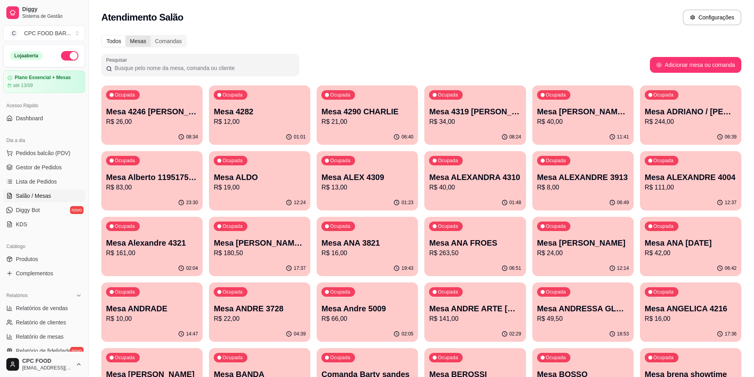
click at [125, 36] on input "Mesas" at bounding box center [125, 36] width 0 height 0
click at [125, 38] on div "Todos Mesas Comandas" at bounding box center [144, 41] width 84 height 11
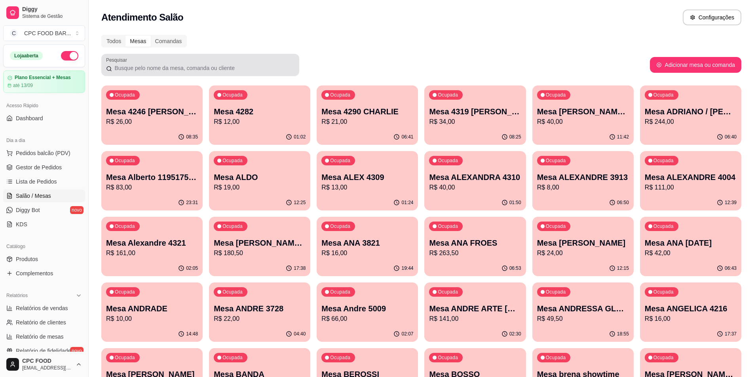
click at [155, 75] on div "Pesquisar" at bounding box center [200, 65] width 198 height 22
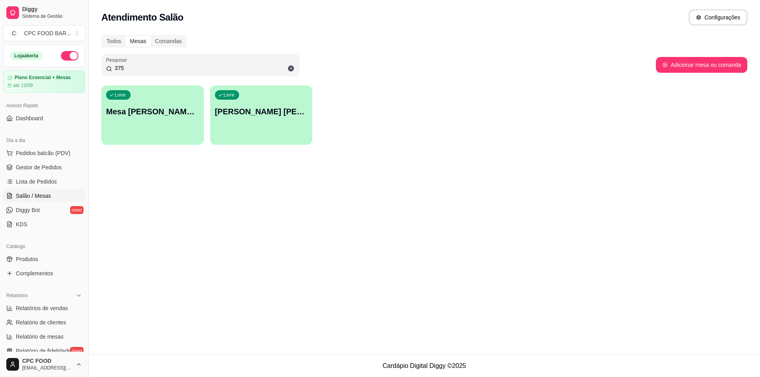
click at [134, 68] on input "375" at bounding box center [203, 68] width 182 height 8
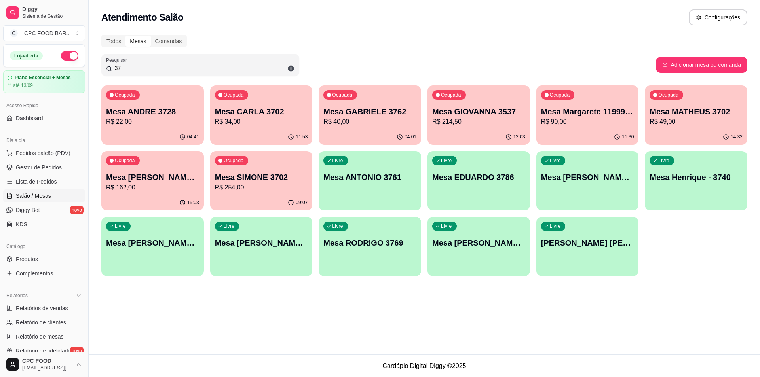
type input "3"
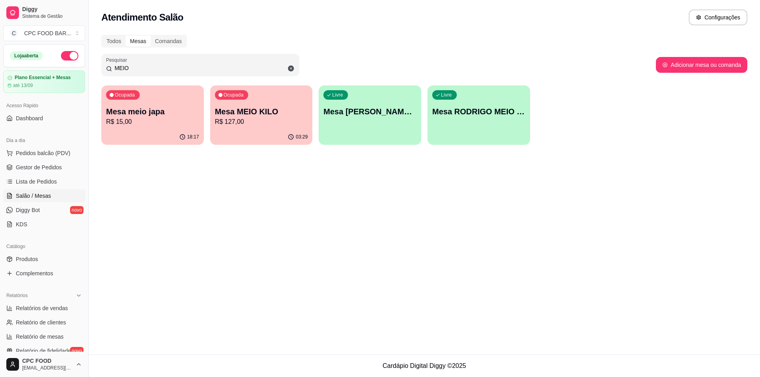
type input "MEIO"
click at [277, 116] on p "Mesa MEIO KILO" at bounding box center [261, 111] width 90 height 11
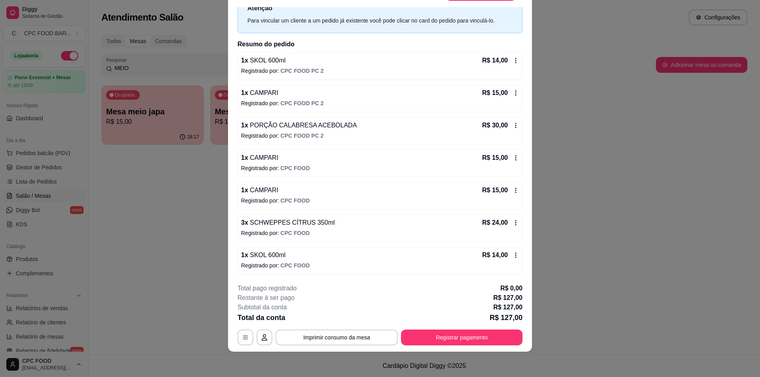
scroll to position [30, 0]
click at [341, 334] on button "Imprimir consumo da mesa" at bounding box center [337, 338] width 122 height 16
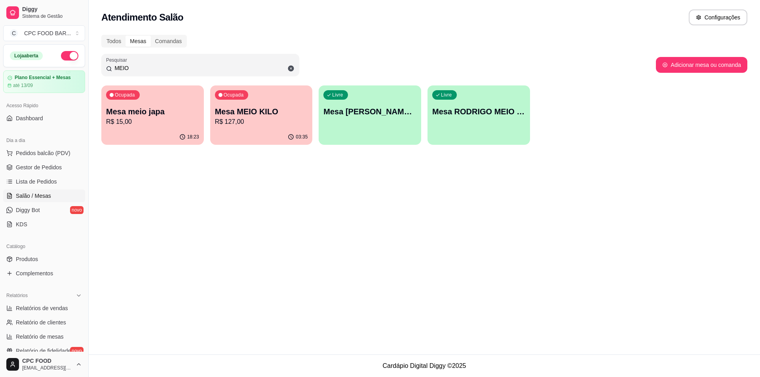
click at [146, 71] on input "MEIO" at bounding box center [203, 68] width 182 height 8
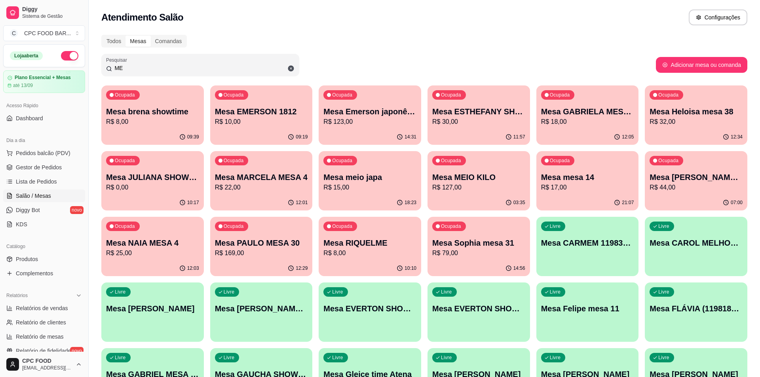
type input "M"
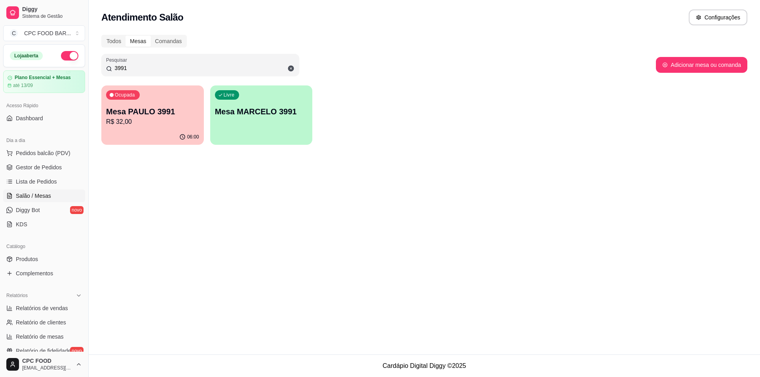
type input "3991"
click at [162, 120] on p "R$ 32,00" at bounding box center [153, 121] width 90 height 9
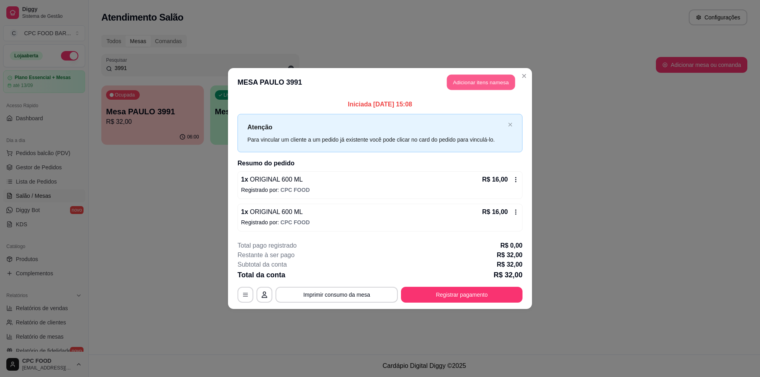
click at [466, 82] on button "Adicionar itens na mesa" at bounding box center [481, 82] width 68 height 15
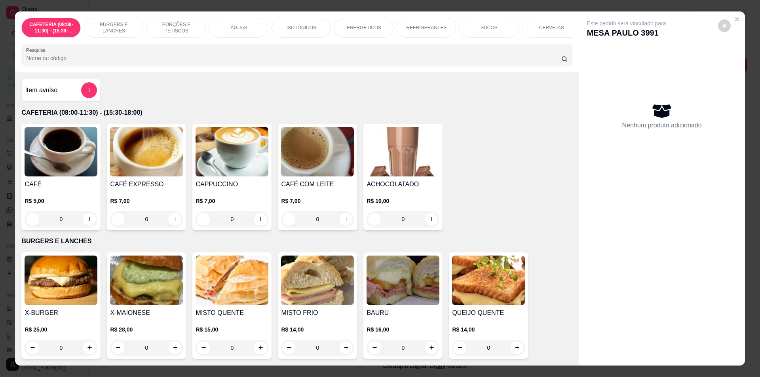
click at [83, 66] on div "Pesquisa" at bounding box center [296, 55] width 551 height 22
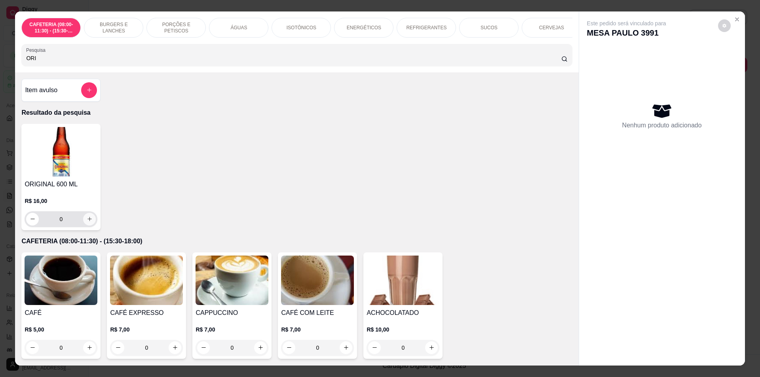
type input "ORI"
click at [83, 226] on button "increase-product-quantity" at bounding box center [89, 219] width 13 height 13
type input "1"
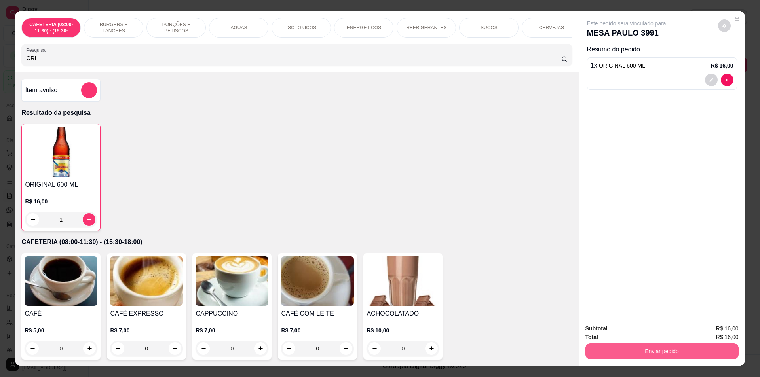
click at [659, 349] on button "Enviar pedido" at bounding box center [661, 352] width 153 height 16
click at [652, 329] on button "Não registrar e enviar pedido" at bounding box center [636, 332] width 82 height 15
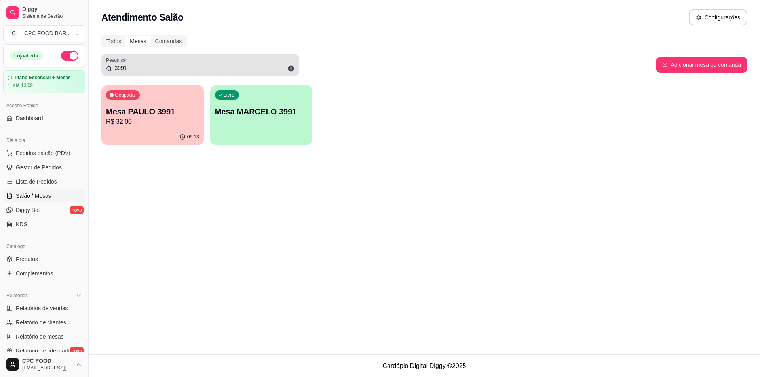
click at [156, 66] on input "3991" at bounding box center [203, 68] width 182 height 8
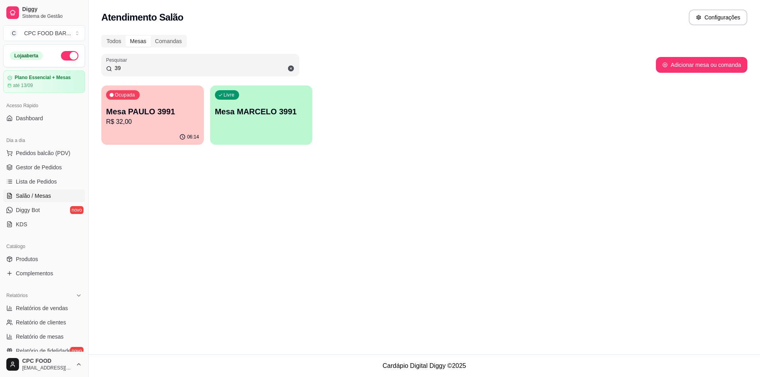
type input "3"
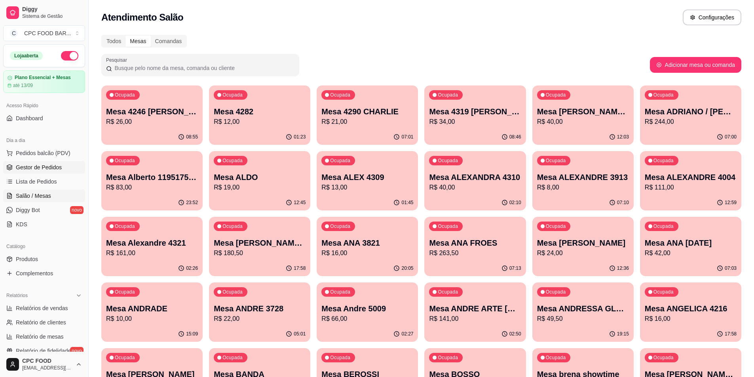
click at [60, 167] on span "Gestor de Pedidos" at bounding box center [39, 167] width 46 height 8
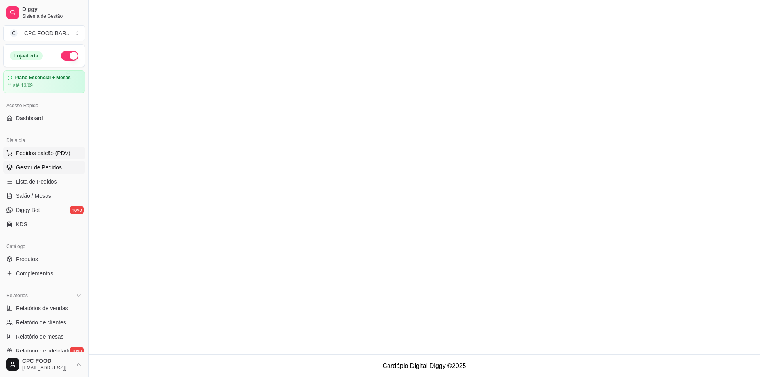
click at [65, 151] on span "Pedidos balcão (PDV)" at bounding box center [43, 153] width 55 height 8
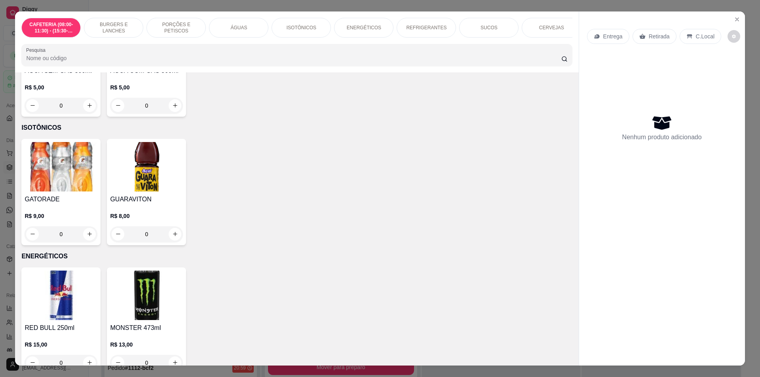
scroll to position [475, 0]
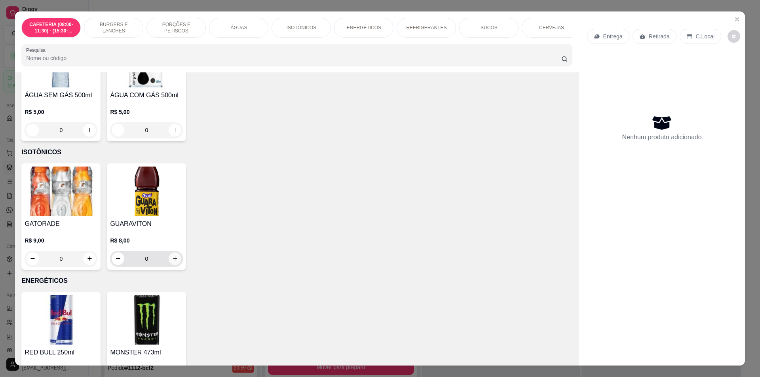
click at [172, 262] on icon "increase-product-quantity" at bounding box center [175, 259] width 6 height 6
type input "1"
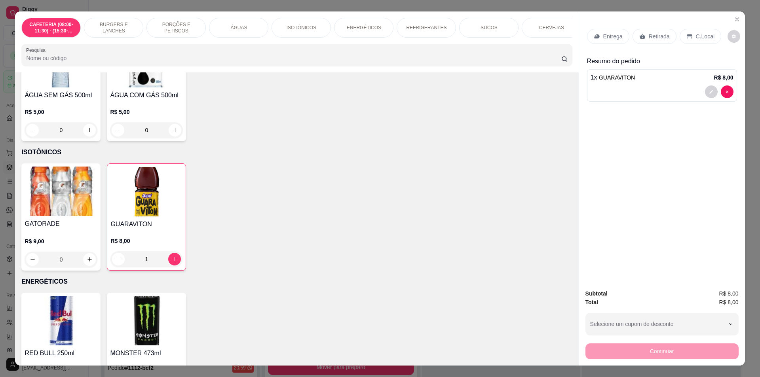
drag, startPoint x: 563, startPoint y: 218, endPoint x: 587, endPoint y: 163, distance: 59.7
drag, startPoint x: 587, startPoint y: 163, endPoint x: 119, endPoint y: 74, distance: 475.9
click at [314, 130] on div "ÁGUA SEM GÁS 500ml R$ 5,00 0 ÁGUA COM GÁS 500ml R$ 5,00 0" at bounding box center [296, 88] width 551 height 106
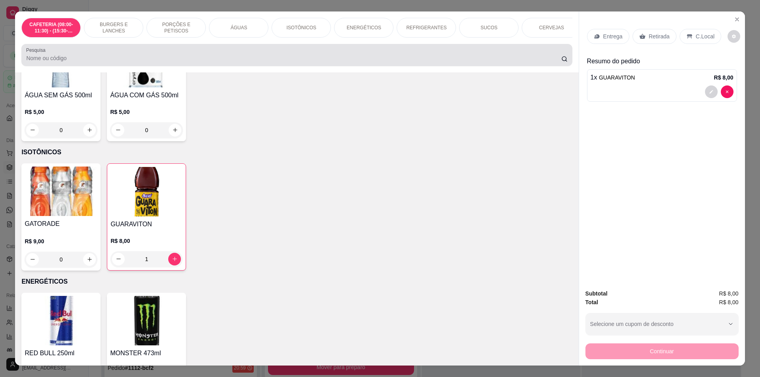
click at [90, 62] on input "Pesquisa" at bounding box center [293, 58] width 535 height 8
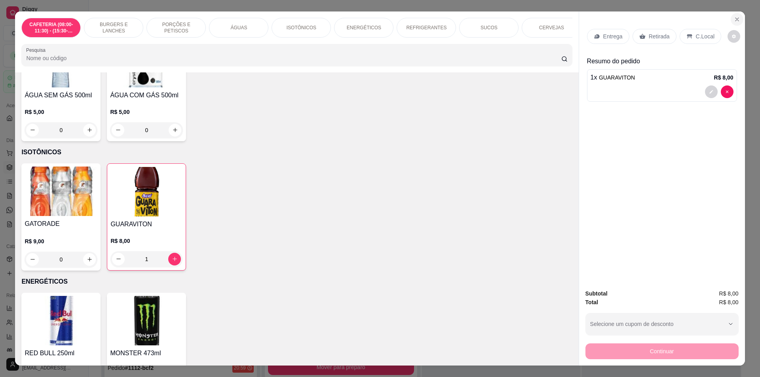
click at [739, 18] on button "Close" at bounding box center [737, 19] width 13 height 13
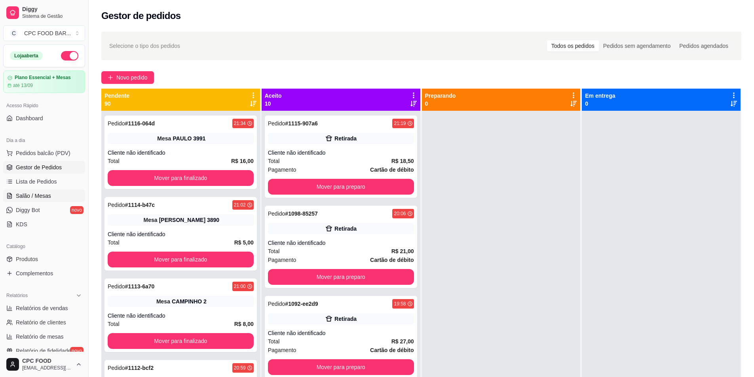
click at [48, 193] on span "Salão / Mesas" at bounding box center [33, 196] width 35 height 8
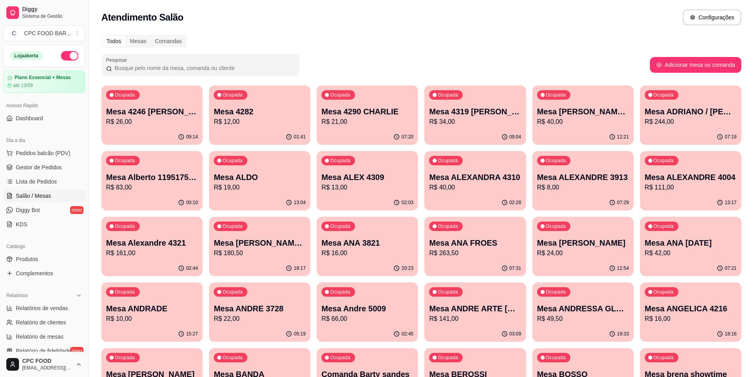
click at [150, 70] on input "Pesquisar" at bounding box center [203, 68] width 182 height 8
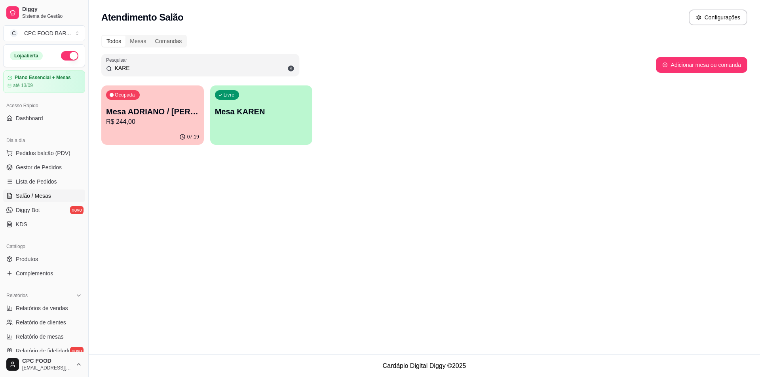
type input "KARE"
click at [152, 118] on p "R$ 244,00" at bounding box center [153, 121] width 90 height 9
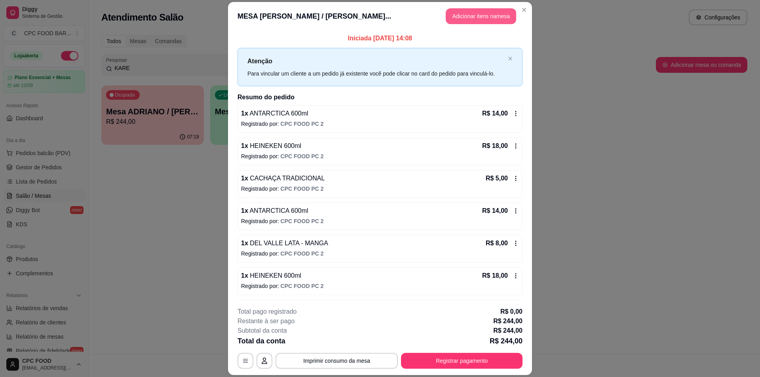
click at [485, 7] on header "MESA ADRIANO / KAREN... Adicionar itens na mesa" at bounding box center [380, 16] width 304 height 29
click at [487, 15] on button "Adicionar itens na mesa" at bounding box center [481, 16] width 70 height 16
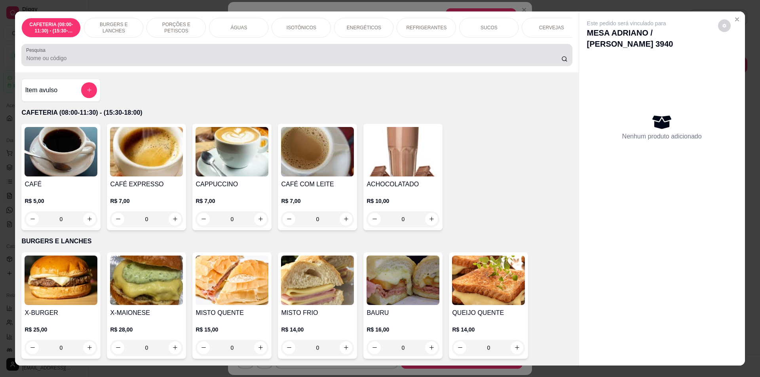
click at [90, 59] on div at bounding box center [296, 55] width 541 height 16
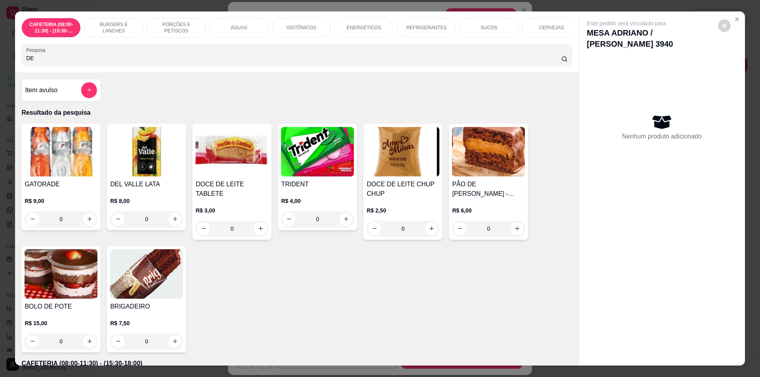
type input "DE"
click at [173, 226] on div "0" at bounding box center [146, 219] width 73 height 16
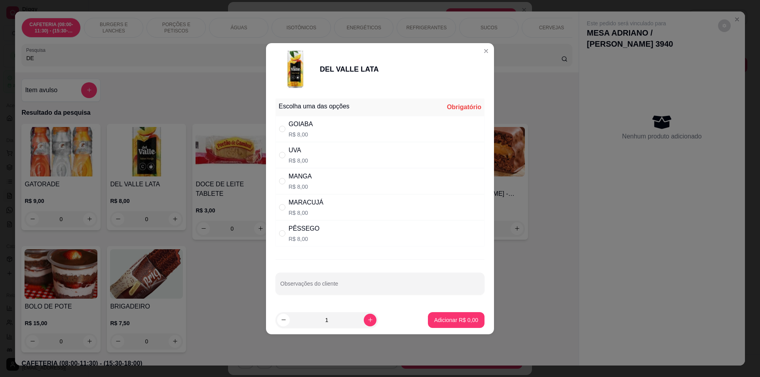
click at [287, 181] on div "" at bounding box center [284, 181] width 10 height 9
radio input "true"
click at [445, 318] on p "Adicionar R$ 8,00" at bounding box center [456, 320] width 44 height 8
type input "1"
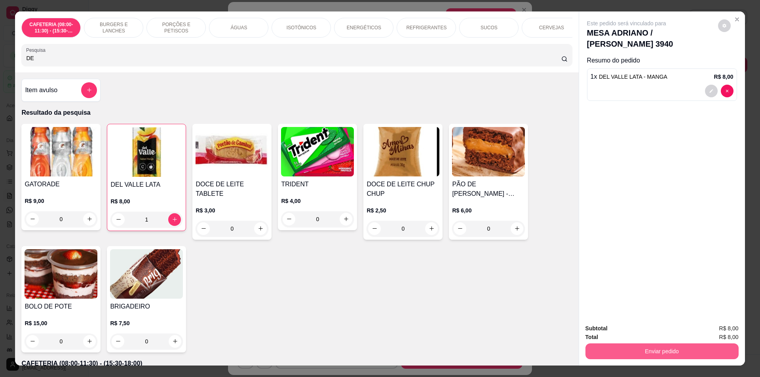
click at [671, 353] on button "Enviar pedido" at bounding box center [661, 352] width 153 height 16
click at [640, 329] on button "Não registrar e enviar pedido" at bounding box center [636, 332] width 80 height 15
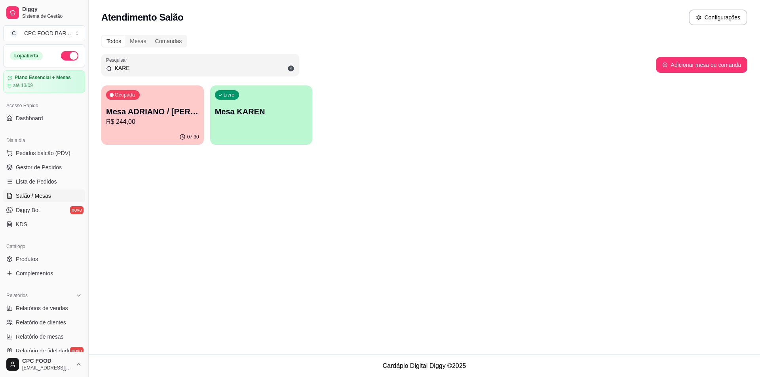
drag, startPoint x: 152, startPoint y: 68, endPoint x: 0, endPoint y: 68, distance: 152.4
click at [0, 68] on div "Diggy Sistema de Gestão C CPC FOOD BAR ... Loja aberta Plano Essencial + Mesas …" at bounding box center [380, 188] width 760 height 377
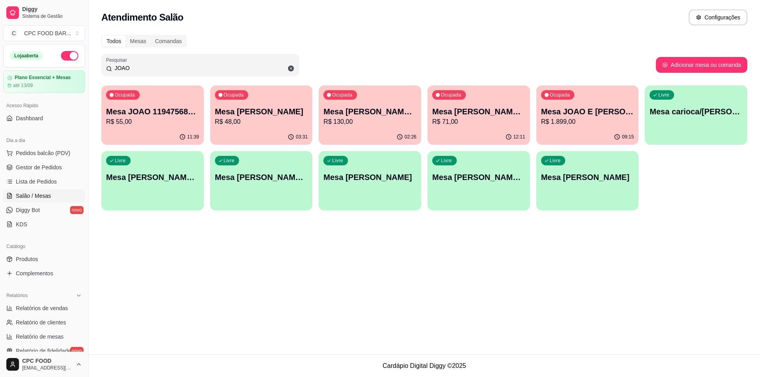
type input "JOAO"
click at [265, 133] on div "03:31" at bounding box center [261, 136] width 99 height 15
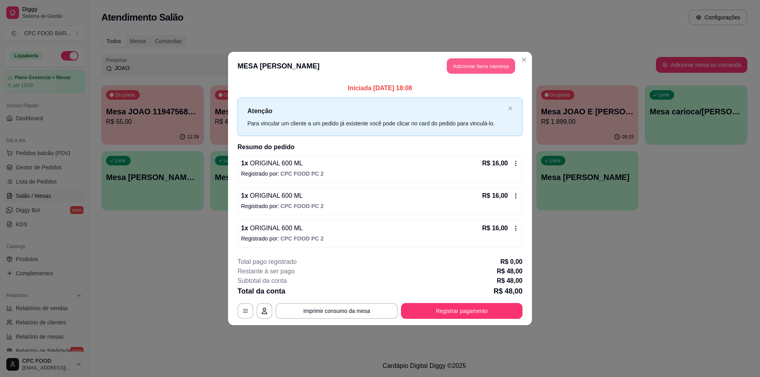
click at [458, 66] on button "Adicionar itens na mesa" at bounding box center [481, 66] width 68 height 15
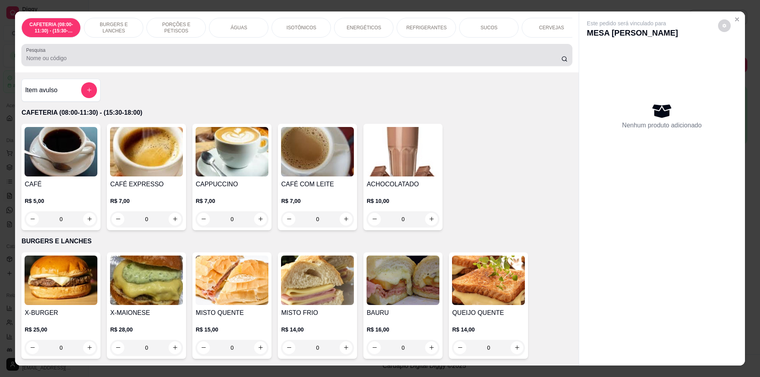
click at [217, 62] on input "Pesquisa" at bounding box center [293, 58] width 535 height 8
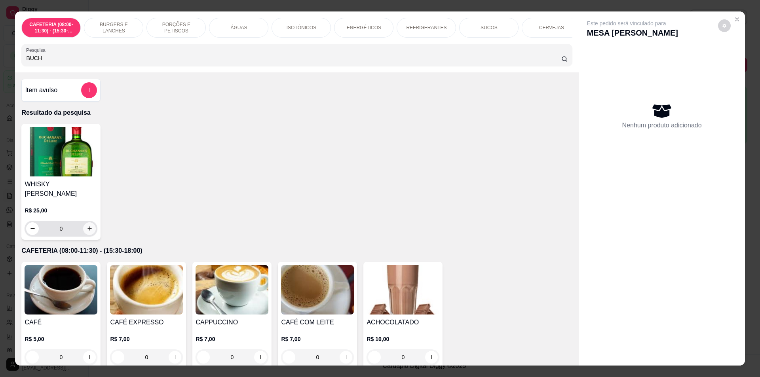
type input "BUCH"
click at [87, 226] on icon "increase-product-quantity" at bounding box center [90, 229] width 6 height 6
type input "1"
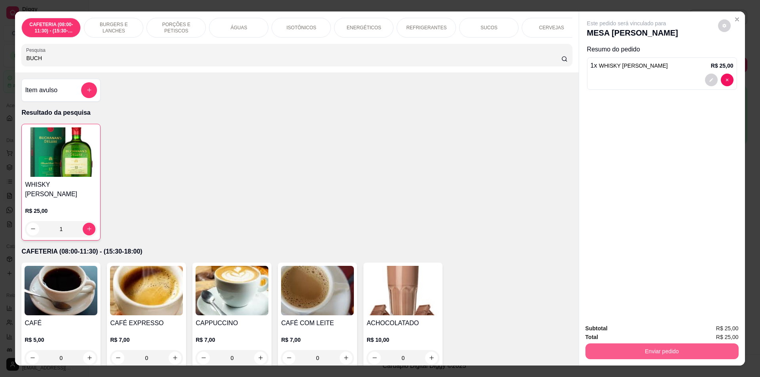
click at [627, 351] on button "Enviar pedido" at bounding box center [661, 352] width 153 height 16
click at [627, 329] on button "Não registrar e enviar pedido" at bounding box center [636, 332] width 82 height 15
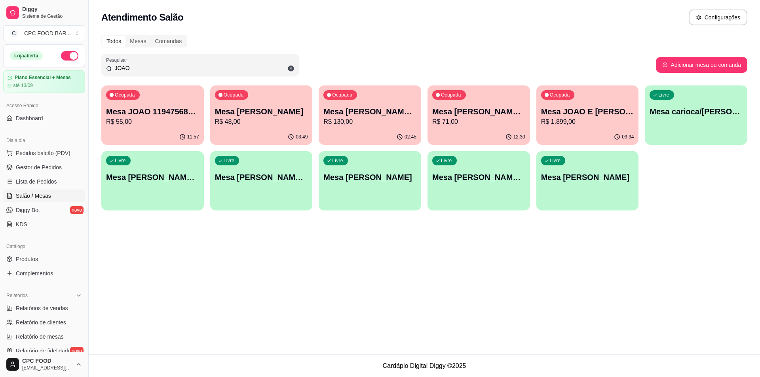
drag, startPoint x: 143, startPoint y: 65, endPoint x: 85, endPoint y: 65, distance: 58.2
click at [85, 65] on div "Diggy Sistema de Gestão C CPC FOOD BAR ... Loja aberta Plano Essencial + Mesas …" at bounding box center [380, 188] width 760 height 377
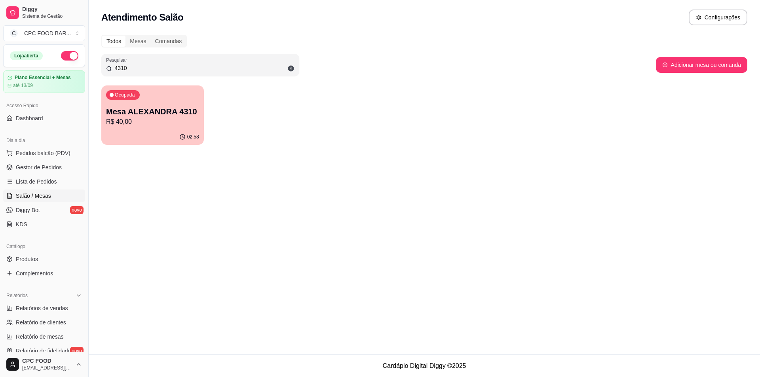
type input "4310"
click at [141, 108] on p "Mesa ALEXANDRA 4310" at bounding box center [153, 111] width 90 height 11
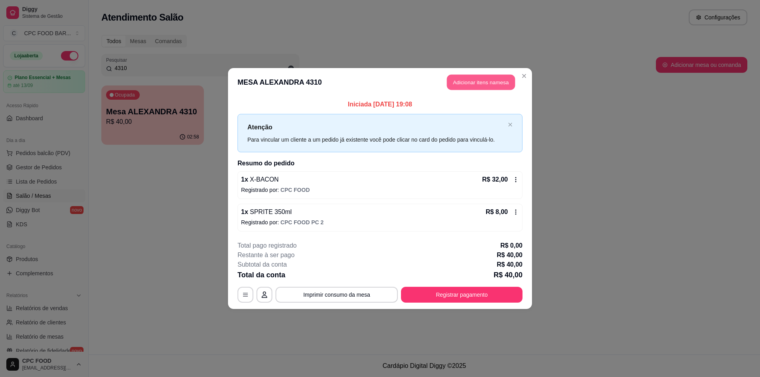
click at [467, 83] on button "Adicionar itens na mesa" at bounding box center [481, 82] width 68 height 15
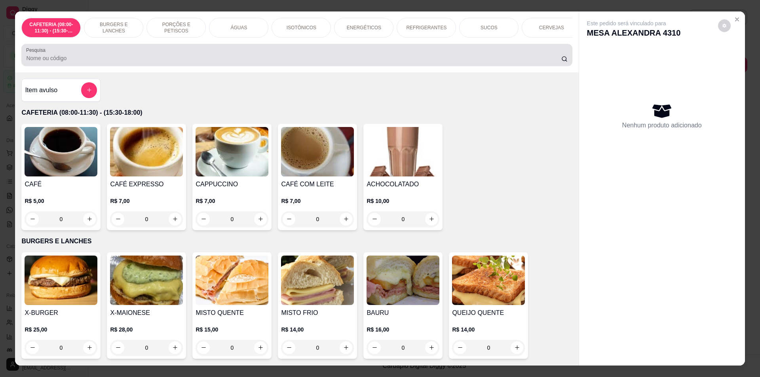
click at [239, 62] on input "Pesquisa" at bounding box center [293, 58] width 535 height 8
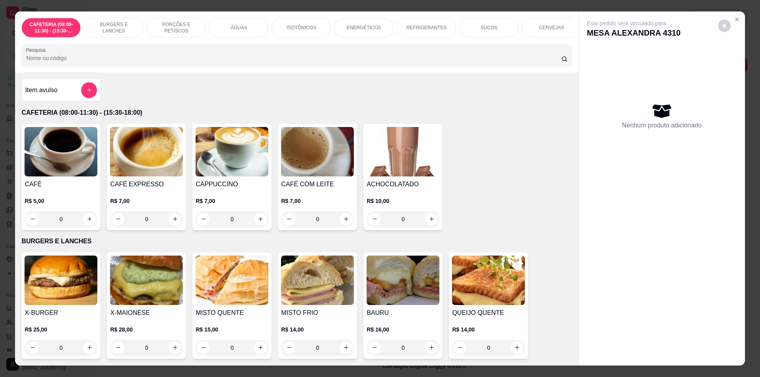
type input "G"
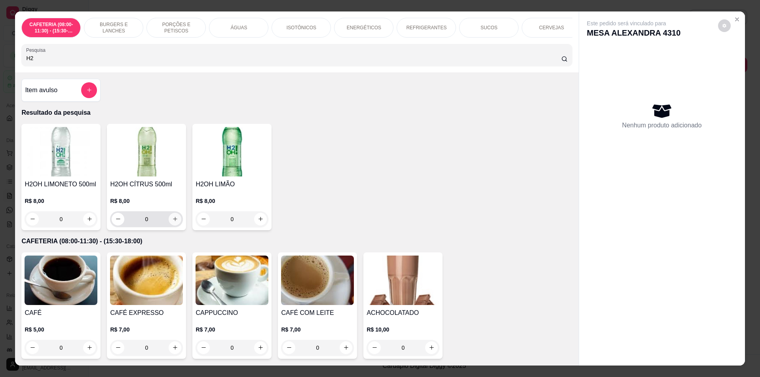
type input "H2"
click at [177, 226] on button "increase-product-quantity" at bounding box center [175, 219] width 13 height 13
type input "1"
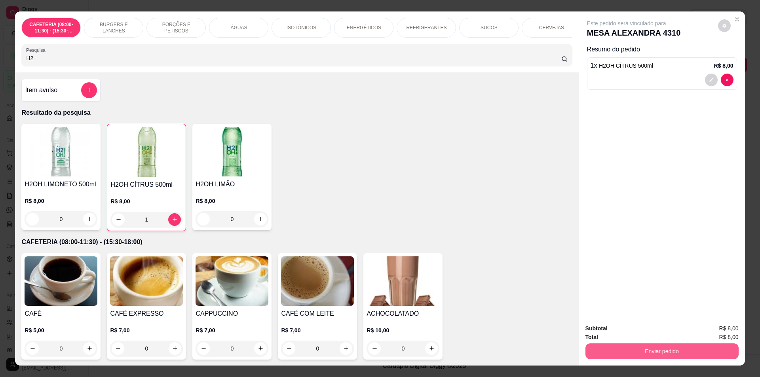
click at [637, 352] on button "Enviar pedido" at bounding box center [661, 352] width 153 height 16
click at [639, 334] on button "Não registrar e enviar pedido" at bounding box center [636, 332] width 80 height 15
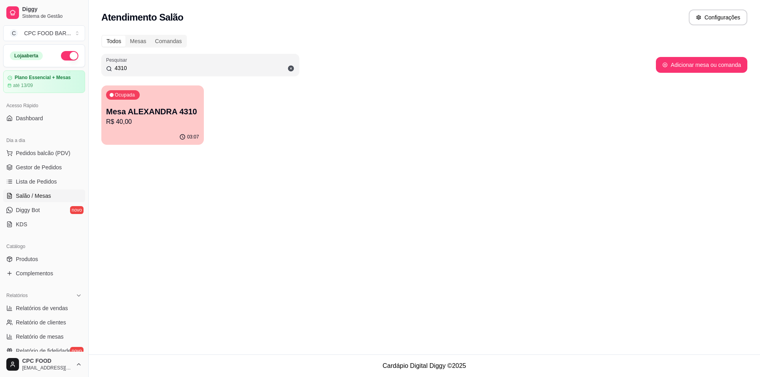
drag, startPoint x: 144, startPoint y: 68, endPoint x: 37, endPoint y: 66, distance: 106.9
click at [37, 66] on div "Diggy Sistema de Gestão C CPC FOOD BAR ... Loja aberta Plano Essencial + Mesas …" at bounding box center [380, 188] width 760 height 377
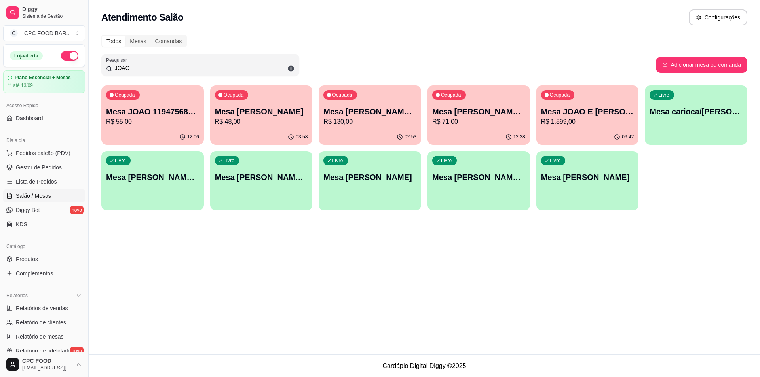
type input "JOAO"
click at [250, 100] on div "Ocupada Mesa JOAO BUCHANAS R$ 48,00" at bounding box center [261, 107] width 99 height 43
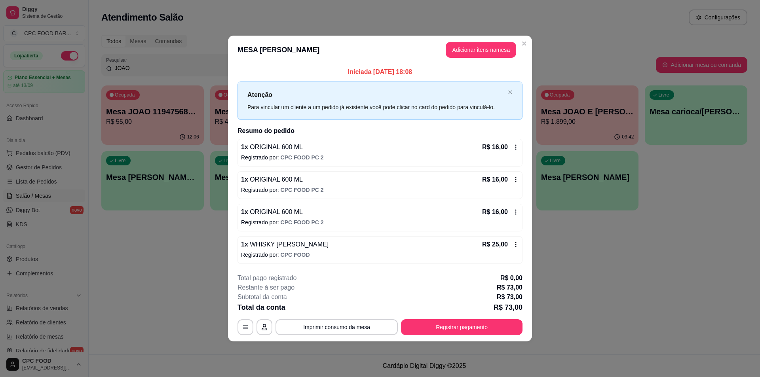
click at [354, 339] on footer "**********" at bounding box center [380, 304] width 304 height 74
click at [357, 328] on button "Imprimir consumo da mesa" at bounding box center [337, 327] width 122 height 16
click at [420, 325] on button "Registrar pagamento" at bounding box center [462, 327] width 118 height 15
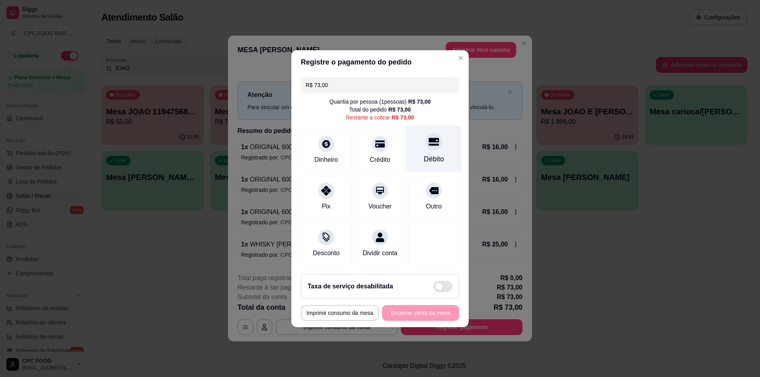
click at [429, 140] on icon at bounding box center [434, 142] width 10 height 8
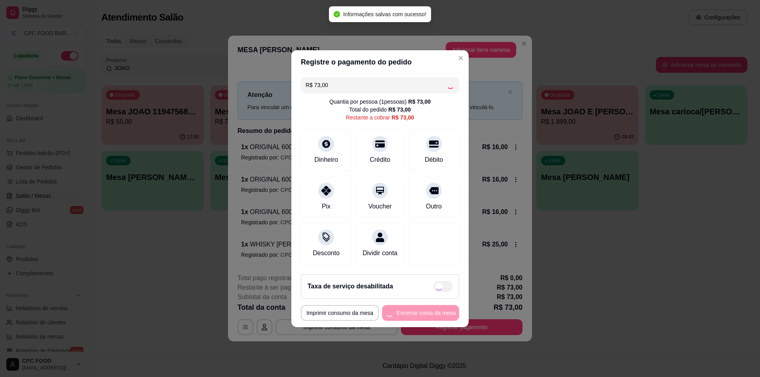
type input "R$ 0,00"
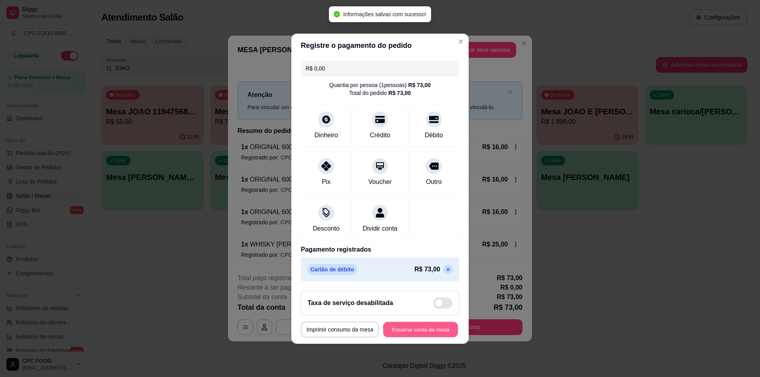
click at [425, 334] on button "Encerrar conta da mesa" at bounding box center [420, 329] width 75 height 15
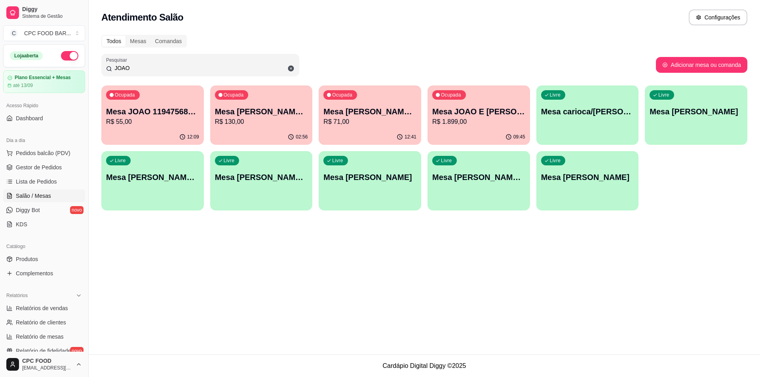
click at [396, 37] on div "Todos Mesas Comandas" at bounding box center [424, 41] width 646 height 13
drag, startPoint x: 141, startPoint y: 67, endPoint x: 97, endPoint y: 57, distance: 45.7
click at [97, 57] on div "Todos Mesas Comandas Pesquisar JOAO Adicionar mesa ou comanda Ocupada Mesa JOAO…" at bounding box center [424, 125] width 671 height 190
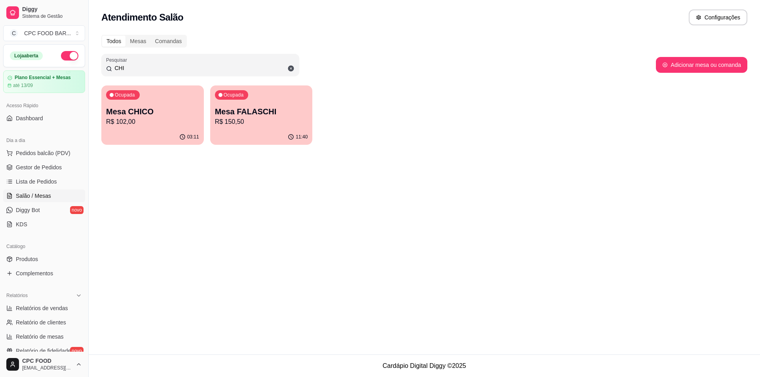
type input "CHI"
click at [159, 113] on p "Mesa CHICO" at bounding box center [153, 111] width 90 height 11
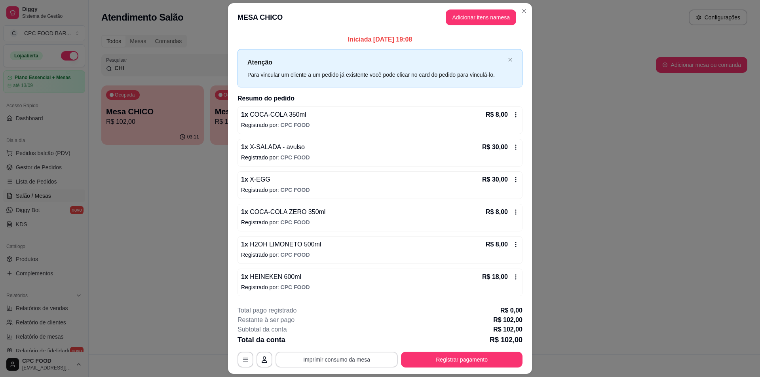
click at [365, 362] on button "Imprimir consumo da mesa" at bounding box center [337, 360] width 122 height 16
click at [429, 359] on button "Registrar pagamento" at bounding box center [462, 360] width 122 height 16
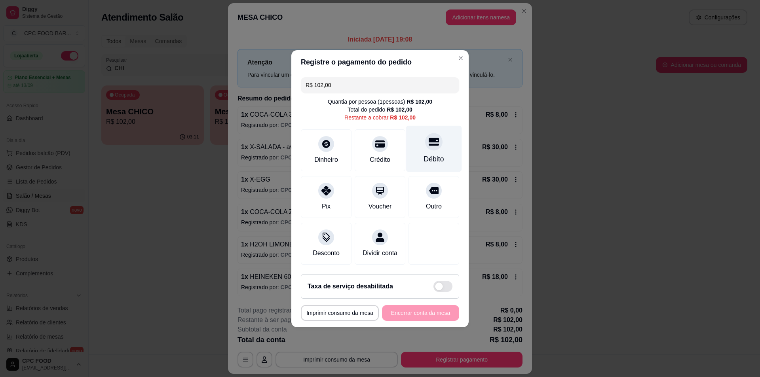
click at [428, 145] on div at bounding box center [433, 141] width 17 height 17
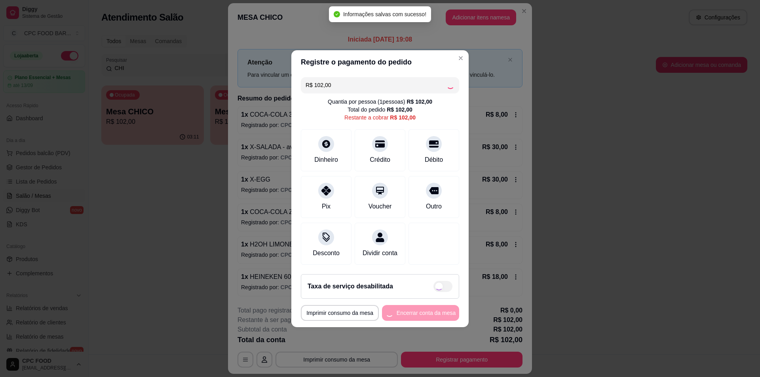
type input "R$ 0,00"
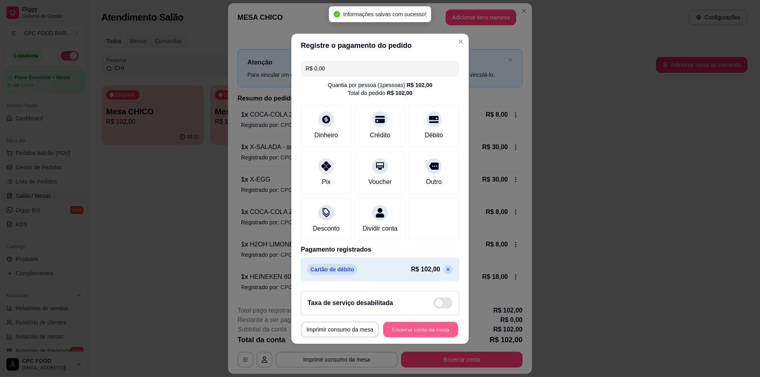
click at [400, 331] on button "Encerrar conta da mesa" at bounding box center [420, 329] width 75 height 15
